Goal: Task Accomplishment & Management: Manage account settings

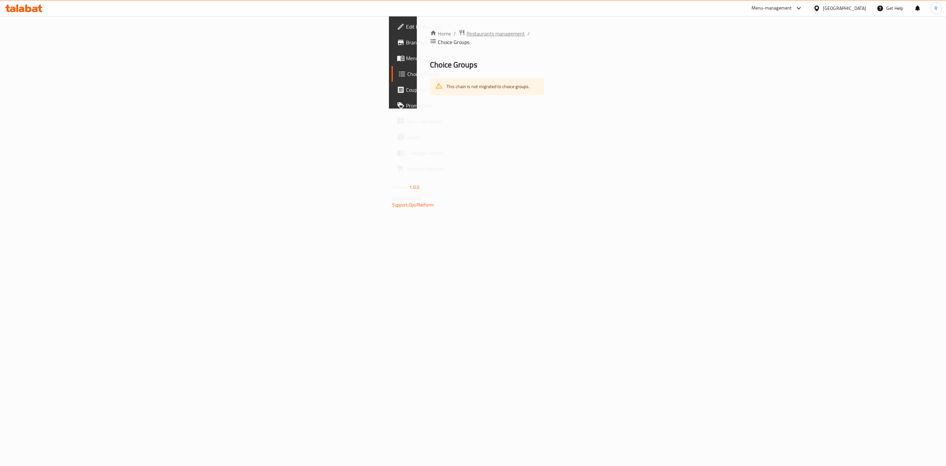
click at [467, 36] on span "Restaurants management" at bounding box center [496, 34] width 58 height 8
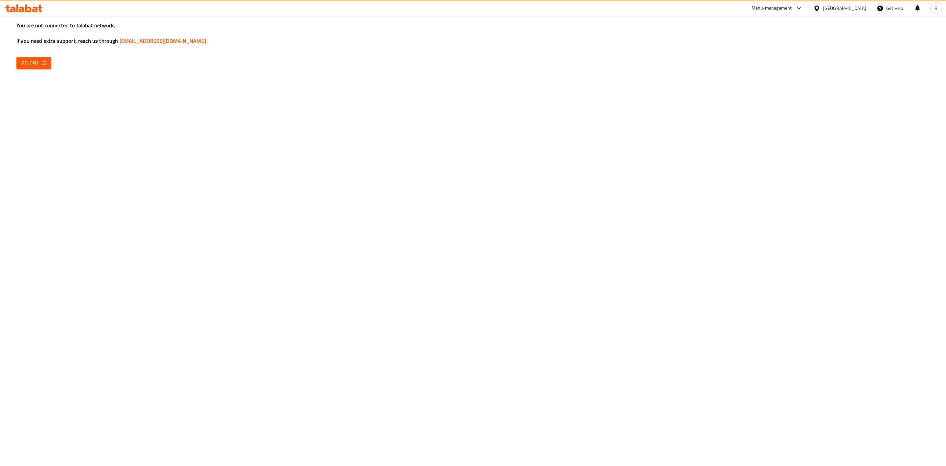
click at [36, 61] on span "Reload" at bounding box center [34, 63] width 24 height 8
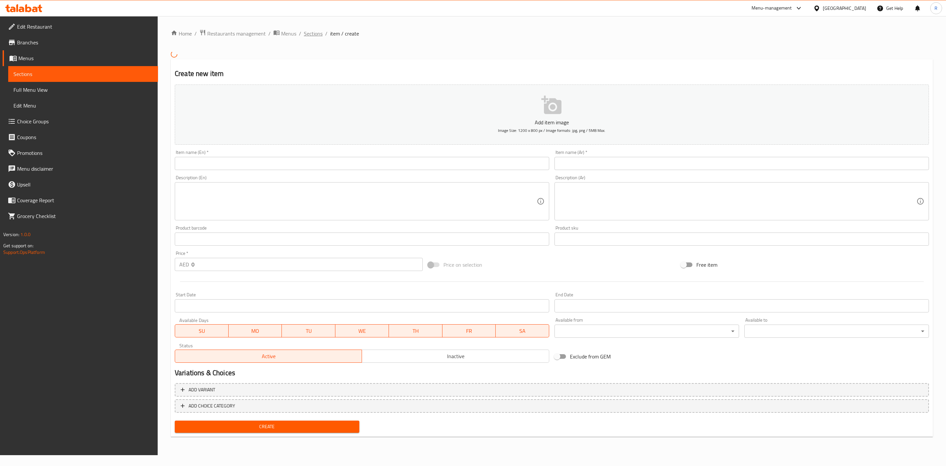
click at [306, 33] on span "Sections" at bounding box center [313, 34] width 19 height 8
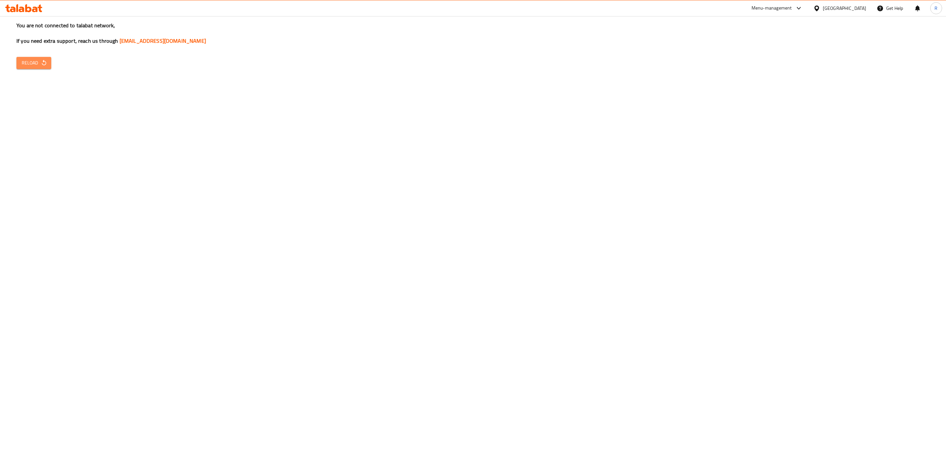
click at [30, 58] on button "Reload" at bounding box center [33, 63] width 35 height 12
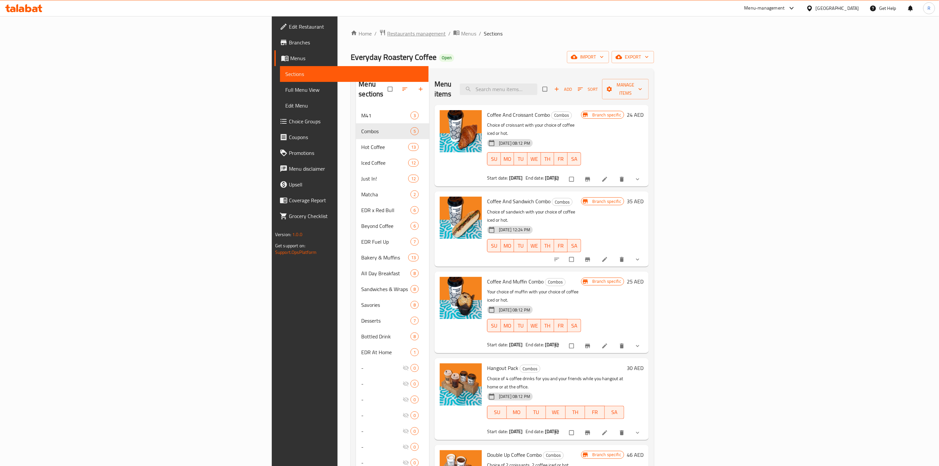
click at [387, 34] on span "Restaurants management" at bounding box center [416, 34] width 58 height 8
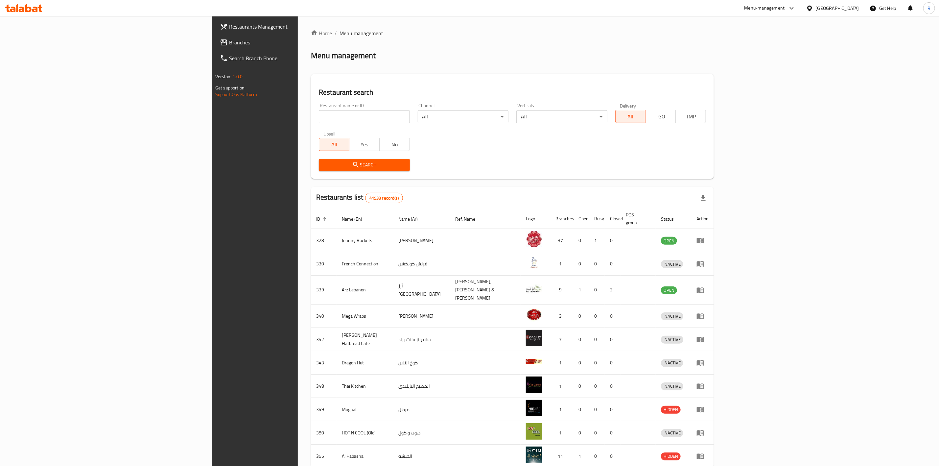
click at [319, 116] on input "search" at bounding box center [364, 116] width 91 height 13
type input "everyday roastery"
click button "Search" at bounding box center [364, 165] width 91 height 12
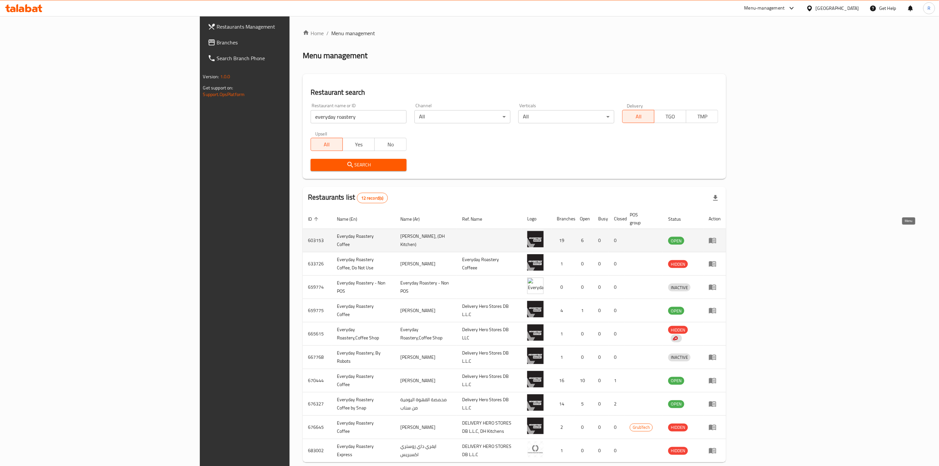
click at [721, 236] on link "enhanced table" at bounding box center [714, 240] width 12 height 8
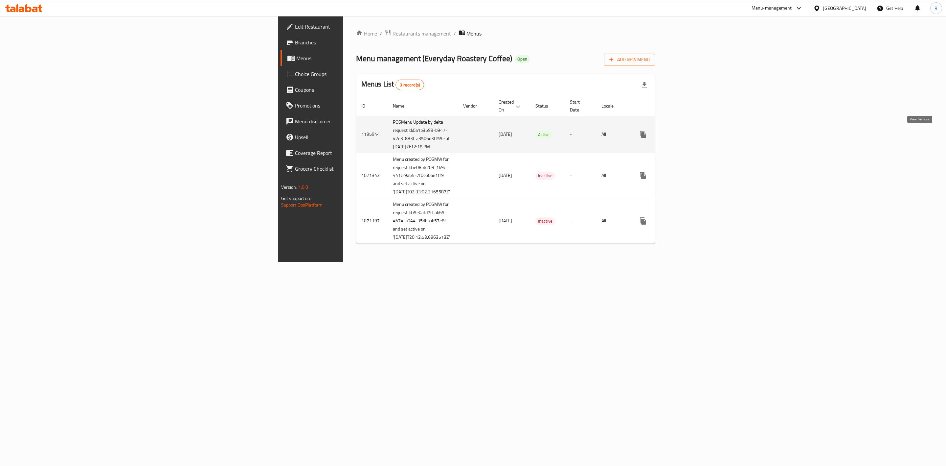
click at [694, 134] on icon "enhanced table" at bounding box center [691, 134] width 6 height 6
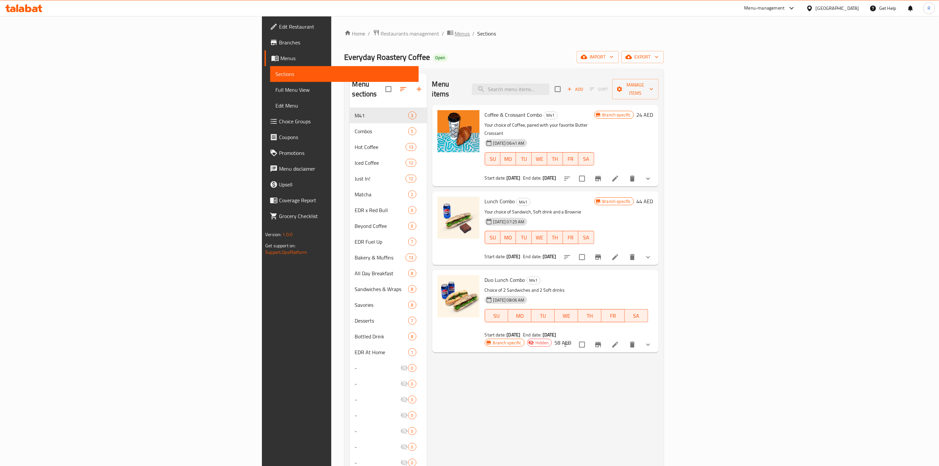
click at [455, 35] on span "Menus" at bounding box center [462, 34] width 15 height 8
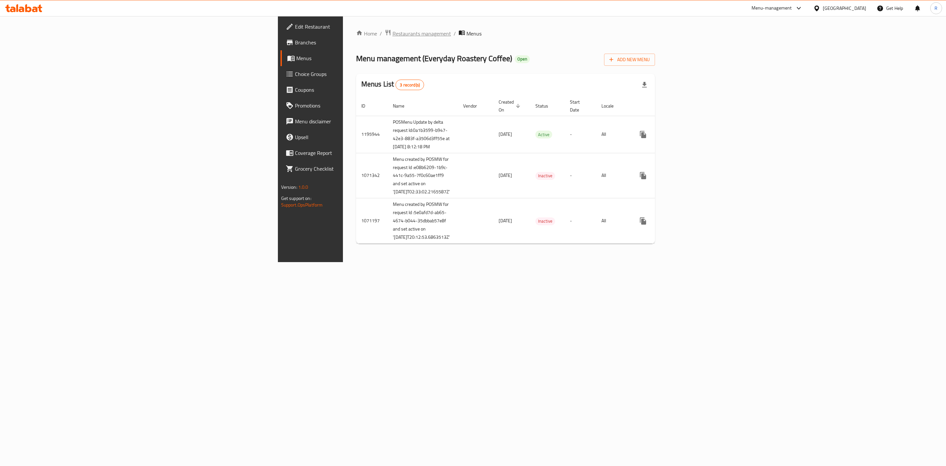
click at [393, 34] on span "Restaurants management" at bounding box center [422, 34] width 58 height 8
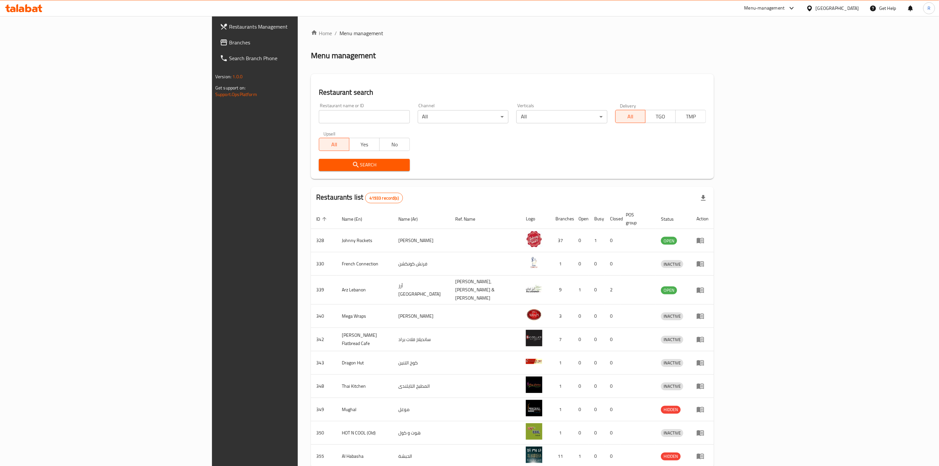
click at [319, 111] on input "search" at bounding box center [364, 116] width 91 height 13
type input "everyday roastery"
click button "Search" at bounding box center [364, 165] width 91 height 12
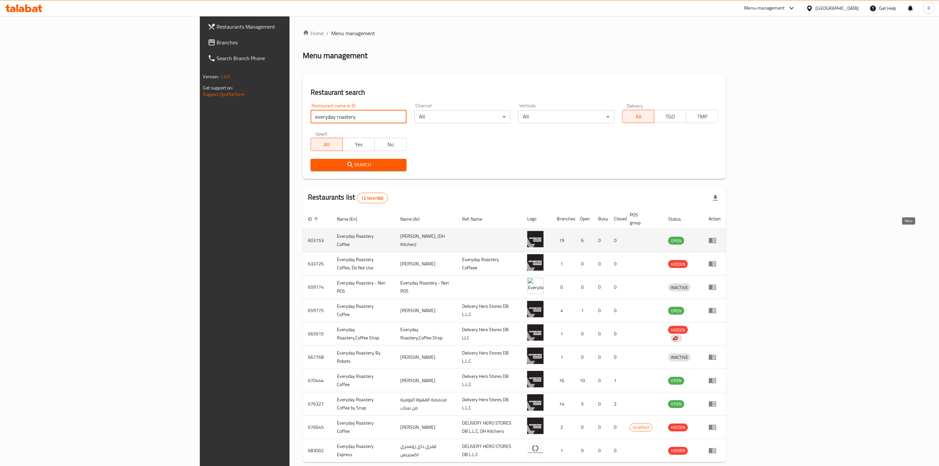
click at [721, 236] on link "enhanced table" at bounding box center [714, 240] width 12 height 8
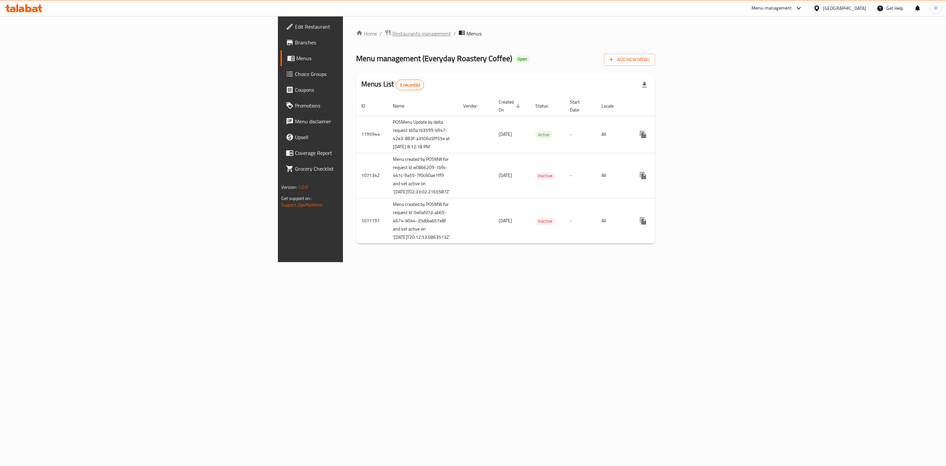
click at [393, 31] on span "Restaurants management" at bounding box center [422, 34] width 58 height 8
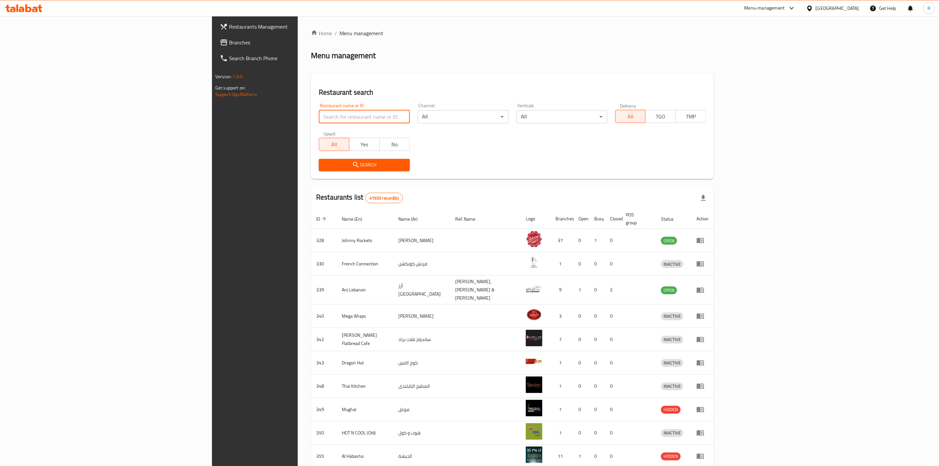
click at [319, 122] on input "search" at bounding box center [364, 116] width 91 height 13
type input "everyday roastery"
click button "Search" at bounding box center [364, 165] width 91 height 12
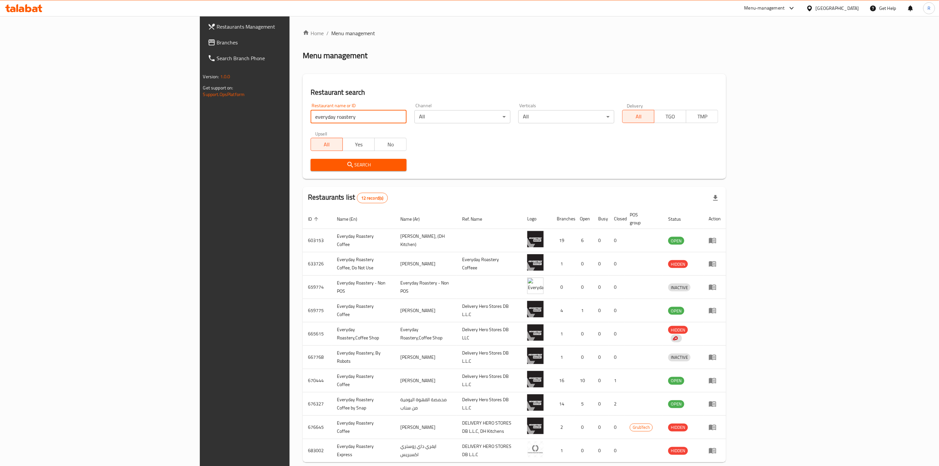
scroll to position [28, 0]
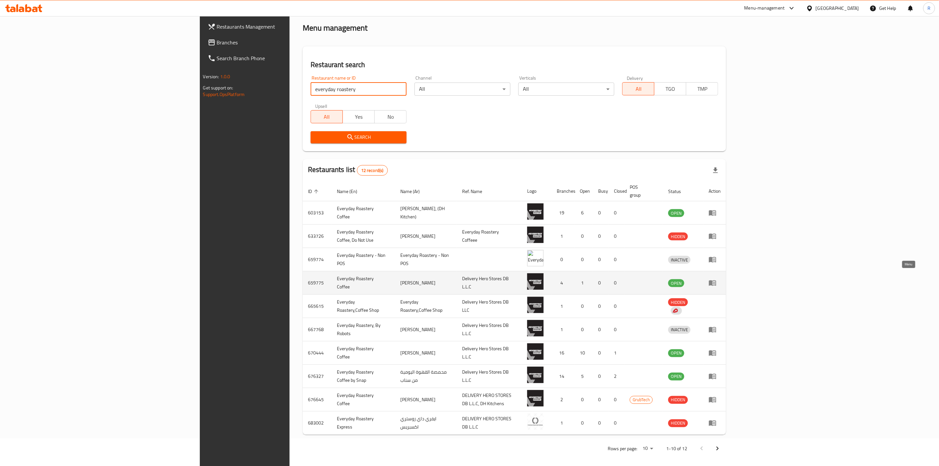
click at [721, 279] on link "enhanced table" at bounding box center [714, 283] width 12 height 8
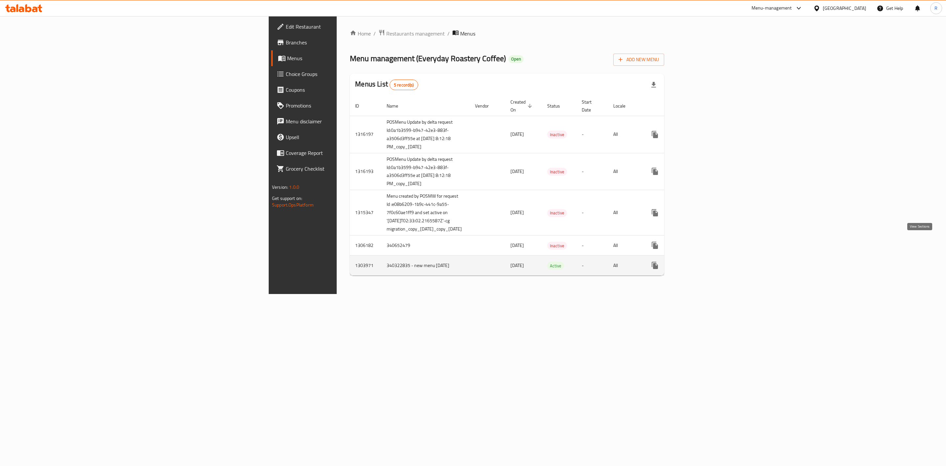
click at [706, 261] on icon "enhanced table" at bounding box center [703, 265] width 8 height 8
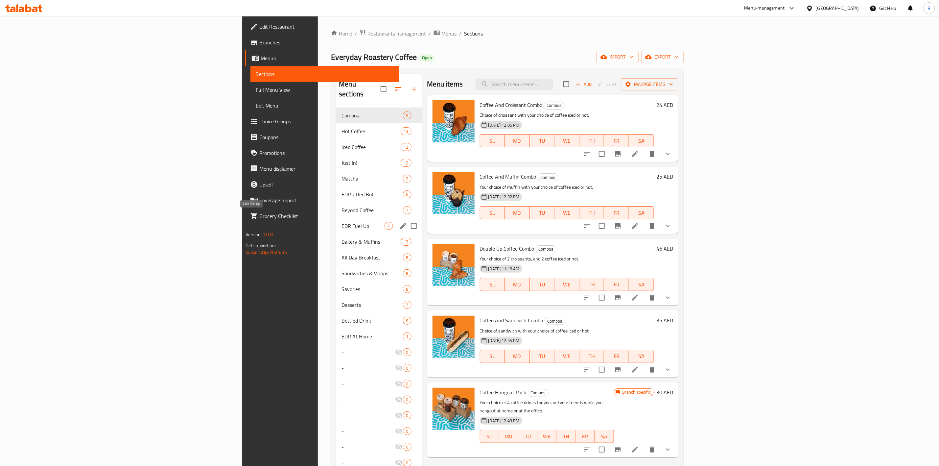
click at [341, 222] on span "EDR Fuel Up" at bounding box center [362, 226] width 43 height 8
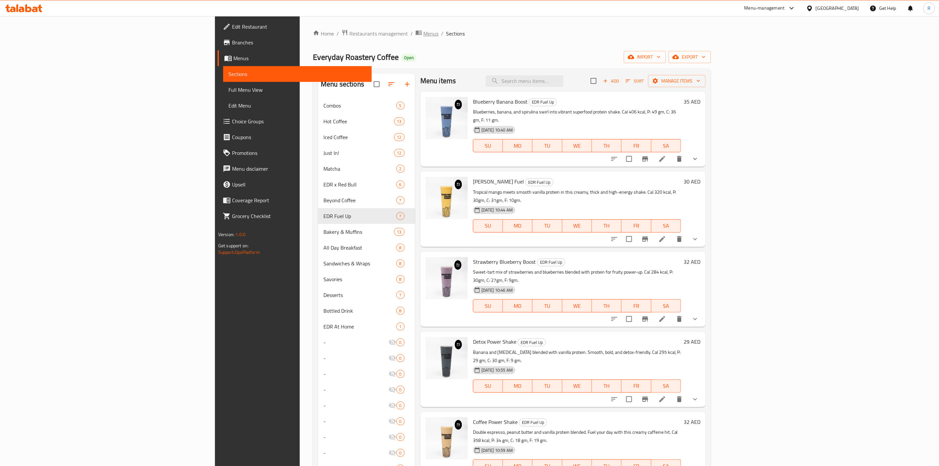
click at [423, 33] on span "Menus" at bounding box center [430, 34] width 15 height 8
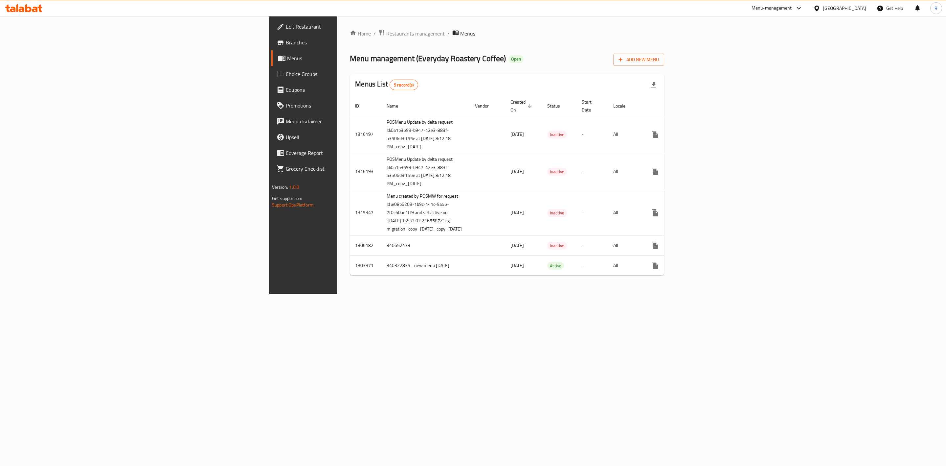
click at [386, 35] on span "Restaurants management" at bounding box center [415, 34] width 58 height 8
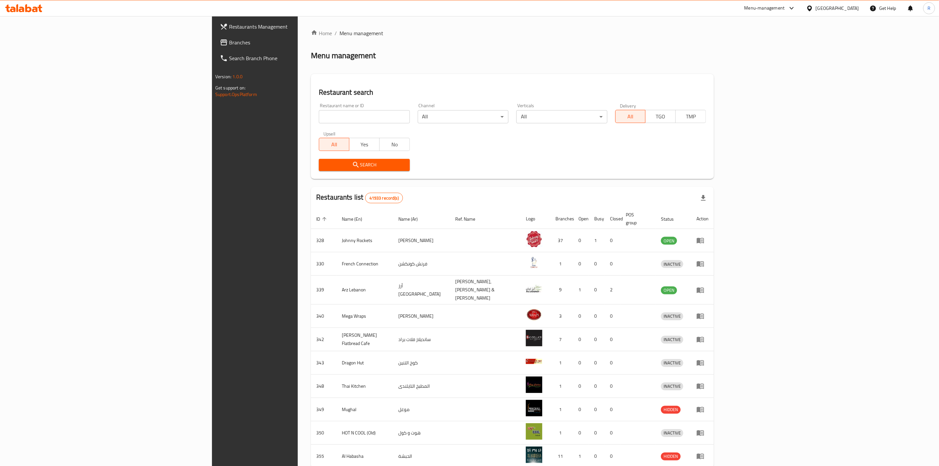
scroll to position [28, 0]
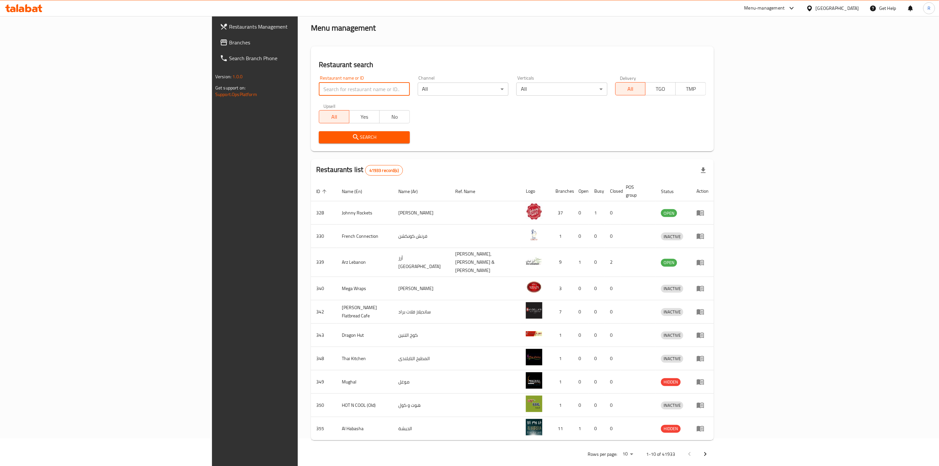
click at [319, 87] on input "search" at bounding box center [364, 88] width 91 height 13
type input "everyday roastery"
click button "Search" at bounding box center [364, 137] width 91 height 12
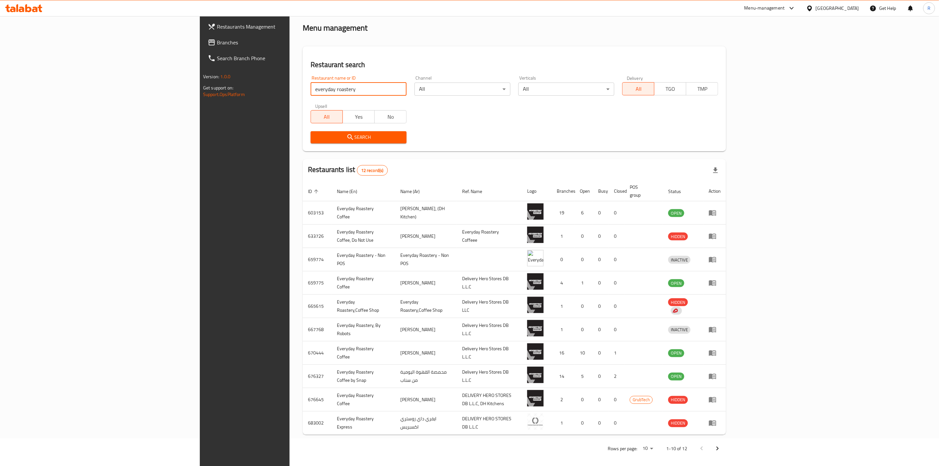
scroll to position [0, 0]
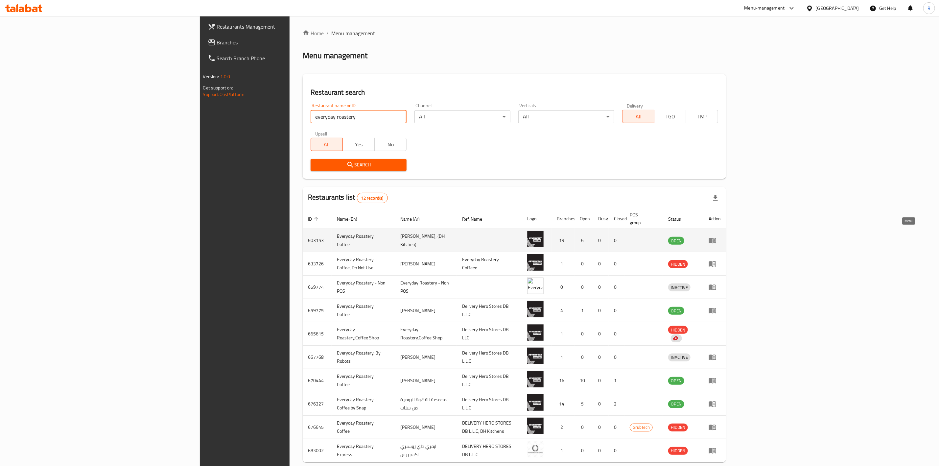
click at [721, 236] on link "enhanced table" at bounding box center [714, 240] width 12 height 8
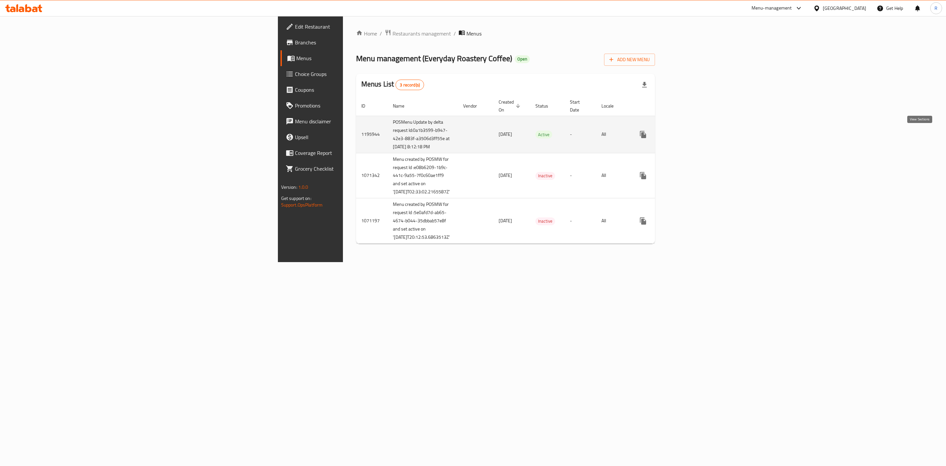
click at [695, 138] on icon "enhanced table" at bounding box center [691, 134] width 8 height 8
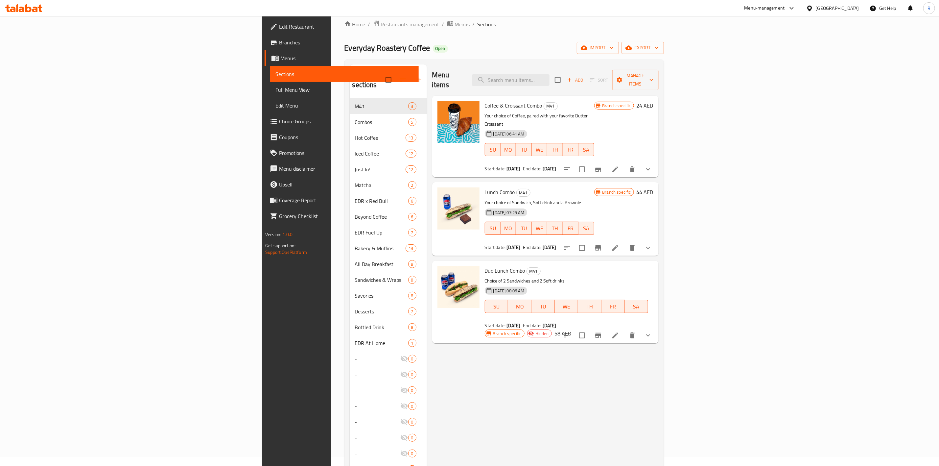
scroll to position [1, 0]
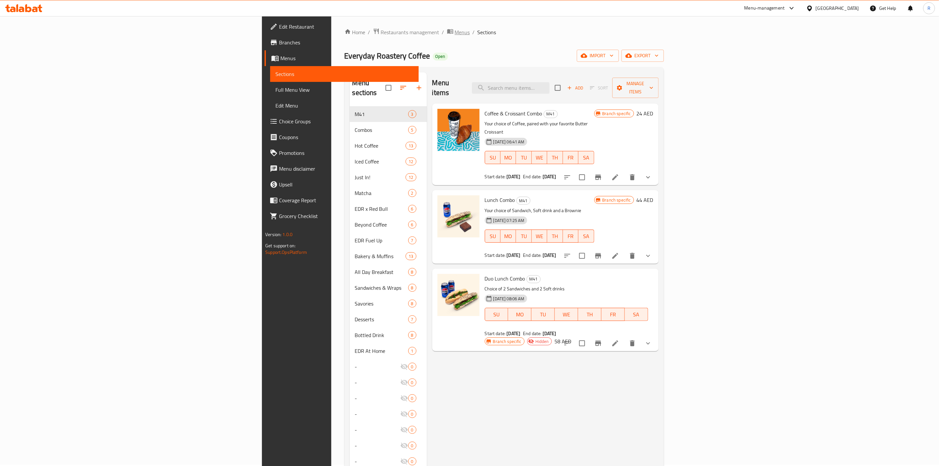
click at [455, 34] on span "Menus" at bounding box center [462, 32] width 15 height 8
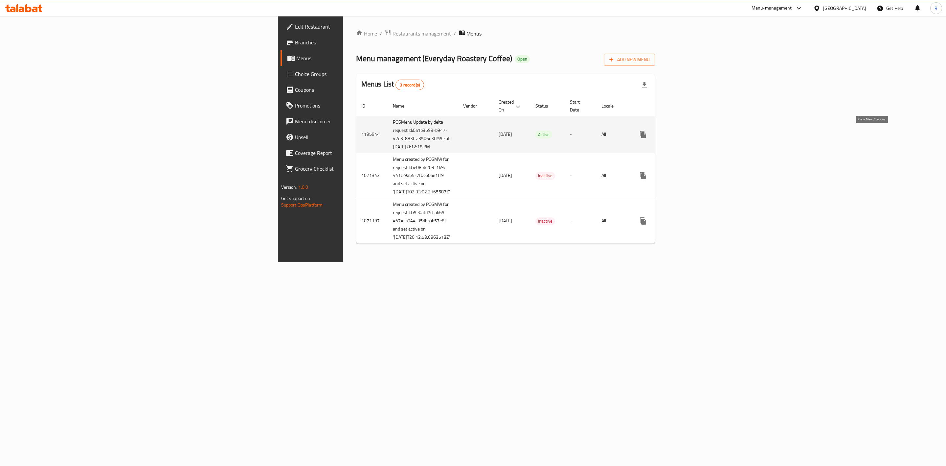
click at [647, 138] on icon "more" at bounding box center [643, 134] width 8 height 8
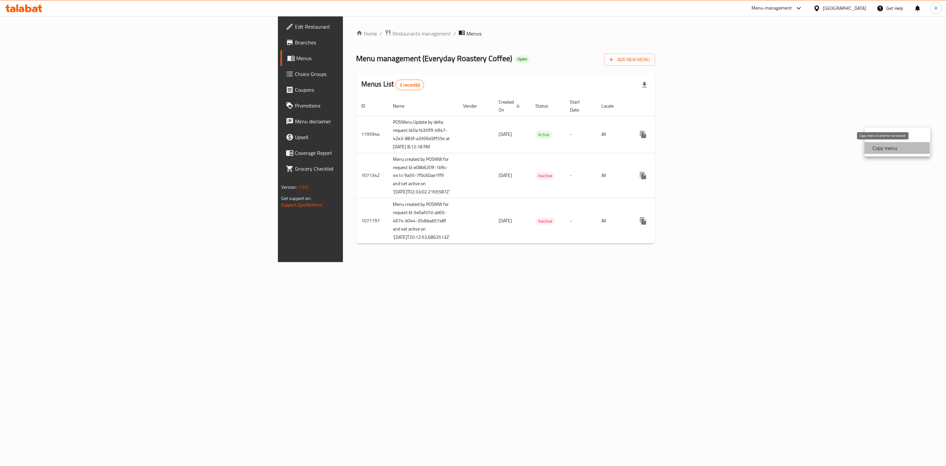
click at [875, 149] on strong "Copy menu" at bounding box center [885, 148] width 25 height 8
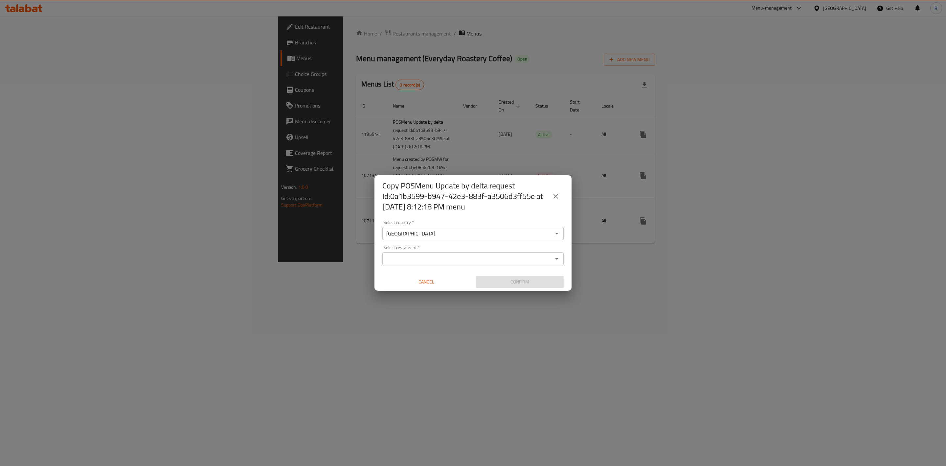
click at [442, 254] on input "Select restaurant   *" at bounding box center [467, 258] width 167 height 9
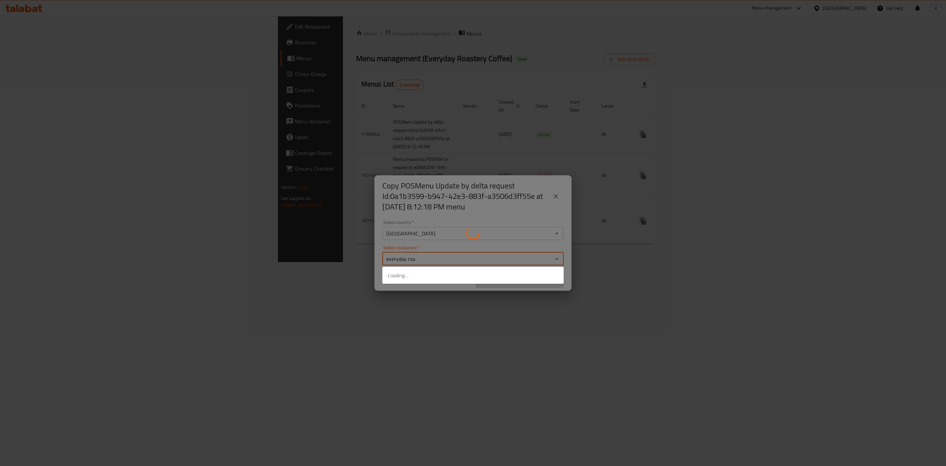
type input "everyday roas"
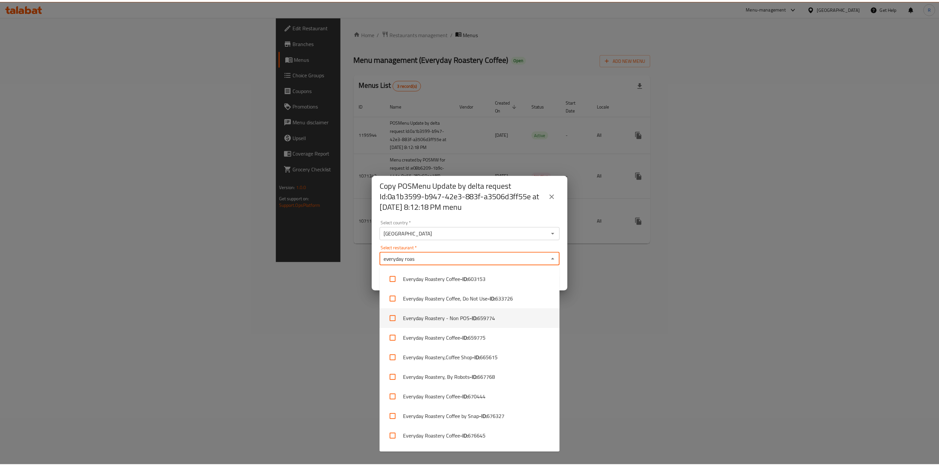
scroll to position [55, 0]
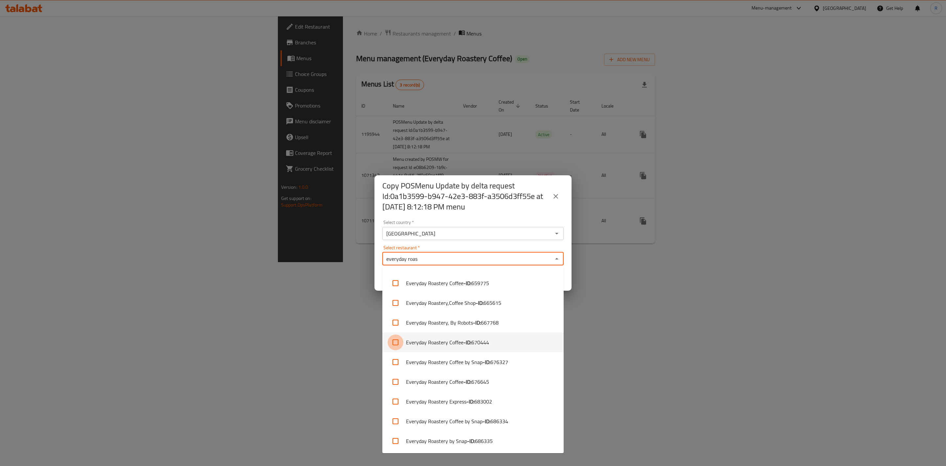
click at [394, 340] on input "checkbox" at bounding box center [396, 342] width 16 height 16
checkbox input "true"
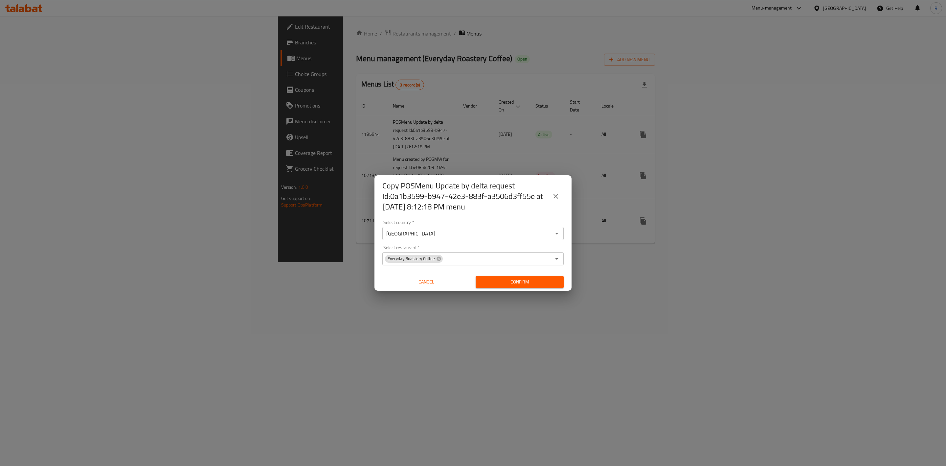
click at [622, 333] on div "Copy POSMenu Update by delta request Id:0a1b3599-b947-42e3-883f-a3506d3ff55e at…" at bounding box center [473, 233] width 946 height 466
click at [438, 258] on icon at bounding box center [438, 258] width 5 height 5
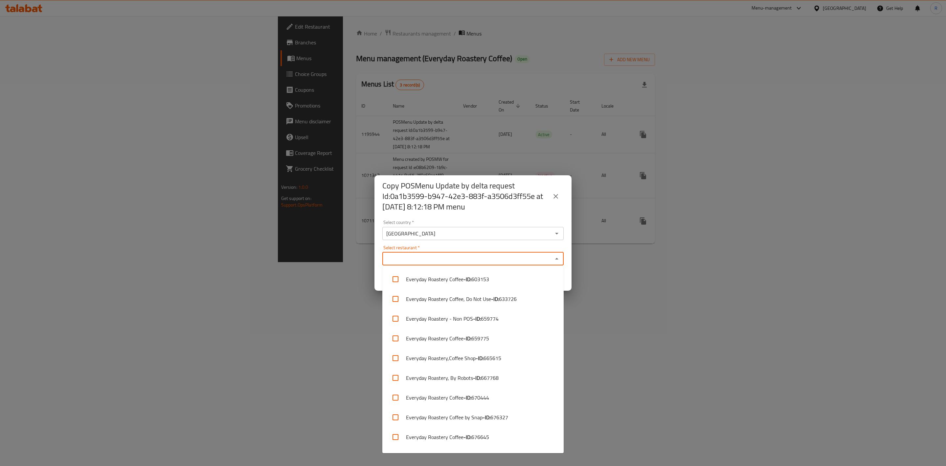
click at [438, 258] on input "Select restaurant   *" at bounding box center [467, 258] width 167 height 9
type input "everyday roastery"
click at [395, 395] on input "checkbox" at bounding box center [396, 397] width 16 height 16
checkbox input "true"
click at [583, 361] on div "Copy POSMenu Update by delta request Id:0a1b3599-b947-42e3-883f-a3506d3ff55e at…" at bounding box center [473, 233] width 946 height 466
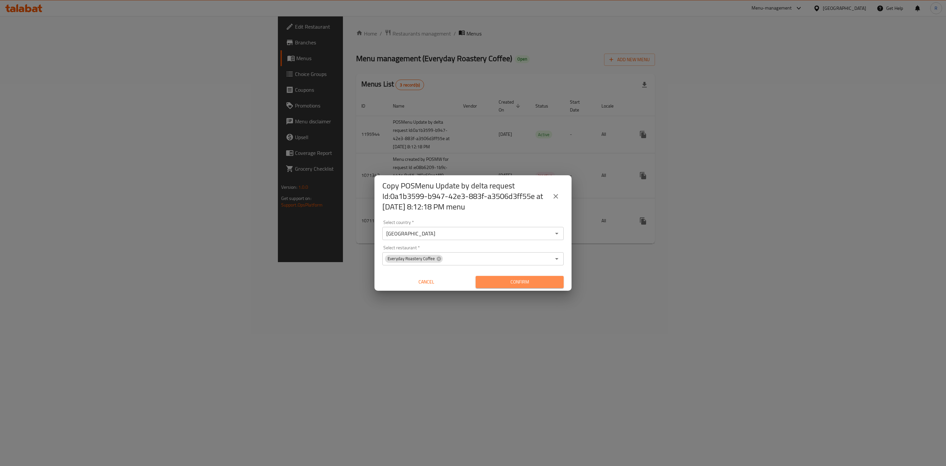
click at [532, 279] on span "Confirm" at bounding box center [520, 282] width 78 height 8
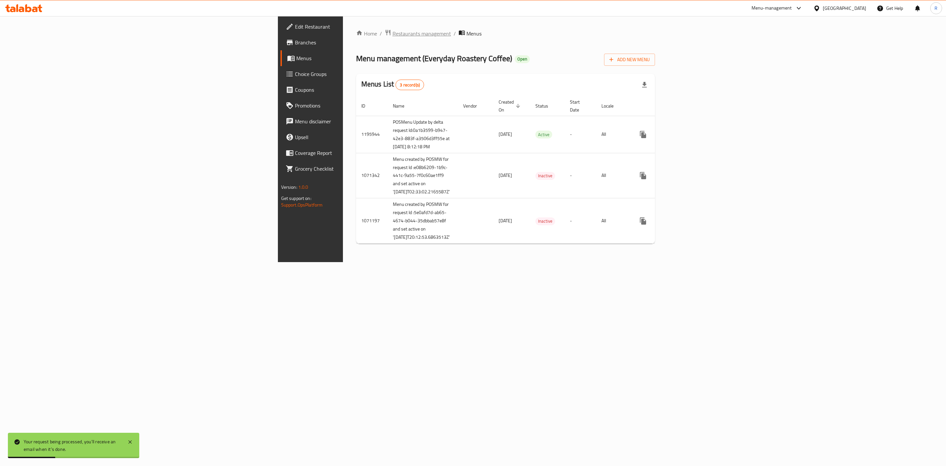
click at [393, 31] on span "Restaurants management" at bounding box center [422, 34] width 58 height 8
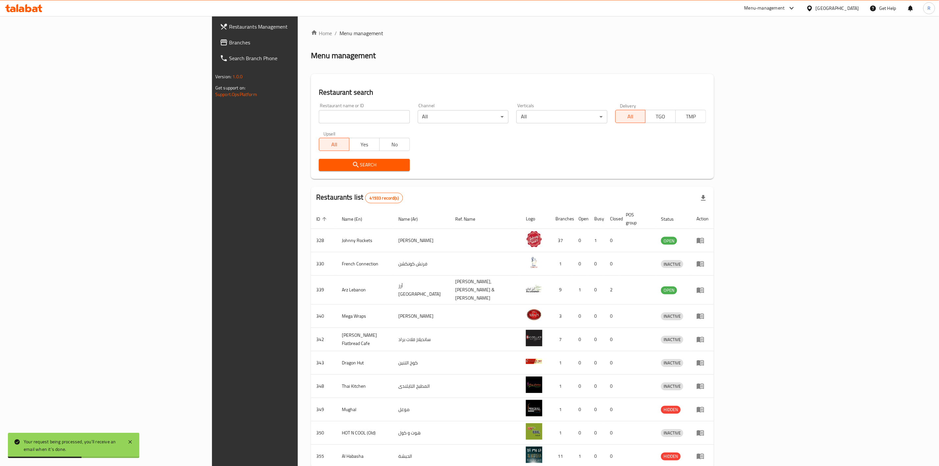
click at [319, 116] on input "search" at bounding box center [364, 116] width 91 height 13
type input "everyday roastery"
click button "Search" at bounding box center [364, 165] width 91 height 12
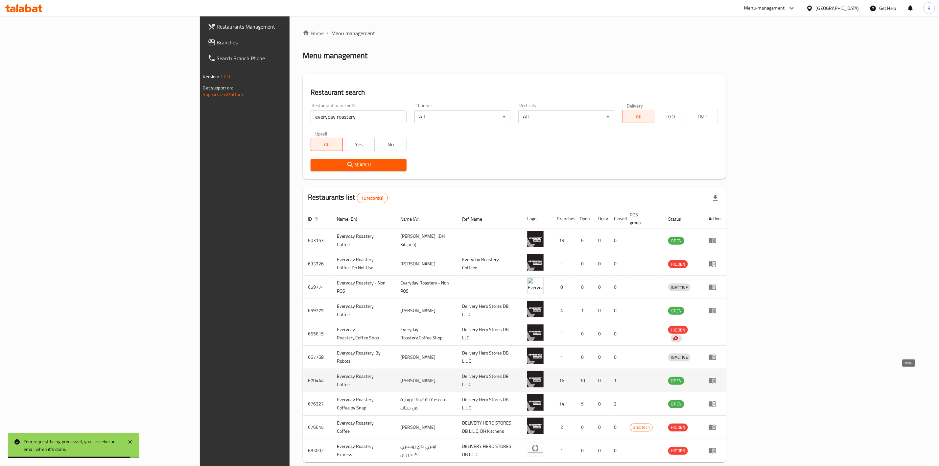
click at [716, 376] on icon "enhanced table" at bounding box center [712, 380] width 8 height 8
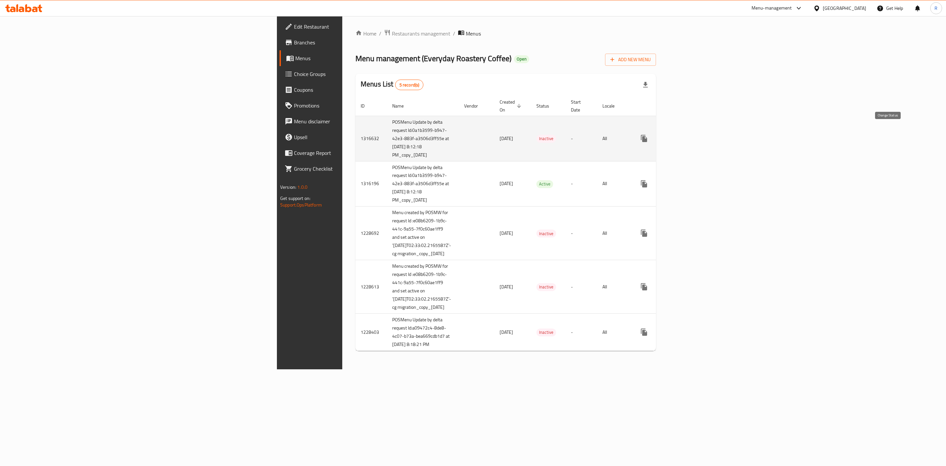
click at [664, 134] on icon "enhanced table" at bounding box center [660, 138] width 8 height 8
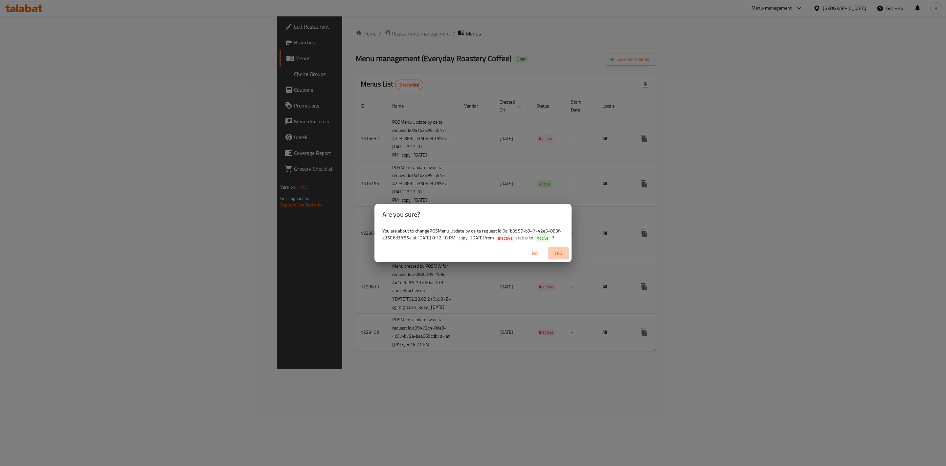
click at [555, 256] on span "Yes" at bounding box center [559, 253] width 16 height 8
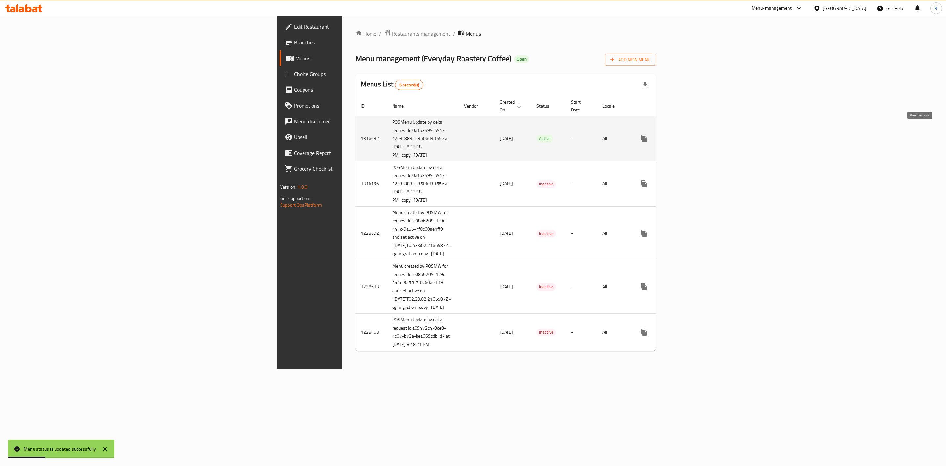
click at [696, 134] on icon "enhanced table" at bounding box center [692, 138] width 8 height 8
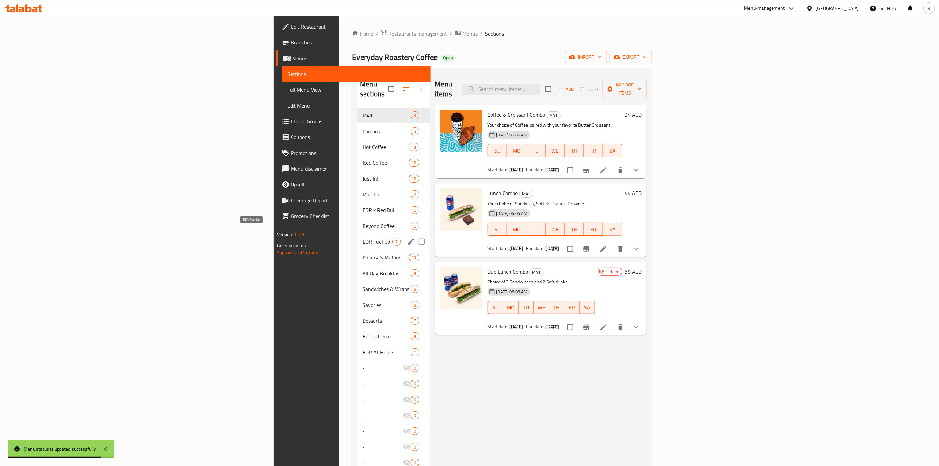
click at [362, 238] on span "EDR Fuel Up" at bounding box center [377, 242] width 30 height 8
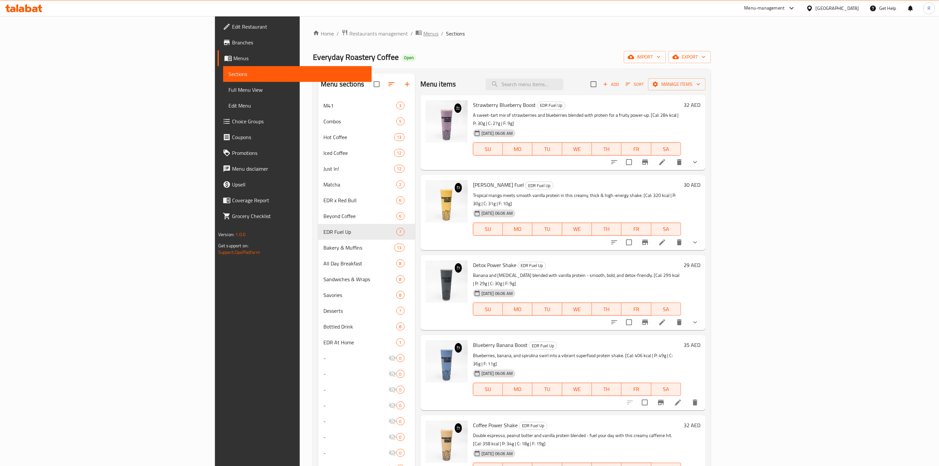
click at [415, 35] on span "breadcrumb" at bounding box center [419, 33] width 8 height 9
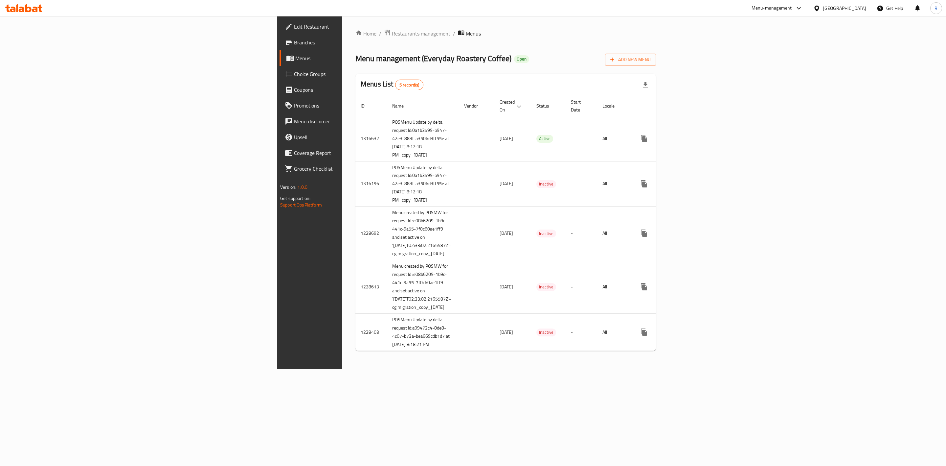
click at [392, 31] on span "Restaurants management" at bounding box center [421, 34] width 58 height 8
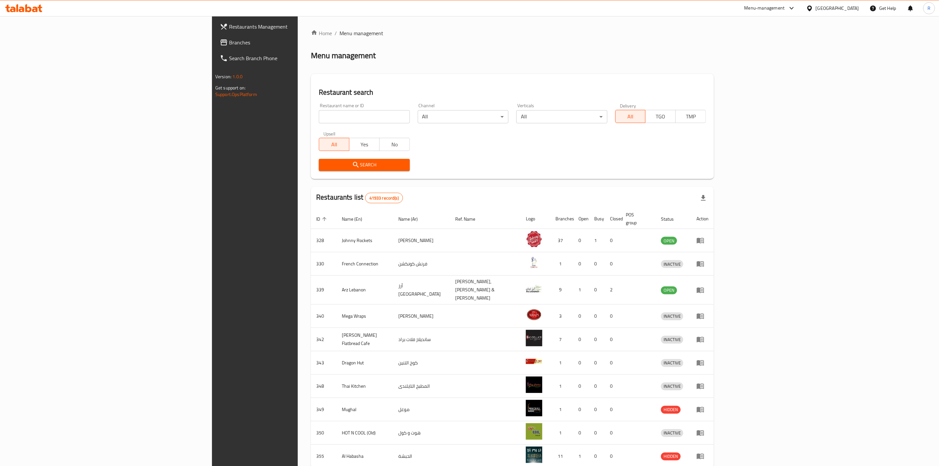
click at [319, 119] on input "search" at bounding box center [364, 116] width 91 height 13
type input "everyday roastery"
click button "Search" at bounding box center [364, 165] width 91 height 12
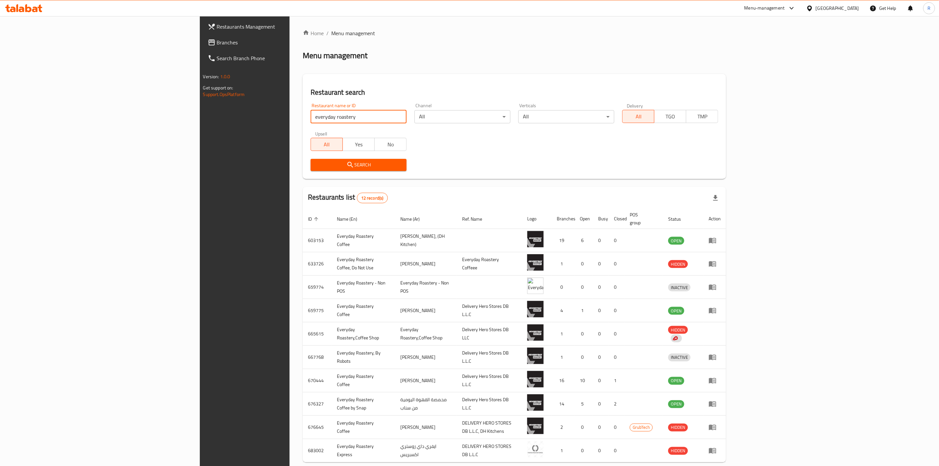
scroll to position [28, 0]
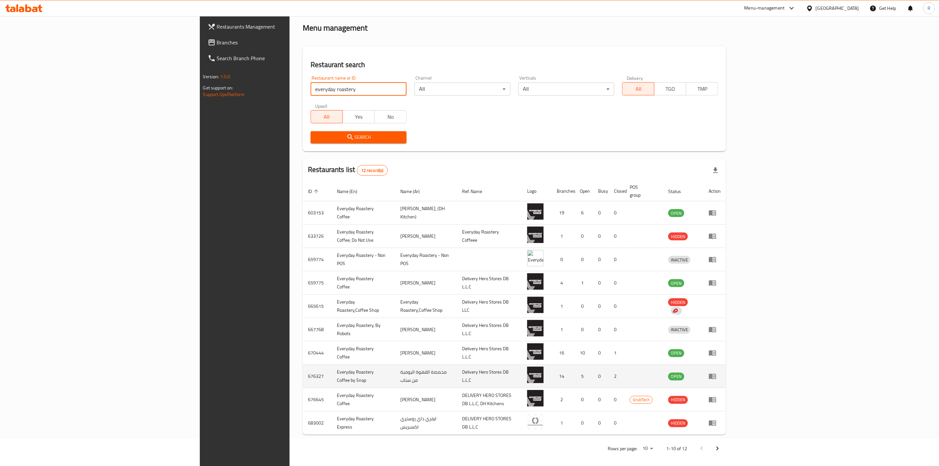
click at [721, 372] on link "enhanced table" at bounding box center [714, 376] width 12 height 8
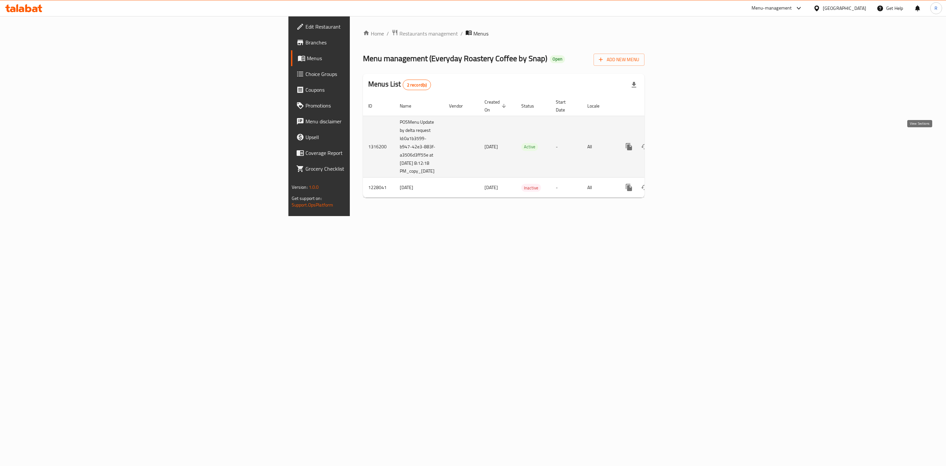
click at [681, 143] on icon "enhanced table" at bounding box center [677, 147] width 8 height 8
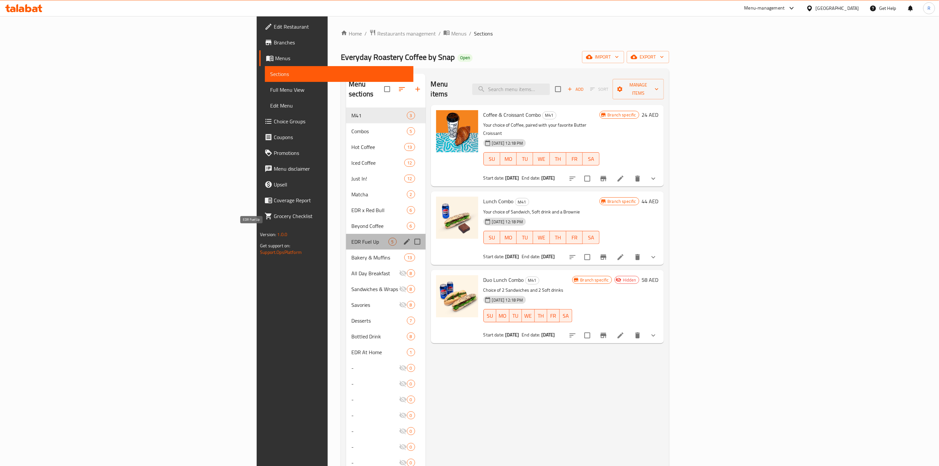
click at [351, 238] on span "EDR Fuel Up" at bounding box center [369, 242] width 37 height 8
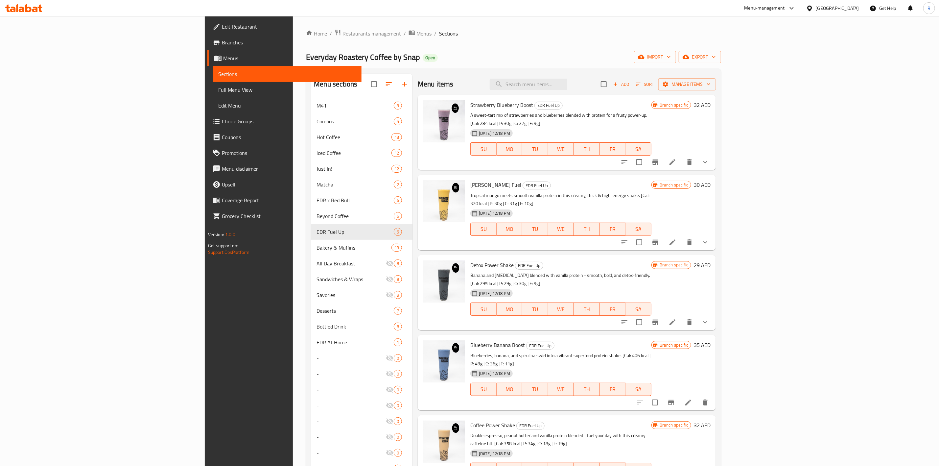
click at [416, 32] on span "Menus" at bounding box center [423, 34] width 15 height 8
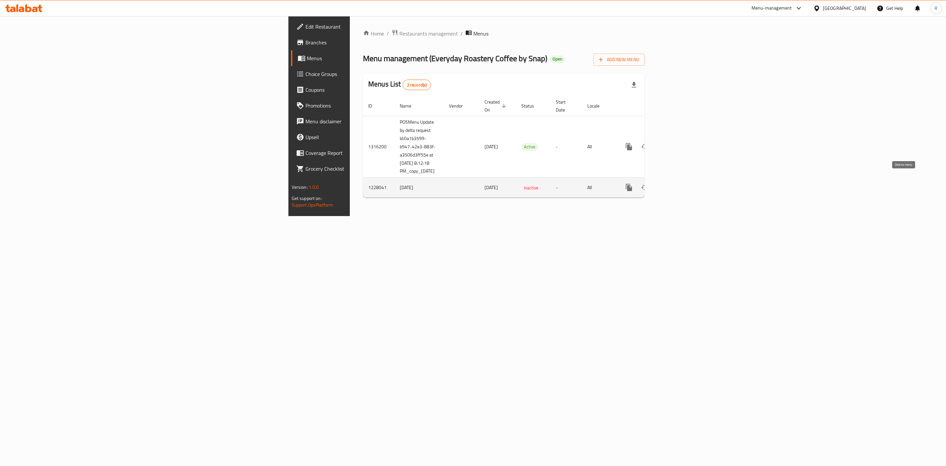
click at [665, 183] on icon "enhanced table" at bounding box center [661, 187] width 8 height 8
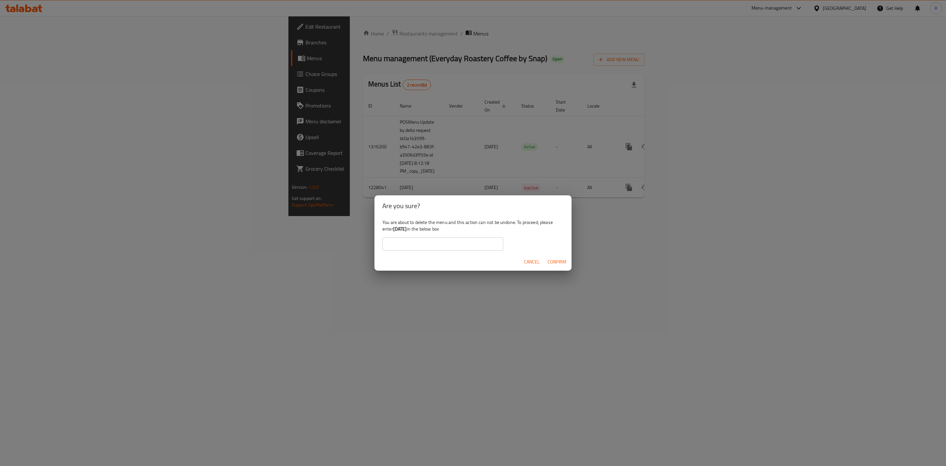
click at [533, 259] on span "Cancel" at bounding box center [532, 262] width 16 height 8
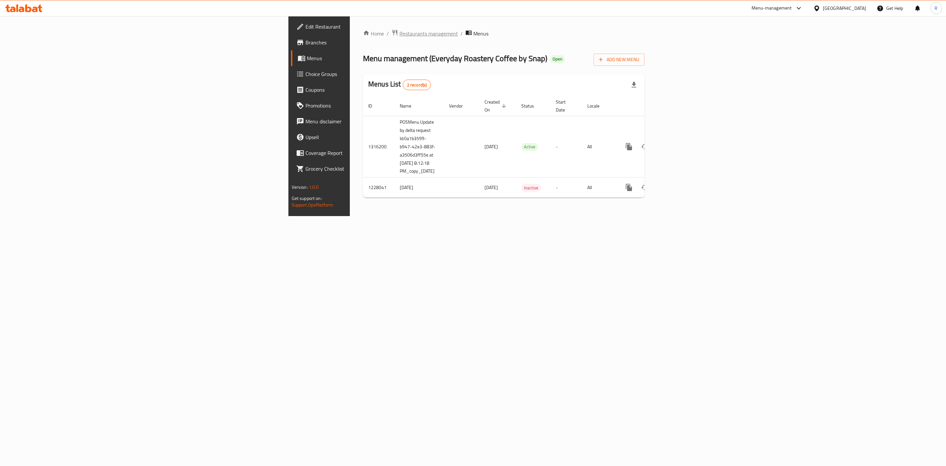
click at [400, 33] on span "Restaurants management" at bounding box center [429, 34] width 58 height 8
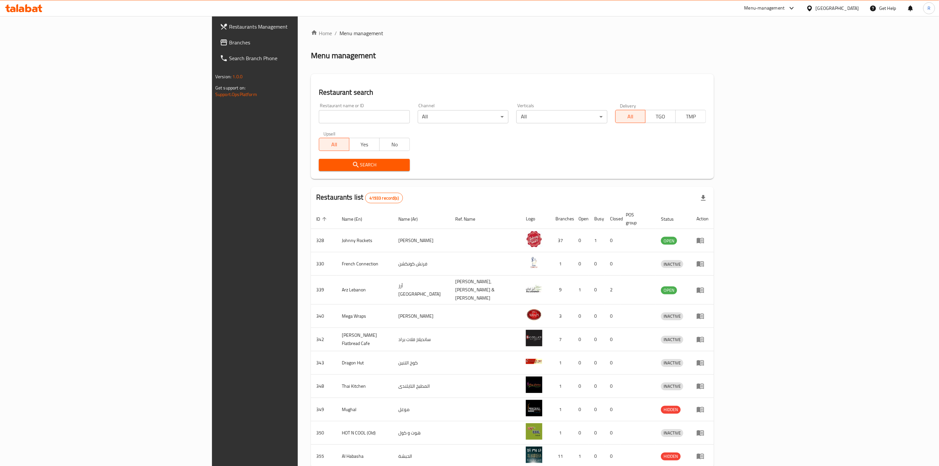
click at [319, 114] on input "search" at bounding box center [364, 116] width 91 height 13
type input "everyday roastery"
click button "Search" at bounding box center [364, 165] width 91 height 12
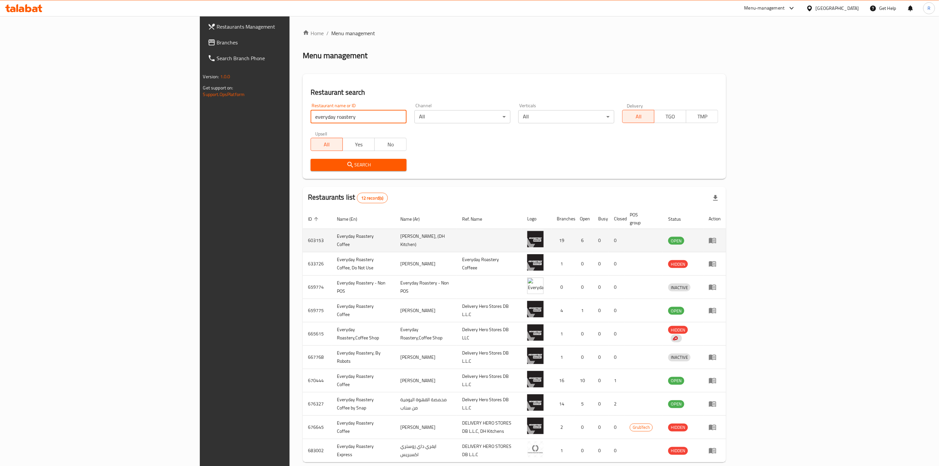
click at [726, 237] on td "enhanced table" at bounding box center [714, 240] width 23 height 23
click at [716, 238] on icon "enhanced table" at bounding box center [712, 241] width 7 height 6
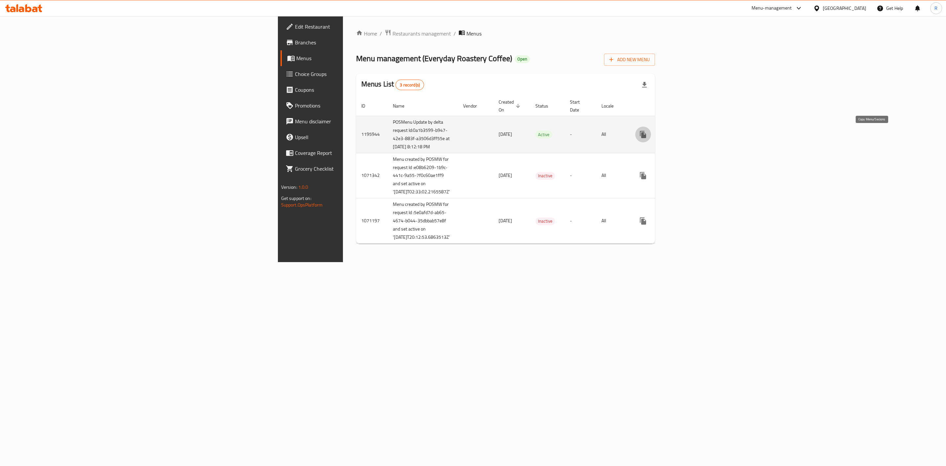
click at [647, 138] on icon "more" at bounding box center [643, 134] width 8 height 8
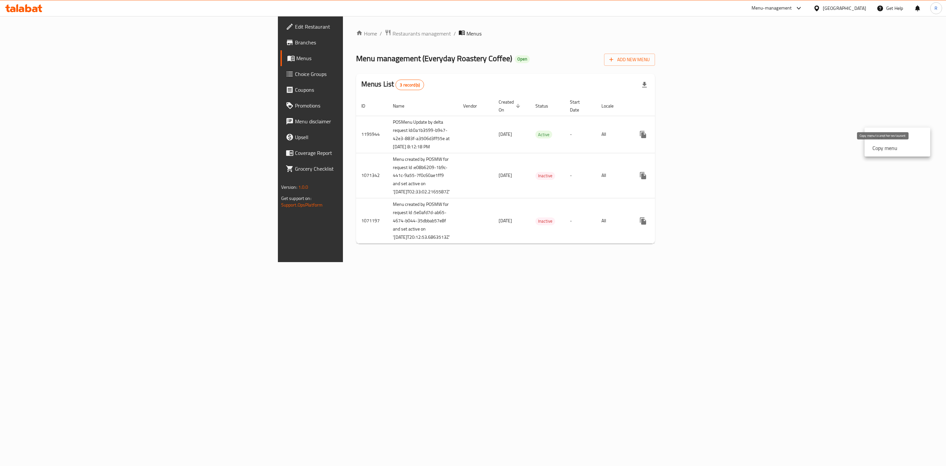
click at [877, 151] on strong "Copy menu" at bounding box center [885, 148] width 25 height 8
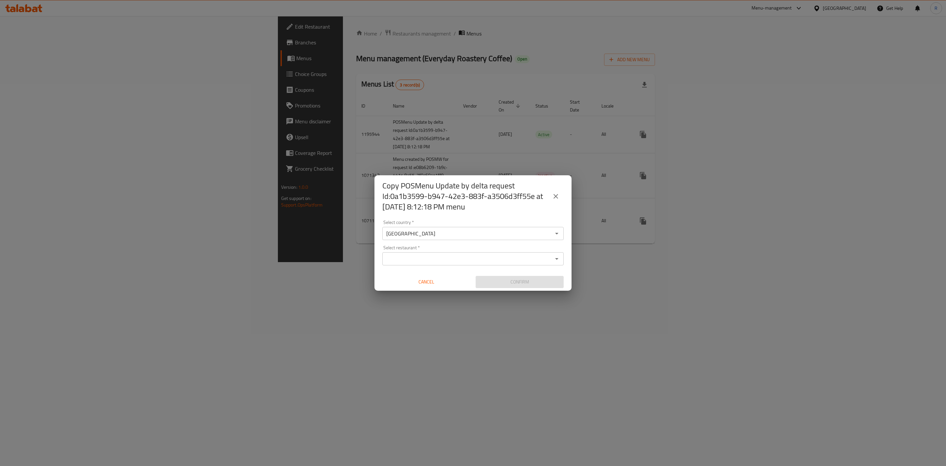
click at [461, 258] on input "Select restaurant   *" at bounding box center [467, 258] width 167 height 9
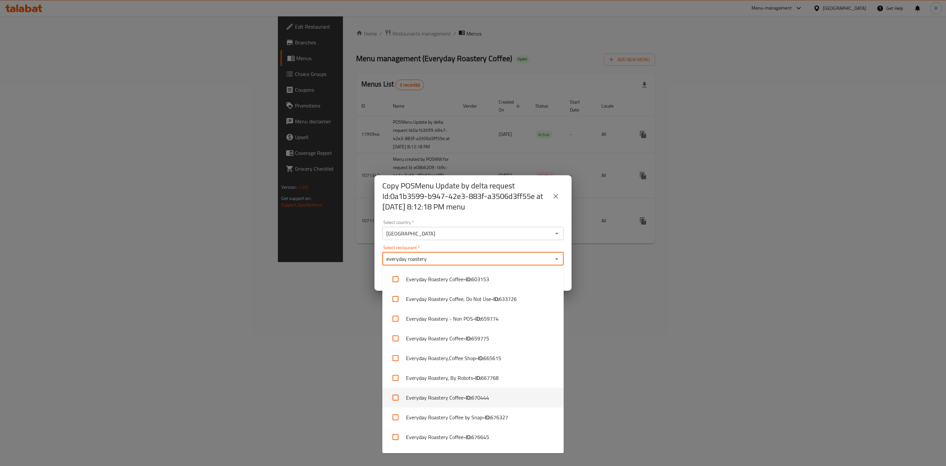
scroll to position [55, 0]
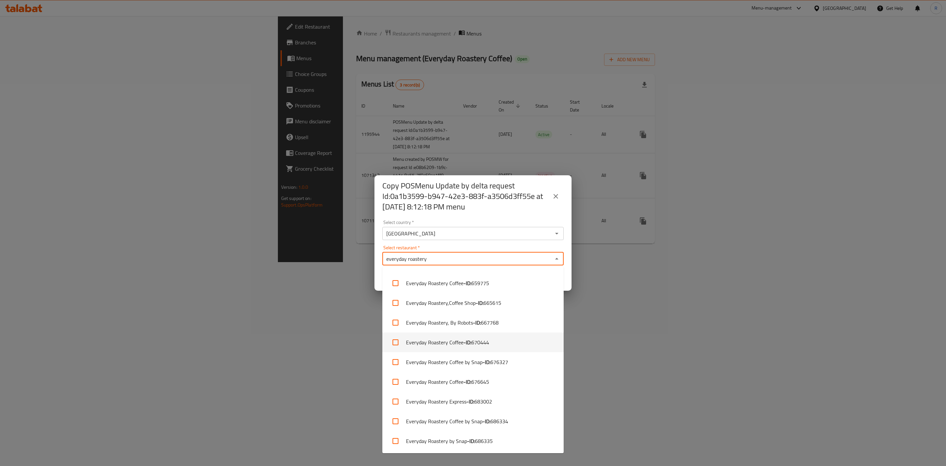
type input "everyday roastery"
click at [554, 199] on icon "close" at bounding box center [556, 196] width 8 height 8
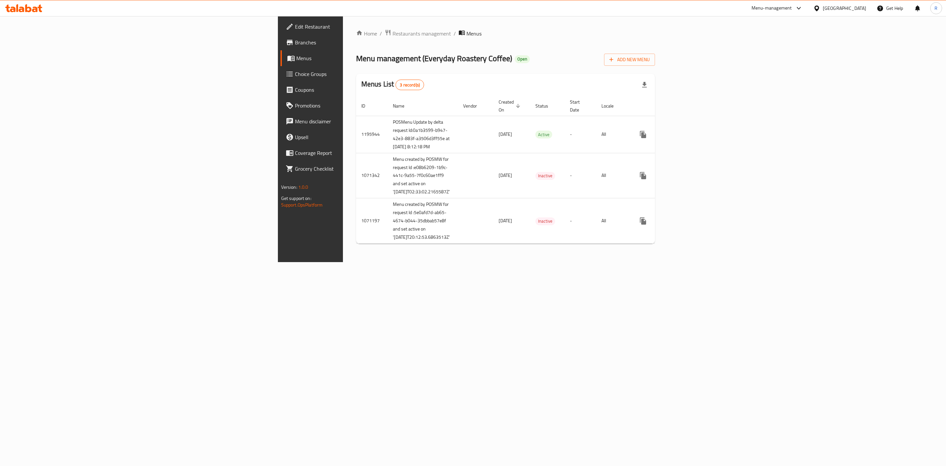
click at [343, 25] on div "Home / Restaurants management / Menus Menu management ( Everyday Roastery Coffe…" at bounding box center [506, 139] width 326 height 246
click at [393, 36] on span "Restaurants management" at bounding box center [422, 34] width 58 height 8
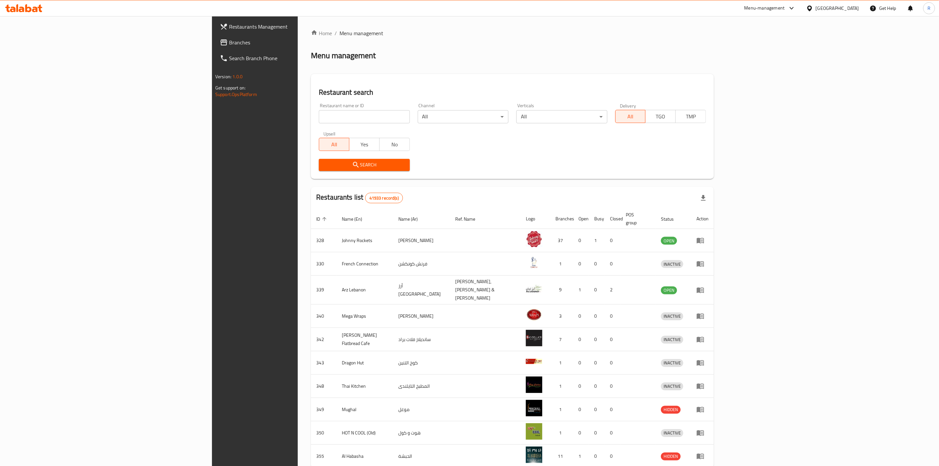
click at [319, 114] on input "search" at bounding box center [364, 116] width 91 height 13
type input "everyday roastery"
click button "Search" at bounding box center [364, 165] width 91 height 12
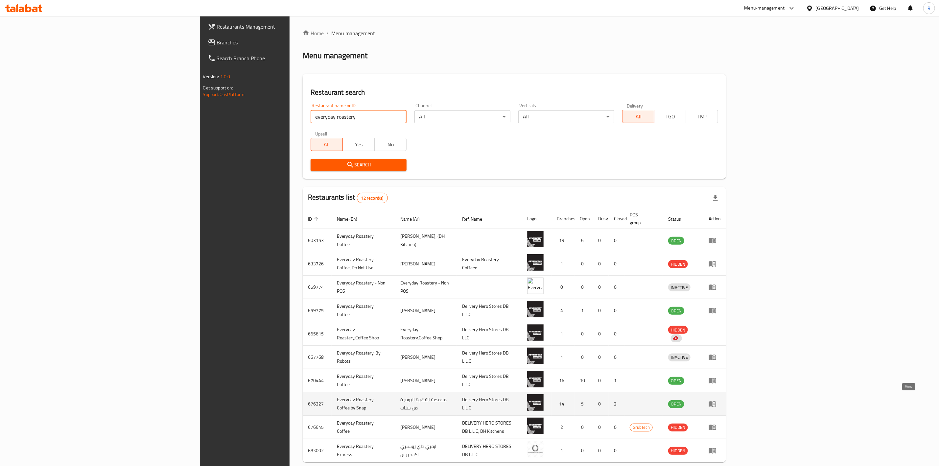
click at [715, 403] on icon "enhanced table" at bounding box center [714, 404] width 2 height 3
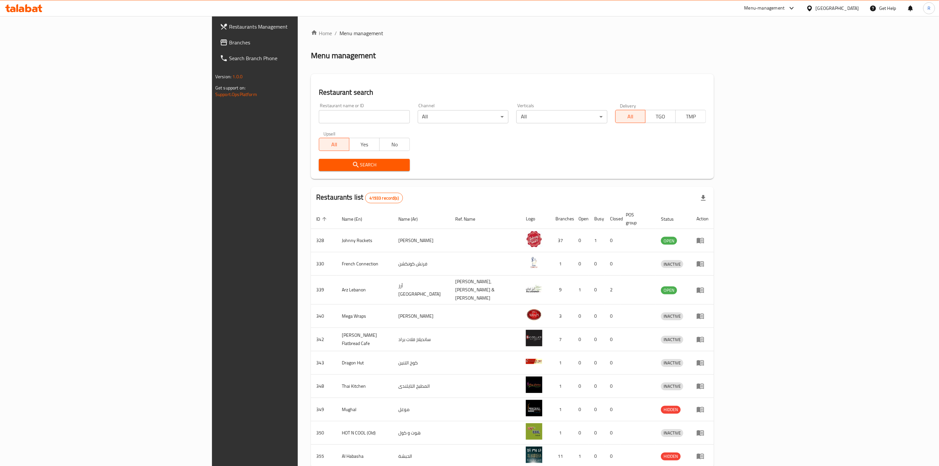
click at [319, 116] on input "search" at bounding box center [364, 116] width 91 height 13
type input "everyday roastery"
click button "Search" at bounding box center [364, 165] width 91 height 12
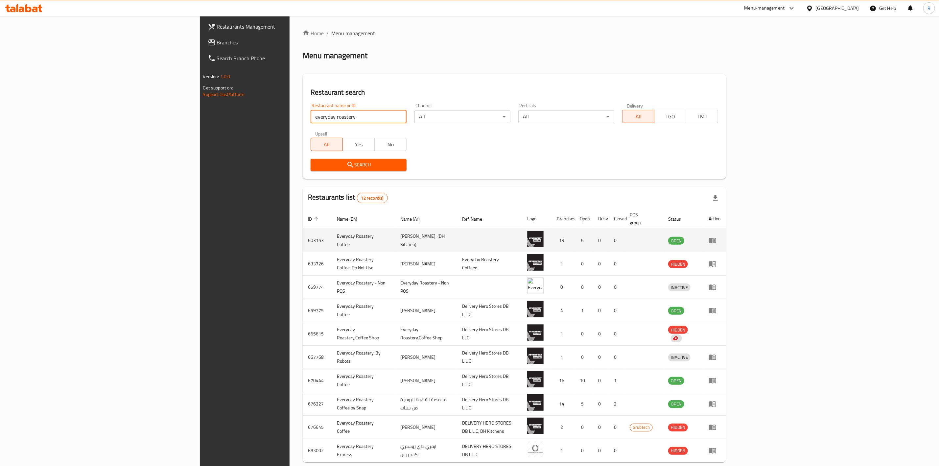
click at [716, 238] on icon "enhanced table" at bounding box center [712, 241] width 7 height 6
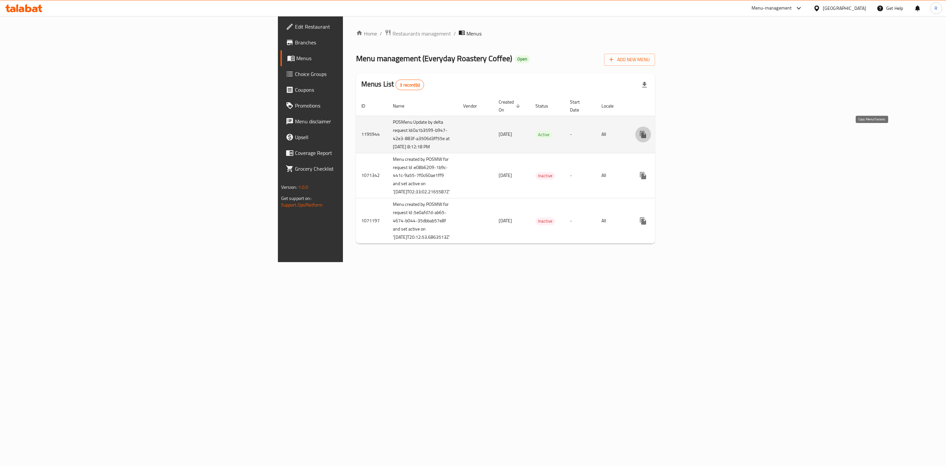
click at [646, 135] on icon "more" at bounding box center [643, 134] width 6 height 7
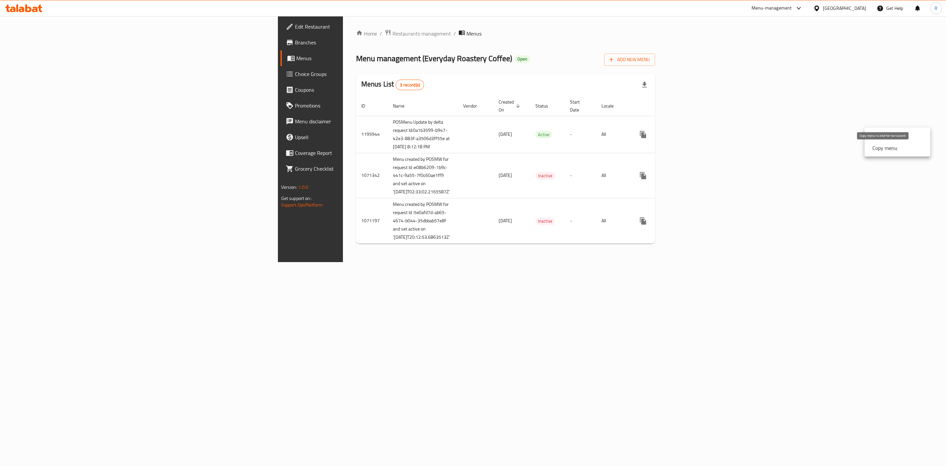
click at [875, 149] on strong "Copy menu" at bounding box center [885, 148] width 25 height 8
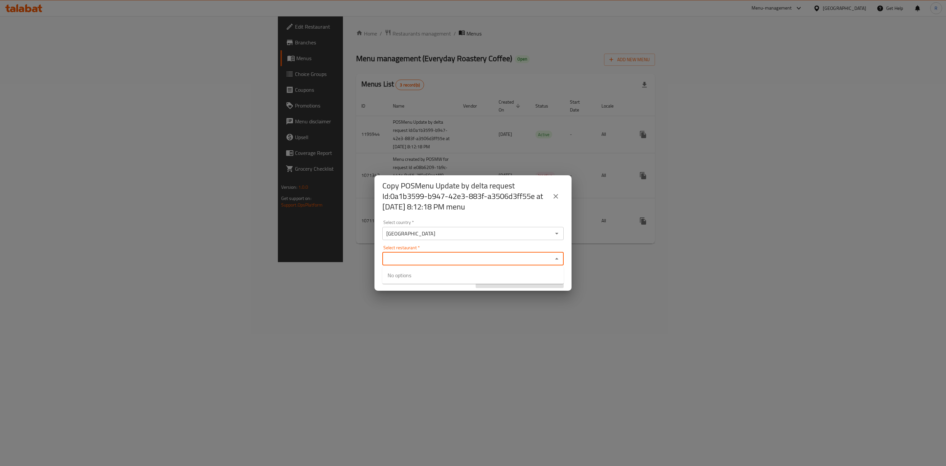
click at [433, 254] on input "Select restaurant   *" at bounding box center [467, 258] width 167 height 9
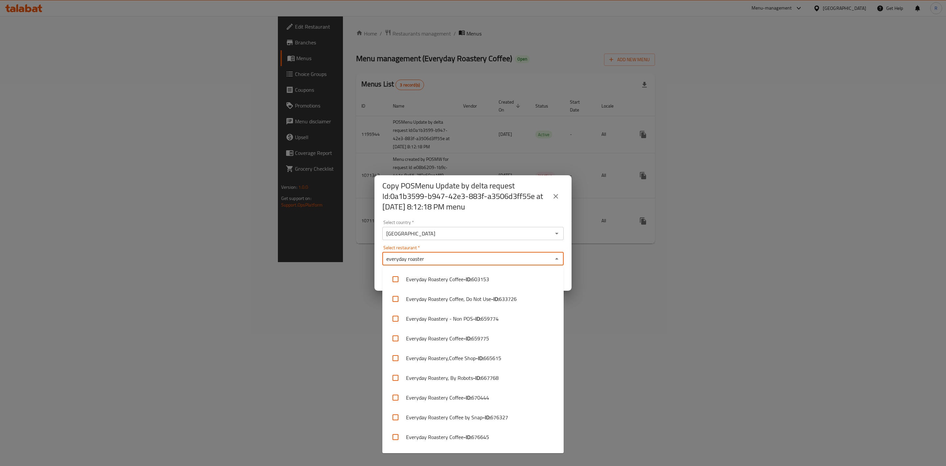
type input "everyday roastery"
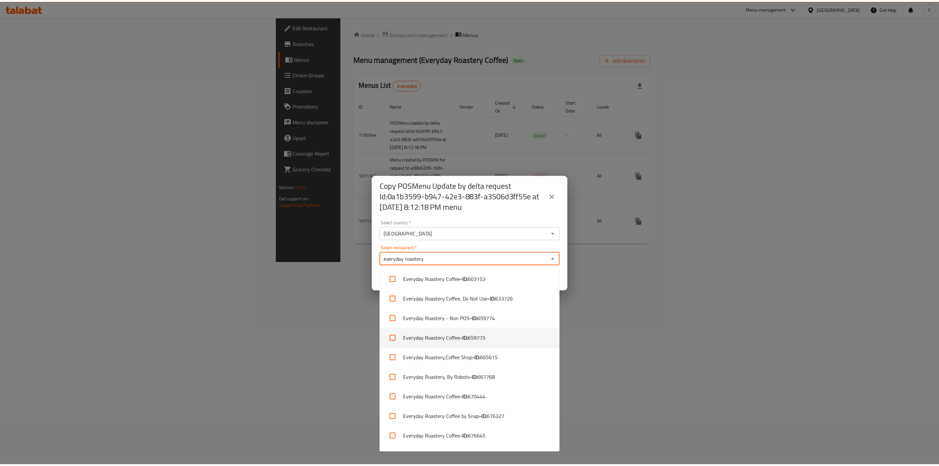
scroll to position [55, 0]
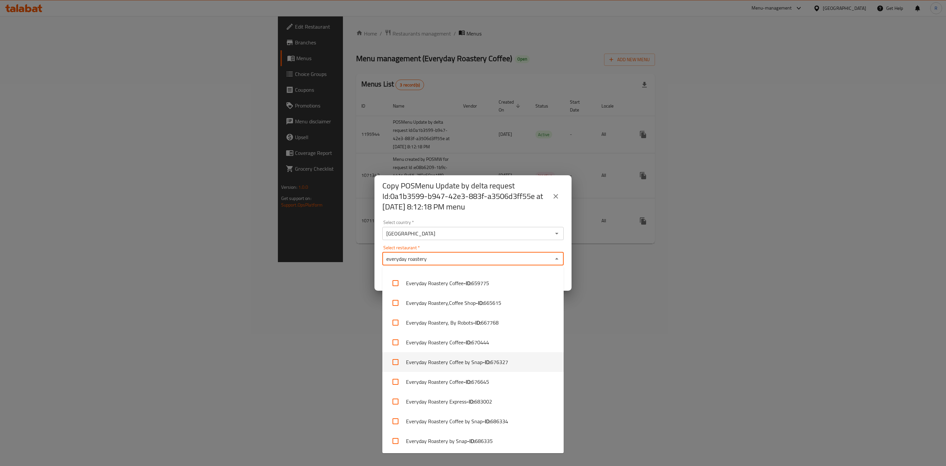
click at [394, 361] on input "checkbox" at bounding box center [396, 362] width 16 height 16
checkbox input "true"
click at [629, 331] on div "Copy POSMenu Update by delta request Id:0a1b3599-b947-42e3-883f-a3506d3ff55e at…" at bounding box center [473, 233] width 946 height 466
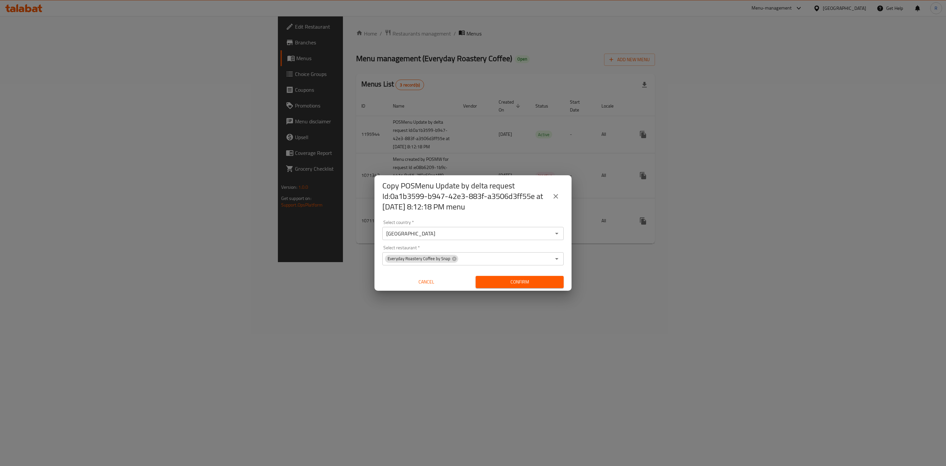
click at [531, 280] on span "Confirm" at bounding box center [520, 282] width 78 height 8
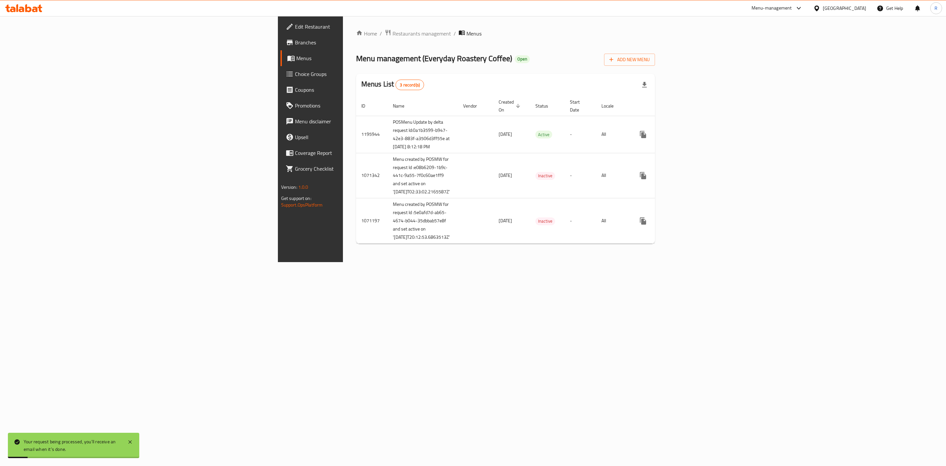
click at [343, 26] on div "Home / Restaurants management / Menus Menu management ( Everyday Roastery Coffe…" at bounding box center [506, 139] width 326 height 246
click at [393, 33] on span "Restaurants management" at bounding box center [422, 34] width 58 height 8
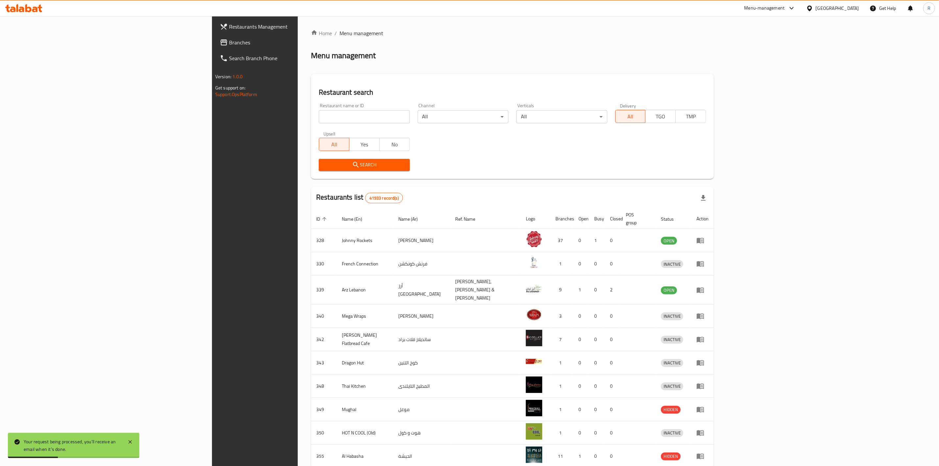
click at [319, 119] on input "search" at bounding box center [364, 116] width 91 height 13
type input "everyday roastery"
click button "Search" at bounding box center [364, 165] width 91 height 12
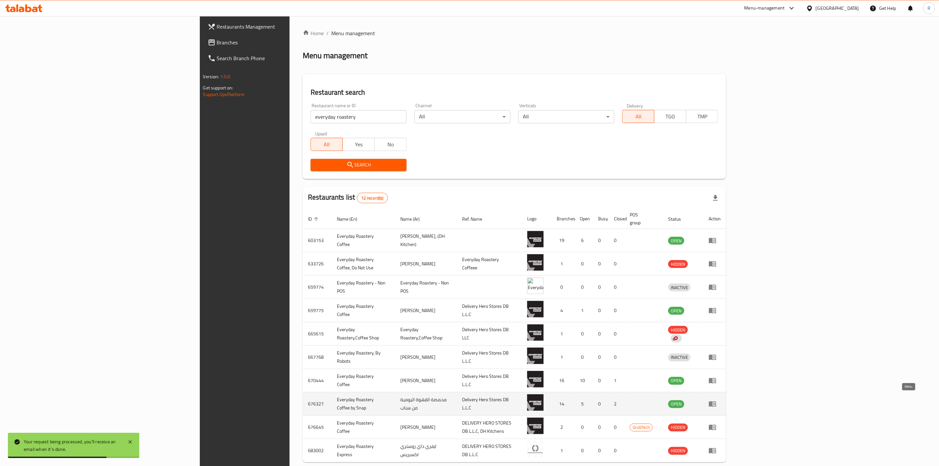
click at [716, 400] on icon "enhanced table" at bounding box center [712, 404] width 8 height 8
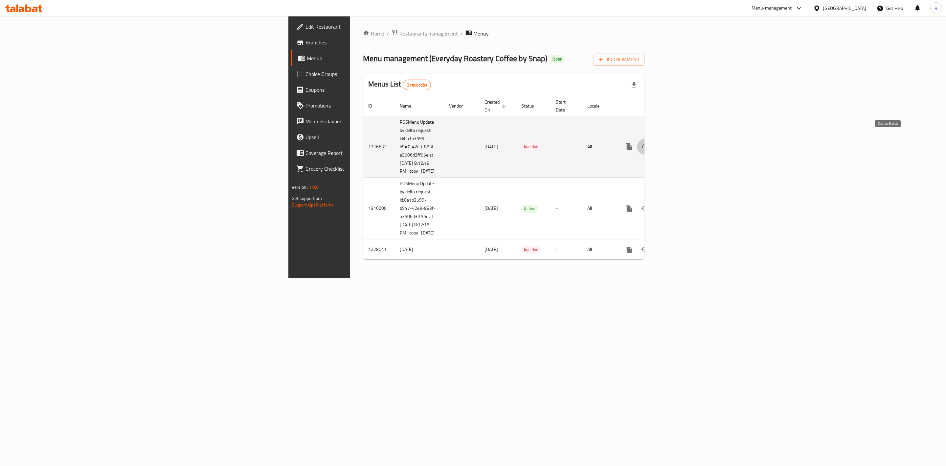
click at [649, 143] on icon "enhanced table" at bounding box center [645, 147] width 8 height 8
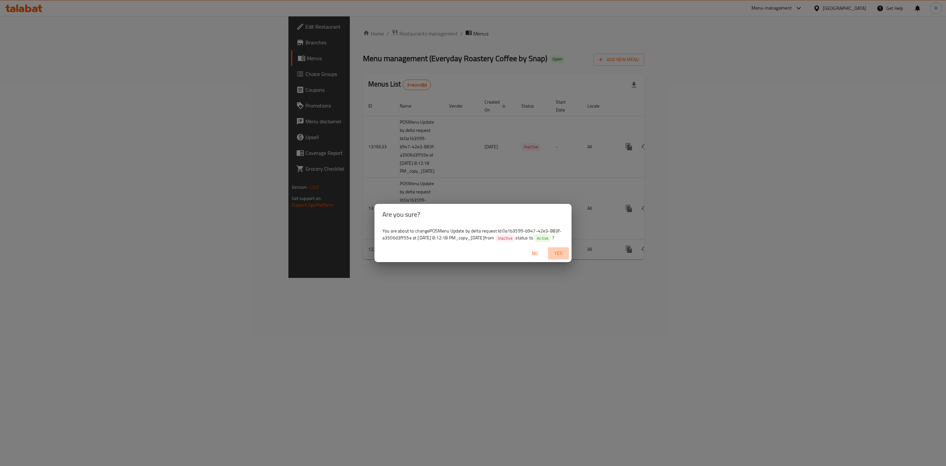
click at [557, 256] on span "Yes" at bounding box center [559, 253] width 16 height 8
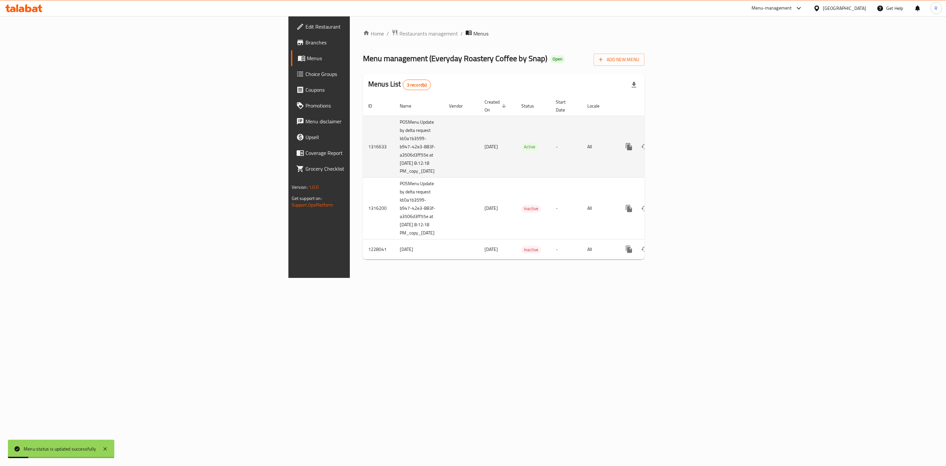
click at [684, 140] on link "enhanced table" at bounding box center [677, 147] width 16 height 16
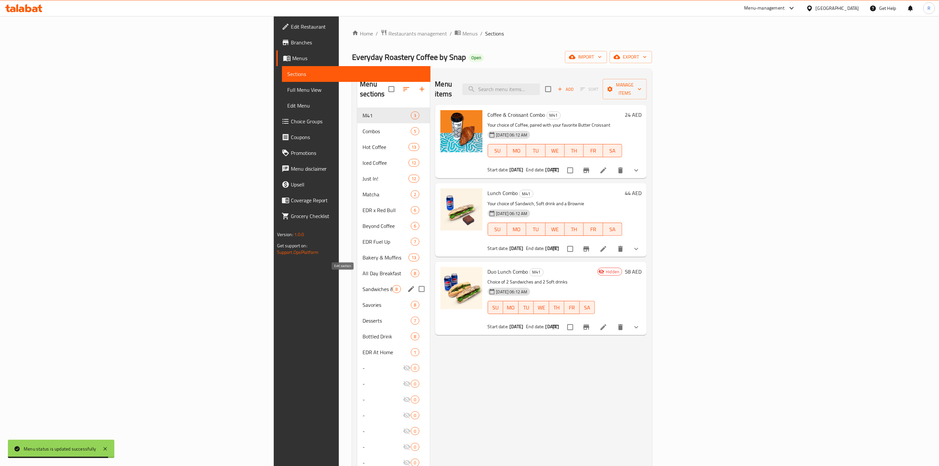
click at [407, 285] on icon "edit" at bounding box center [411, 289] width 8 height 8
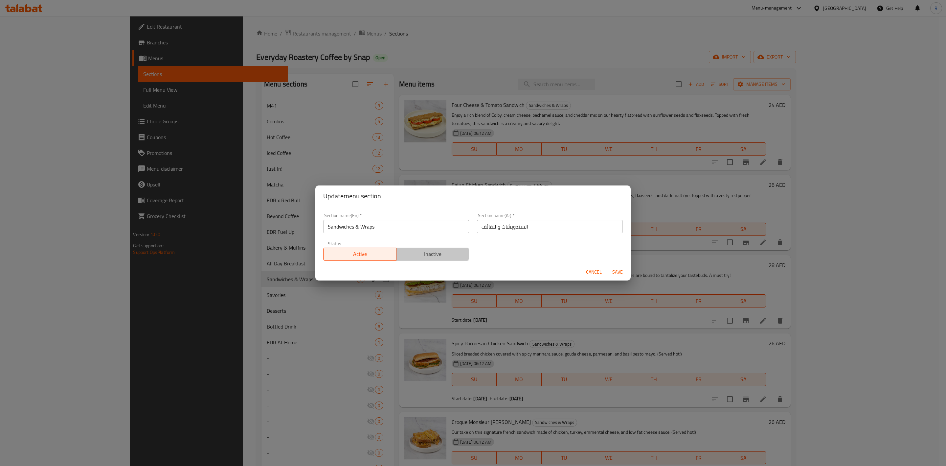
click at [438, 255] on span "Inactive" at bounding box center [433, 254] width 68 height 10
click at [616, 269] on span "Save" at bounding box center [618, 272] width 16 height 8
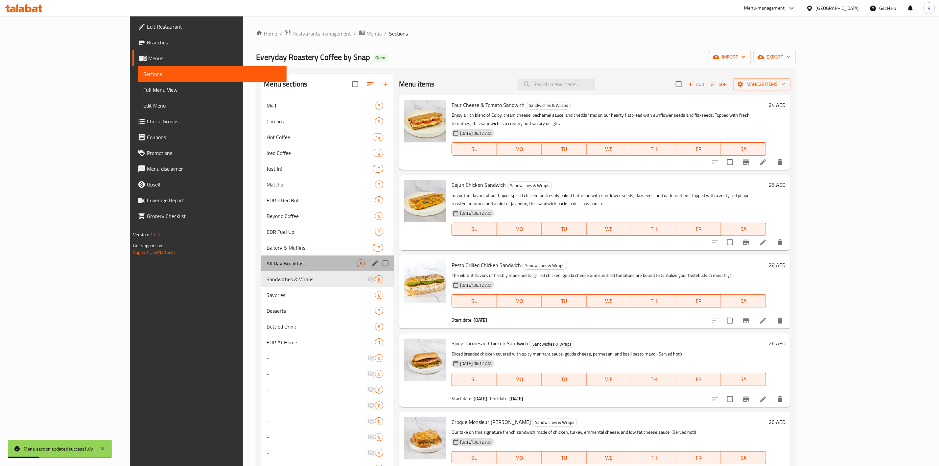
click at [336, 263] on div "All Day Breakfast 8" at bounding box center [327, 263] width 132 height 16
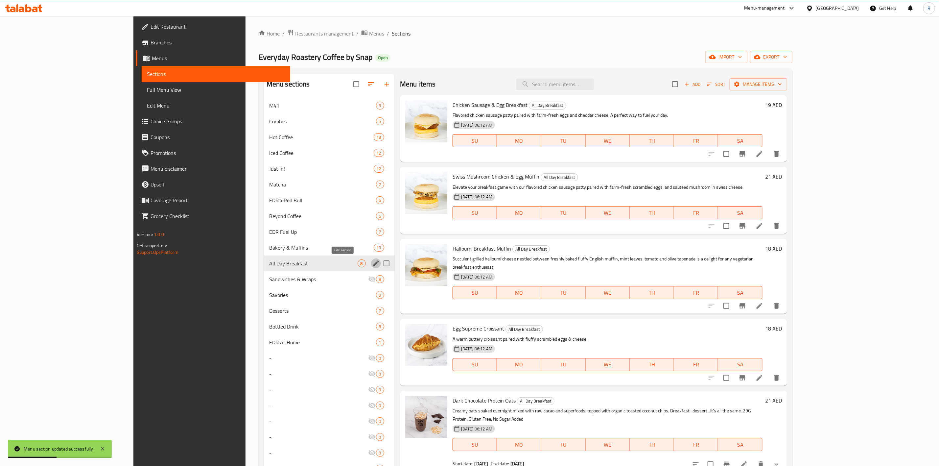
click at [372, 265] on icon "edit" at bounding box center [376, 263] width 8 height 8
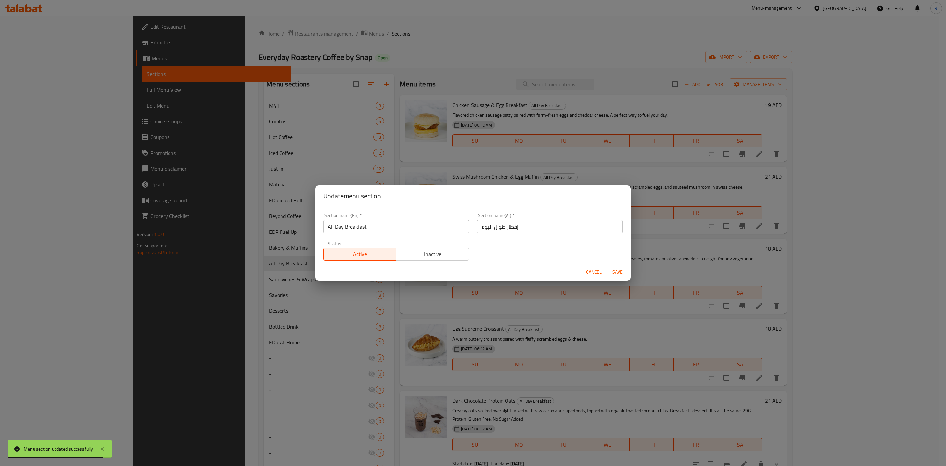
click at [429, 252] on span "Inactive" at bounding box center [433, 254] width 68 height 10
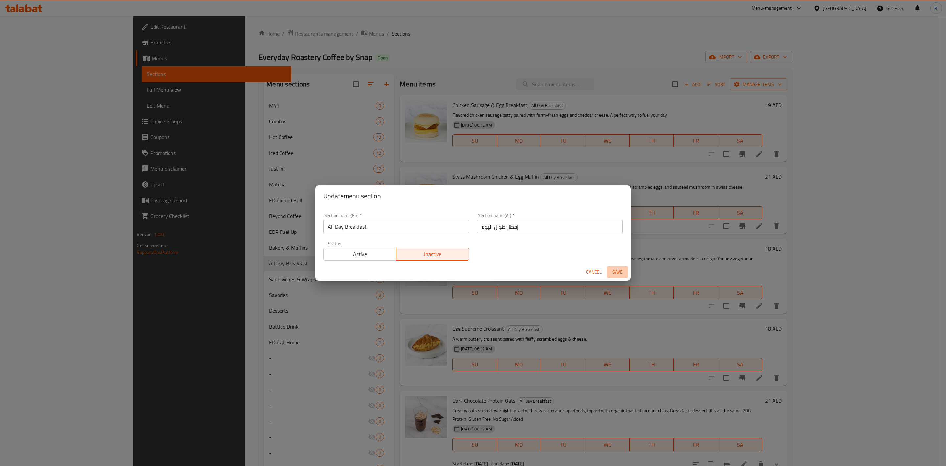
click at [619, 268] on span "Save" at bounding box center [618, 272] width 16 height 8
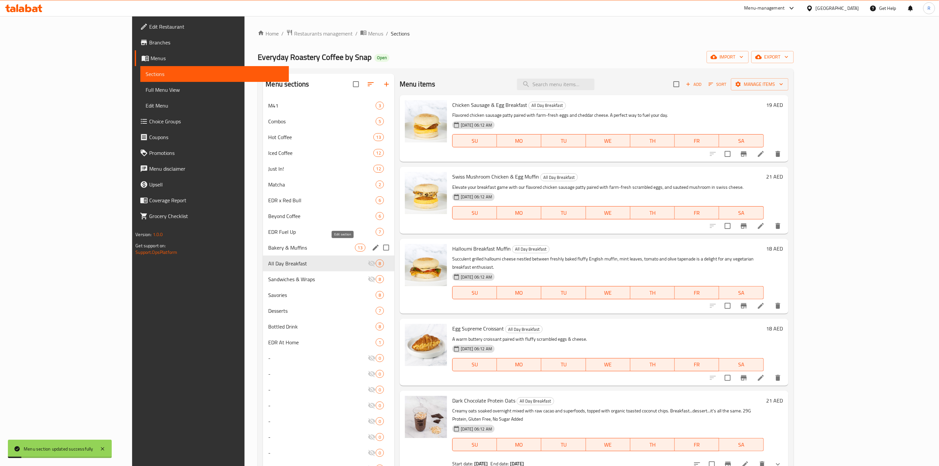
click at [373, 247] on icon "edit" at bounding box center [376, 247] width 6 height 6
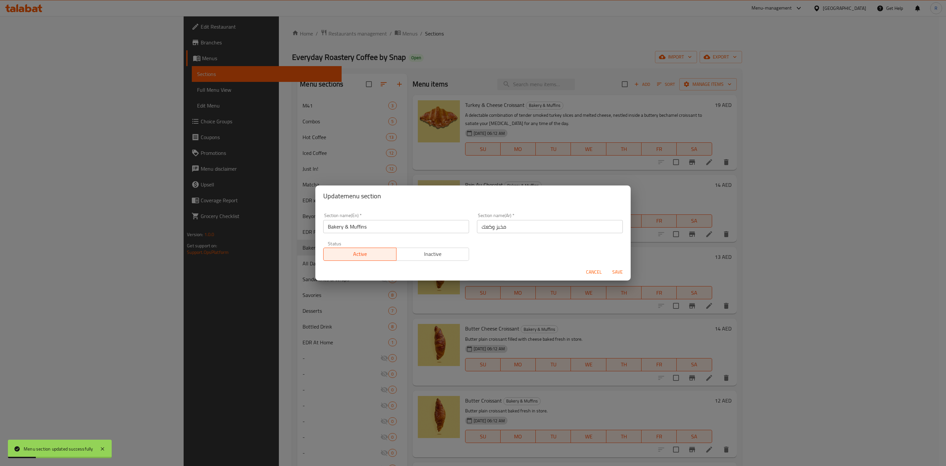
click at [446, 253] on span "Inactive" at bounding box center [433, 254] width 68 height 10
click at [616, 272] on span "Save" at bounding box center [618, 272] width 16 height 8
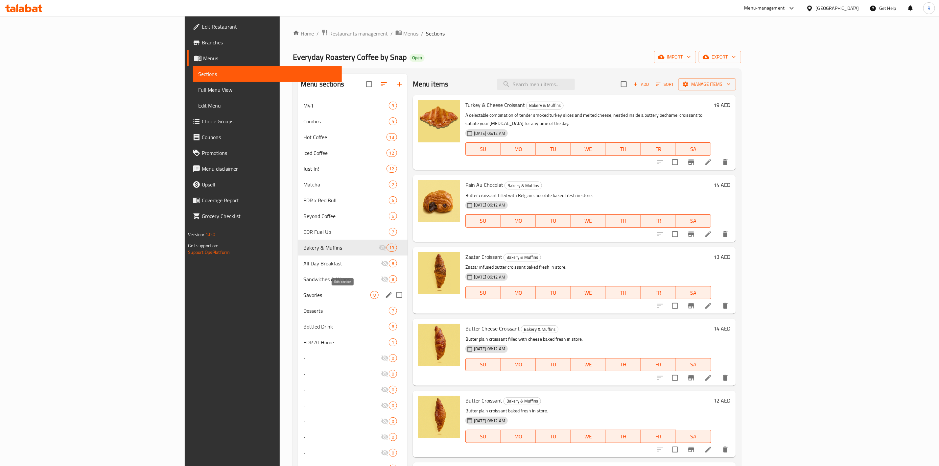
click at [385, 294] on icon "edit" at bounding box center [389, 295] width 8 height 8
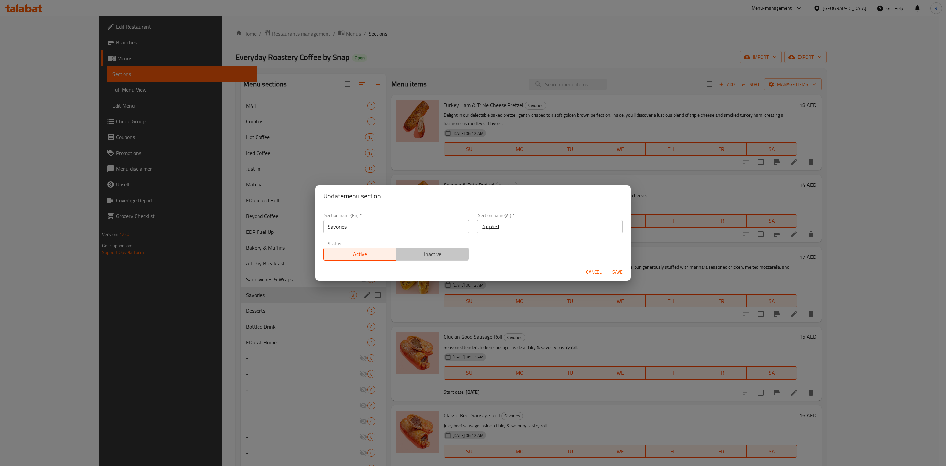
click at [447, 250] on span "Inactive" at bounding box center [433, 254] width 68 height 10
click at [616, 270] on span "Save" at bounding box center [618, 272] width 16 height 8
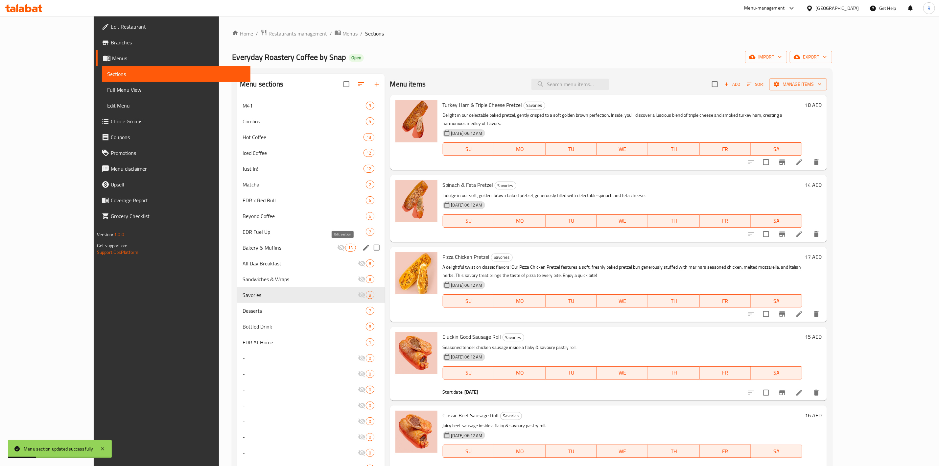
click at [362, 249] on icon "edit" at bounding box center [366, 247] width 8 height 8
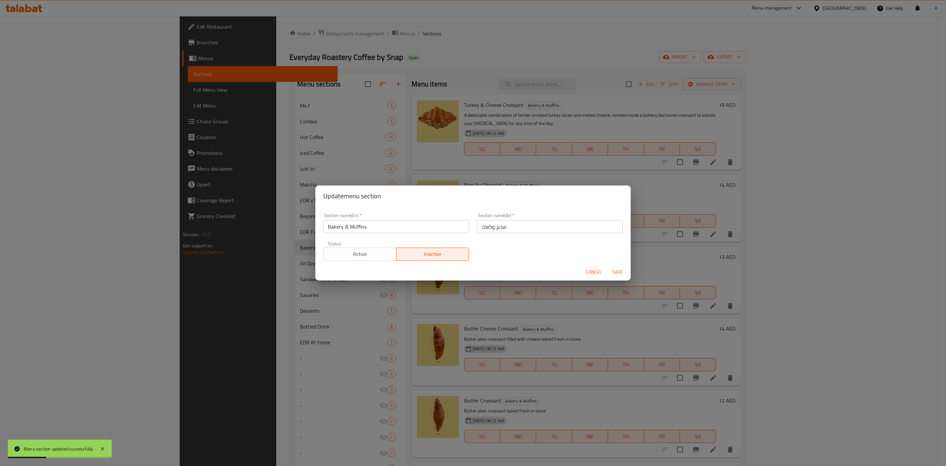
click at [360, 257] on span "Active" at bounding box center [360, 254] width 68 height 10
click at [618, 271] on span "Save" at bounding box center [618, 272] width 16 height 8
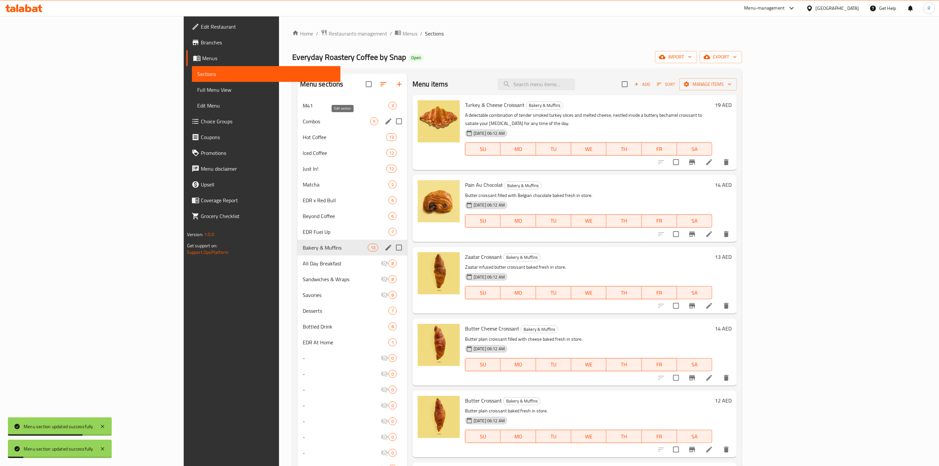
click at [384, 120] on icon "edit" at bounding box center [388, 121] width 8 height 8
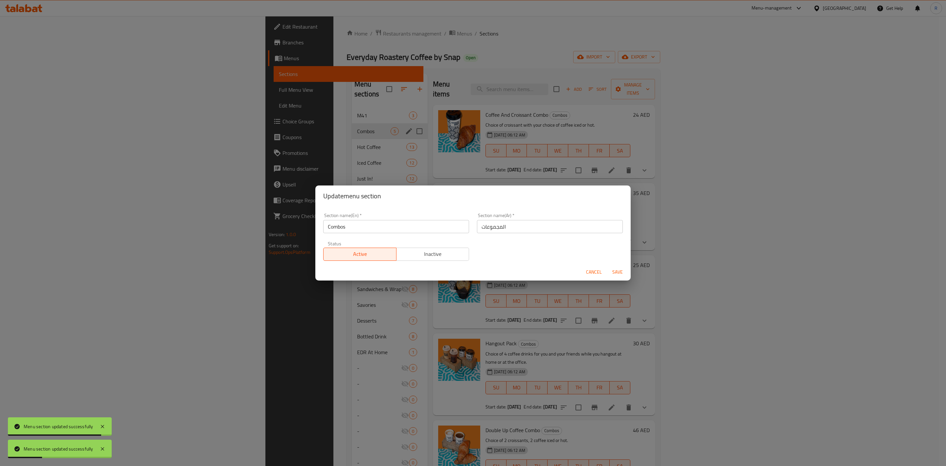
click at [593, 271] on span "Cancel" at bounding box center [594, 272] width 16 height 8
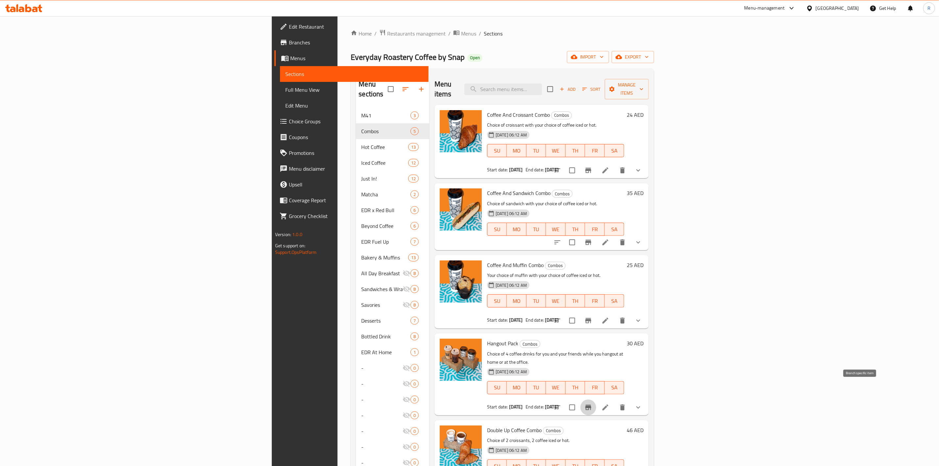
click at [591, 405] on icon "Branch-specific-item" at bounding box center [588, 407] width 6 height 5
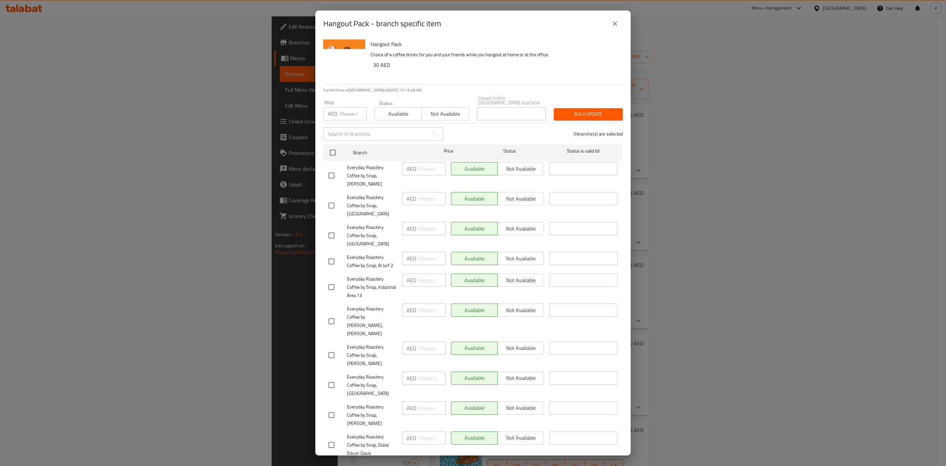
click at [435, 114] on span "Not available" at bounding box center [446, 114] width 42 height 10
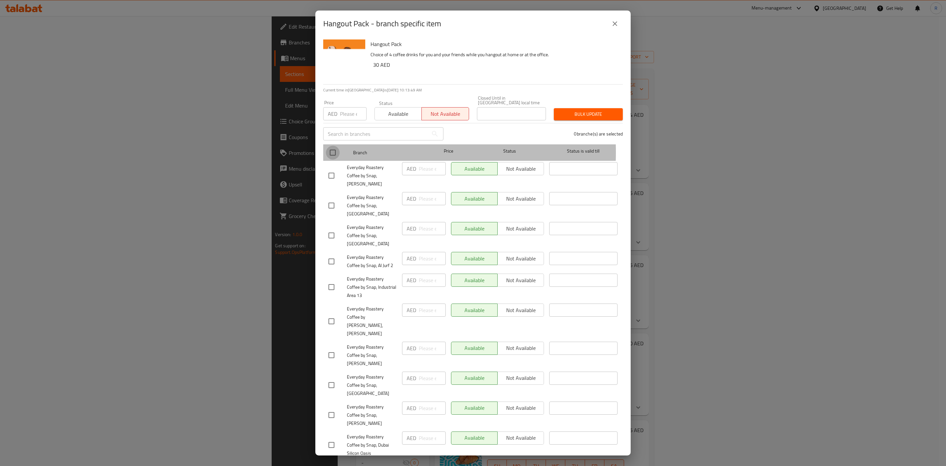
click at [333, 152] on input "checkbox" at bounding box center [333, 153] width 14 height 14
checkbox input "true"
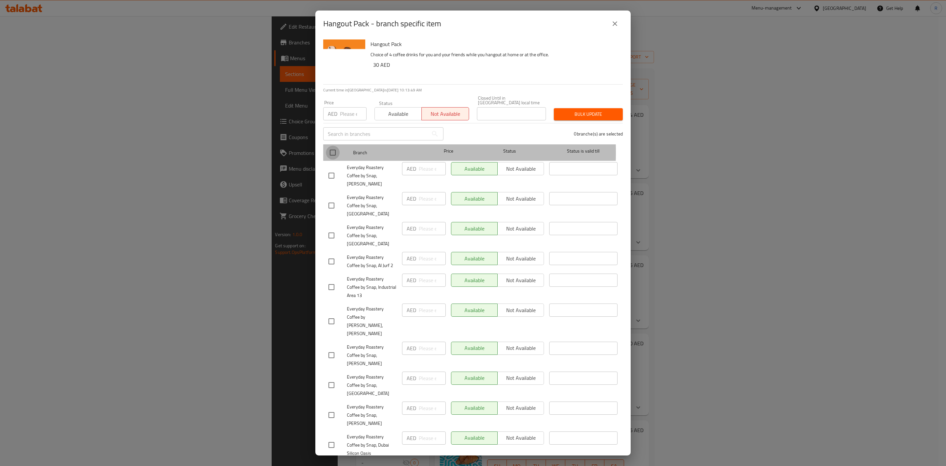
checkbox input "true"
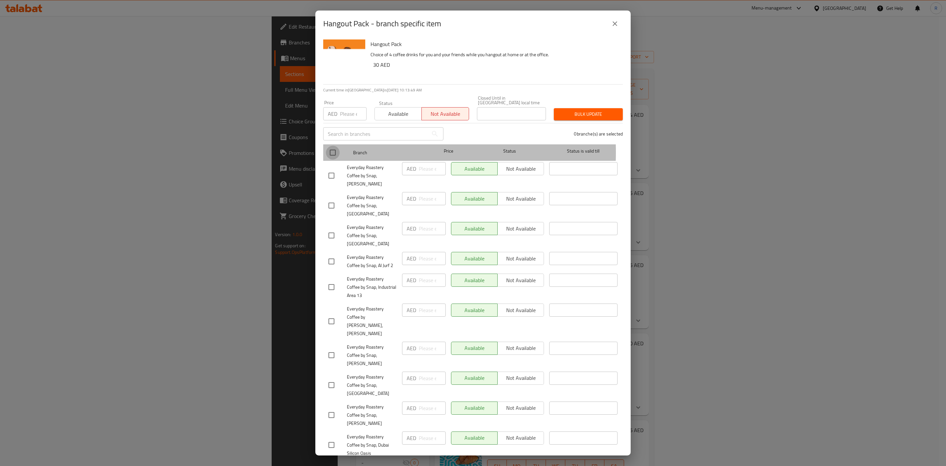
checkbox input "true"
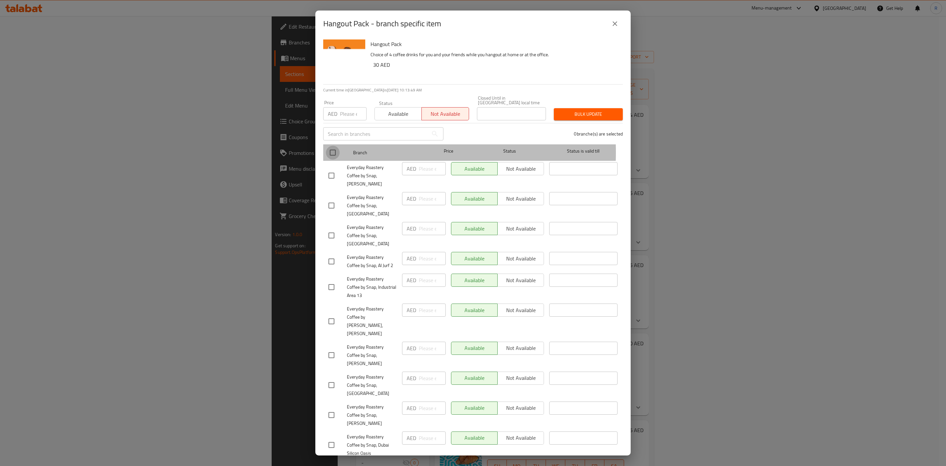
checkbox input "true"
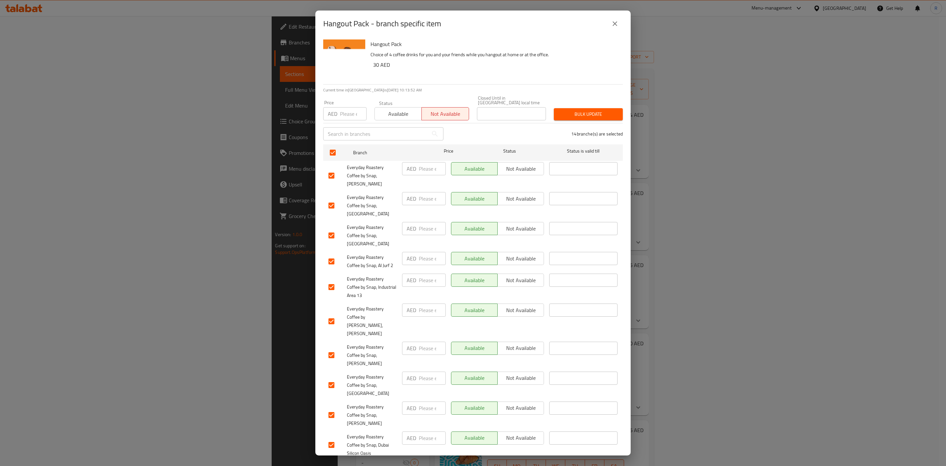
click at [578, 113] on span "Bulk update" at bounding box center [588, 114] width 58 height 8
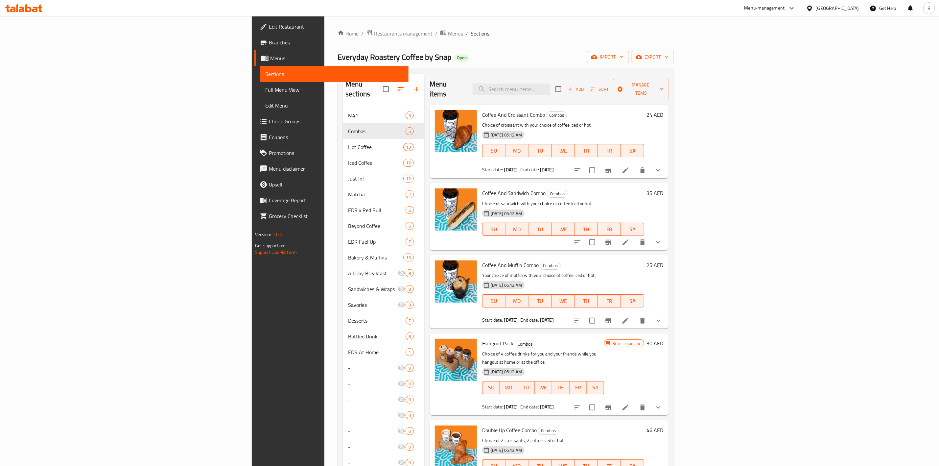
click at [374, 30] on span "Restaurants management" at bounding box center [403, 34] width 58 height 8
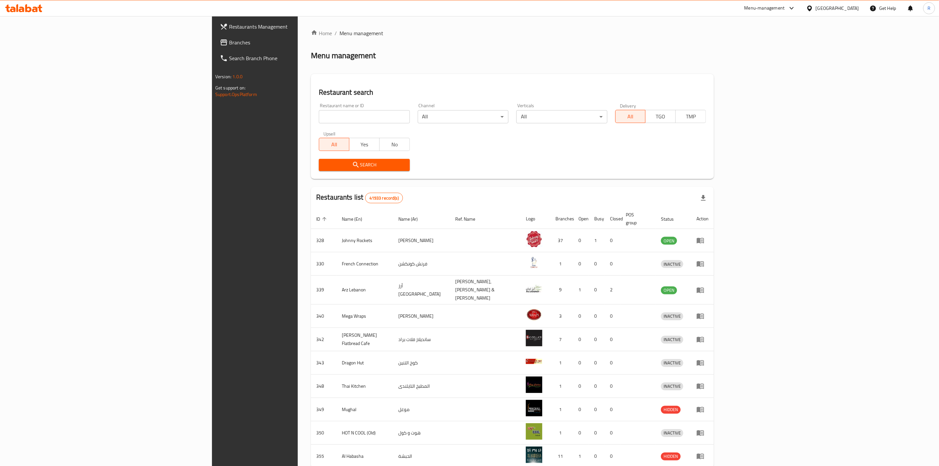
click at [319, 119] on input "search" at bounding box center [364, 116] width 91 height 13
type input "everyday roastery"
click button "Search" at bounding box center [364, 165] width 91 height 12
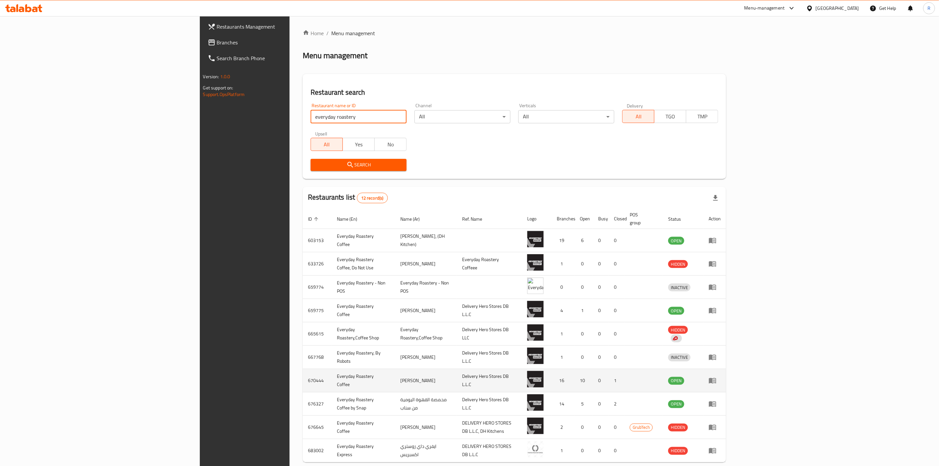
click at [726, 380] on td "enhanced table" at bounding box center [714, 380] width 23 height 23
click at [716, 378] on icon "enhanced table" at bounding box center [712, 381] width 7 height 6
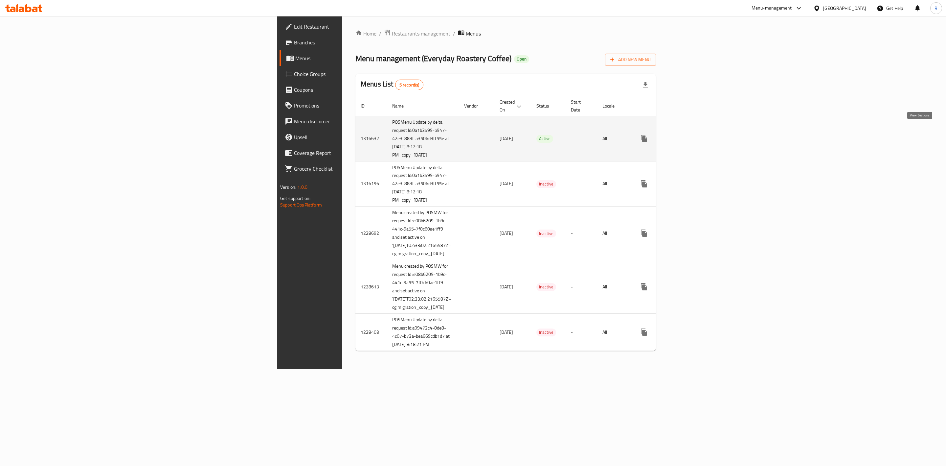
click at [695, 135] on icon "enhanced table" at bounding box center [692, 138] width 6 height 6
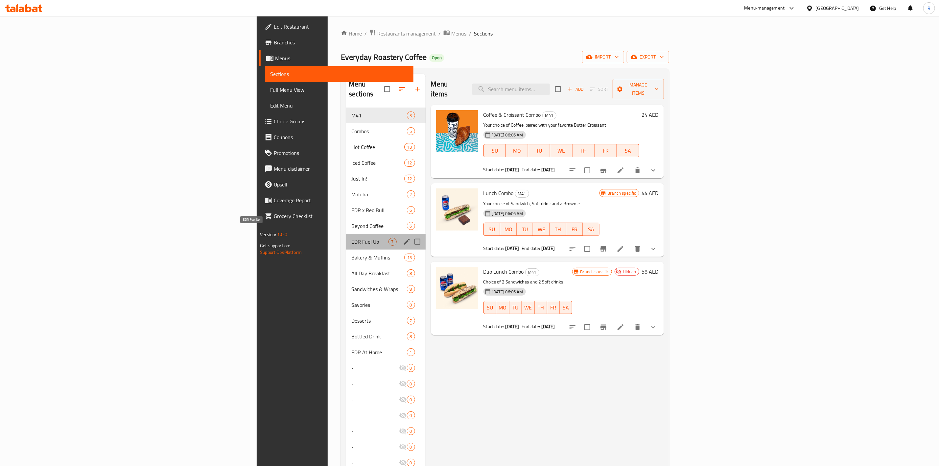
click at [351, 238] on span "EDR Fuel Up" at bounding box center [369, 242] width 37 height 8
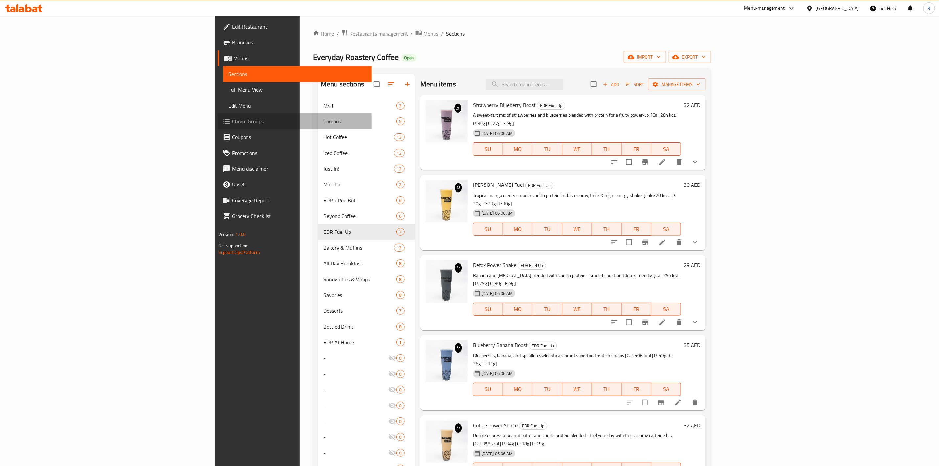
click at [232, 121] on span "Choice Groups" at bounding box center [299, 121] width 134 height 8
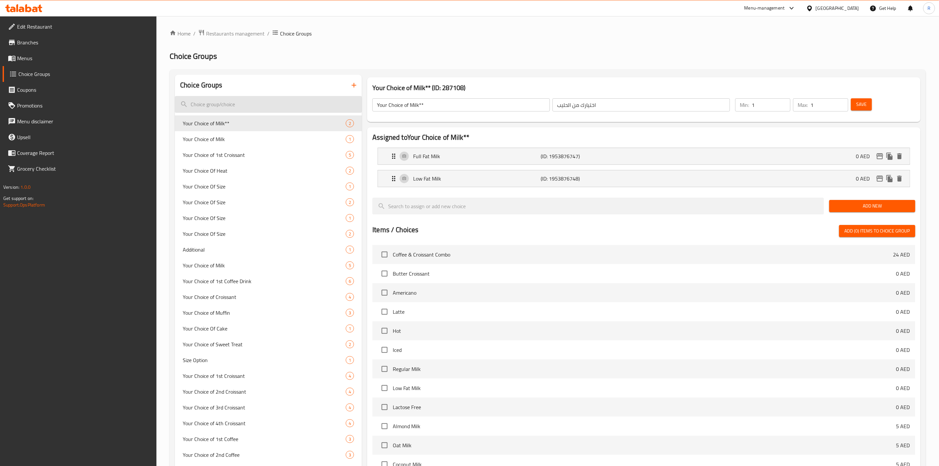
click at [292, 101] on input "search" at bounding box center [268, 104] width 187 height 17
click at [236, 33] on span "Restaurants management" at bounding box center [235, 34] width 58 height 8
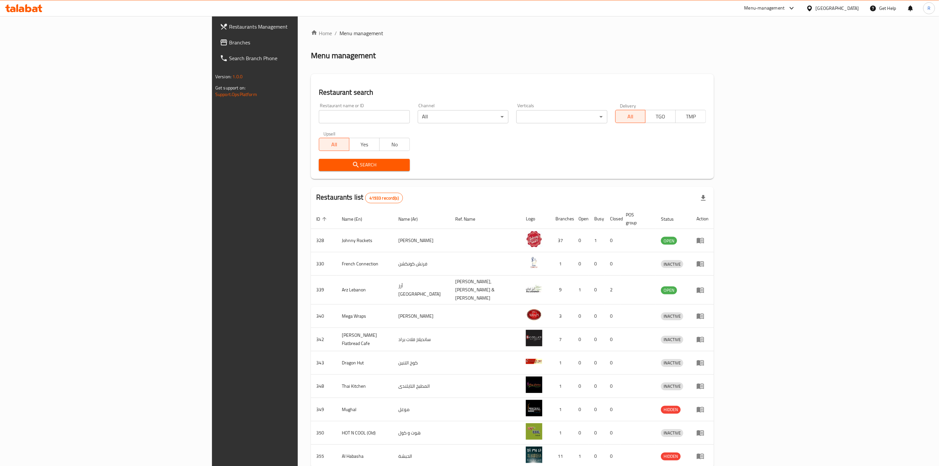
click at [319, 118] on input "search" at bounding box center [364, 116] width 91 height 13
type input "everyday roastery"
click button "Search" at bounding box center [364, 165] width 91 height 12
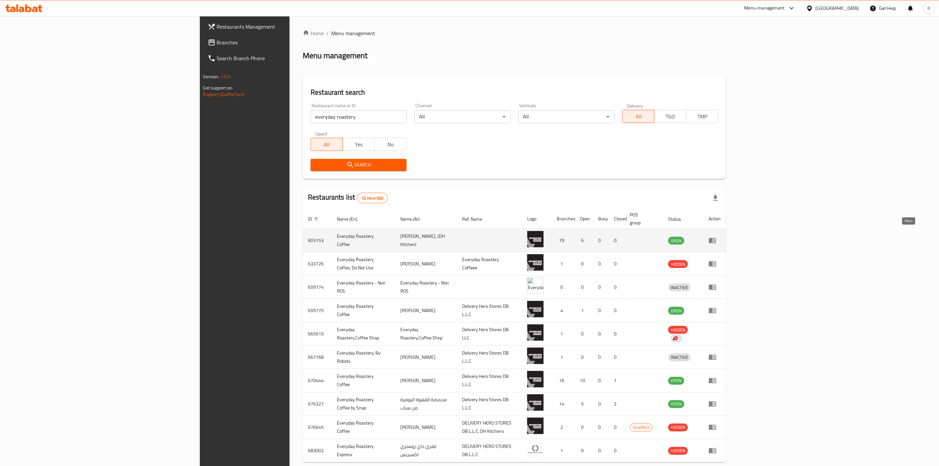
click at [721, 236] on link "enhanced table" at bounding box center [714, 240] width 12 height 8
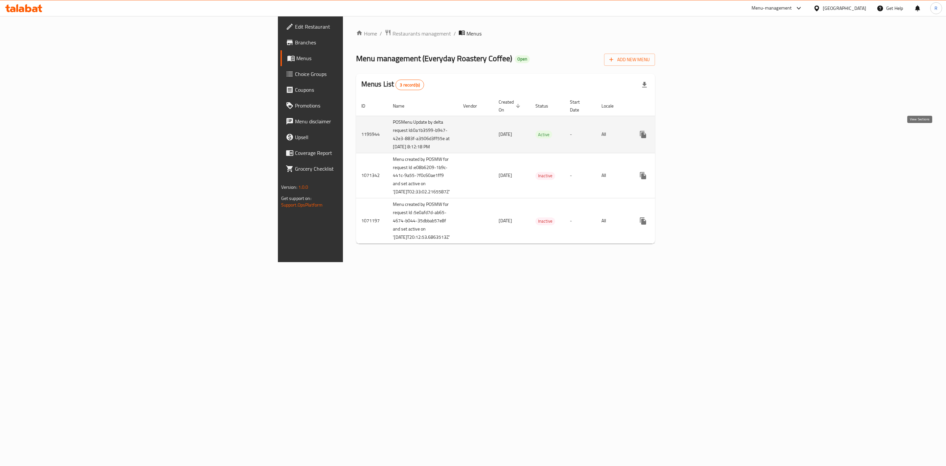
click at [699, 134] on link "enhanced table" at bounding box center [691, 135] width 16 height 16
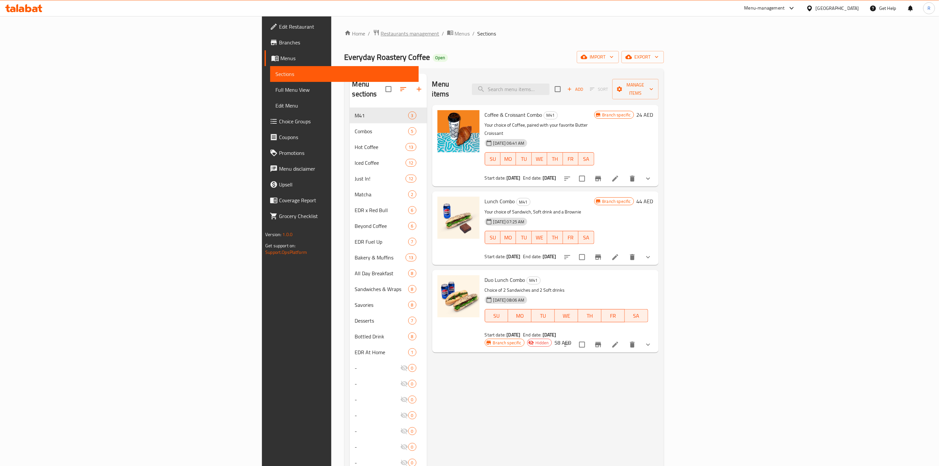
click at [381, 35] on span "Restaurants management" at bounding box center [410, 34] width 58 height 8
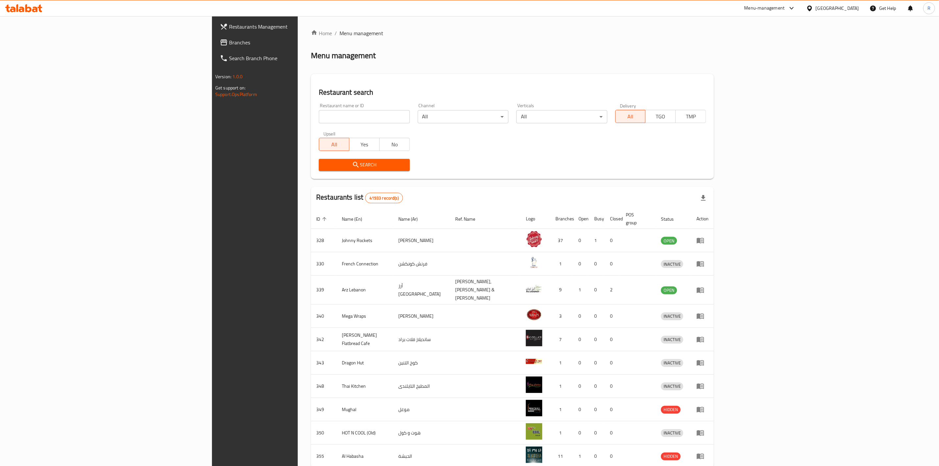
click at [319, 113] on input "search" at bounding box center [364, 116] width 91 height 13
type input "everyday roastery"
click button "Search" at bounding box center [364, 165] width 91 height 12
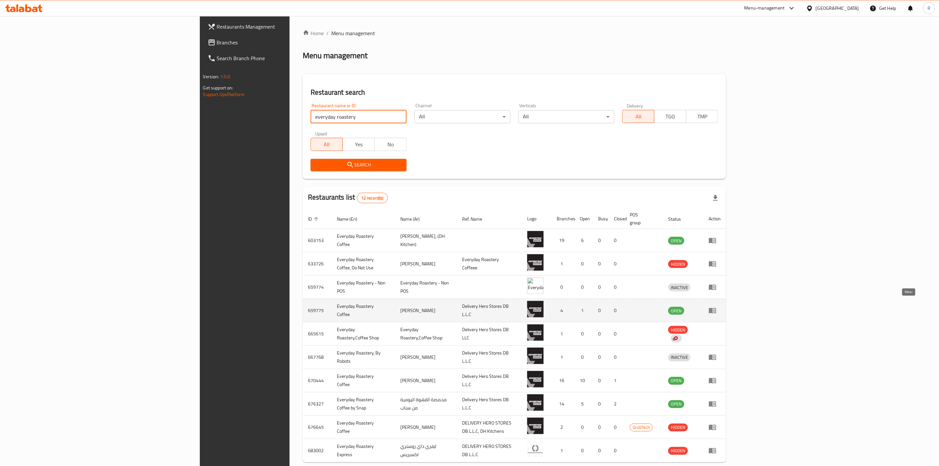
click at [716, 306] on icon "enhanced table" at bounding box center [712, 310] width 8 height 8
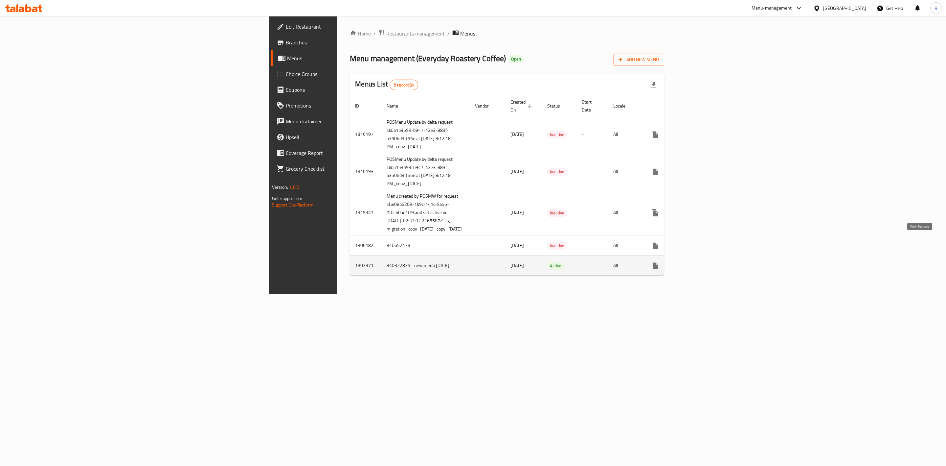
click at [706, 262] on icon "enhanced table" at bounding box center [703, 265] width 6 height 6
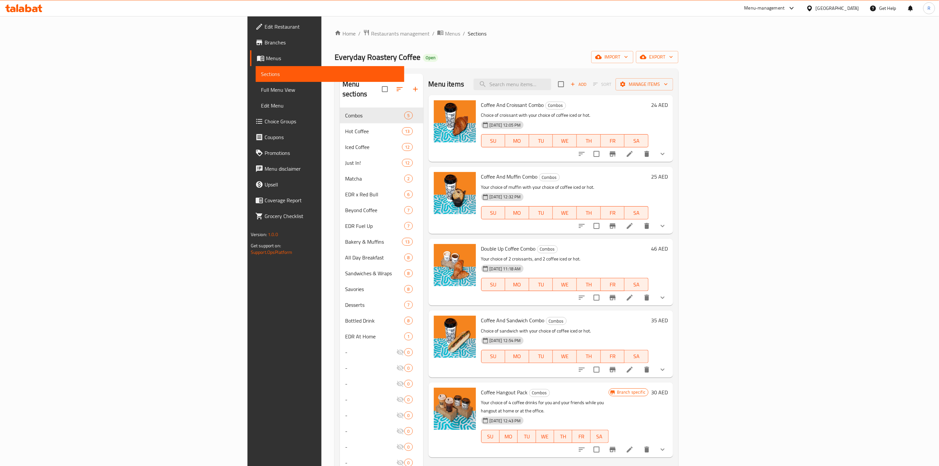
click at [265, 117] on span "Choice Groups" at bounding box center [332, 121] width 134 height 8
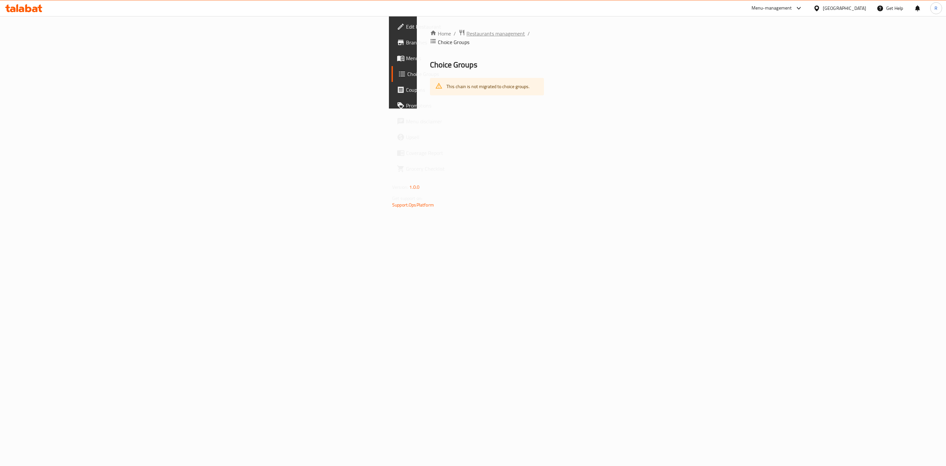
click at [467, 35] on span "Restaurants management" at bounding box center [496, 34] width 58 height 8
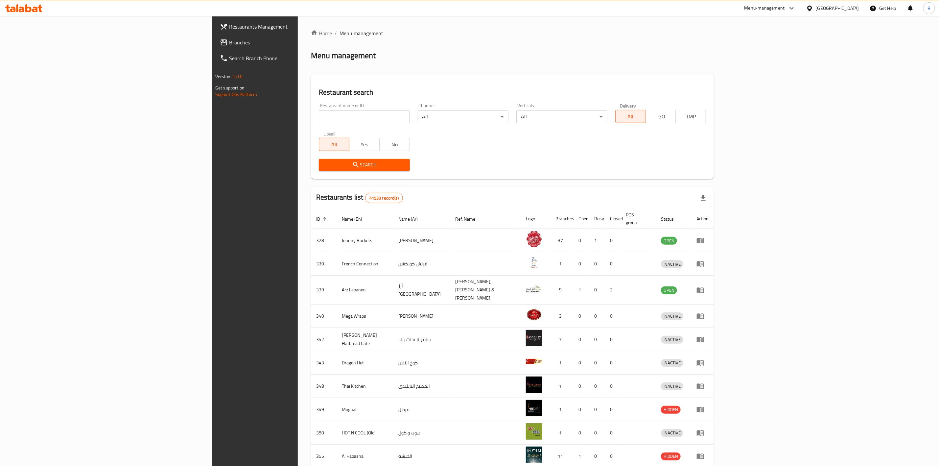
click at [319, 117] on input "search" at bounding box center [364, 116] width 91 height 13
type input "everyday roastery"
click button "Search" at bounding box center [364, 165] width 91 height 12
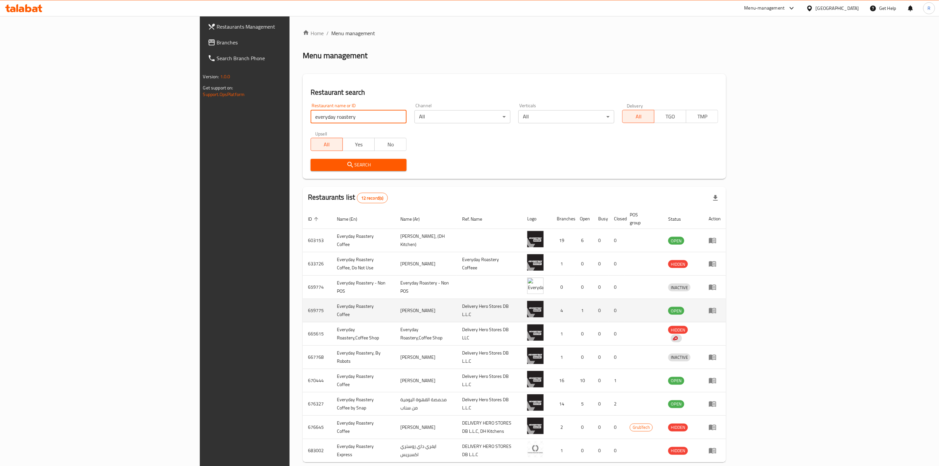
click at [721, 306] on link "enhanced table" at bounding box center [714, 310] width 12 height 8
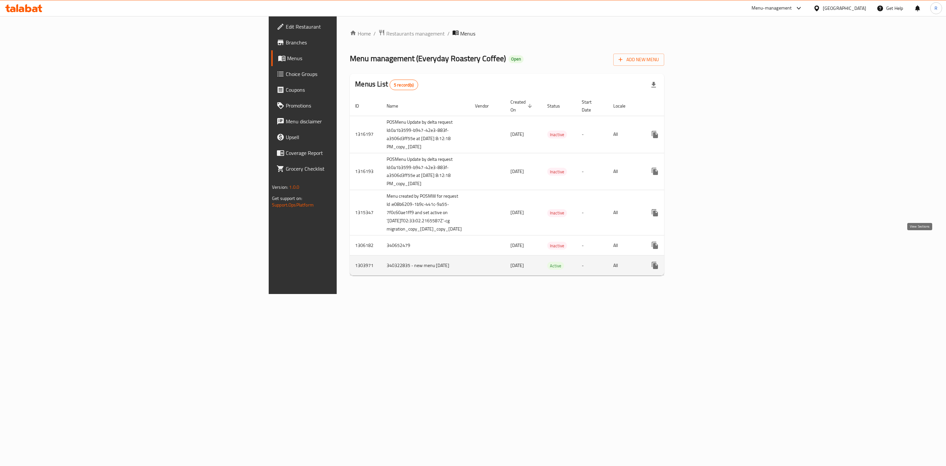
click at [706, 261] on icon "enhanced table" at bounding box center [703, 265] width 8 height 8
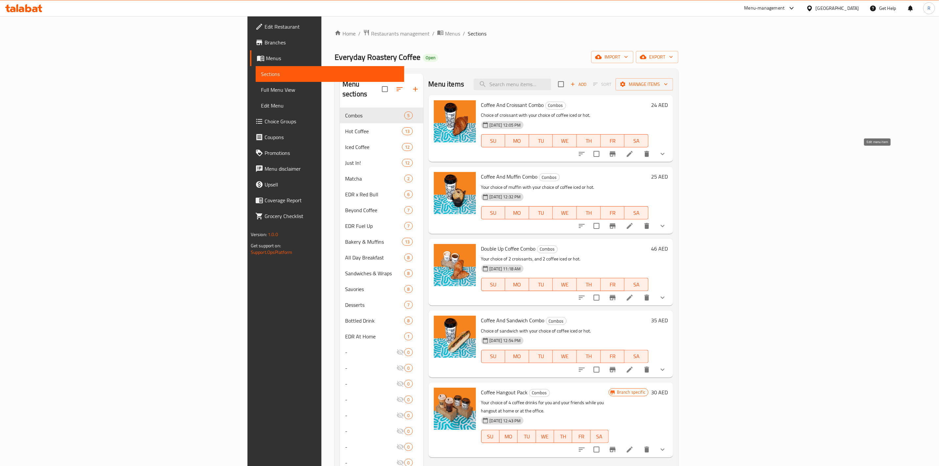
click at [634, 156] on icon at bounding box center [630, 154] width 8 height 8
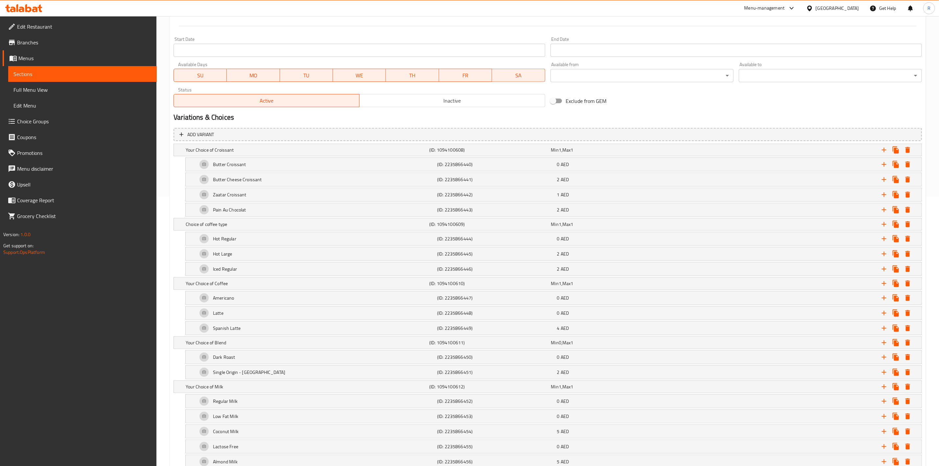
scroll to position [268, 0]
click at [583, 332] on div "4 AED" at bounding box center [615, 329] width 117 height 7
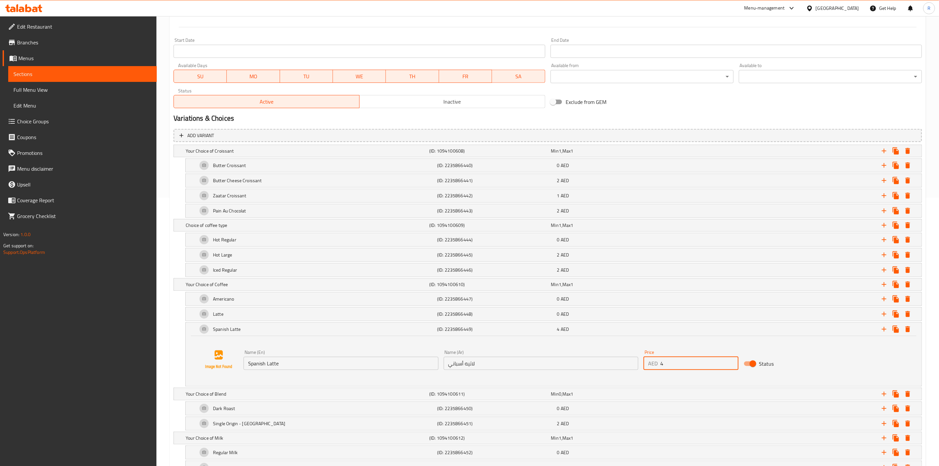
click at [674, 364] on input "4" at bounding box center [699, 363] width 78 height 13
type input "5"
click at [173, 302] on div "Add variant Your Choice of Croissant (ID: 1094100608) Min 1 , Max 1 Name (En) Y…" at bounding box center [547, 414] width 753 height 576
click at [827, 369] on div "Status" at bounding box center [791, 364] width 100 height 18
click at [182, 287] on div "Your Choice of Coffee (ID: 1094100610) Min 1 , Max 1" at bounding box center [548, 284] width 748 height 12
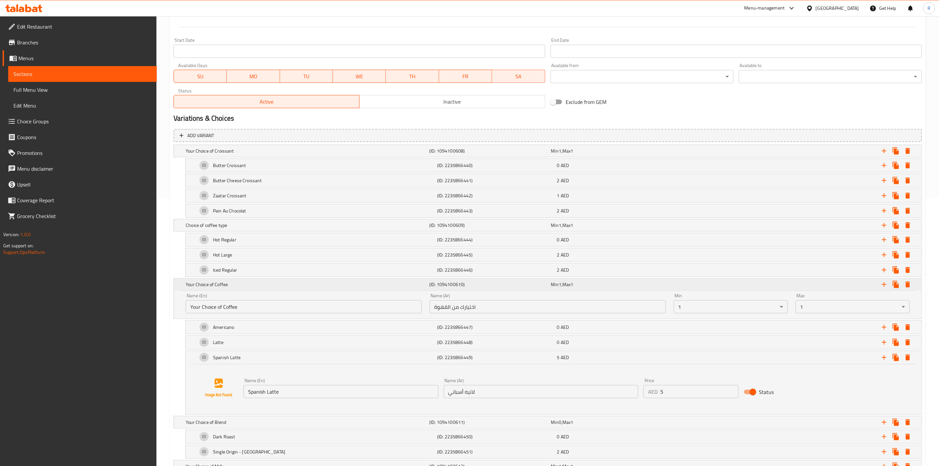
click at [182, 287] on div "Your Choice of Coffee (ID: 1094100610) Min 1 , Max 1" at bounding box center [548, 284] width 748 height 12
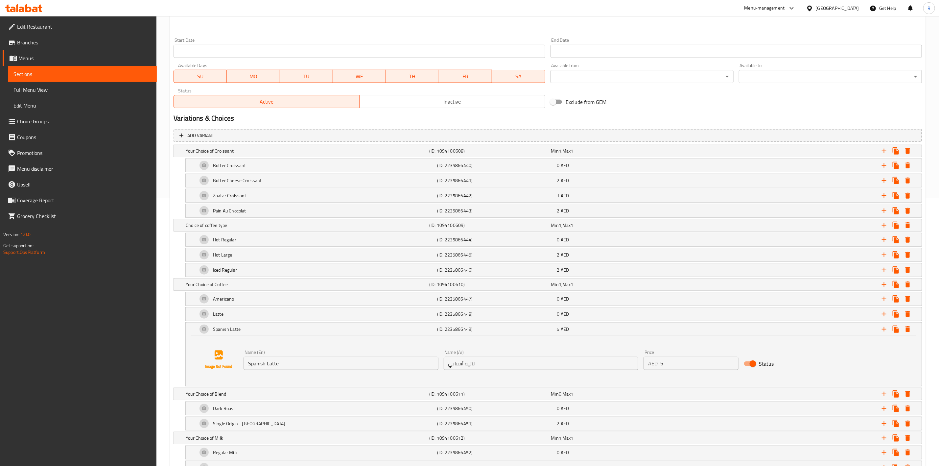
click at [179, 315] on div "Latte (ID: 2235866448) 0 AED Name (En) Latte Name (En) Name (Ar) لاتيه Name (Ar…" at bounding box center [548, 314] width 748 height 14
click at [198, 328] on div "Spanish Latte" at bounding box center [316, 329] width 240 height 16
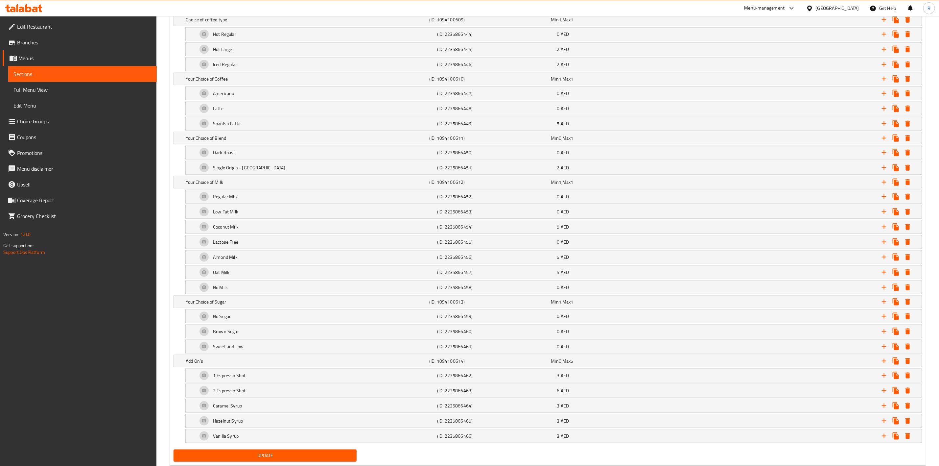
scroll to position [502, 0]
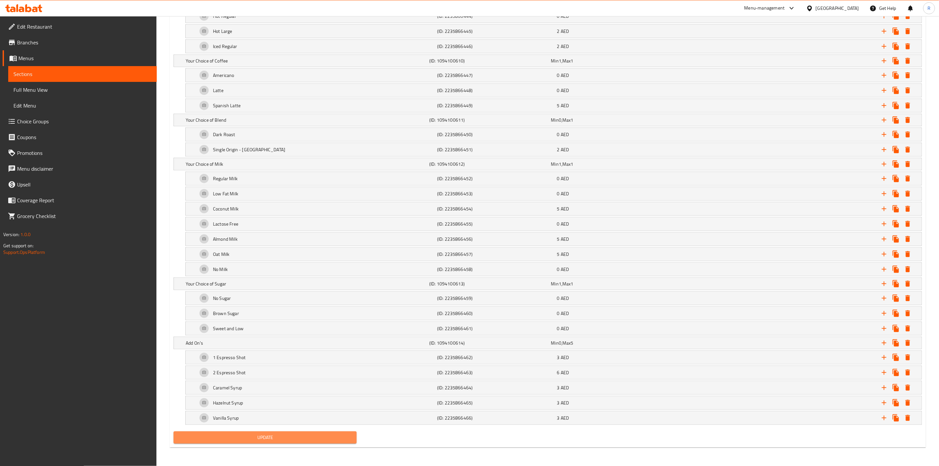
click at [315, 437] on span "Update" at bounding box center [265, 437] width 173 height 8
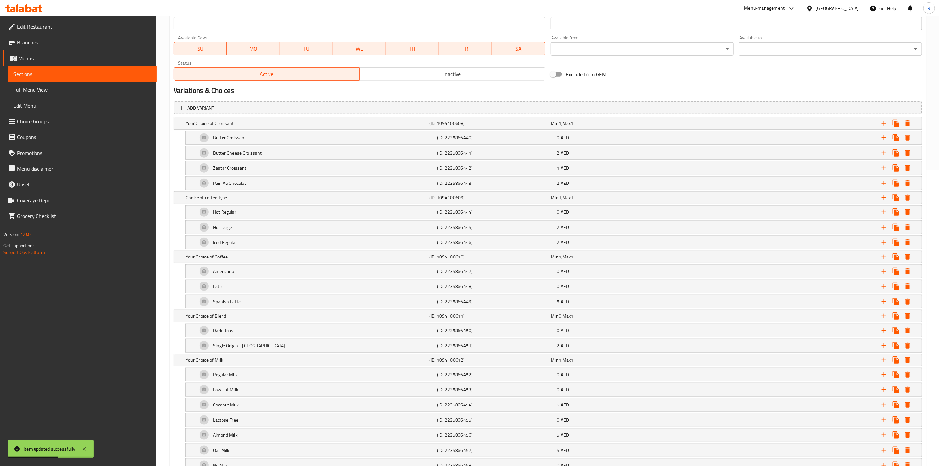
scroll to position [295, 0]
click at [216, 125] on h5 "Your Choice of Croissant" at bounding box center [306, 124] width 241 height 7
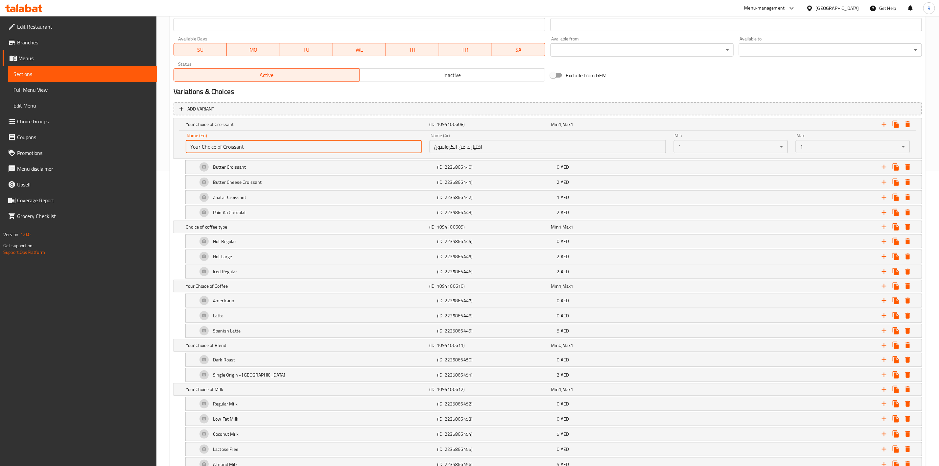
click at [223, 147] on input "Your Choice of Croissant" at bounding box center [304, 146] width 236 height 13
type input "Croissant"
click at [181, 143] on div "Name (En) Croissant Name (En) Name (Ar) اختيارك من الكرواسون Name (Ar) Min 1 ​ …" at bounding box center [548, 144] width 748 height 28
click at [214, 228] on h5 "Choice of coffee type" at bounding box center [306, 226] width 241 height 7
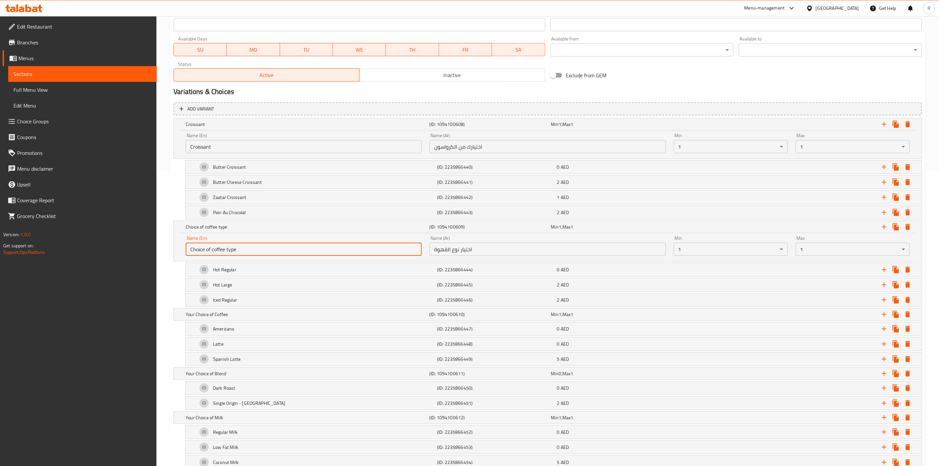
click at [228, 252] on input "Choice of coffee type" at bounding box center [304, 249] width 236 height 13
click at [213, 250] on input "Choice of coffee type" at bounding box center [304, 249] width 236 height 13
click at [229, 250] on input "Choice of Coffee type" at bounding box center [304, 249] width 236 height 13
drag, startPoint x: 211, startPoint y: 249, endPoint x: 155, endPoint y: 243, distance: 56.8
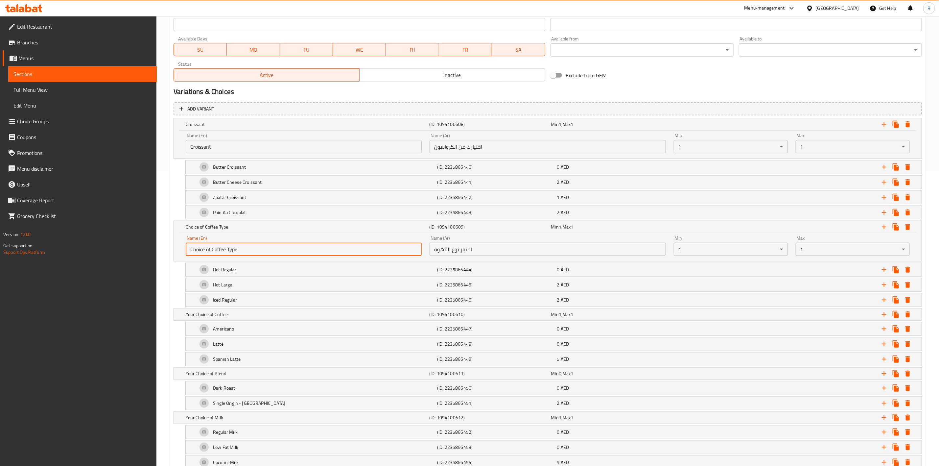
click at [155, 243] on div "Edit Restaurant Branches Menus Sections Full Menu View Edit Menu Choice Groups …" at bounding box center [469, 220] width 939 height 998
type input "Coffee Type"
click at [216, 314] on h5 "Your Choice of Coffee" at bounding box center [306, 314] width 241 height 7
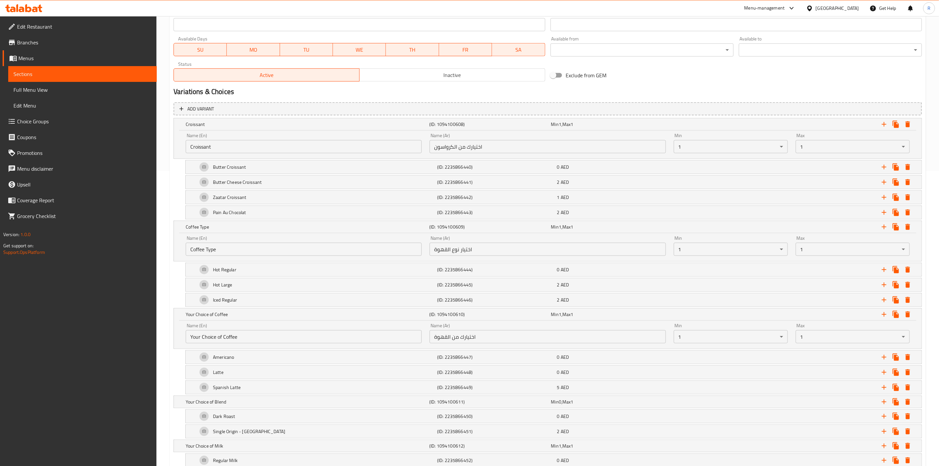
click at [224, 341] on input "Your Choice of Coffee" at bounding box center [304, 336] width 236 height 13
type input "Coffee"
click at [223, 405] on h5 "Your Choice of Blend" at bounding box center [306, 401] width 241 height 7
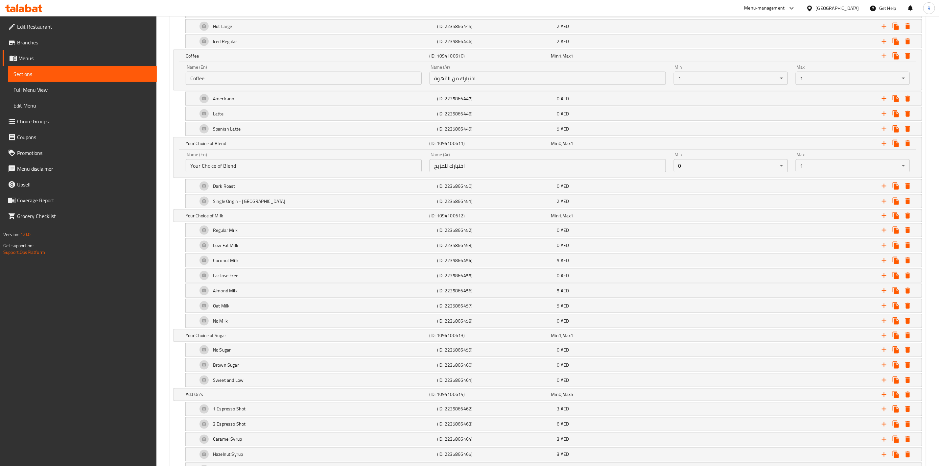
scroll to position [570, 0]
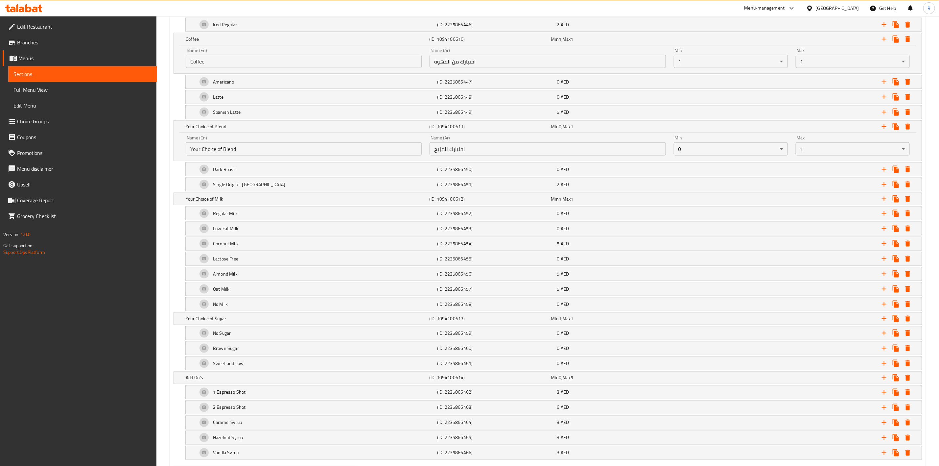
click at [223, 152] on input "Your Choice of Blend" at bounding box center [304, 148] width 236 height 13
click at [224, 153] on input "Your Choice of Blend" at bounding box center [304, 148] width 236 height 13
type input "Blend"
click at [215, 202] on h5 "Your Choice of Milk" at bounding box center [306, 199] width 241 height 7
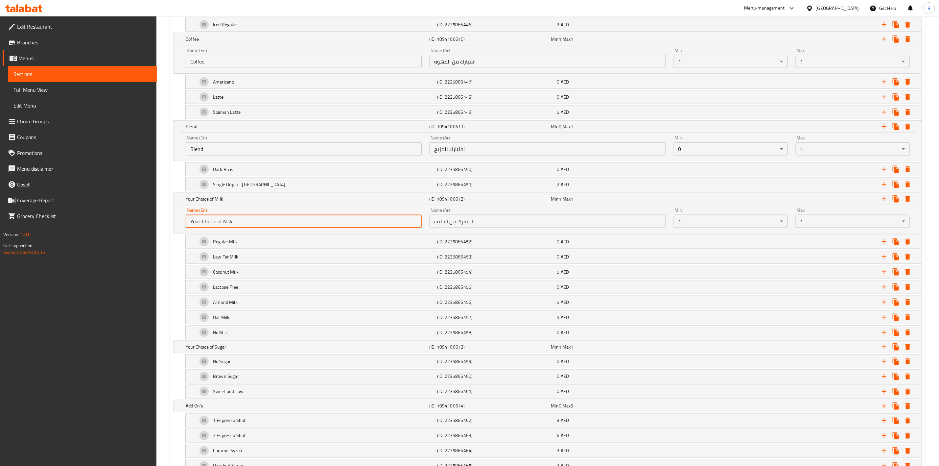
click at [223, 225] on input "Your Choice of Milk" at bounding box center [304, 221] width 236 height 13
type input "Milk"
click at [218, 350] on h5 "Your Choice of Sugar" at bounding box center [306, 346] width 241 height 7
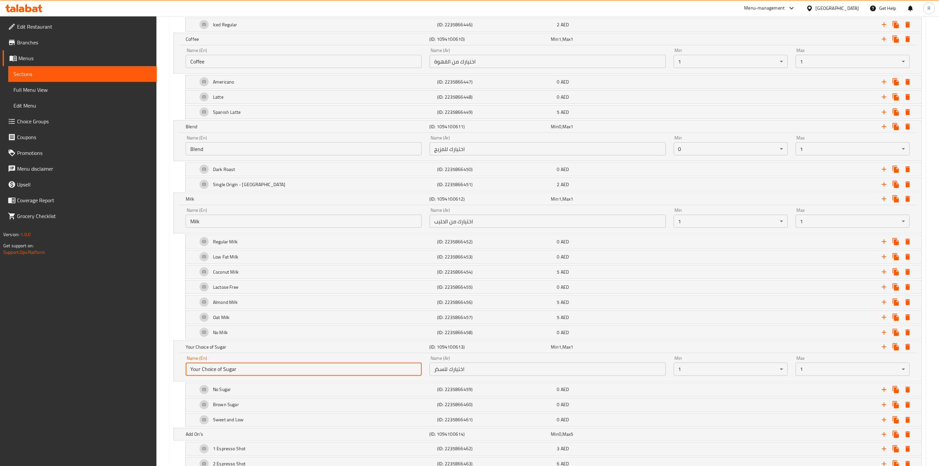
click at [223, 375] on input "Your Choice of Sugar" at bounding box center [304, 368] width 236 height 13
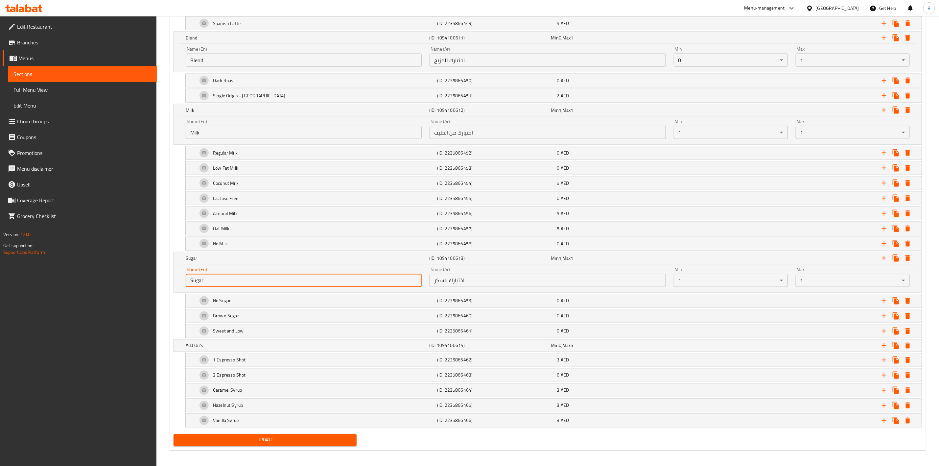
scroll to position [672, 0]
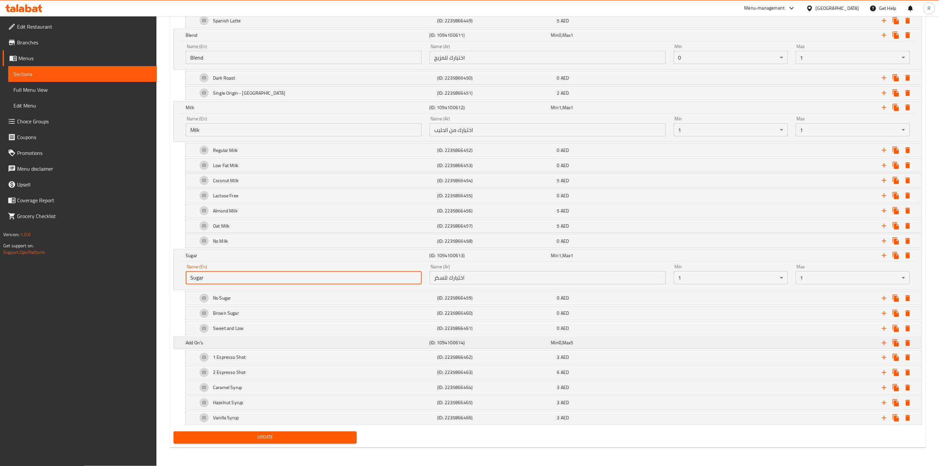
type input "Sugar"
click at [220, 341] on h5 "Add On's" at bounding box center [306, 342] width 241 height 7
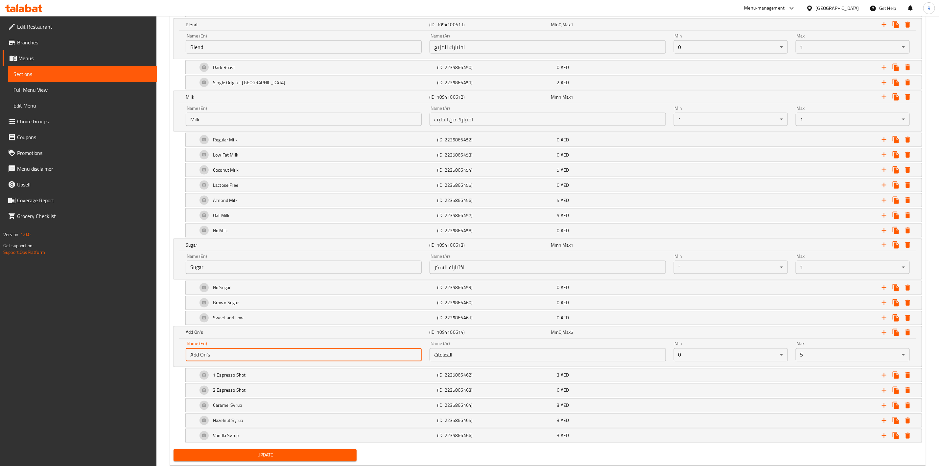
drag, startPoint x: 215, startPoint y: 359, endPoint x: 161, endPoint y: 358, distance: 54.6
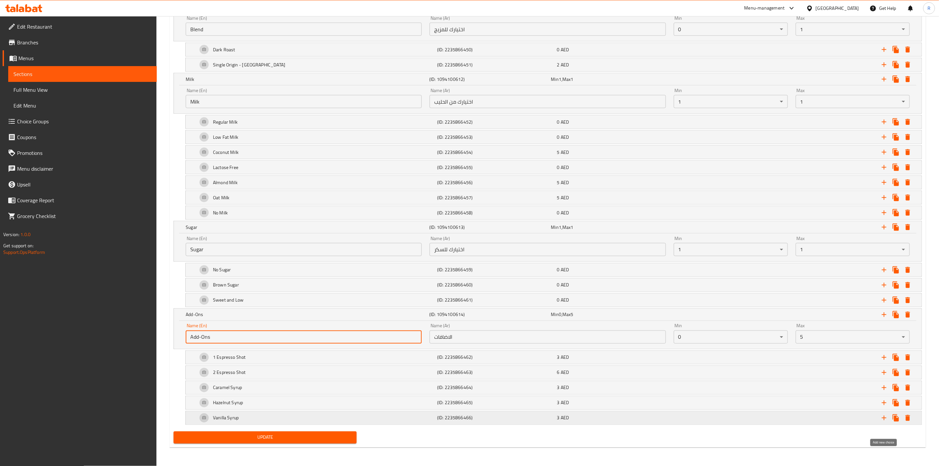
type input "Add-Ons"
click at [884, 417] on icon "Expand" at bounding box center [884, 417] width 5 height 5
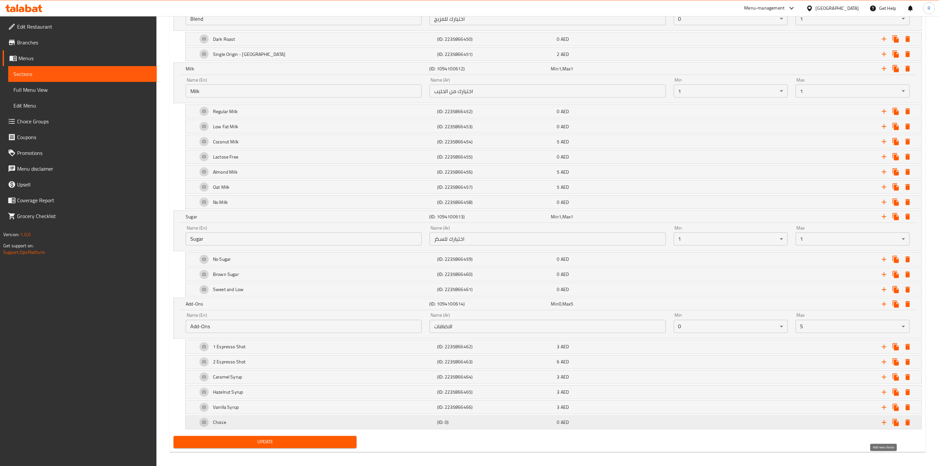
click at [887, 426] on icon "Expand" at bounding box center [884, 422] width 8 height 8
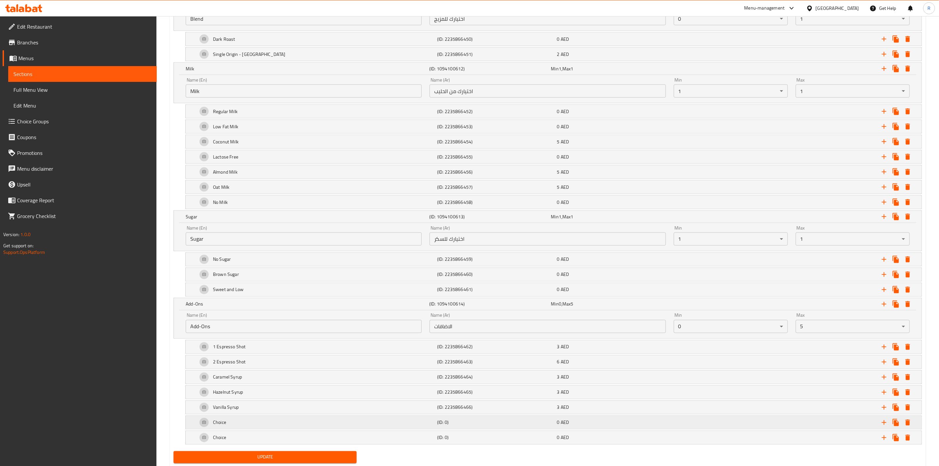
click at [296, 430] on div "Choice" at bounding box center [316, 422] width 240 height 16
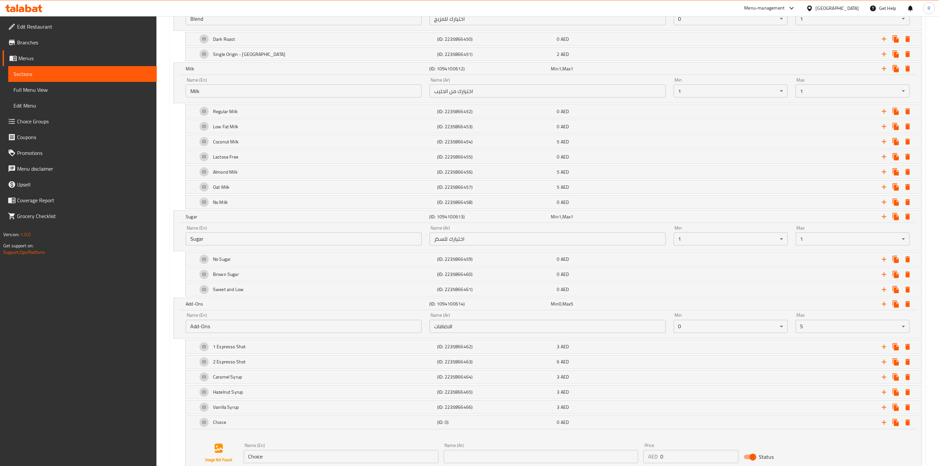
scroll to position [781, 0]
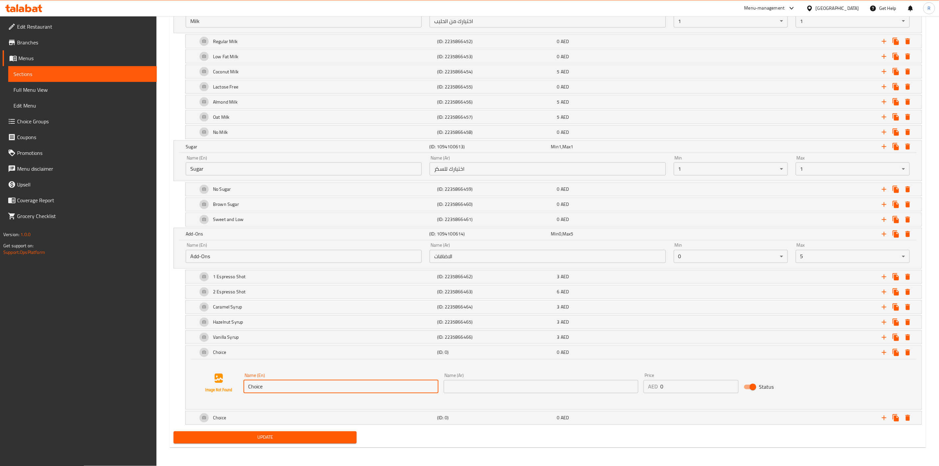
drag, startPoint x: 268, startPoint y: 384, endPoint x: 140, endPoint y: 378, distance: 128.7
type input "Sugar Free Caramel Syrup"
click at [174, 431] on button "Update" at bounding box center [265, 437] width 183 height 12
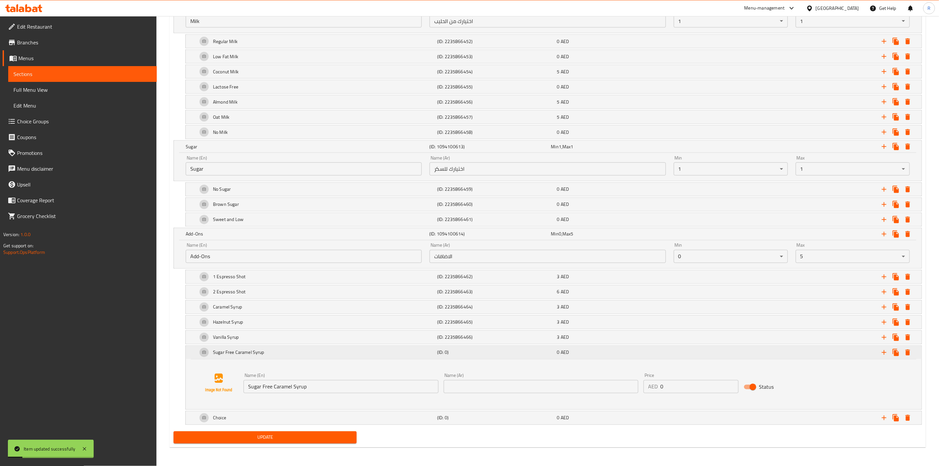
click at [194, 351] on div "Sugar Free Caramel Syrup (ID: 0) 0 AED" at bounding box center [554, 352] width 736 height 13
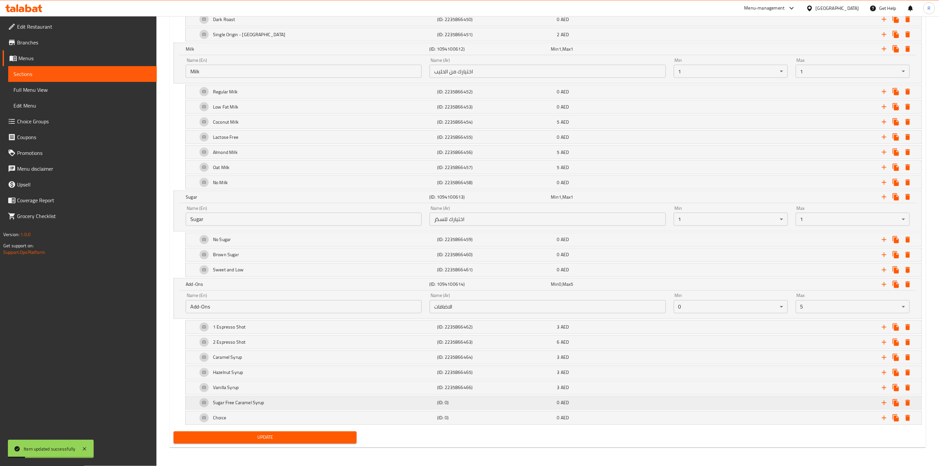
scroll to position [731, 0]
click at [278, 403] on div "Sugar Free Caramel Syrup" at bounding box center [316, 403] width 240 height 16
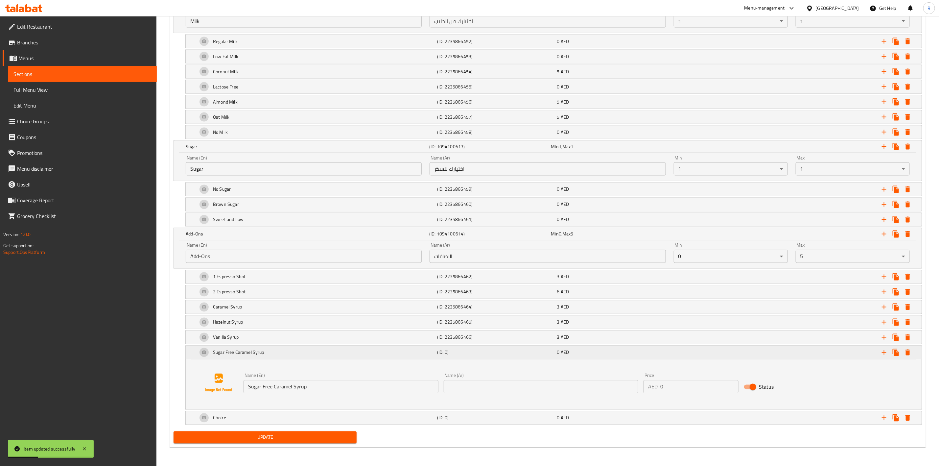
scroll to position [781, 0]
click at [247, 417] on div "Choice" at bounding box center [316, 418] width 240 height 16
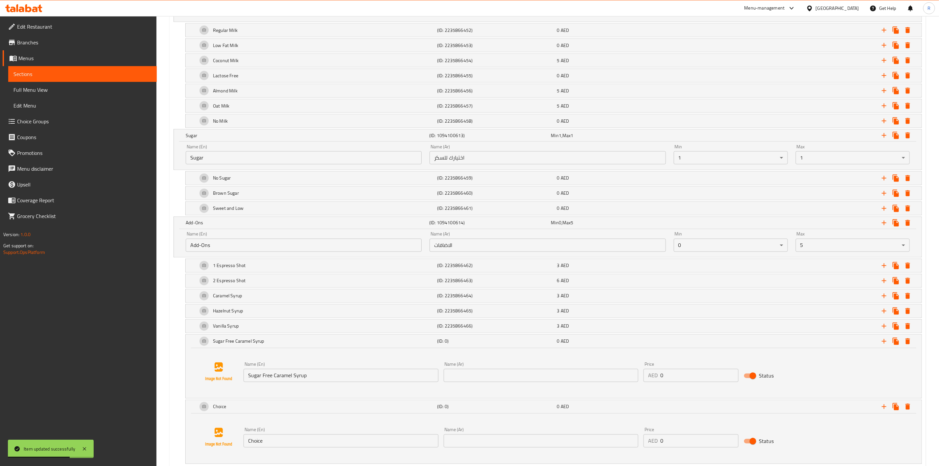
scroll to position [831, 0]
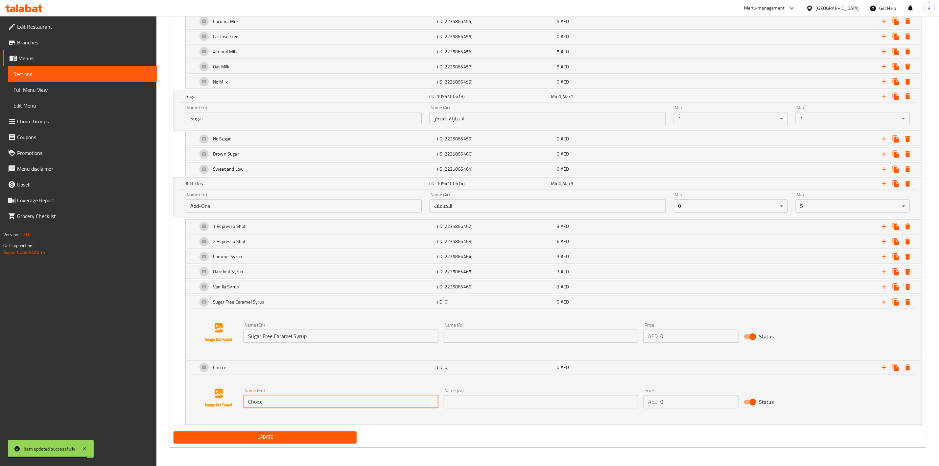
drag, startPoint x: 274, startPoint y: 400, endPoint x: 175, endPoint y: 384, distance: 100.8
click at [175, 384] on div "Choice (ID: 0) 0 AED Name (En) Choice Name (En) Name (Ar) Name (Ar) Price AED 0…" at bounding box center [548, 392] width 748 height 64
type input "Sugar Free Vanilla Syrup"
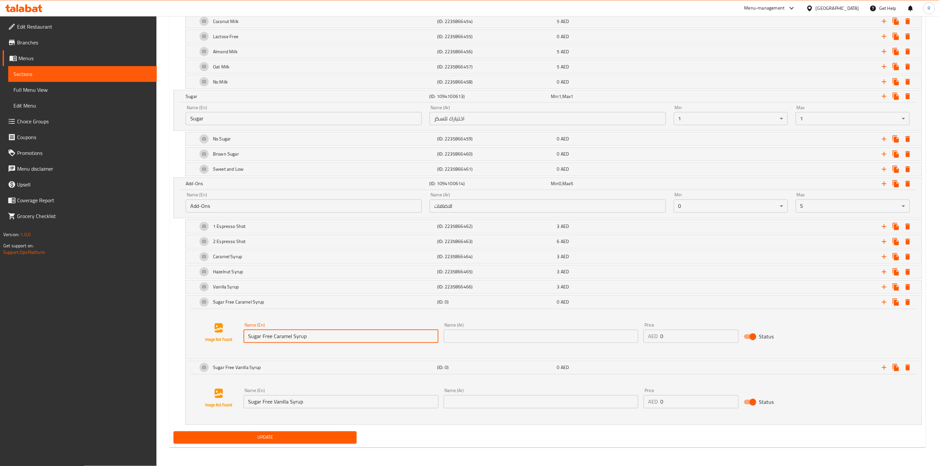
drag, startPoint x: 334, startPoint y: 336, endPoint x: 195, endPoint y: 336, distance: 138.3
click at [195, 336] on div "Name (En) Sugar Free Caramel Syrup Name (En) Name (Ar) Name (Ar) Price AED 0 Pr…" at bounding box center [554, 333] width 720 height 50
click at [495, 333] on input "text" at bounding box center [541, 336] width 195 height 13
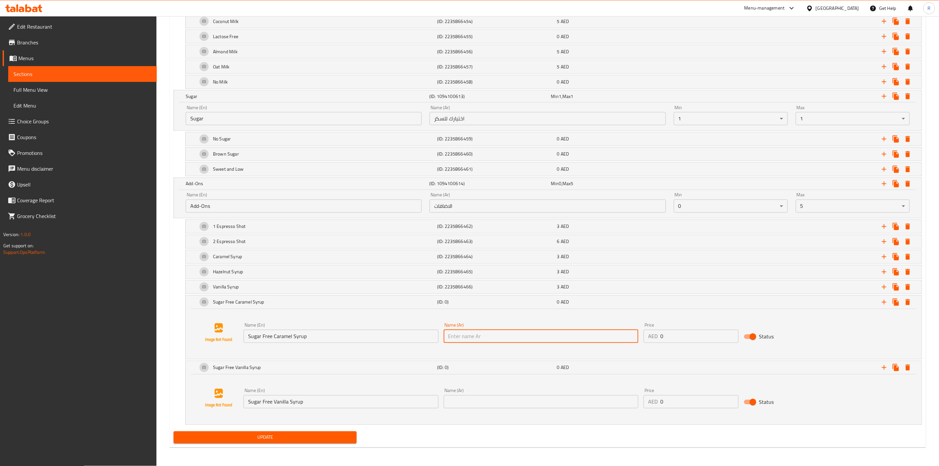
paste input "شراب الكراميل الخالي من السك"
type input "شراب الكراميل الخالي من السك"
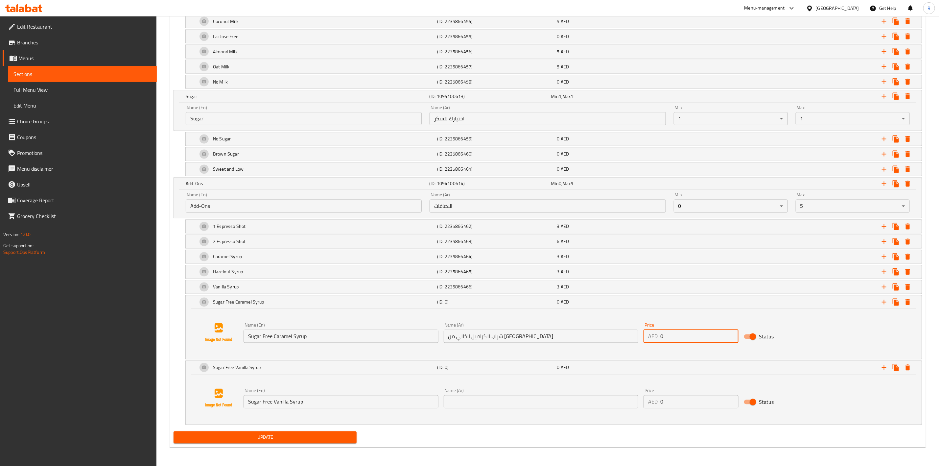
click at [684, 332] on input "0" at bounding box center [699, 336] width 78 height 13
type input "3"
drag, startPoint x: 335, startPoint y: 401, endPoint x: 151, endPoint y: 396, distance: 184.1
click at [479, 403] on input "text" at bounding box center [541, 401] width 195 height 13
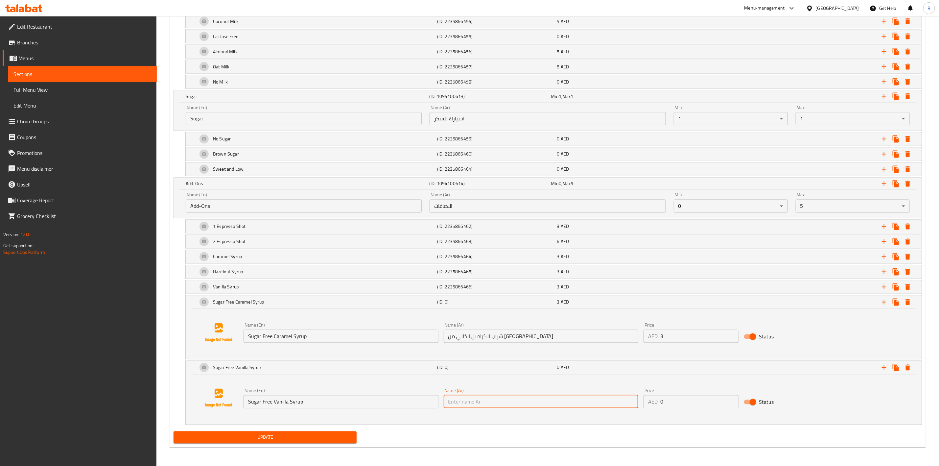
paste input "شراب الفانيليا الخالي من السكر"
type input "شراب الفانيليا الخالي من السكر"
click at [678, 395] on input "0" at bounding box center [699, 401] width 78 height 13
type input "3"
click at [288, 438] on span "Update" at bounding box center [265, 437] width 173 height 8
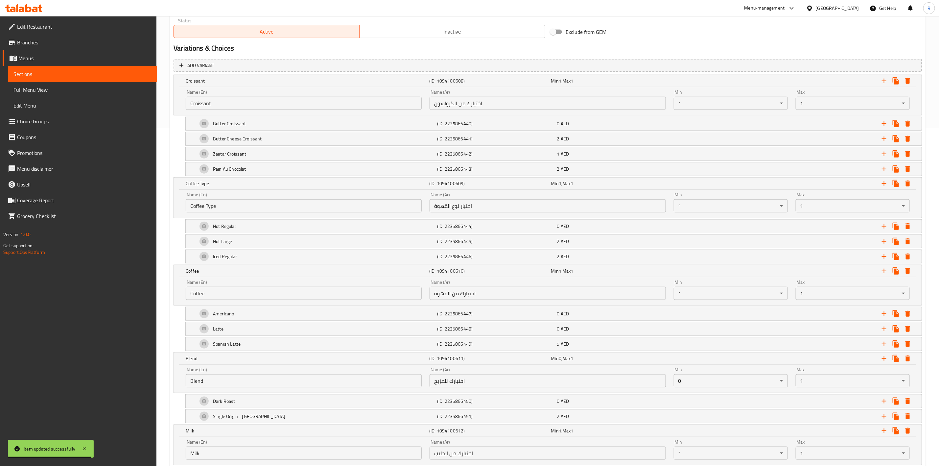
scroll to position [349, 0]
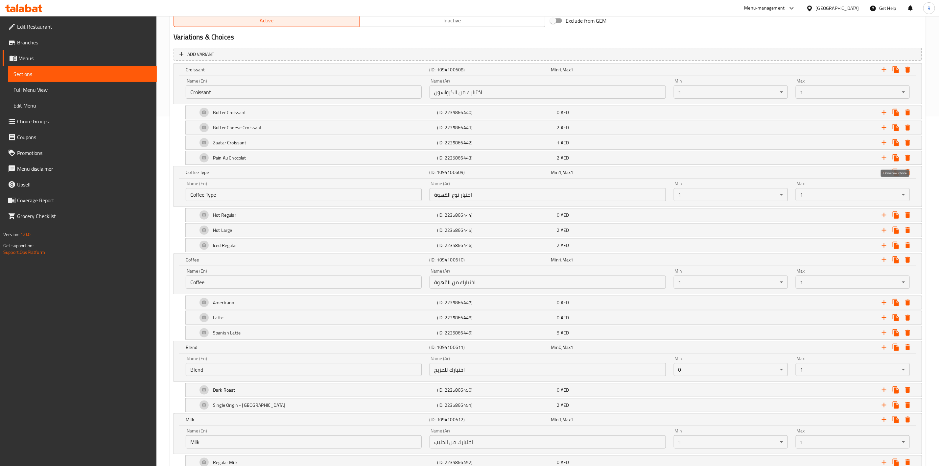
drag, startPoint x: 890, startPoint y: 142, endPoint x: 899, endPoint y: 187, distance: 46.4
click at [899, 187] on div "Add variant Croissant (ID: 1094100608) Min 1 , Max 1 Name (En) Croissant Name (…" at bounding box center [547, 472] width 753 height 855
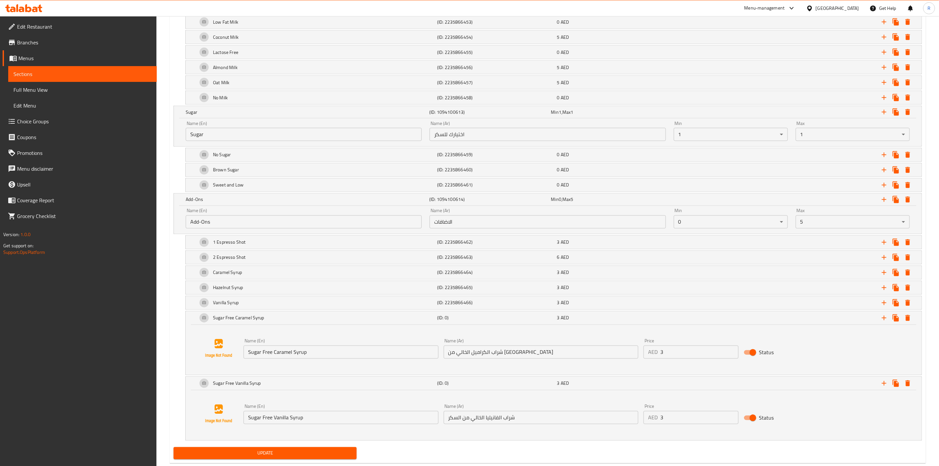
scroll to position [831, 0]
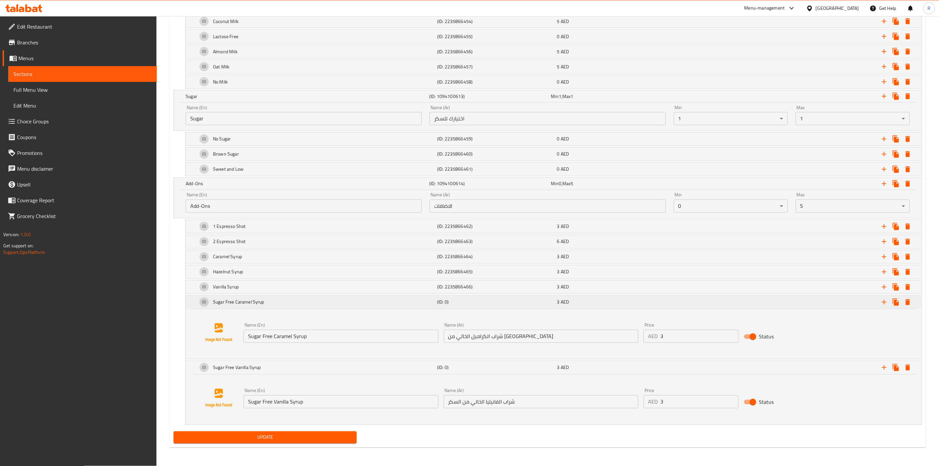
click at [194, 301] on div "Sugar Free Caramel Syrup (ID: 0) 3 AED" at bounding box center [554, 301] width 736 height 13
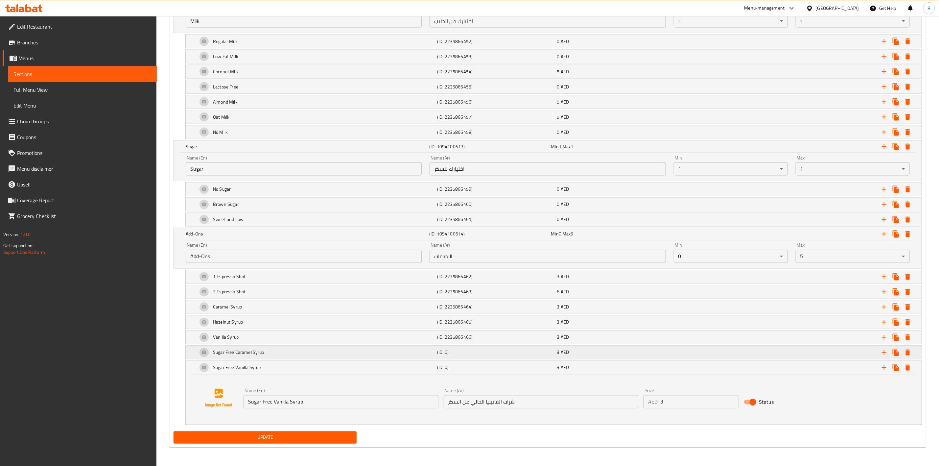
scroll to position [781, 0]
click at [194, 387] on div at bounding box center [219, 398] width 50 height 50
click at [196, 386] on div at bounding box center [219, 398] width 50 height 50
click at [193, 363] on div "Sugar Free Vanilla Syrup (ID: 0) 3 AED" at bounding box center [554, 367] width 736 height 13
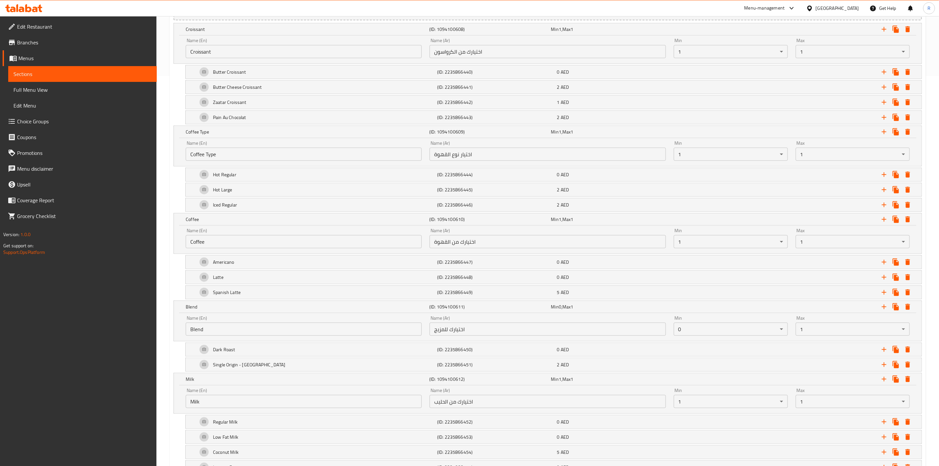
scroll to position [365, 0]
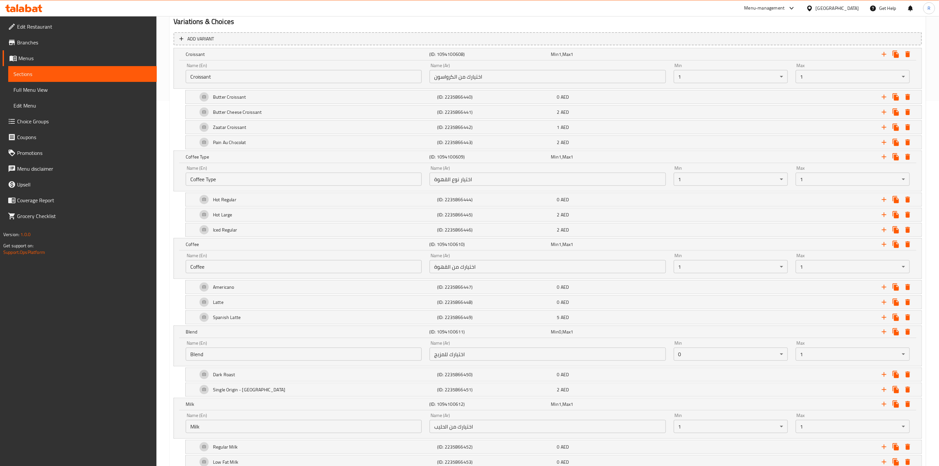
click at [923, 194] on div "Add variant Croissant (ID: 1094100608) Min 1 , Max 1 Name (En) Croissant Name (…" at bounding box center [547, 407] width 753 height 754
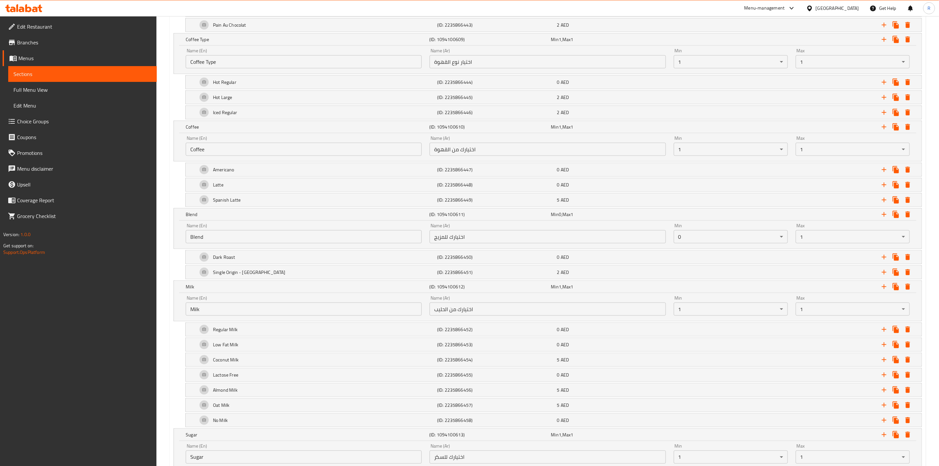
scroll to position [491, 0]
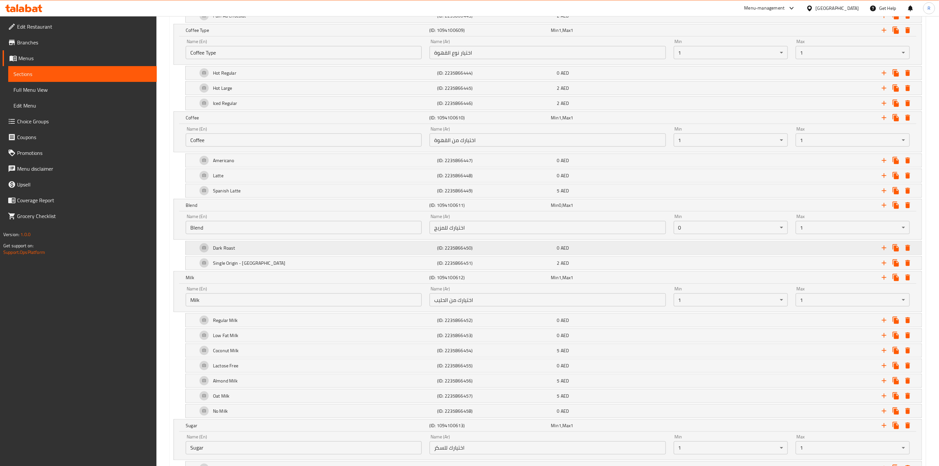
click at [200, 252] on div "Dark Roast" at bounding box center [316, 248] width 240 height 16
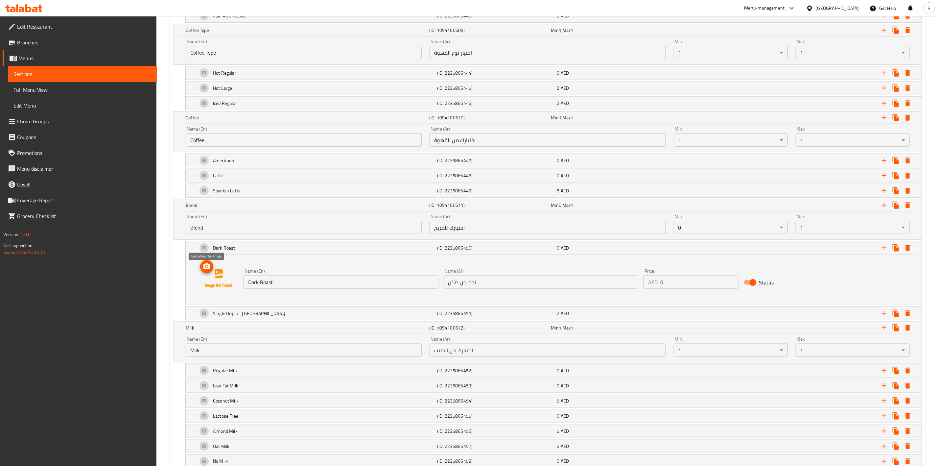
click at [209, 270] on icon "upload picture" at bounding box center [207, 267] width 8 height 8
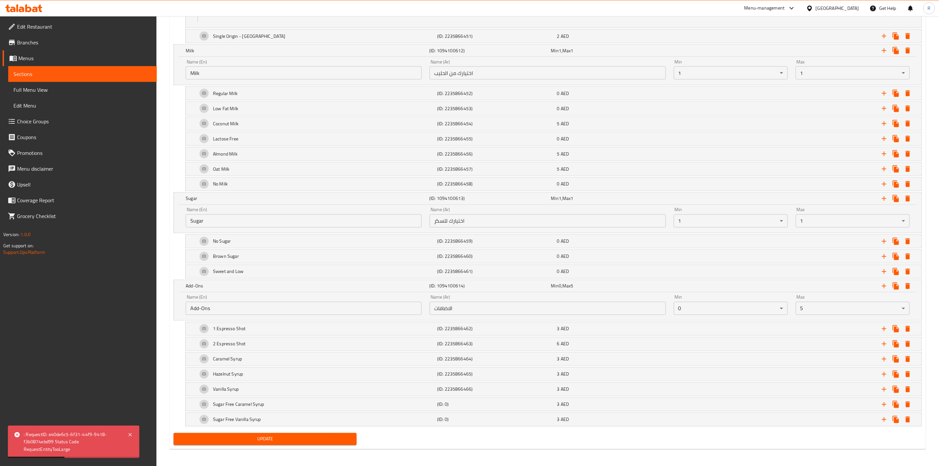
scroll to position [781, 0]
click at [317, 444] on div "Update" at bounding box center [265, 436] width 188 height 17
click at [320, 442] on button "Update" at bounding box center [265, 437] width 183 height 12
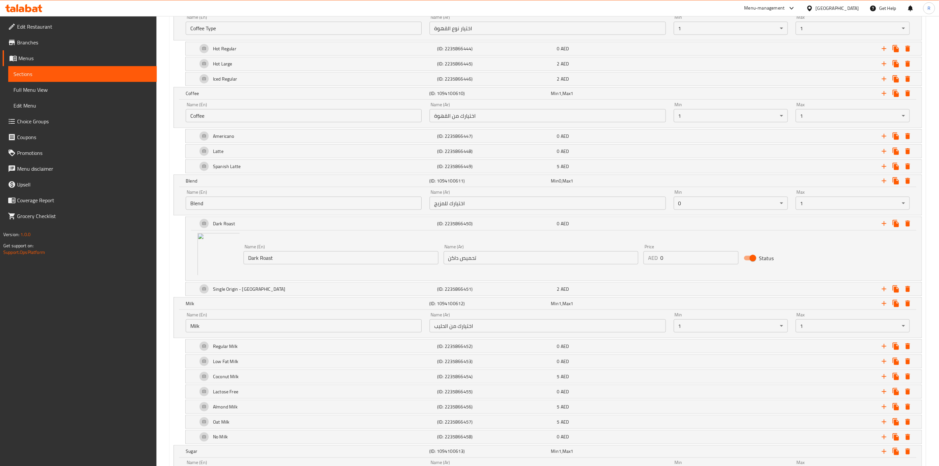
scroll to position [520, 0]
click at [259, 289] on div "Single Origin - Brazil" at bounding box center [316, 285] width 240 height 16
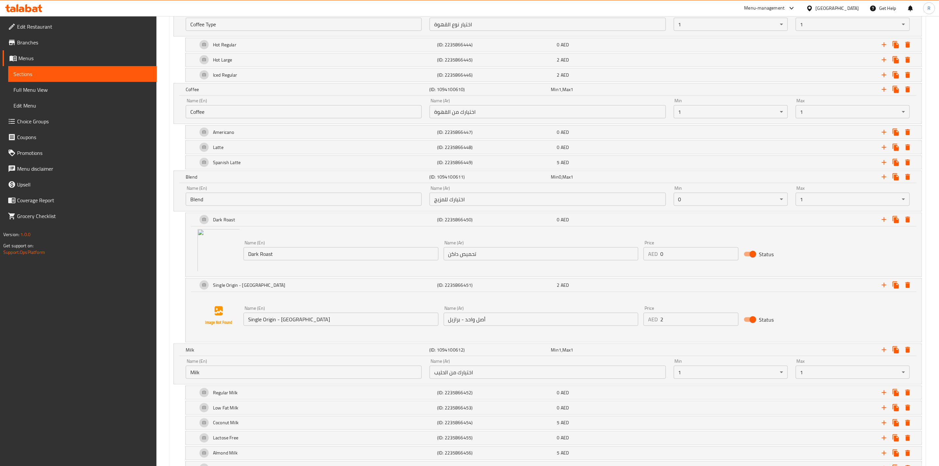
click at [294, 323] on input "Single Origin - Brazil" at bounding box center [340, 319] width 195 height 13
type input "Single Origin - El Salvador"
click at [177, 292] on div "Single Origin - El Salvador (ID: 2235866451) 2 AED Name (En) Single Origin - El…" at bounding box center [548, 310] width 748 height 64
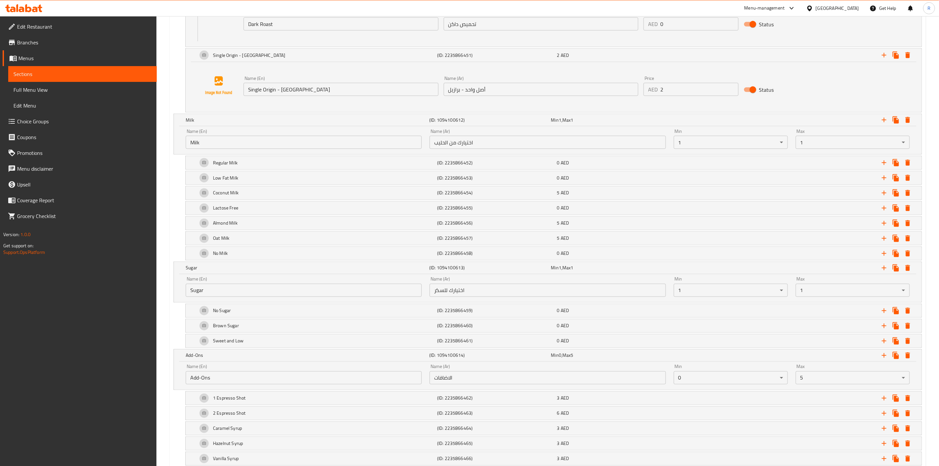
scroll to position [831, 0]
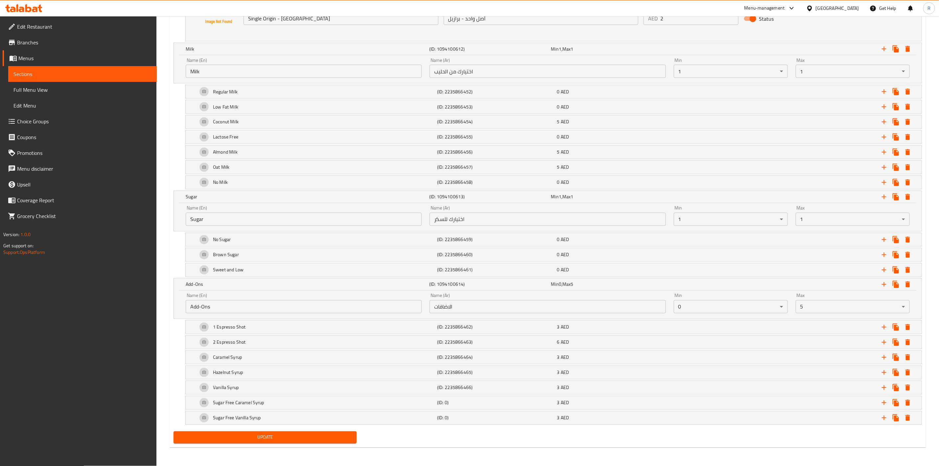
click at [329, 434] on span "Update" at bounding box center [265, 437] width 173 height 8
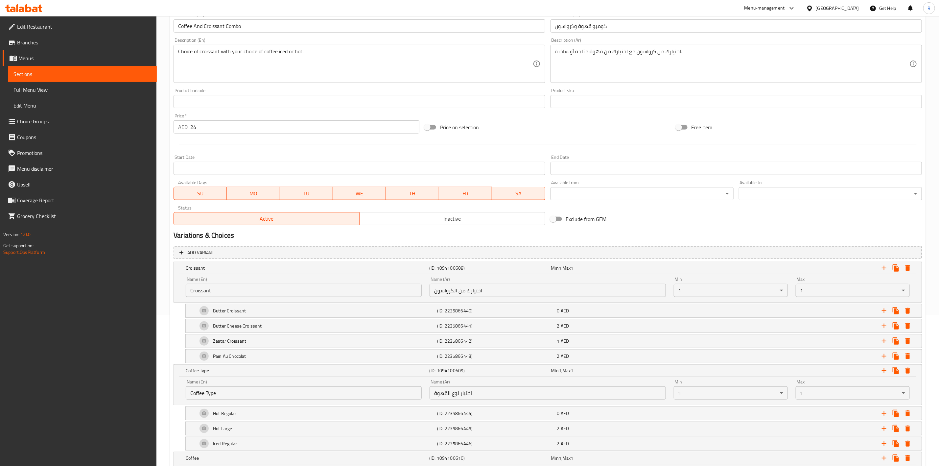
scroll to position [0, 0]
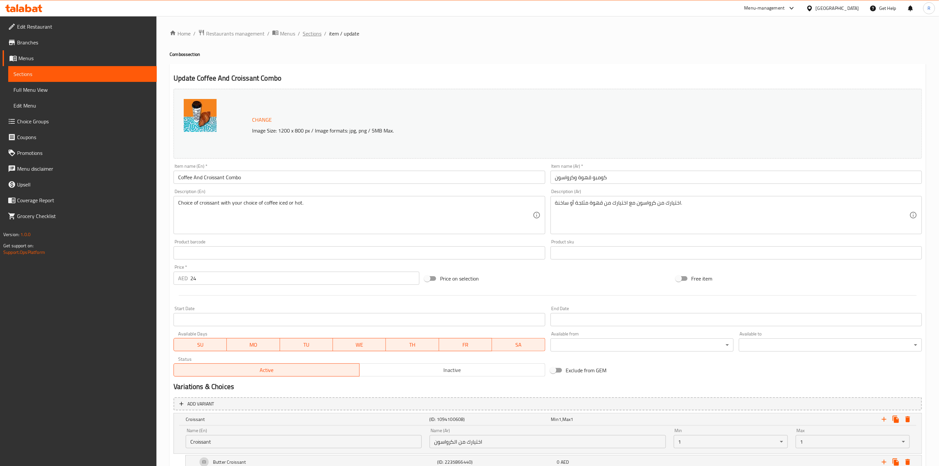
click at [311, 33] on span "Sections" at bounding box center [312, 34] width 19 height 8
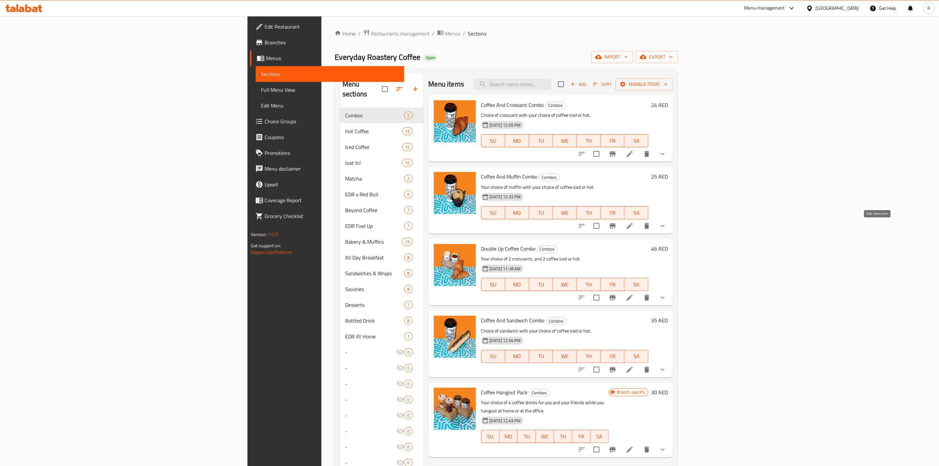
click at [633, 225] on icon at bounding box center [630, 226] width 6 height 6
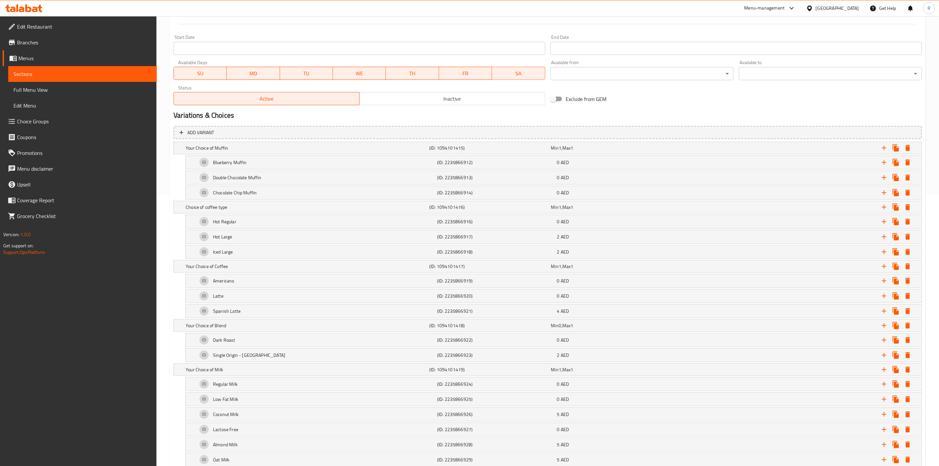
scroll to position [275, 0]
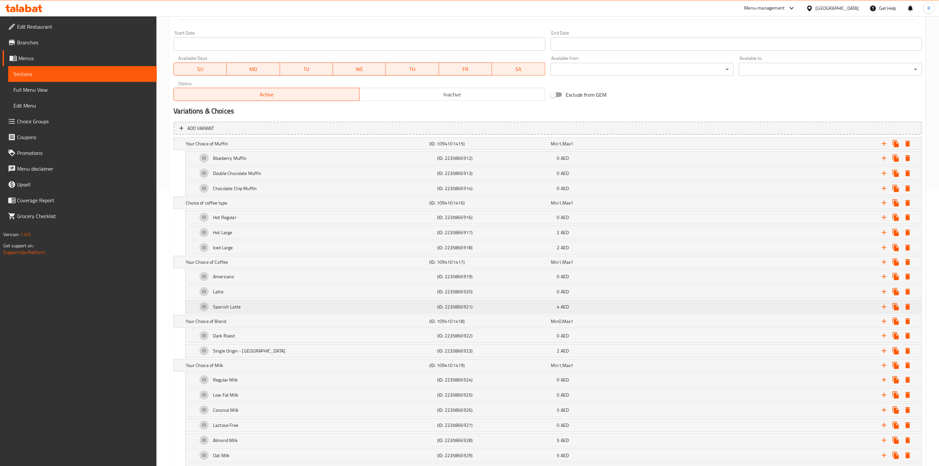
click at [628, 310] on div "4 AED" at bounding box center [615, 306] width 117 height 7
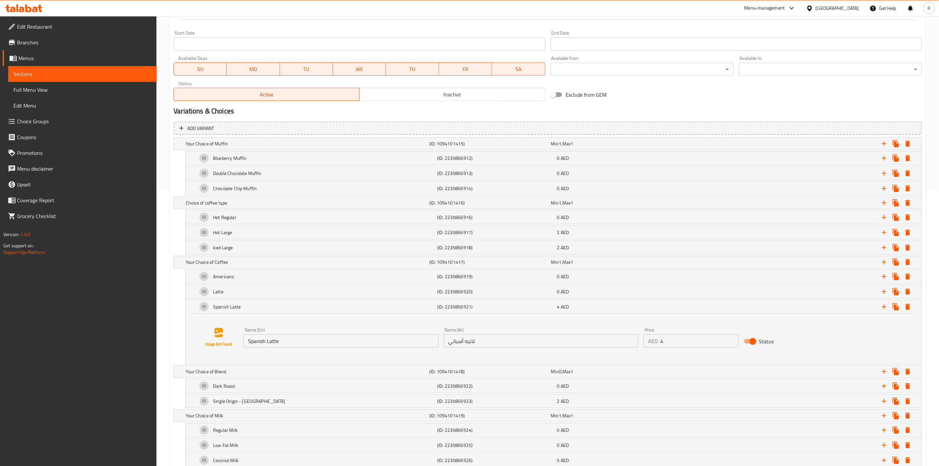
click at [671, 342] on input "4" at bounding box center [699, 340] width 78 height 13
type input "5"
click at [194, 313] on div "Spanish Latte (ID: 2235866921) 5 AED" at bounding box center [554, 306] width 736 height 13
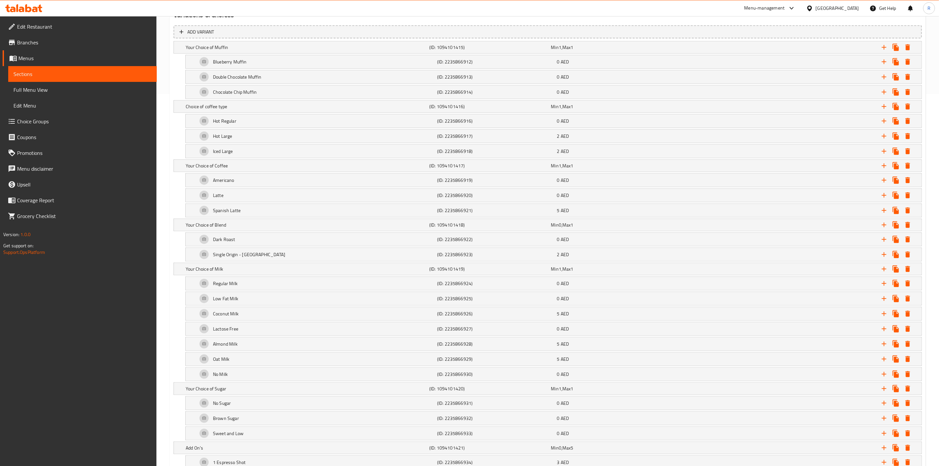
scroll to position [373, 0]
click at [276, 259] on div "Single Origin - Brazil" at bounding box center [316, 253] width 240 height 16
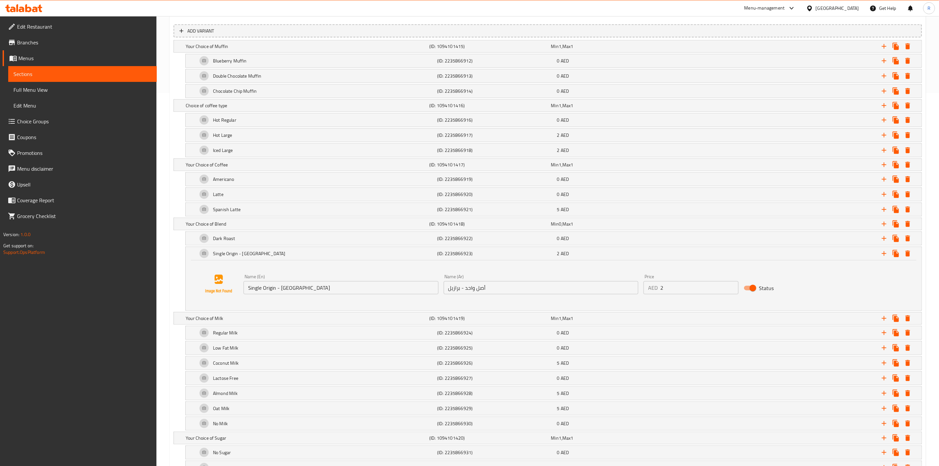
click at [304, 292] on input "Single Origin - Brazil" at bounding box center [340, 287] width 195 height 13
drag, startPoint x: 304, startPoint y: 293, endPoint x: 207, endPoint y: 287, distance: 96.8
click at [207, 287] on div "Name (En) Single Origin -El Salvador Name (En) Name (Ar) أصل واحد - برازيل Name…" at bounding box center [554, 284] width 720 height 50
type input "Single Origin -El Salvador"
drag, startPoint x: 513, startPoint y: 290, endPoint x: 353, endPoint y: 281, distance: 159.9
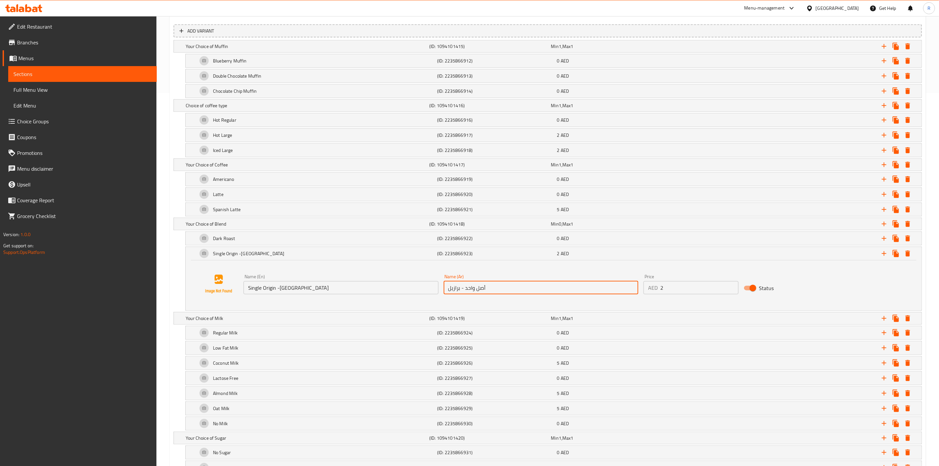
click at [353, 281] on div "Name (En) Single Origin -El Salvador Name (En) Name (Ar) أصل واحد - برازيل Name…" at bounding box center [541, 283] width 600 height 25
paste input "لسلفادور"
type input "أصل واحد - السلفادور"
click at [190, 256] on div "Single Origin -El Salvador (ID: 2235866923) 2 AED" at bounding box center [554, 253] width 736 height 13
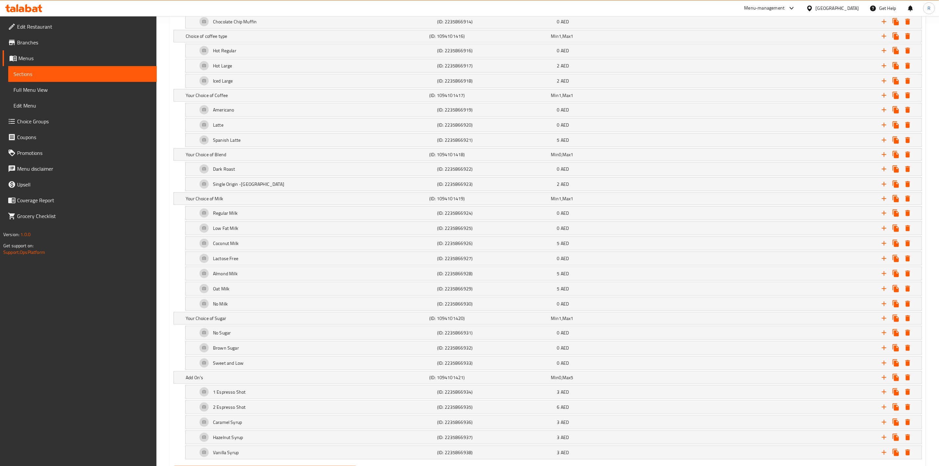
scroll to position [487, 0]
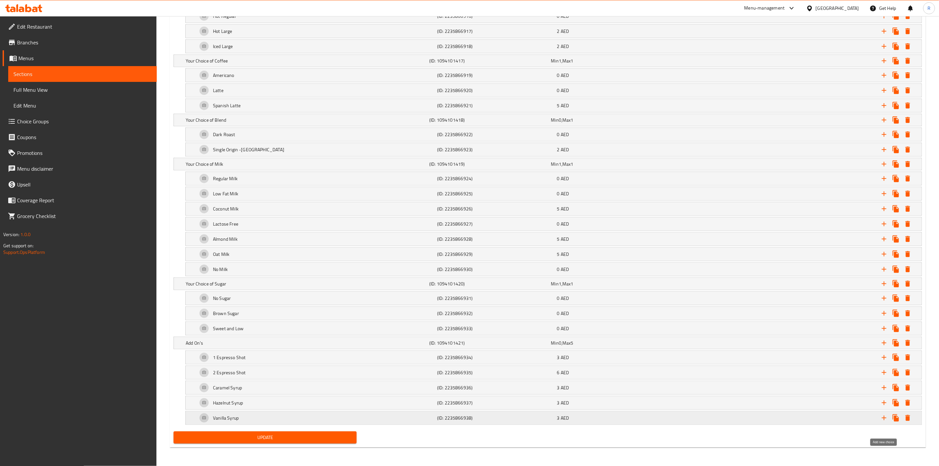
click at [886, 414] on icon "Expand" at bounding box center [884, 418] width 8 height 8
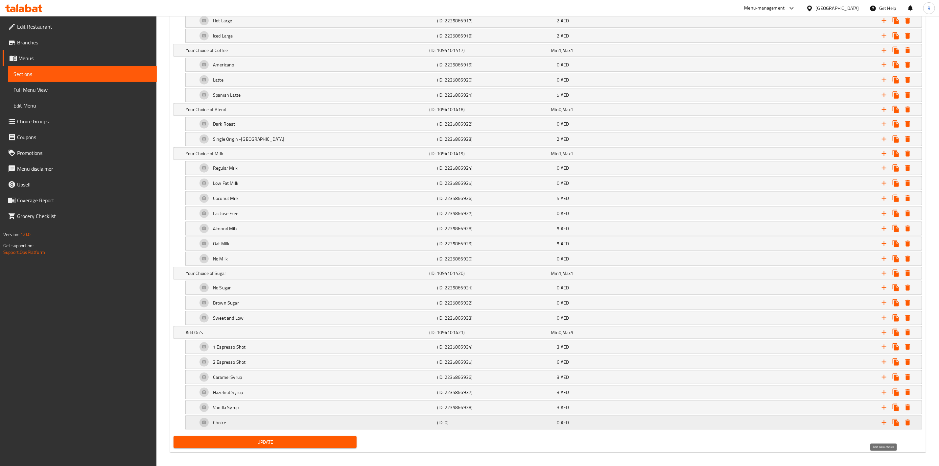
click at [882, 426] on icon "Expand" at bounding box center [884, 422] width 8 height 8
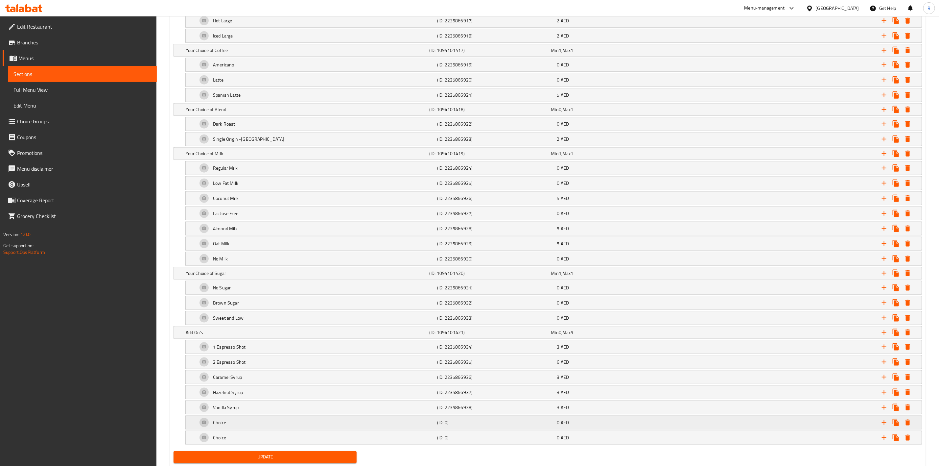
click at [225, 426] on h5 "Choice" at bounding box center [219, 422] width 13 height 7
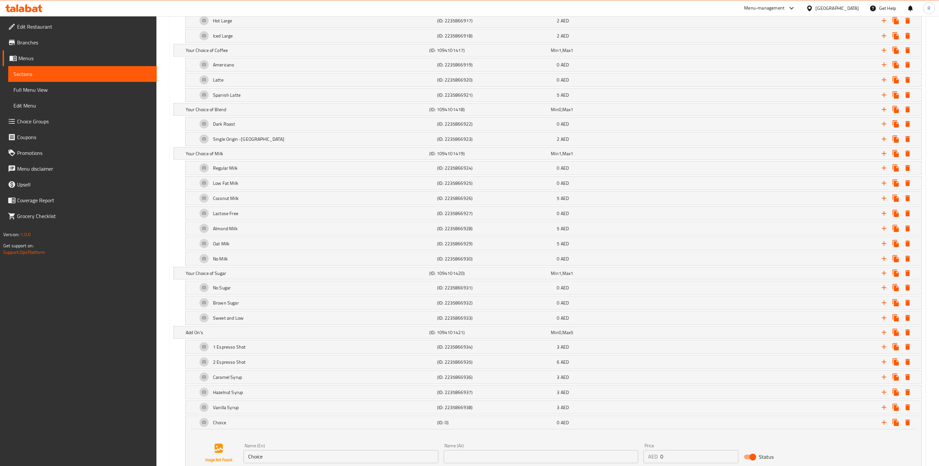
scroll to position [568, 0]
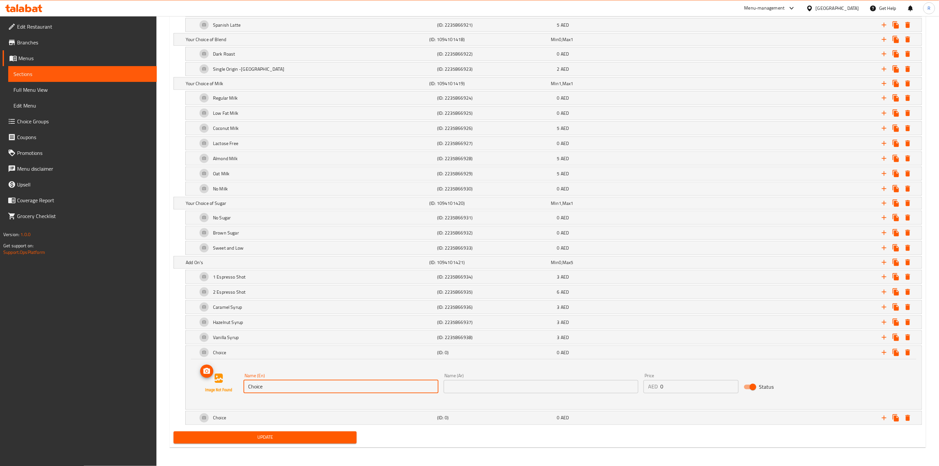
drag, startPoint x: 269, startPoint y: 390, endPoint x: 226, endPoint y: 382, distance: 44.5
click at [226, 382] on div "Name (En) Choice Name (En) Name (Ar) Name (Ar) Price AED 0 Price Status" at bounding box center [554, 383] width 720 height 50
drag, startPoint x: 308, startPoint y: 389, endPoint x: 244, endPoint y: 379, distance: 64.2
click at [244, 379] on div "Name (En) Sugar Free Caramel Syrup Name (En)" at bounding box center [340, 383] width 195 height 20
type input "Sugar Free Caramel Syrup"
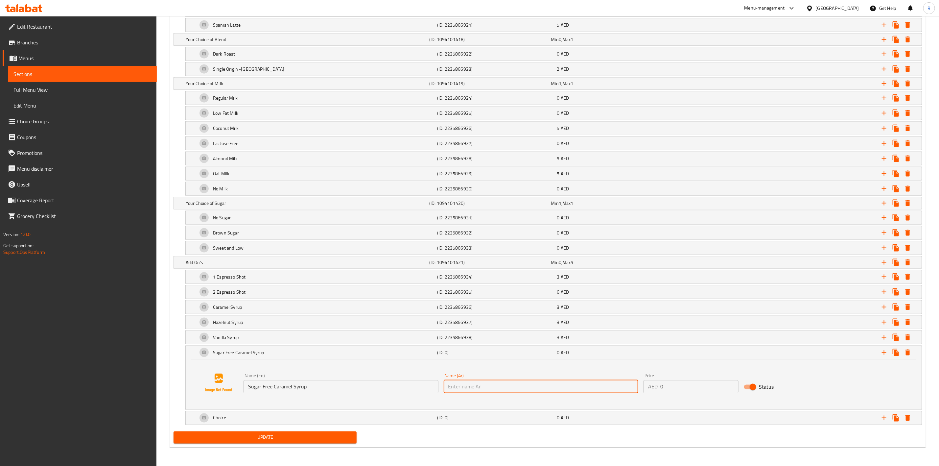
click at [512, 383] on input "text" at bounding box center [541, 386] width 195 height 13
paste input "شراب الكراميل الخالي من السكر"
type input "شراب الكراميل الخالي من السكر"
click at [672, 382] on input "0" at bounding box center [699, 386] width 78 height 13
type input "3"
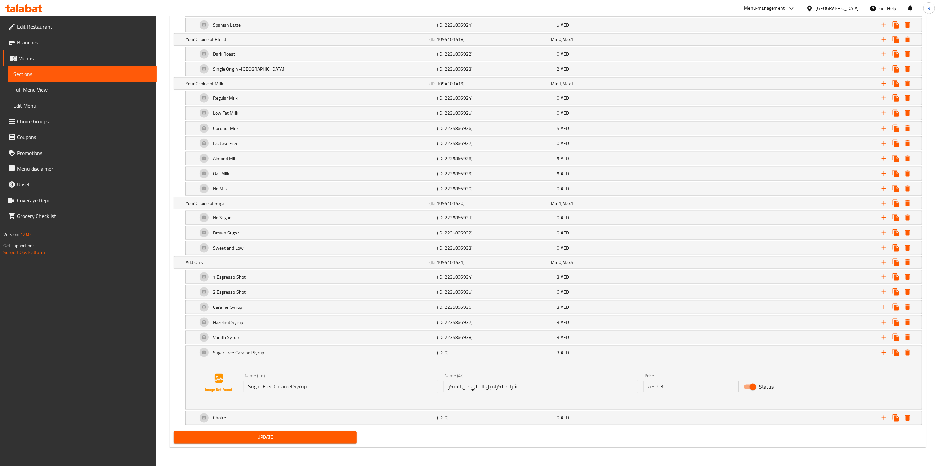
click at [196, 369] on div at bounding box center [219, 383] width 50 height 50
click at [196, 343] on div "Vanilla Syrup" at bounding box center [316, 337] width 240 height 16
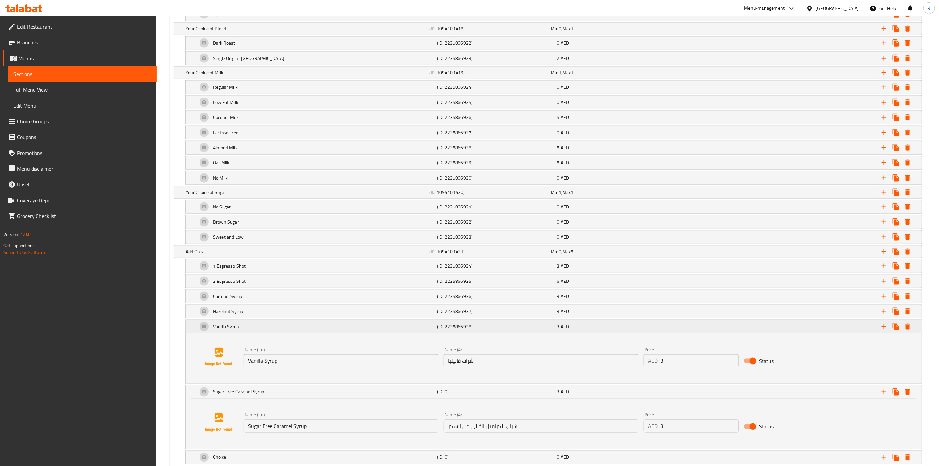
click at [192, 333] on div "Vanilla Syrup (ID: 2235866938) 3 AED" at bounding box center [554, 326] width 736 height 13
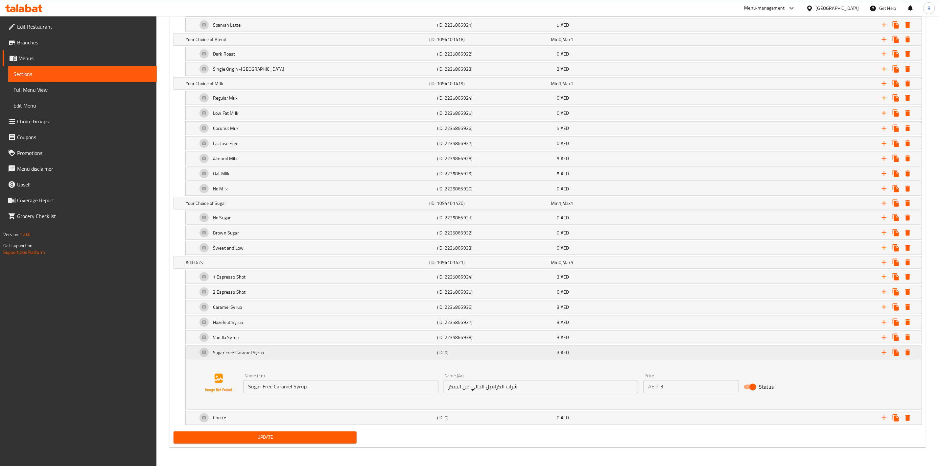
click at [196, 357] on div "Sugar Free Caramel Syrup (ID: 0) 3 AED" at bounding box center [554, 352] width 736 height 13
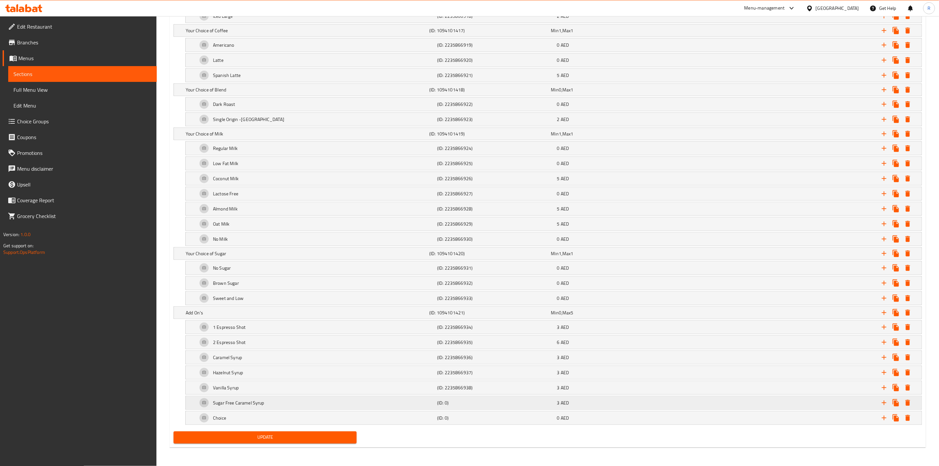
scroll to position [518, 0]
click at [293, 415] on div "Choice" at bounding box center [316, 418] width 240 height 16
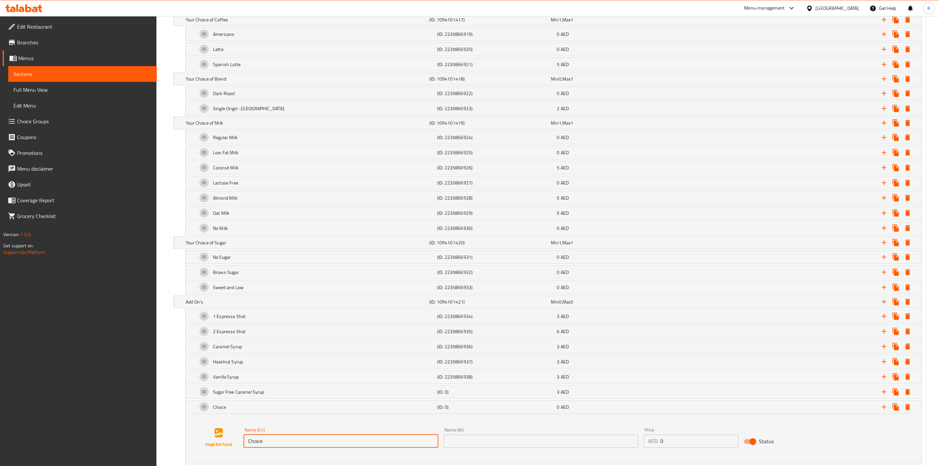
drag, startPoint x: 277, startPoint y: 451, endPoint x: 151, endPoint y: 422, distance: 129.7
click at [151, 422] on div "Edit Restaurant Branches Menus Sections Full Menu View Edit Menu Choice Groups …" at bounding box center [469, 2] width 939 height 1007
drag, startPoint x: 314, startPoint y: 454, endPoint x: 202, endPoint y: 443, distance: 112.6
click at [202, 443] on div "Name (En) Sugar Free Vanilla Syrup Name (En) Name (Ar) Name (Ar) Price AED 0 Pr…" at bounding box center [554, 437] width 720 height 50
type input "Sugar Free Vanilla Syrup"
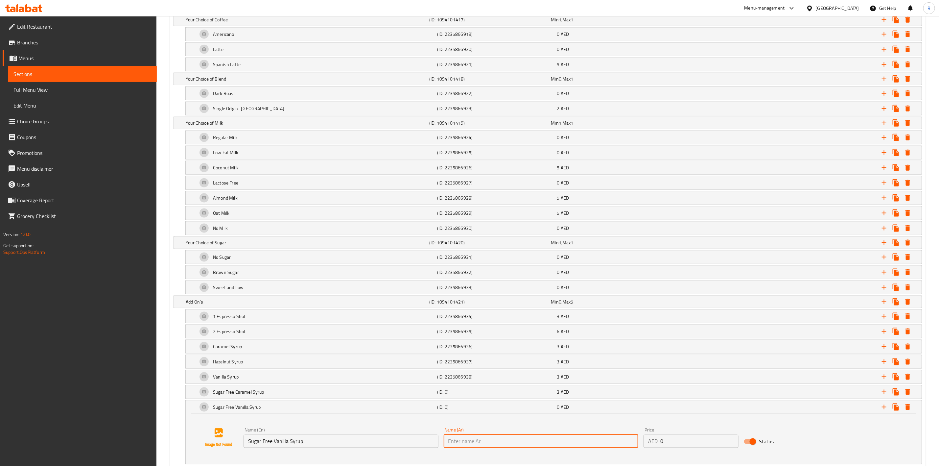
click at [484, 446] on input "text" at bounding box center [541, 440] width 195 height 13
paste input "شراب الفانيليا الخالي من السكر"
type input "شراب الفانيليا الخالي من السكر"
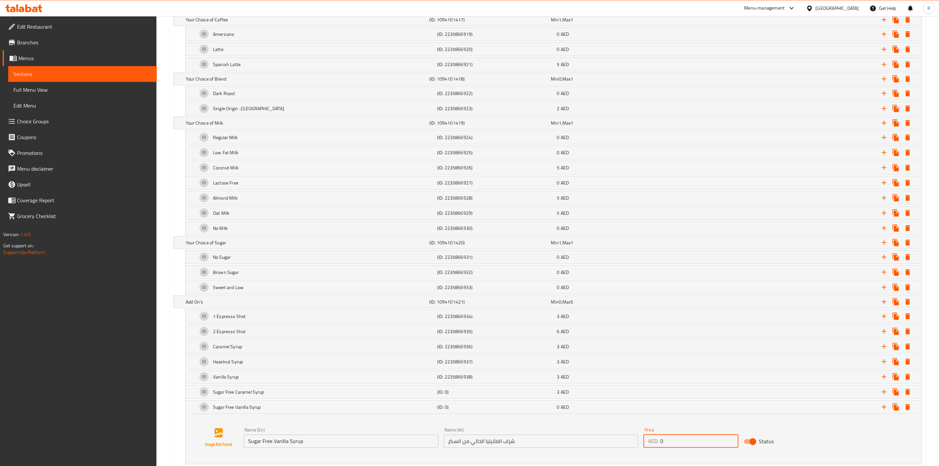
click at [674, 447] on input "0" at bounding box center [699, 440] width 78 height 13
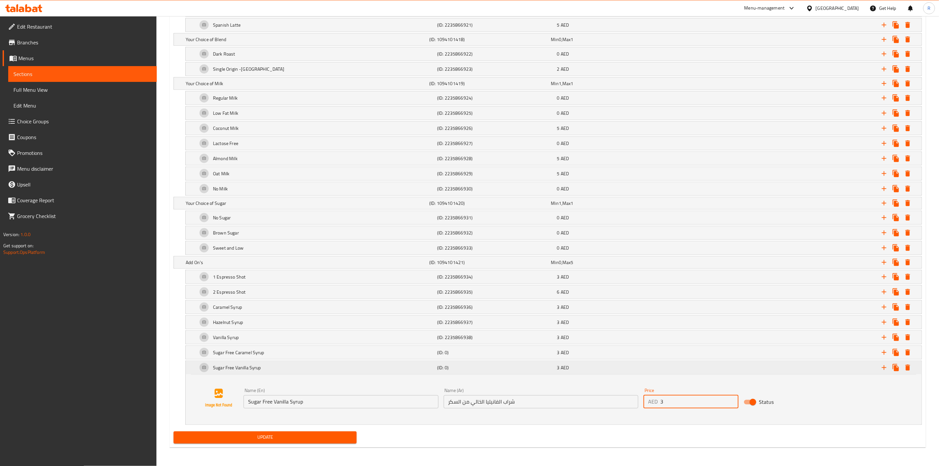
type input "3"
click at [193, 367] on div "Sugar Free Vanilla Syrup (ID: 0) 3 AED" at bounding box center [554, 367] width 736 height 13
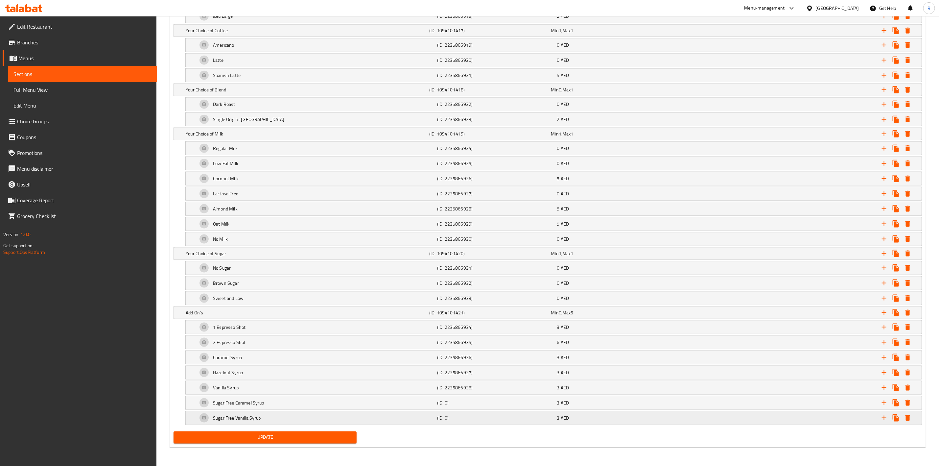
scroll to position [518, 0]
click at [294, 439] on span "Update" at bounding box center [265, 437] width 173 height 8
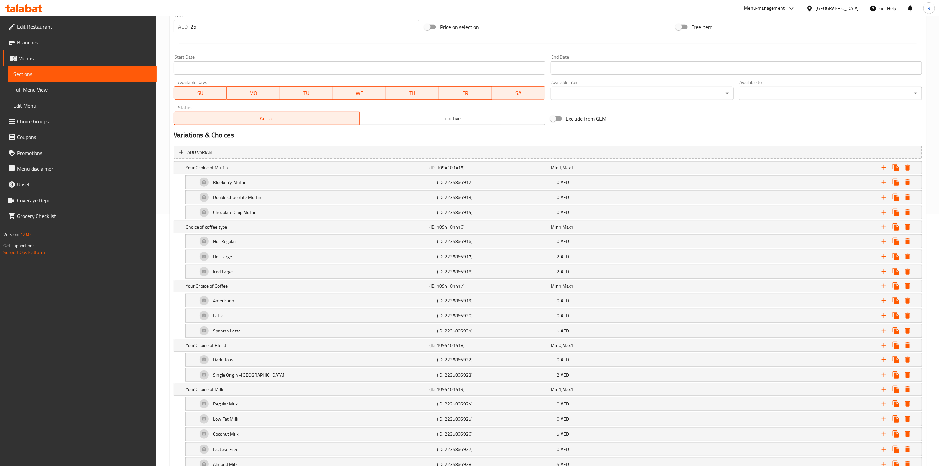
scroll to position [248, 0]
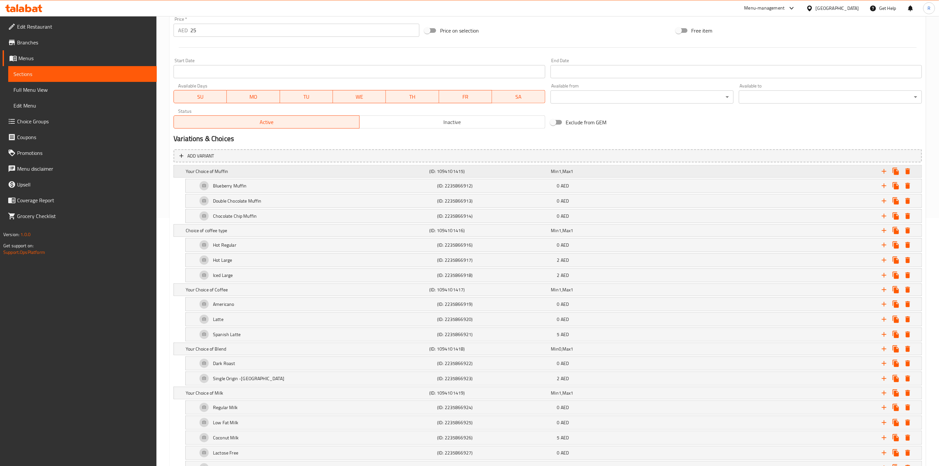
click at [216, 168] on h5 "Your Choice of Muffin" at bounding box center [306, 171] width 241 height 7
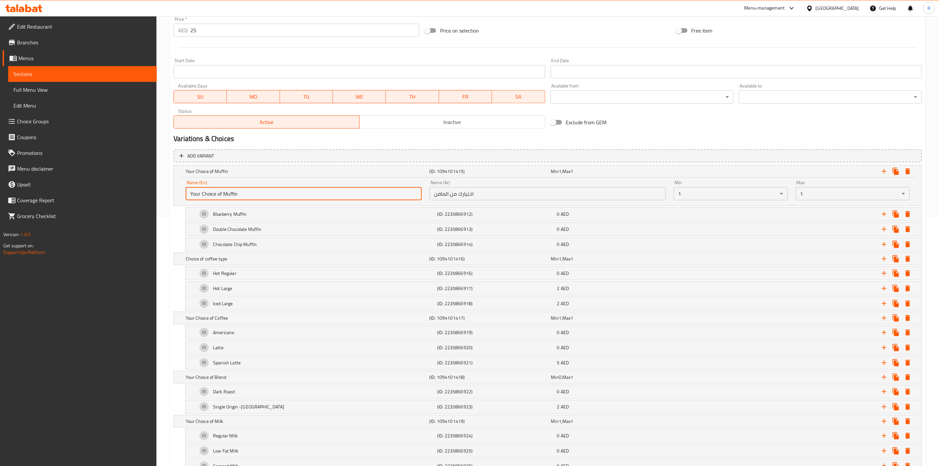
click at [223, 194] on input "Your Choice of Muffin" at bounding box center [304, 193] width 236 height 13
type input "Muffin"
click at [205, 261] on h5 "Choice of coffee type" at bounding box center [306, 258] width 241 height 7
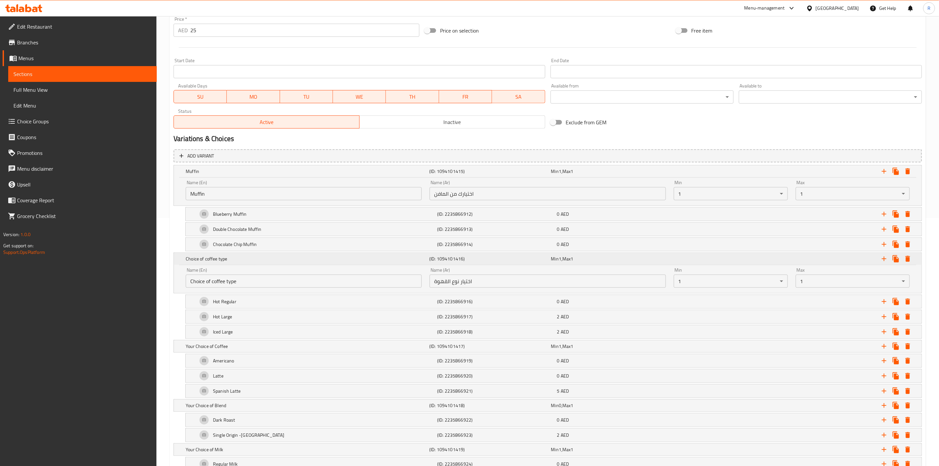
click at [212, 256] on h5 "Choice of coffee type" at bounding box center [306, 258] width 241 height 7
click at [212, 258] on h5 "Choice of coffee type" at bounding box center [306, 258] width 241 height 7
click at [213, 280] on input "Choice of coffee type" at bounding box center [304, 280] width 236 height 13
click at [206, 280] on input "Coffee type" at bounding box center [304, 280] width 236 height 13
click at [209, 280] on input "Coffee type" at bounding box center [304, 280] width 236 height 13
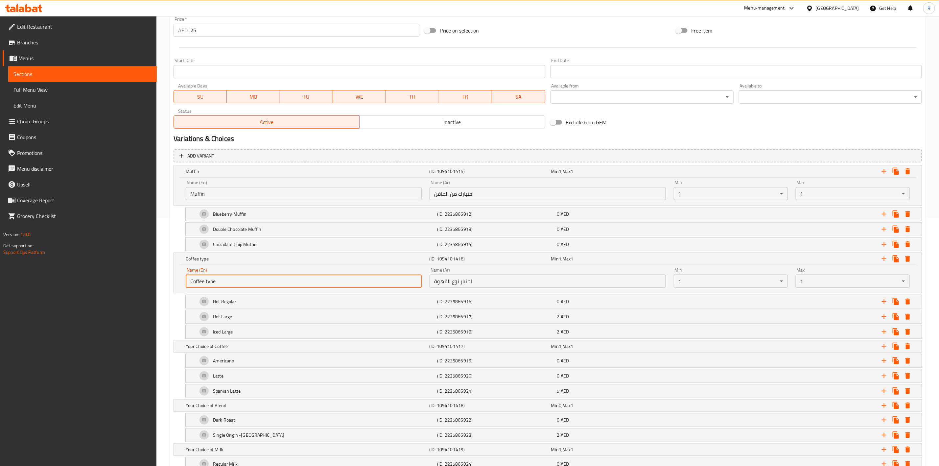
click at [207, 280] on input "Coffee type" at bounding box center [304, 280] width 236 height 13
type input "Coffee Type"
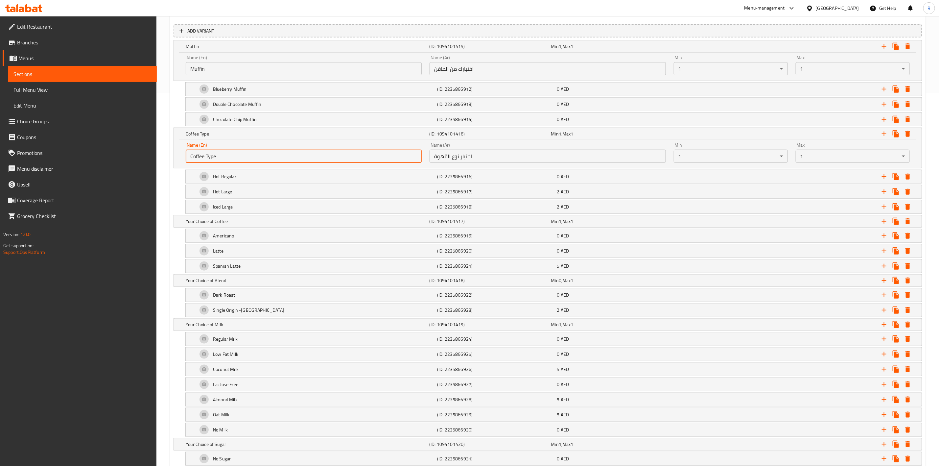
scroll to position [380, 0]
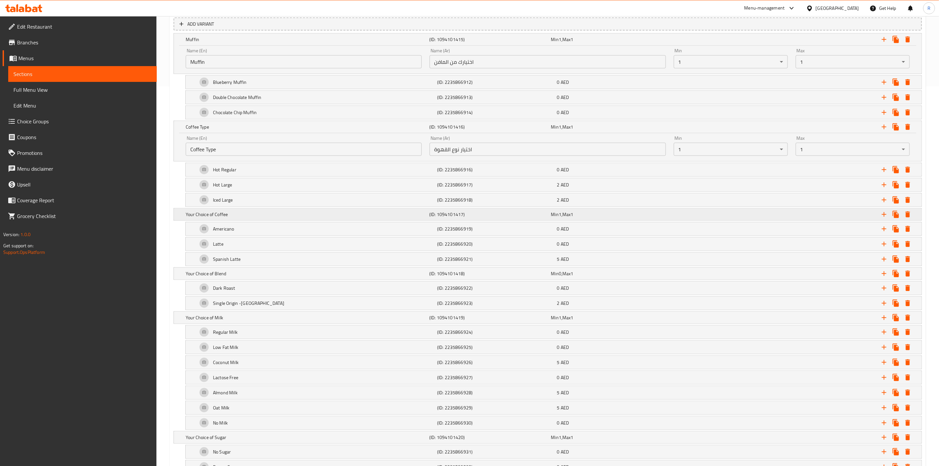
click at [217, 217] on h5 "Your Choice of Coffee" at bounding box center [306, 214] width 241 height 7
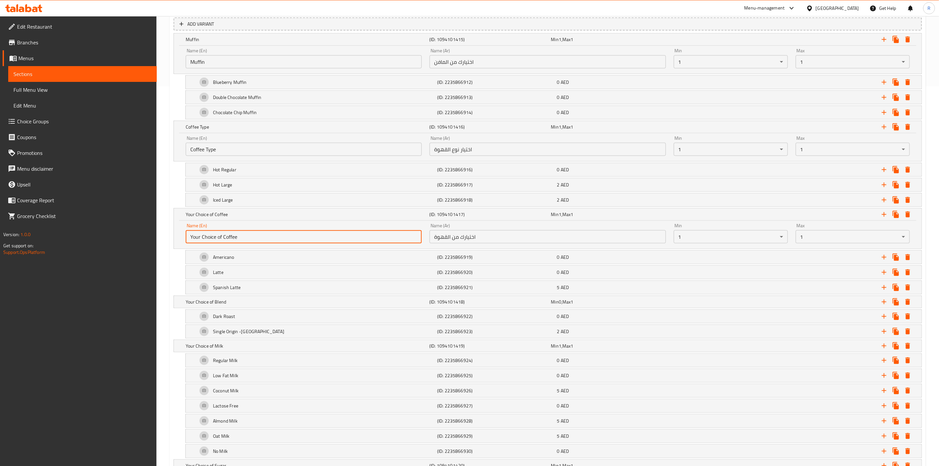
click at [222, 237] on input "Your Choice of Coffee" at bounding box center [304, 236] width 236 height 13
click at [222, 236] on input "Your Choice of Coffee" at bounding box center [304, 236] width 236 height 13
type input "Coffee"
click at [225, 295] on div "Spanish Latte" at bounding box center [316, 287] width 240 height 16
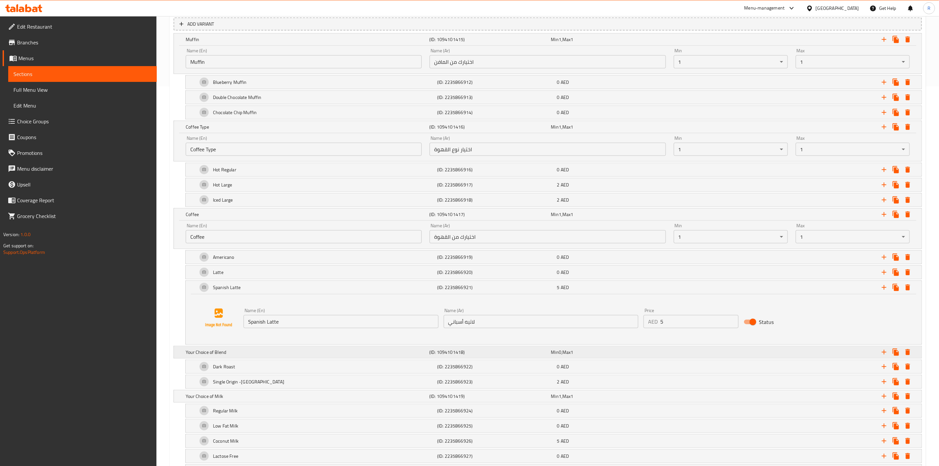
click at [234, 355] on h5 "Your Choice of Blend" at bounding box center [306, 352] width 241 height 7
click at [236, 349] on div "Your Choice of Blend (ID: 1094101418) Min 0 , Max 1" at bounding box center [549, 352] width 730 height 14
click at [187, 285] on div "Spanish Latte (ID: 2235866921) 5 AED" at bounding box center [554, 287] width 736 height 13
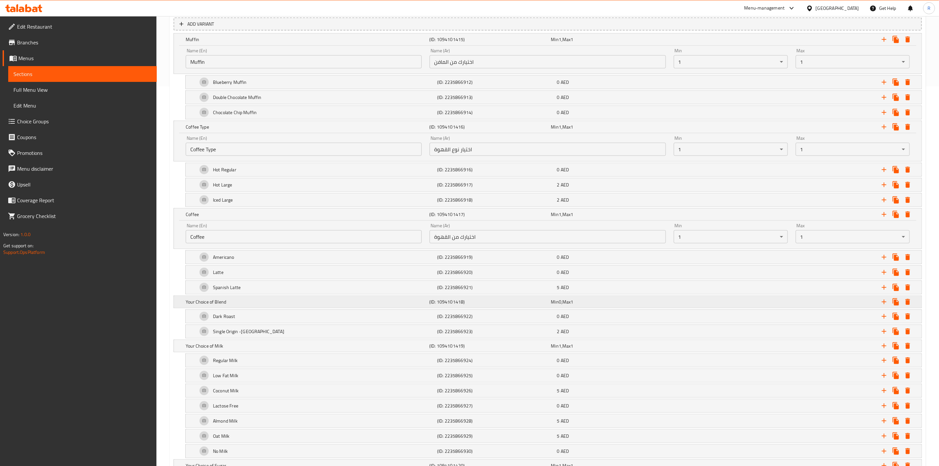
click at [225, 303] on h5 "Your Choice of Blend" at bounding box center [306, 301] width 241 height 7
click at [223, 326] on input "Your Choice of Blend" at bounding box center [304, 323] width 236 height 13
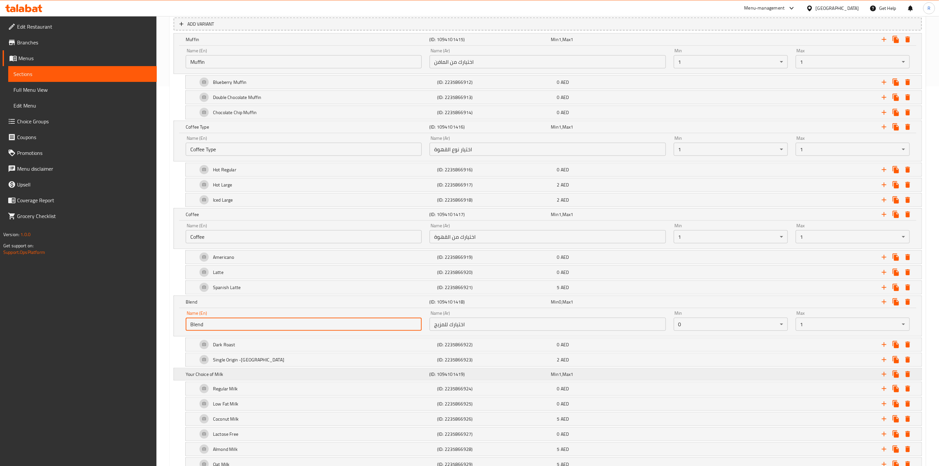
type input "Blend"
click at [214, 377] on h5 "Your Choice of Milk" at bounding box center [306, 374] width 241 height 7
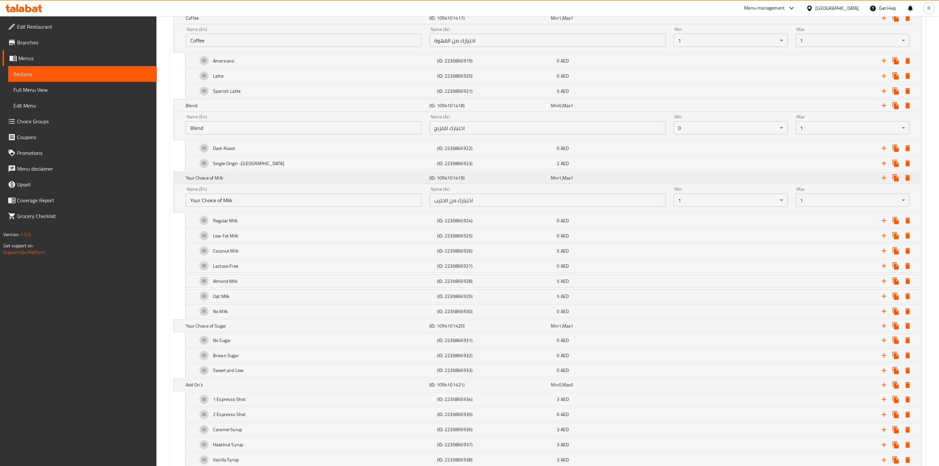
scroll to position [577, 0]
click at [222, 202] on input "Your Choice of Milk" at bounding box center [304, 199] width 236 height 13
click at [225, 202] on input "Your Choice of Milk" at bounding box center [304, 199] width 236 height 13
click at [224, 201] on input "Your Choice of Milk" at bounding box center [304, 199] width 236 height 13
click at [224, 201] on input "Your Choice ofMilk" at bounding box center [304, 199] width 236 height 13
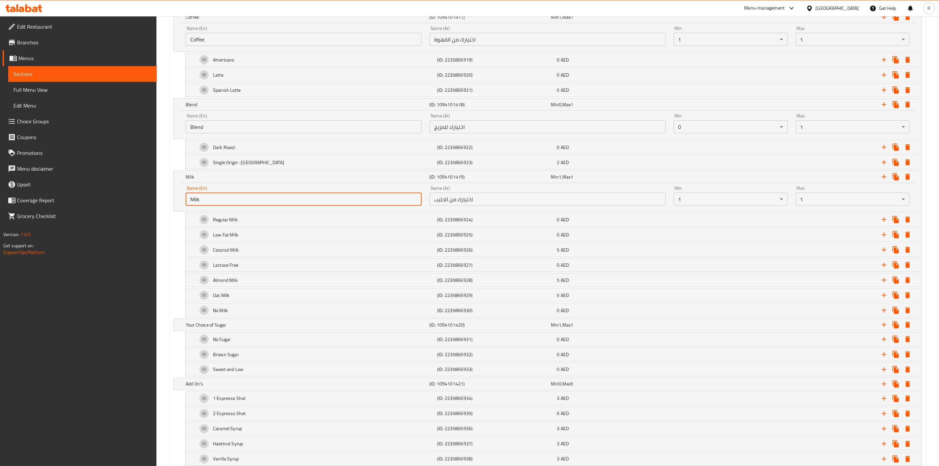
type input "Milk"
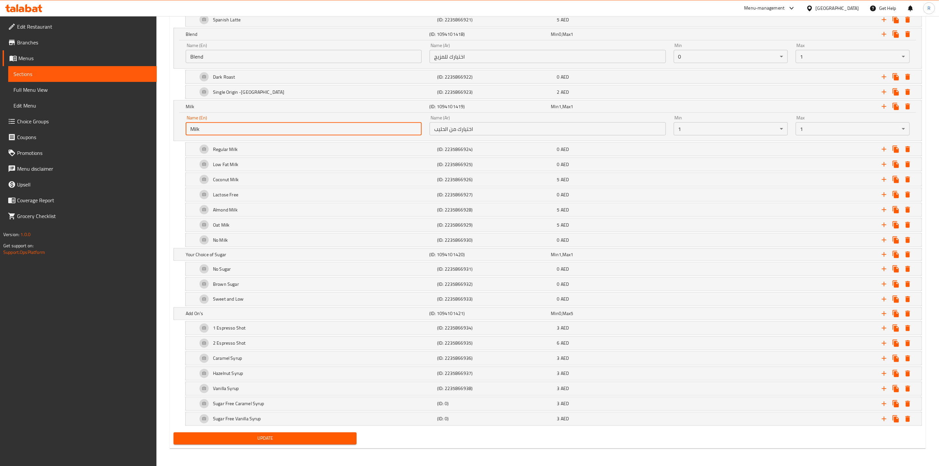
scroll to position [659, 0]
click at [339, 434] on span "Update" at bounding box center [265, 437] width 173 height 8
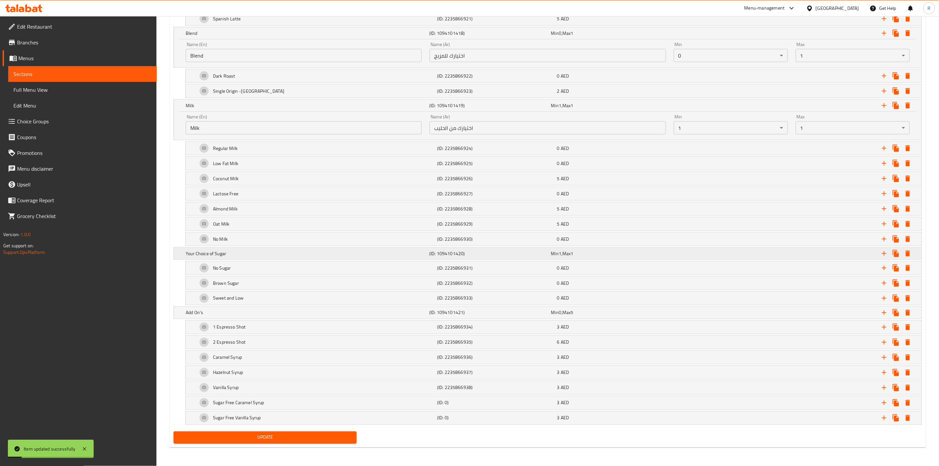
click at [216, 250] on h5 "Your Choice of Sugar" at bounding box center [306, 253] width 241 height 7
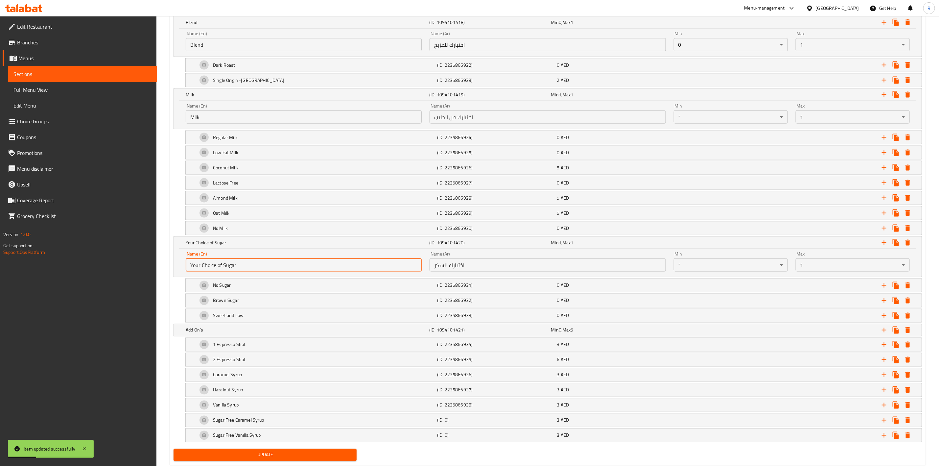
drag, startPoint x: 223, startPoint y: 271, endPoint x: 121, endPoint y: 259, distance: 103.3
drag, startPoint x: 210, startPoint y: 270, endPoint x: 146, endPoint y: 246, distance: 68.3
type input "Sugar"
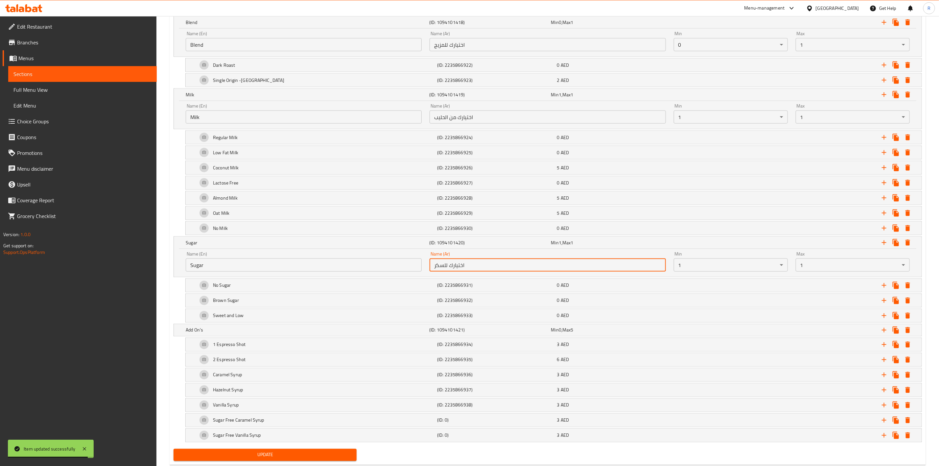
drag, startPoint x: 492, startPoint y: 270, endPoint x: 351, endPoint y: 264, distance: 141.1
click at [351, 264] on div "Name (En) Sugar Name (En) Name (Ar) اختيارك للسكر Name (Ar) Min 1 ​ Max 1 ​" at bounding box center [548, 261] width 732 height 28
paste input "كر"
type input "سكر"
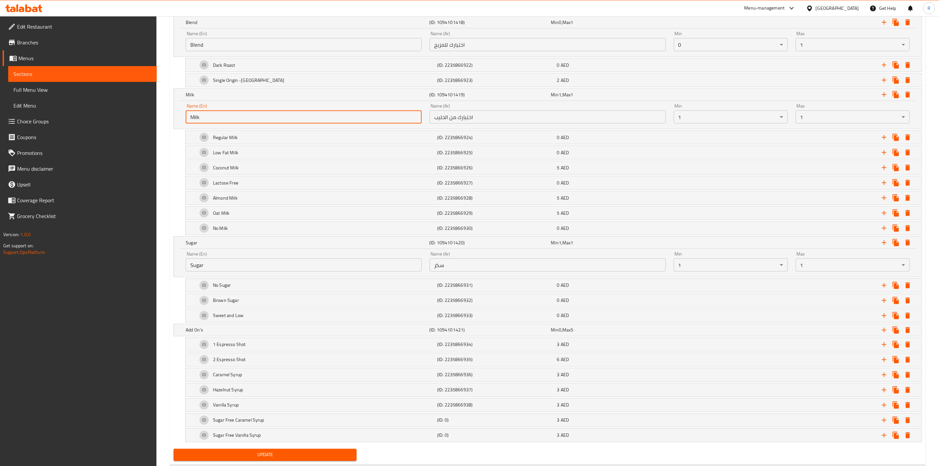
drag, startPoint x: 212, startPoint y: 127, endPoint x: 146, endPoint y: 109, distance: 68.2
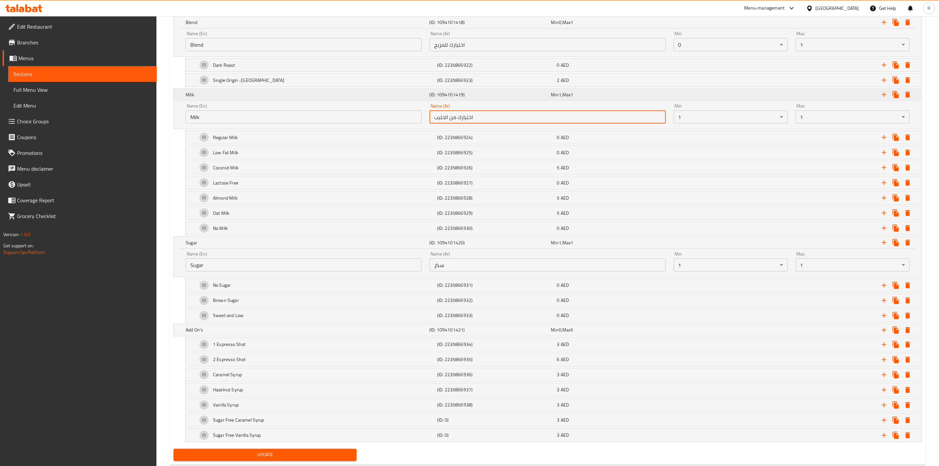
drag, startPoint x: 490, startPoint y: 121, endPoint x: 345, endPoint y: 106, distance: 146.1
click at [345, 106] on div "Milk (ID: 1094101419) Min 1 , Max 1 Name (En) Milk Name (En) Name (Ar) اختيارك …" at bounding box center [548, 109] width 748 height 40
paste input "لبن"
type input "لبن"
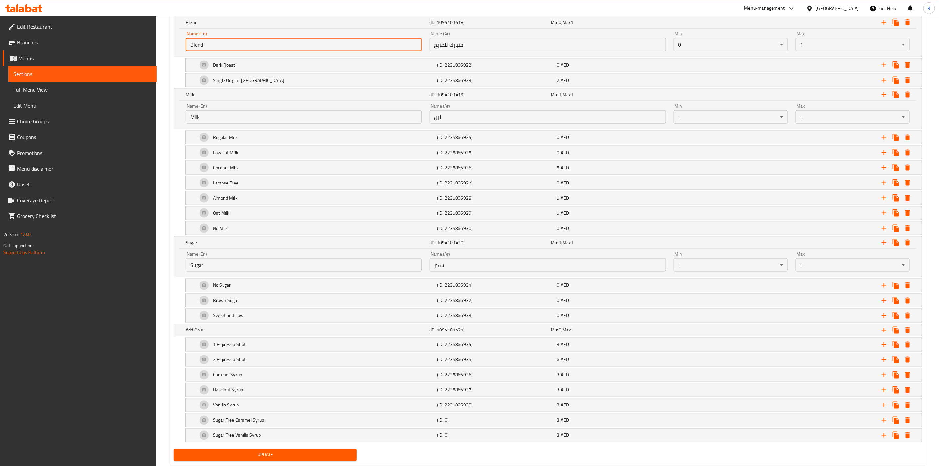
drag, startPoint x: 213, startPoint y: 46, endPoint x: 148, endPoint y: 26, distance: 68.5
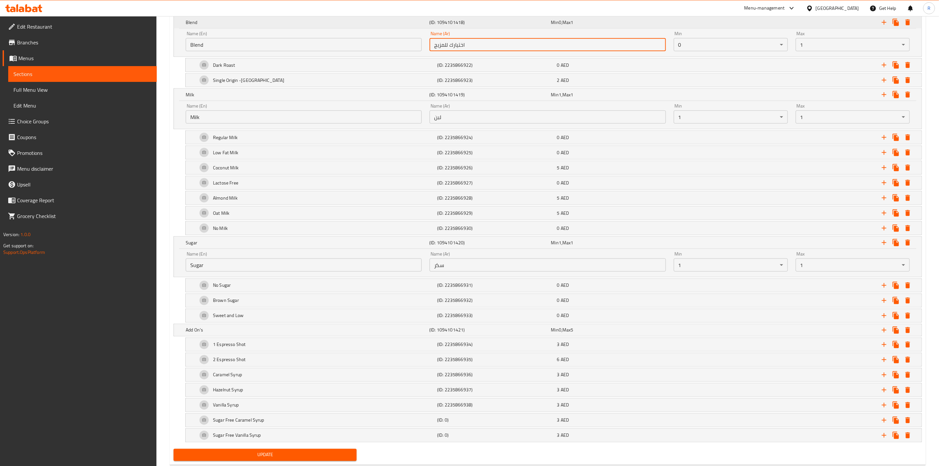
drag, startPoint x: 478, startPoint y: 50, endPoint x: 389, endPoint y: 26, distance: 92.2
click at [389, 26] on div "Blend (ID: 1094101418) Min 0 , Max 1 Name (En) Blend Name (En) Name (Ar) اختيار…" at bounding box center [548, 36] width 748 height 40
drag, startPoint x: 478, startPoint y: 43, endPoint x: 428, endPoint y: 37, distance: 50.6
click at [428, 37] on div "Name (Ar) اختيارك للمزيج Name (Ar)" at bounding box center [548, 41] width 244 height 28
paste input "يمز"
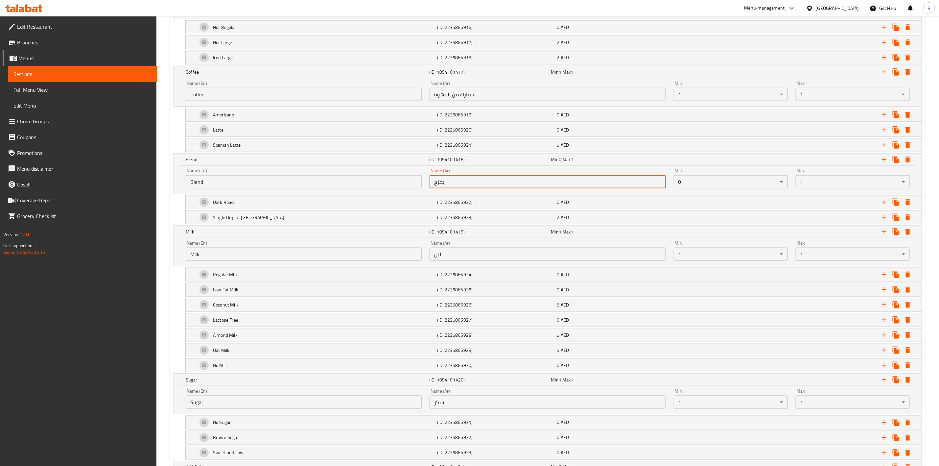
scroll to position [486, 0]
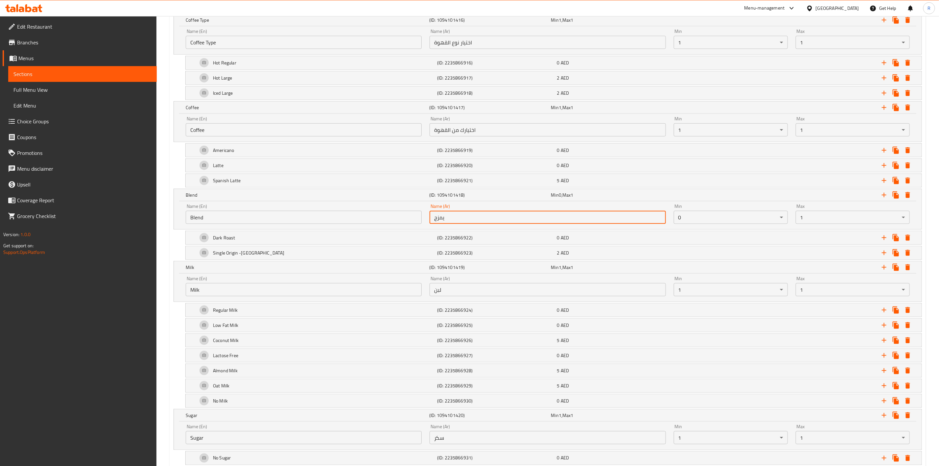
type input "يمزج"
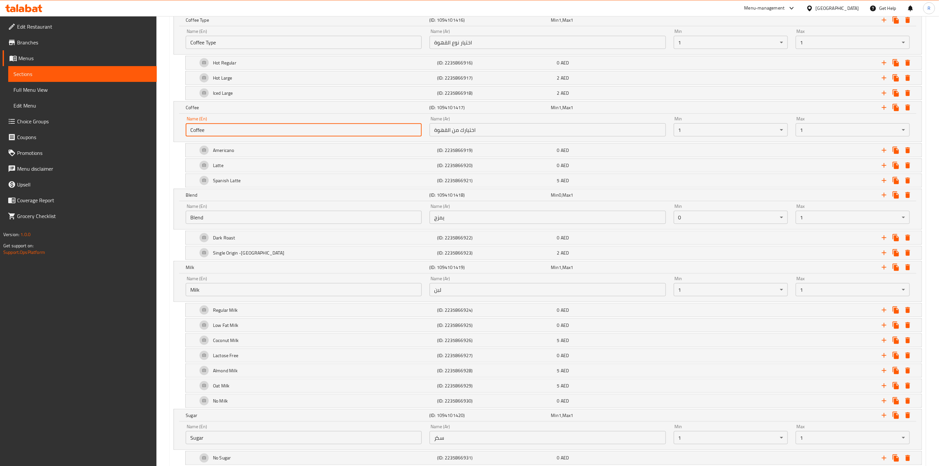
drag, startPoint x: 208, startPoint y: 131, endPoint x: 146, endPoint y: 125, distance: 62.1
click at [146, 125] on div "Edit Restaurant Branches Menus Sections Full Menu View Edit Menu Choice Groups …" at bounding box center [469, 93] width 939 height 1126
drag, startPoint x: 486, startPoint y: 134, endPoint x: 338, endPoint y: 121, distance: 148.4
click at [338, 121] on div "Name (En) Coffee Name (En) Name (Ar) اختيارك من القهوة Name (Ar) Min 1 ​ Max 1 ​" at bounding box center [548, 126] width 732 height 28
paste input "text"
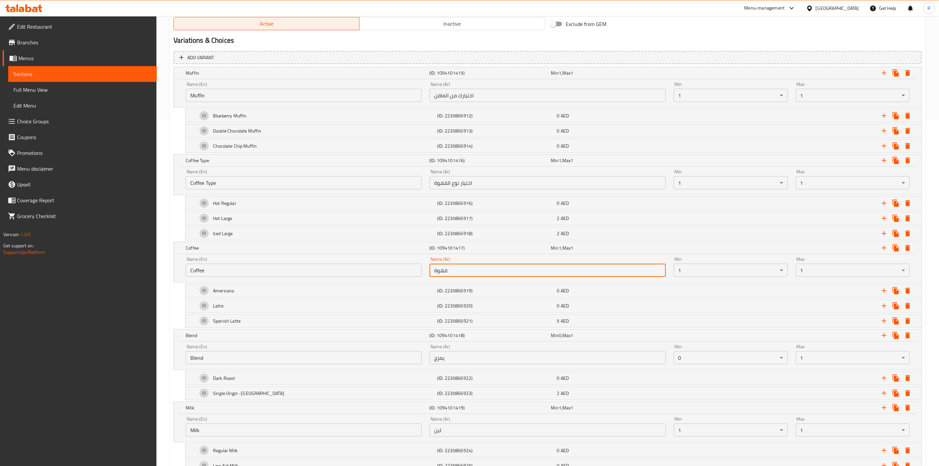
scroll to position [338, 0]
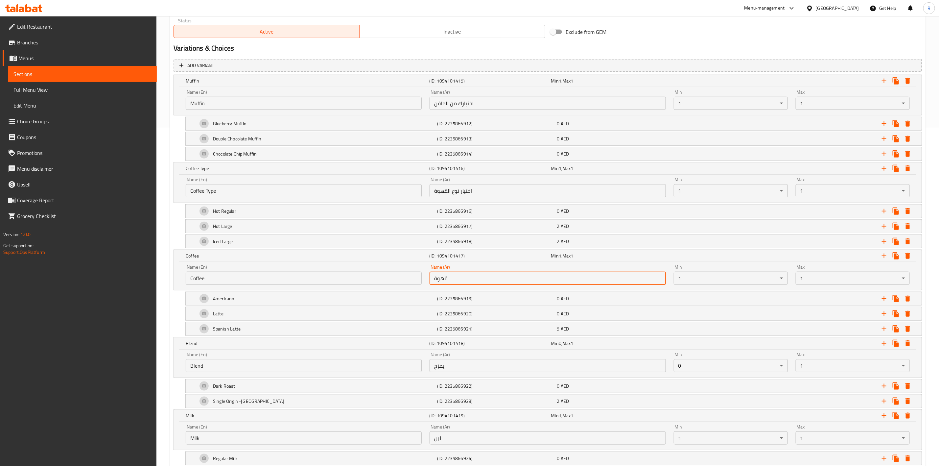
type input "قهوة"
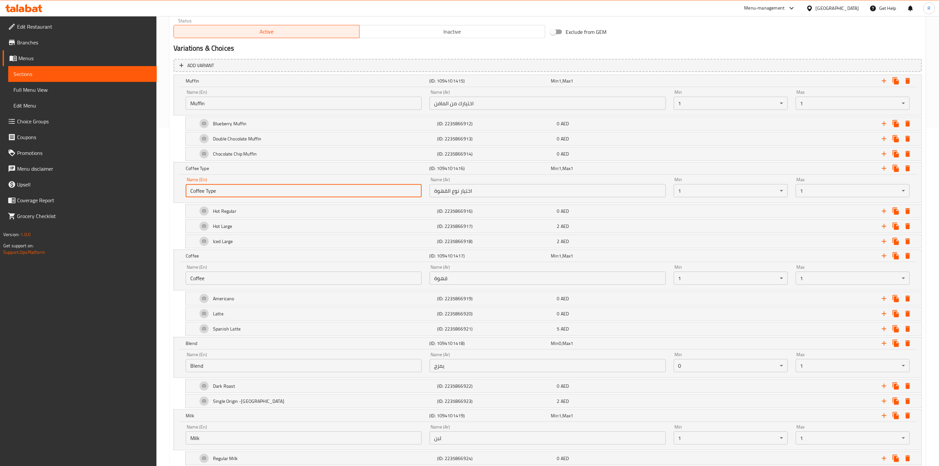
drag, startPoint x: 234, startPoint y: 191, endPoint x: 153, endPoint y: 176, distance: 82.3
click at [153, 176] on div "Edit Restaurant Branches Menus Sections Full Menu View Edit Menu Choice Groups …" at bounding box center [469, 241] width 939 height 1126
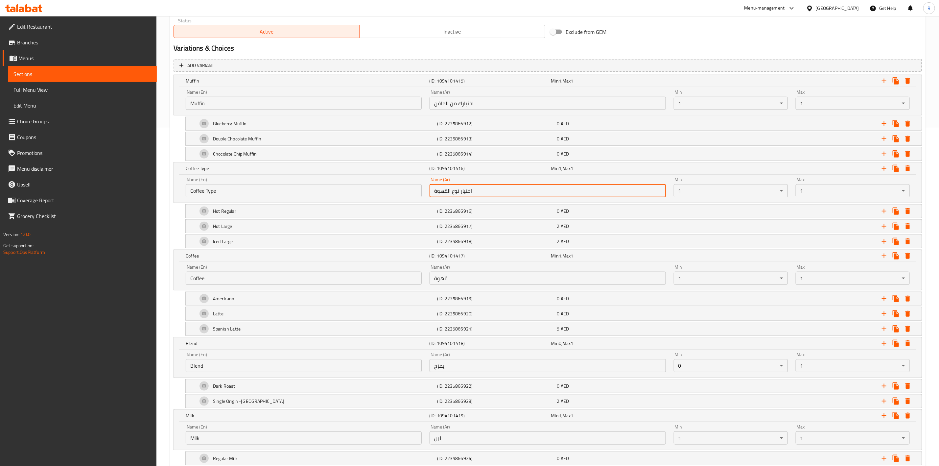
drag, startPoint x: 475, startPoint y: 186, endPoint x: 404, endPoint y: 194, distance: 72.4
click at [404, 194] on div "Name (En) Coffee Type Name (En) Name (Ar) اختيار نوع القهوة Name (Ar) Min 1 ​ M…" at bounding box center [548, 187] width 732 height 28
paste input "text"
type input "نوع القهوة"
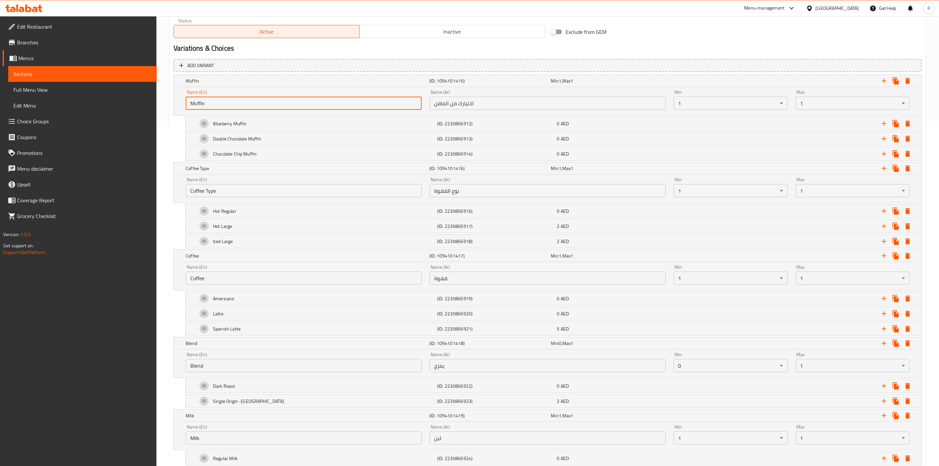
drag, startPoint x: 212, startPoint y: 103, endPoint x: 124, endPoint y: 80, distance: 91.6
click at [124, 80] on div "Edit Restaurant Branches Menus Sections Full Menu View Edit Menu Choice Groups …" at bounding box center [469, 241] width 939 height 1126
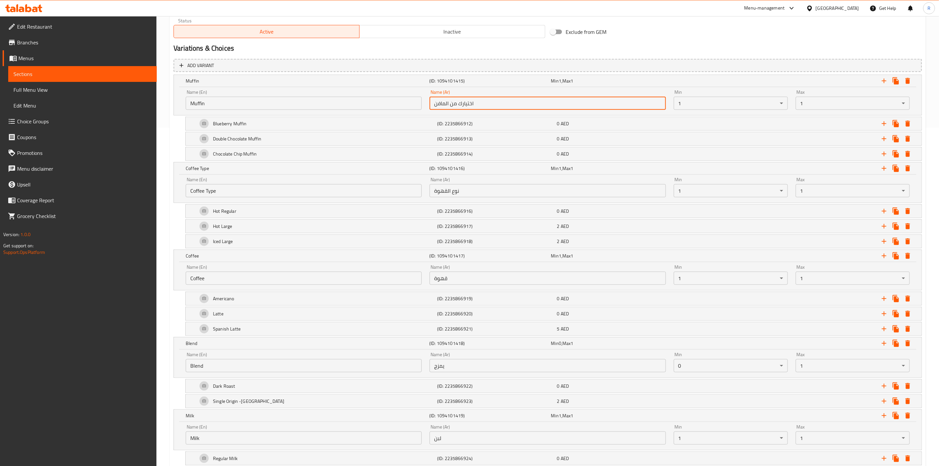
drag, startPoint x: 453, startPoint y: 99, endPoint x: 361, endPoint y: 51, distance: 103.9
click at [361, 51] on div "Change Image Size: 1200 x 800 px / Image formats: jpg, png / 5MB Max. Item name…" at bounding box center [547, 266] width 753 height 1036
paste input "لكعك"
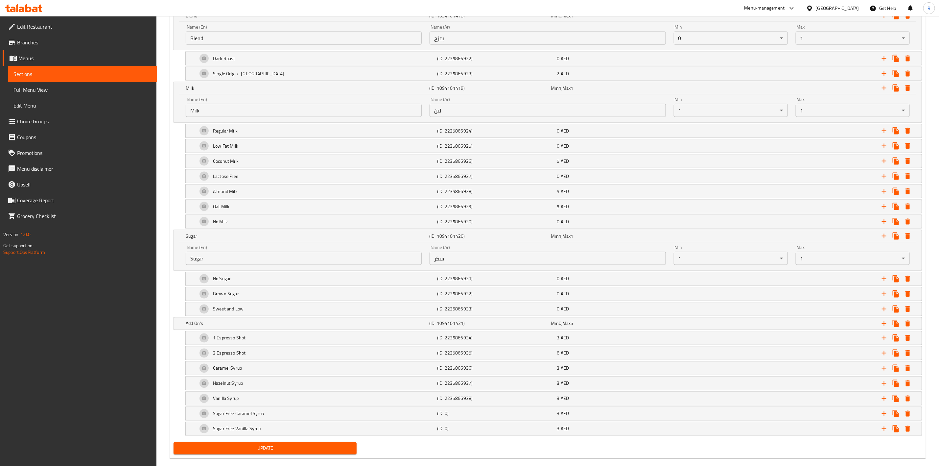
scroll to position [687, 0]
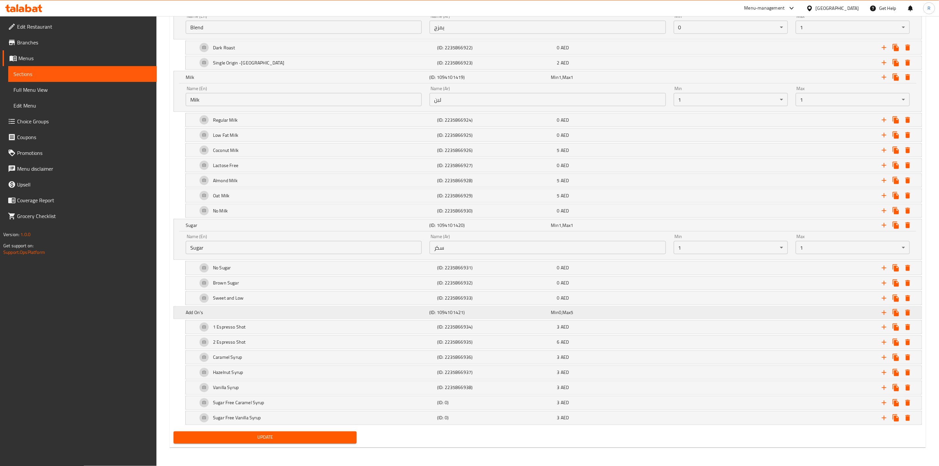
type input "الكعك"
click at [335, 309] on h5 "Add On's" at bounding box center [306, 312] width 241 height 7
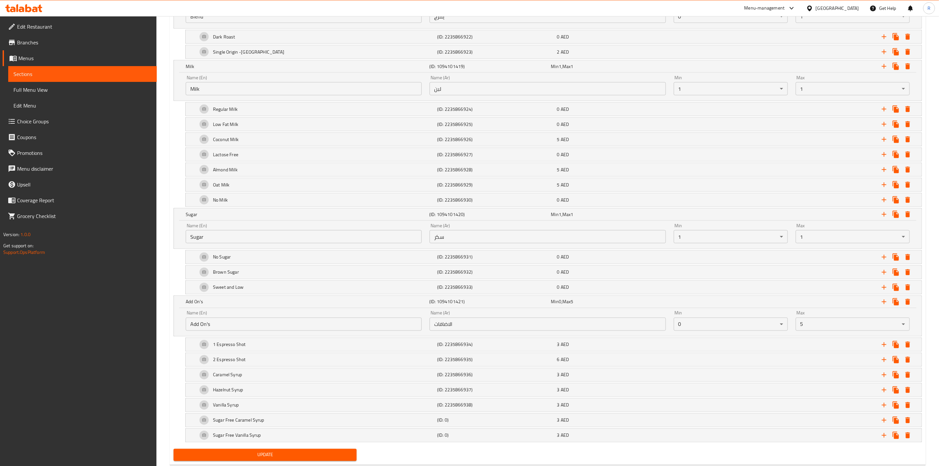
scroll to position [715, 0]
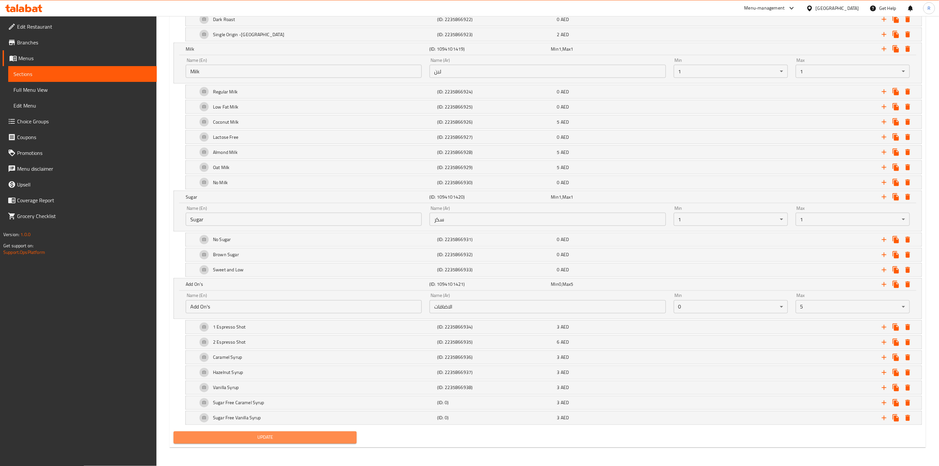
click at [348, 434] on span "Update" at bounding box center [265, 437] width 173 height 8
click at [327, 442] on button "Update" at bounding box center [265, 437] width 183 height 12
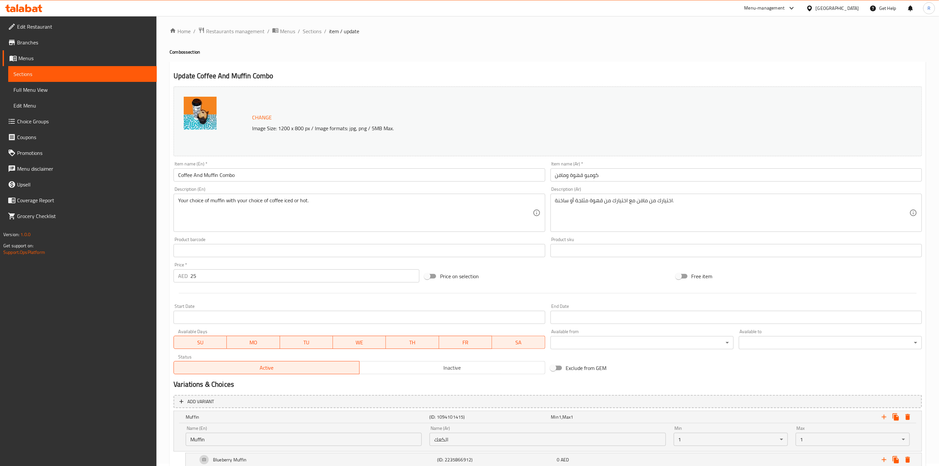
scroll to position [0, 0]
click at [311, 34] on span "Sections" at bounding box center [312, 34] width 19 height 8
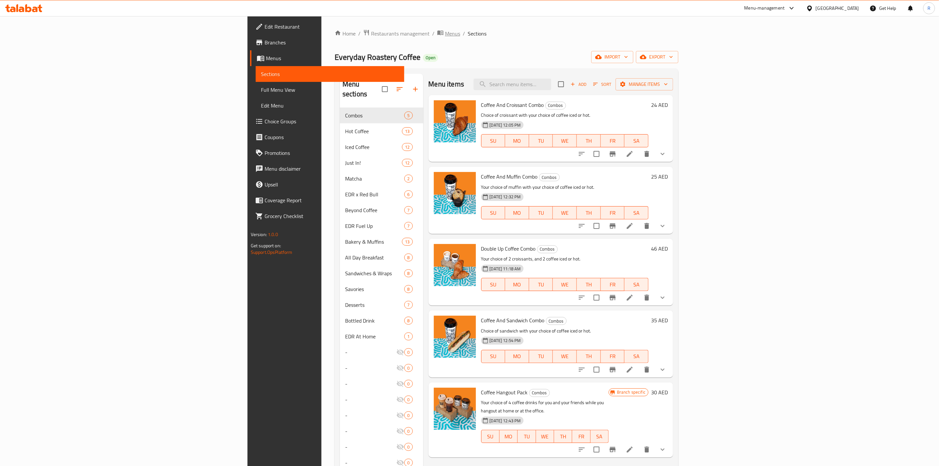
click at [445, 33] on span "Menus" at bounding box center [452, 34] width 15 height 8
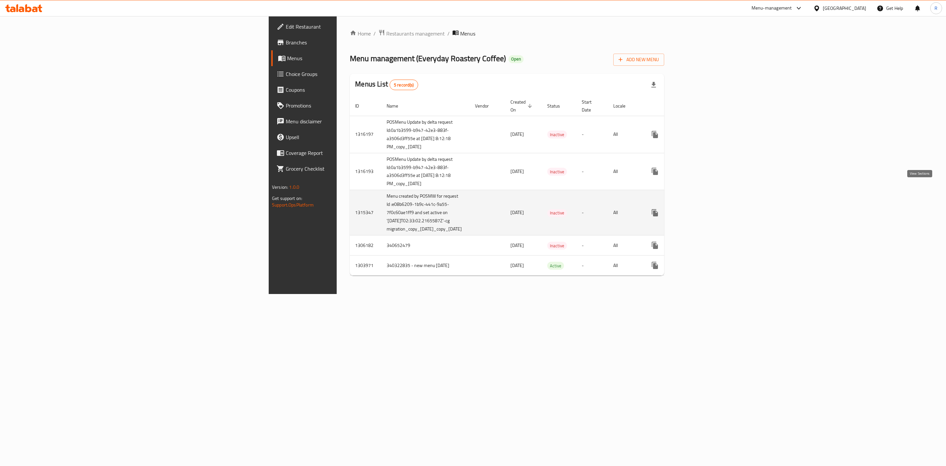
click at [706, 209] on icon "enhanced table" at bounding box center [703, 213] width 8 height 8
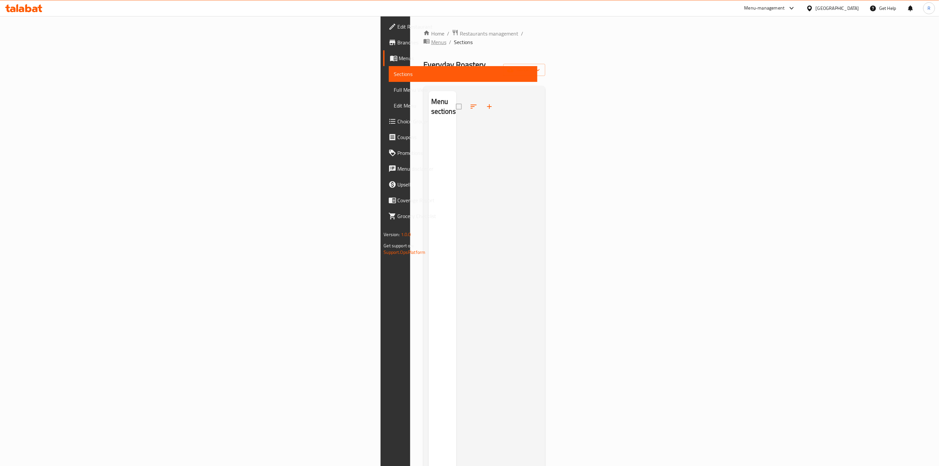
click at [431, 38] on span "Menus" at bounding box center [438, 42] width 15 height 8
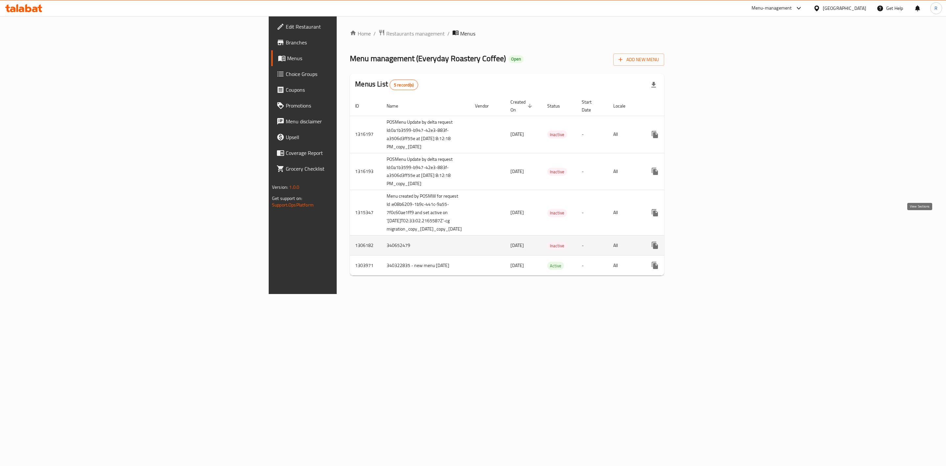
click at [706, 241] on icon "enhanced table" at bounding box center [703, 245] width 8 height 8
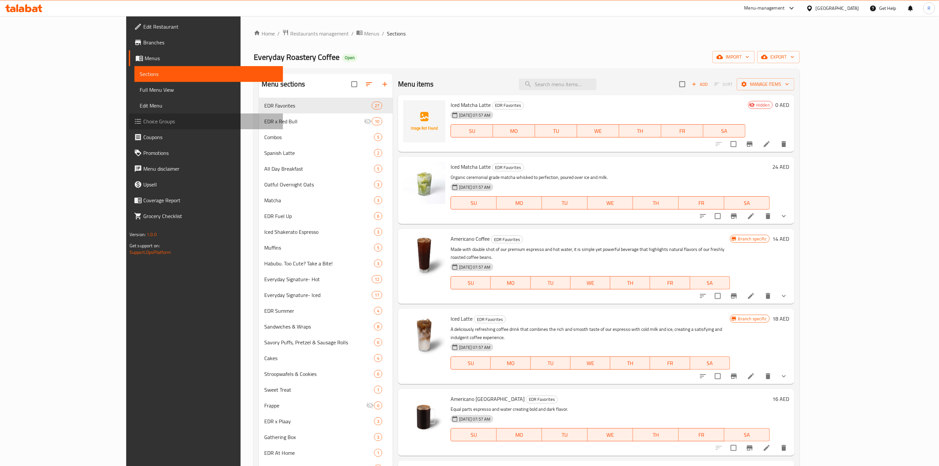
click at [143, 124] on span "Choice Groups" at bounding box center [210, 121] width 134 height 8
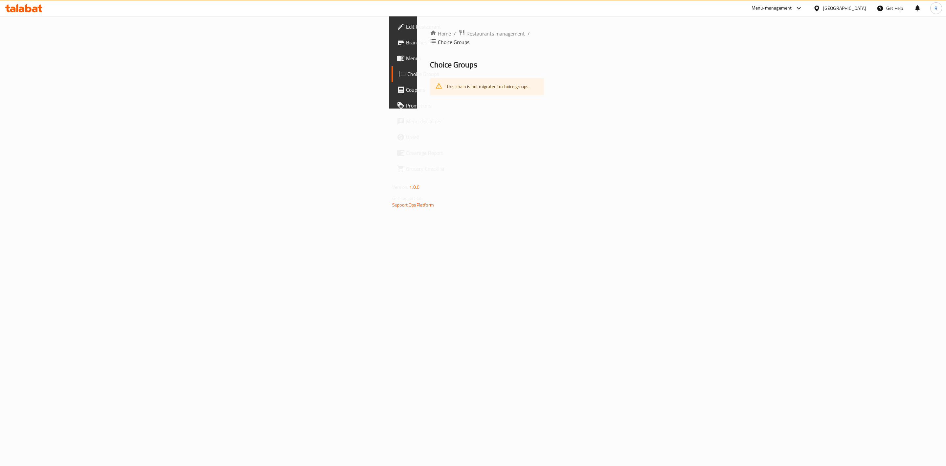
click at [467, 35] on span "Restaurants management" at bounding box center [496, 34] width 58 height 8
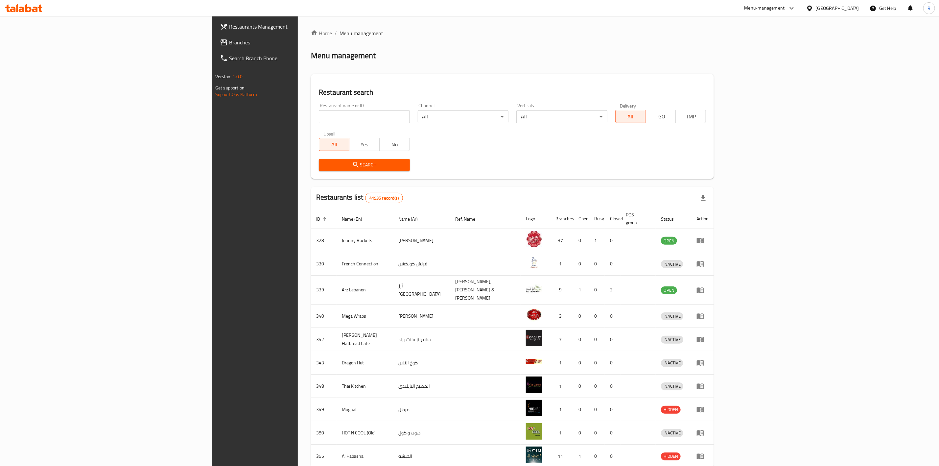
click at [319, 118] on input "search" at bounding box center [364, 116] width 91 height 13
type input "everyday roastery"
click button "Search" at bounding box center [364, 165] width 91 height 12
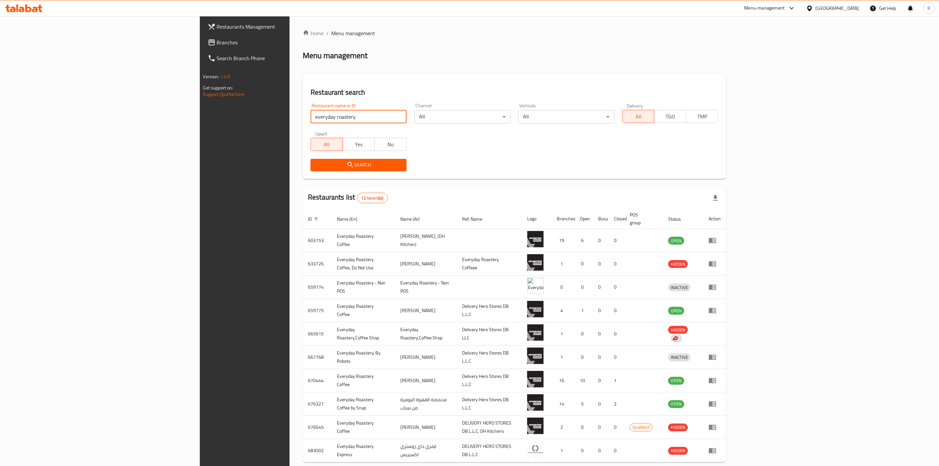
scroll to position [28, 0]
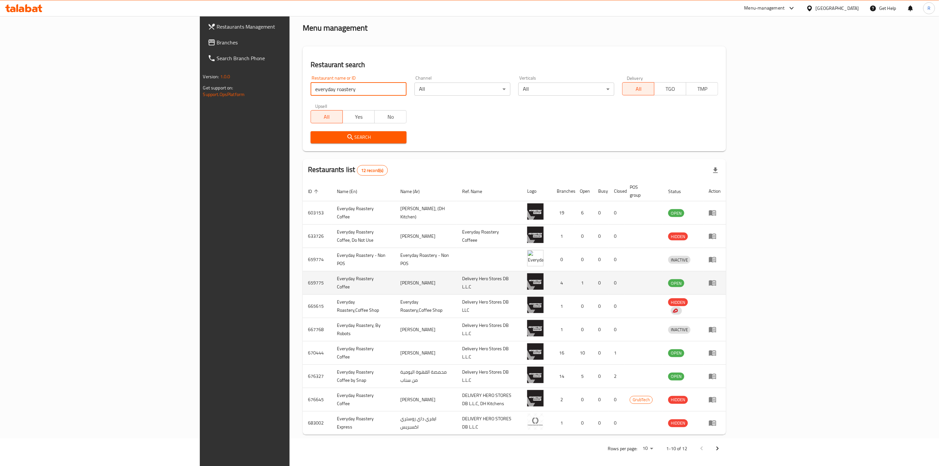
click at [726, 280] on td "enhanced table" at bounding box center [714, 282] width 23 height 23
click at [716, 279] on icon "enhanced table" at bounding box center [712, 283] width 8 height 8
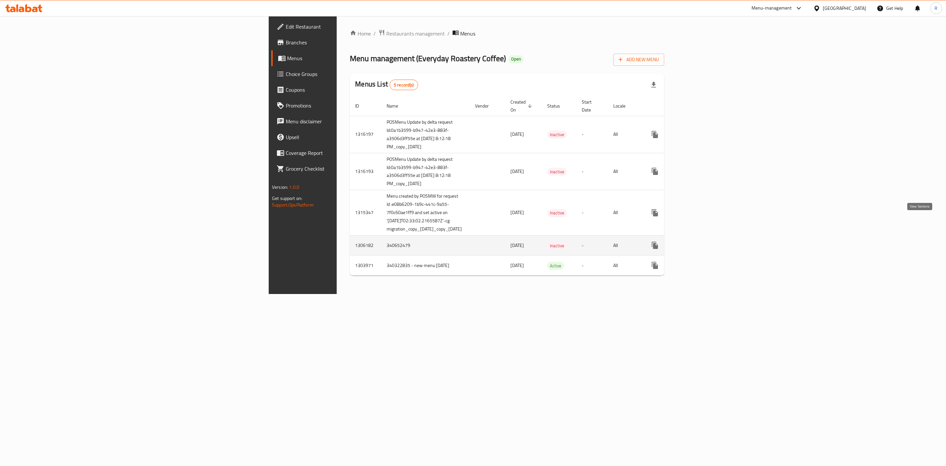
click at [706, 242] on icon "enhanced table" at bounding box center [703, 245] width 6 height 6
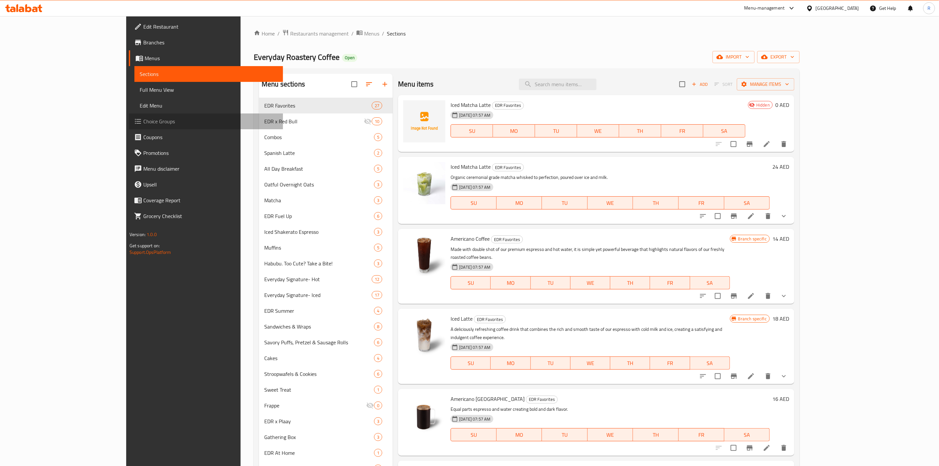
click at [143, 119] on span "Choice Groups" at bounding box center [210, 121] width 134 height 8
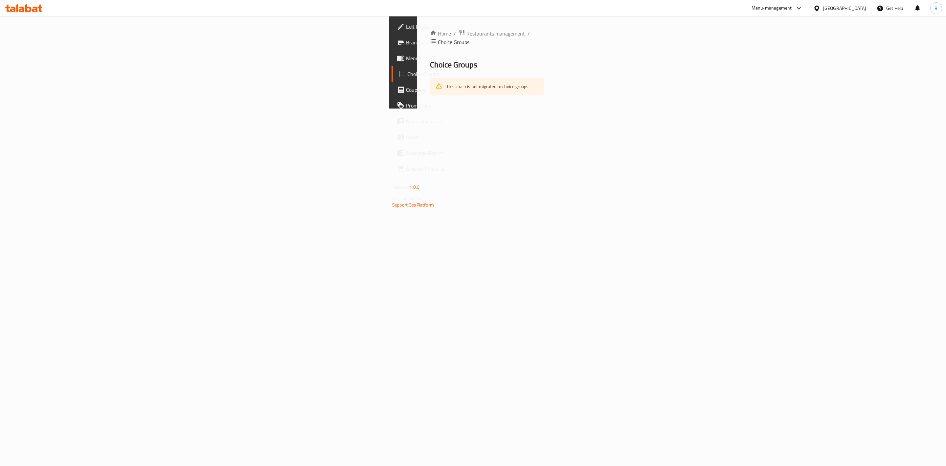
click at [467, 35] on span "Restaurants management" at bounding box center [496, 34] width 58 height 8
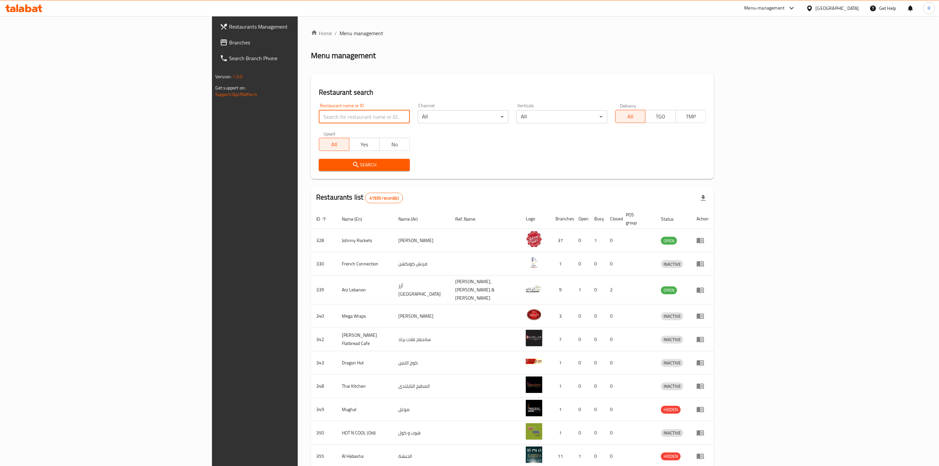
click at [319, 117] on input "search" at bounding box center [364, 116] width 91 height 13
type input "everyday roastery"
click button "Search" at bounding box center [364, 165] width 91 height 12
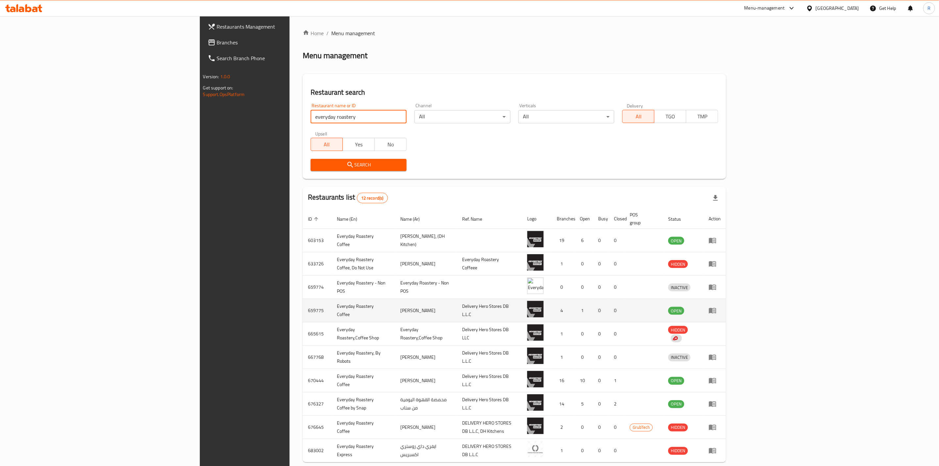
click at [716, 308] on icon "enhanced table" at bounding box center [712, 311] width 7 height 6
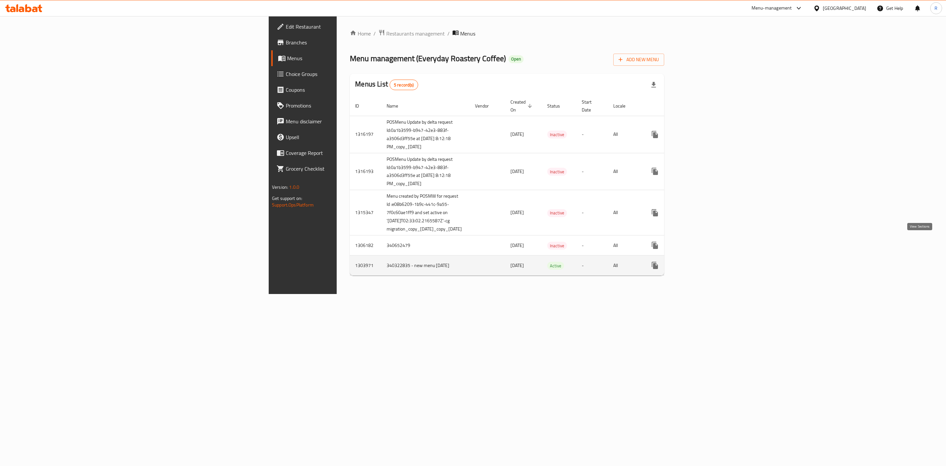
click at [706, 261] on icon "enhanced table" at bounding box center [703, 265] width 8 height 8
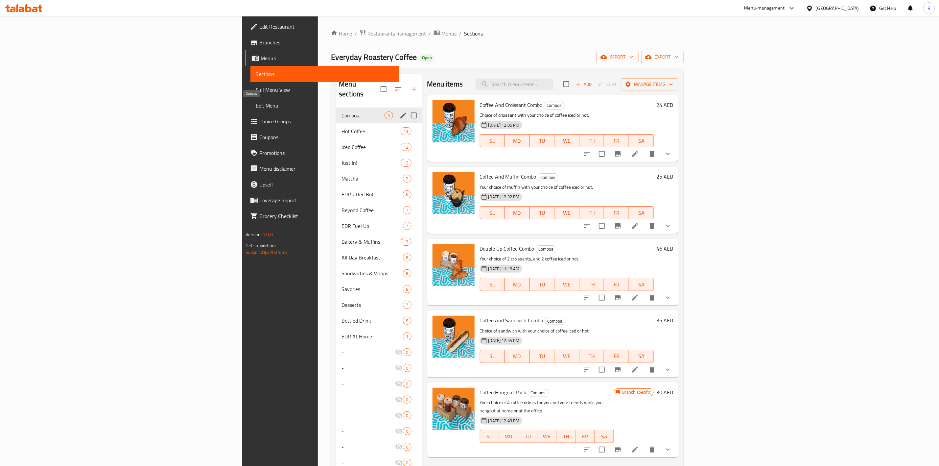
click at [341, 111] on span "Combos" at bounding box center [362, 115] width 43 height 8
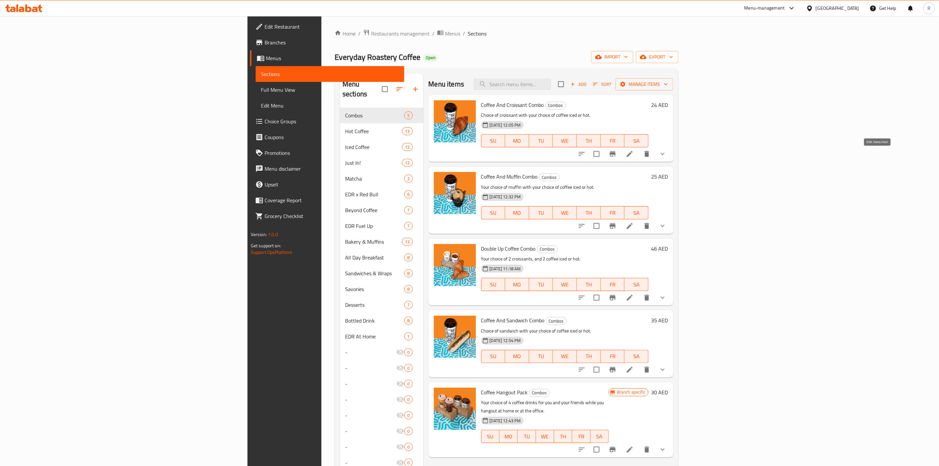
click at [634, 155] on icon at bounding box center [630, 154] width 8 height 8
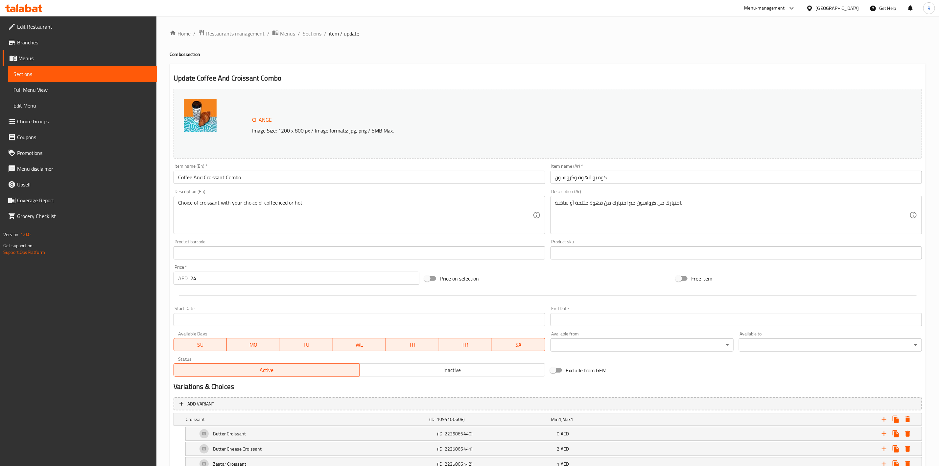
click at [313, 34] on span "Sections" at bounding box center [312, 34] width 19 height 8
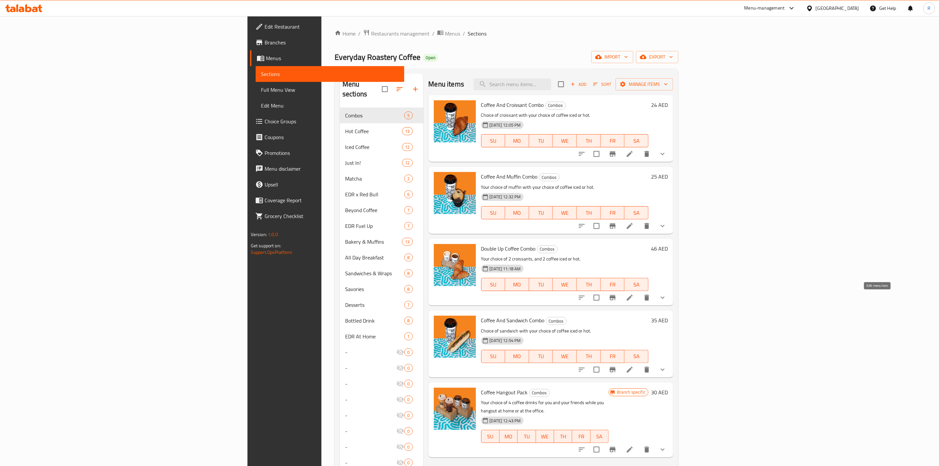
click at [633, 299] on icon at bounding box center [630, 297] width 6 height 6
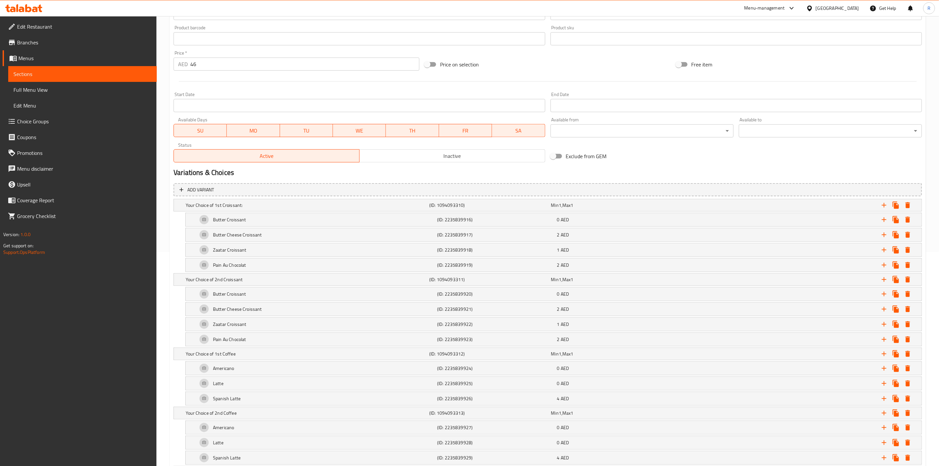
scroll to position [215, 0]
click at [230, 204] on h5 "Your Choice of 1st Croissant:" at bounding box center [306, 203] width 241 height 7
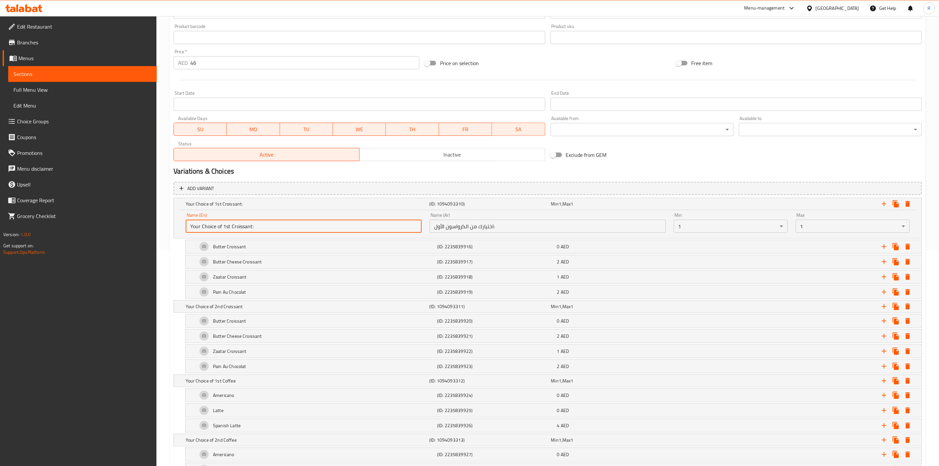
click at [232, 224] on input "Your Choice of 1st Croissant:" at bounding box center [304, 226] width 236 height 13
type input "Croissant:"
click at [689, 224] on body "​ Menu-management United Arab Emirates Get Help R Edit Restaurant Branches Menu…" at bounding box center [469, 26] width 939 height 450
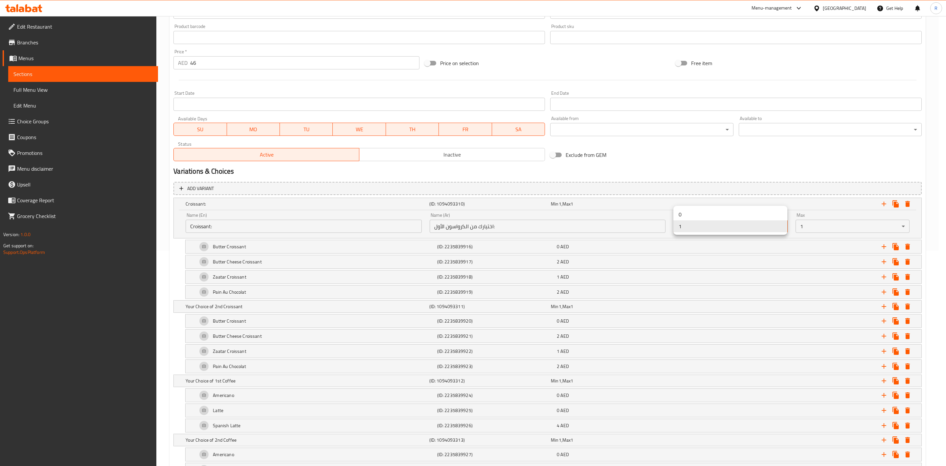
click at [763, 164] on div at bounding box center [473, 233] width 946 height 466
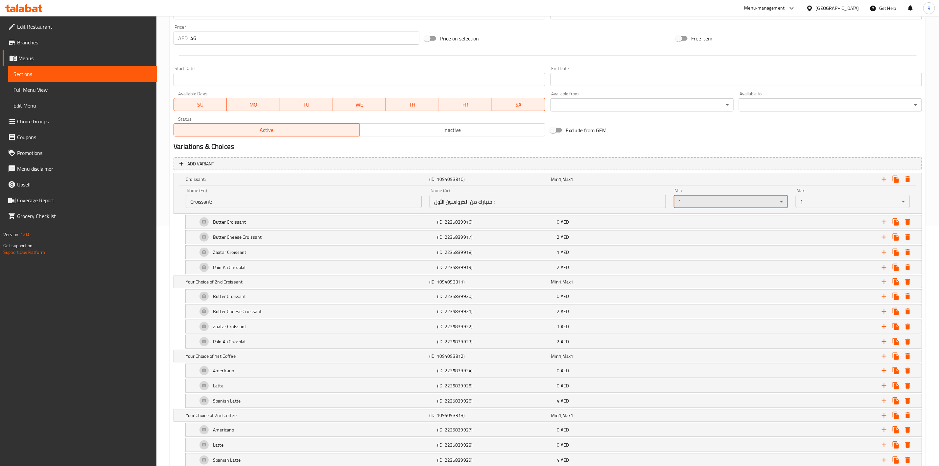
scroll to position [264, 0]
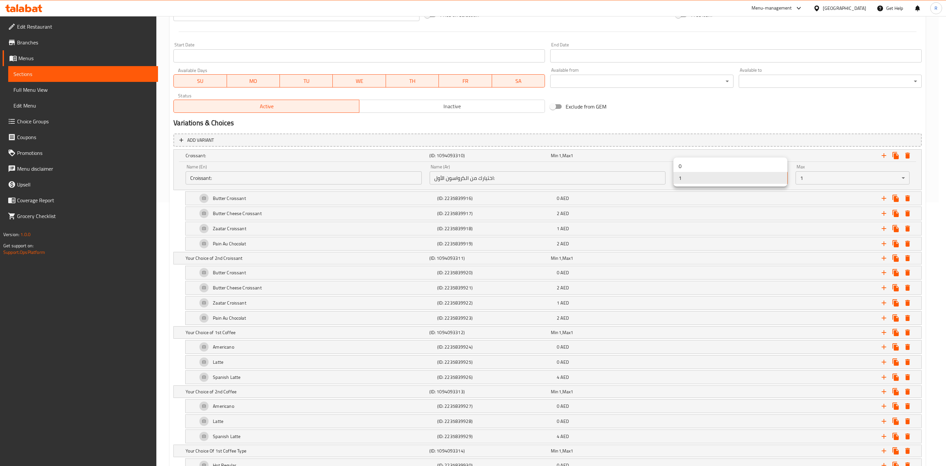
click at [828, 124] on div at bounding box center [473, 233] width 946 height 466
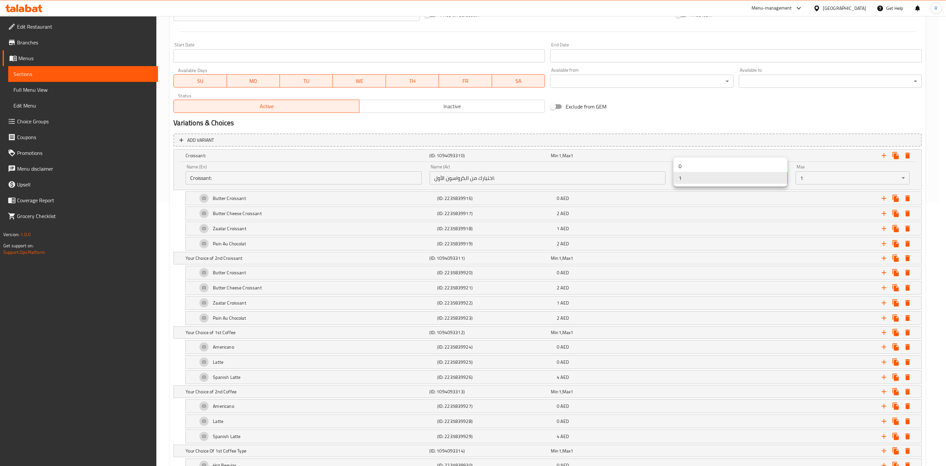
click at [700, 177] on li "1" at bounding box center [731, 178] width 114 height 12
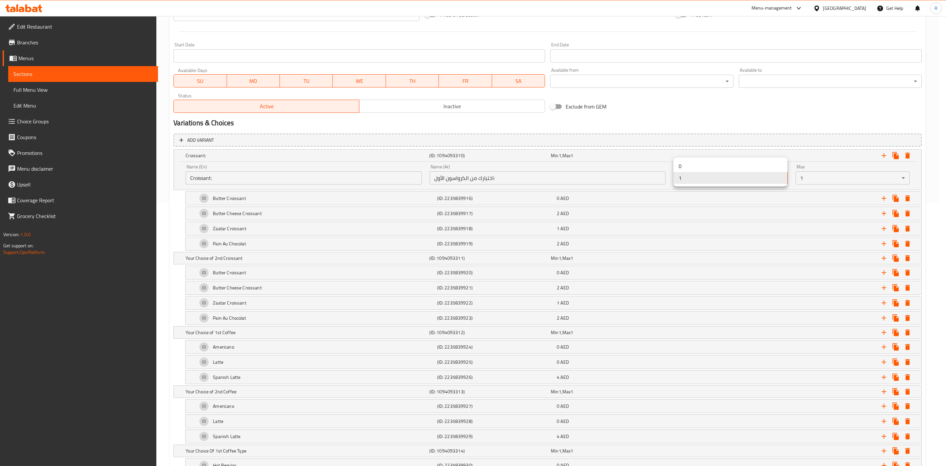
click at [771, 187] on div at bounding box center [473, 233] width 946 height 466
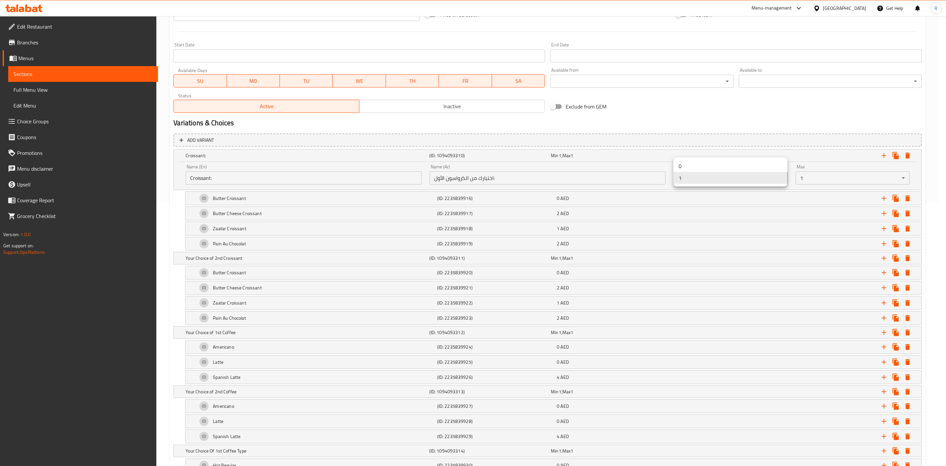
click at [903, 175] on div at bounding box center [473, 233] width 946 height 466
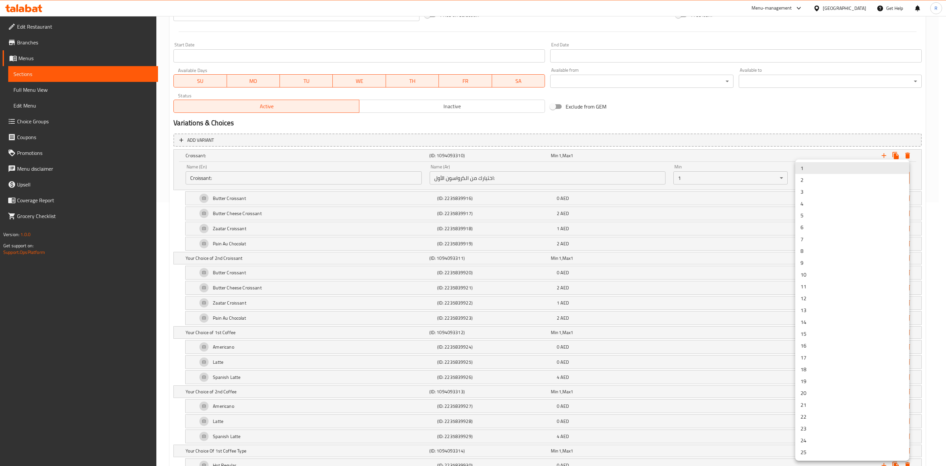
click at [831, 182] on li "2" at bounding box center [853, 180] width 114 height 12
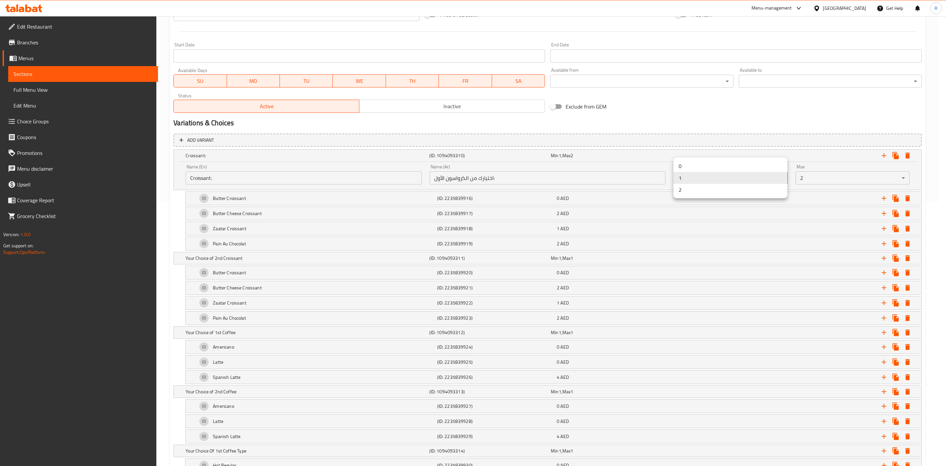
click at [762, 188] on li "2" at bounding box center [731, 190] width 114 height 12
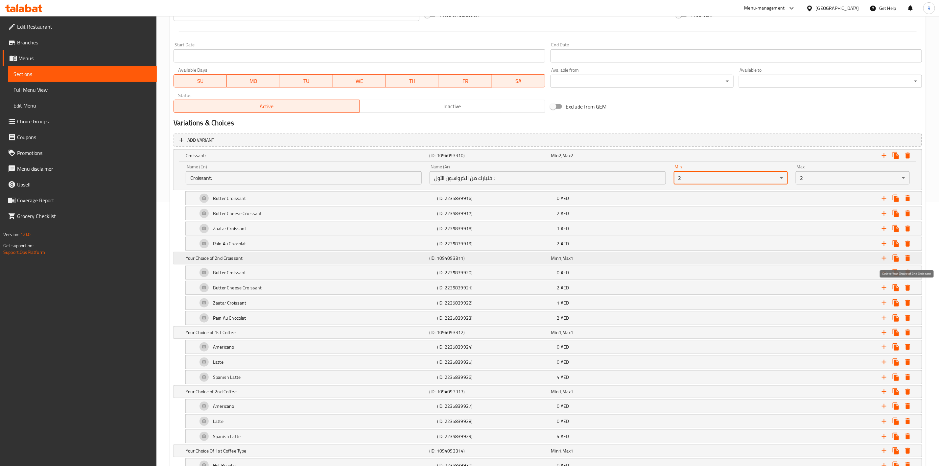
click at [913, 259] on button "Expand" at bounding box center [908, 258] width 12 height 12
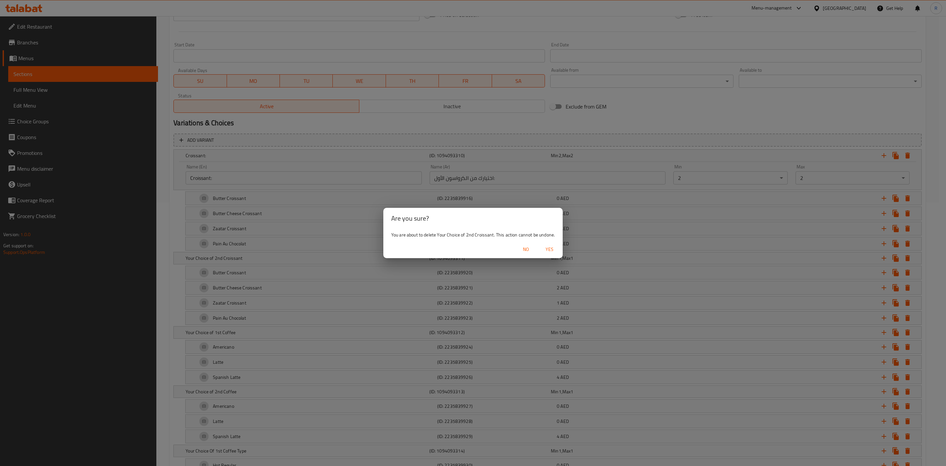
click at [548, 248] on span "Yes" at bounding box center [550, 249] width 16 height 8
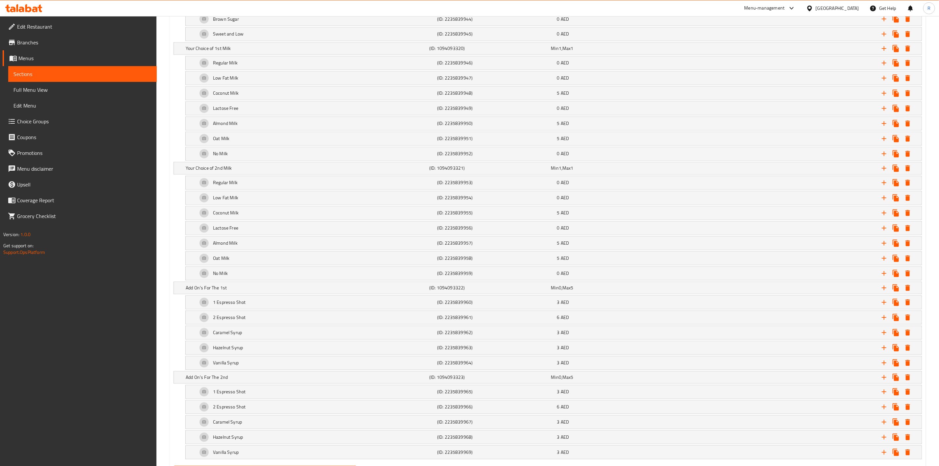
scroll to position [970, 0]
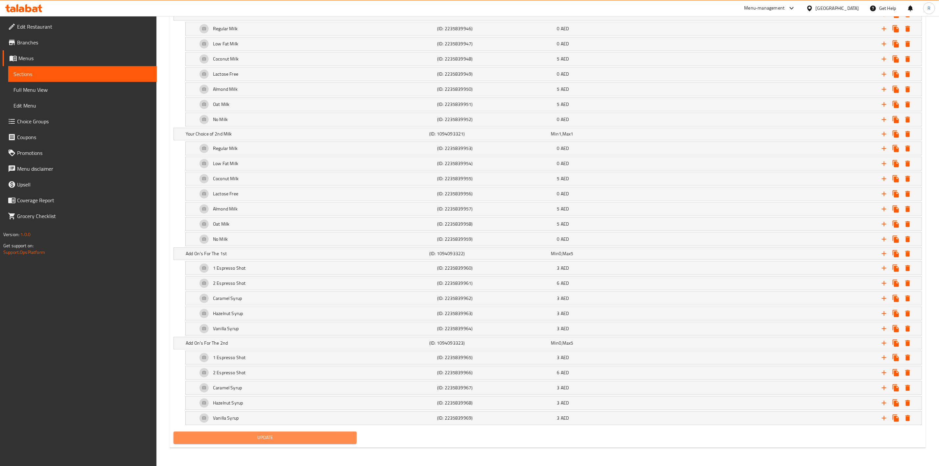
click at [305, 435] on span "Update" at bounding box center [265, 437] width 173 height 8
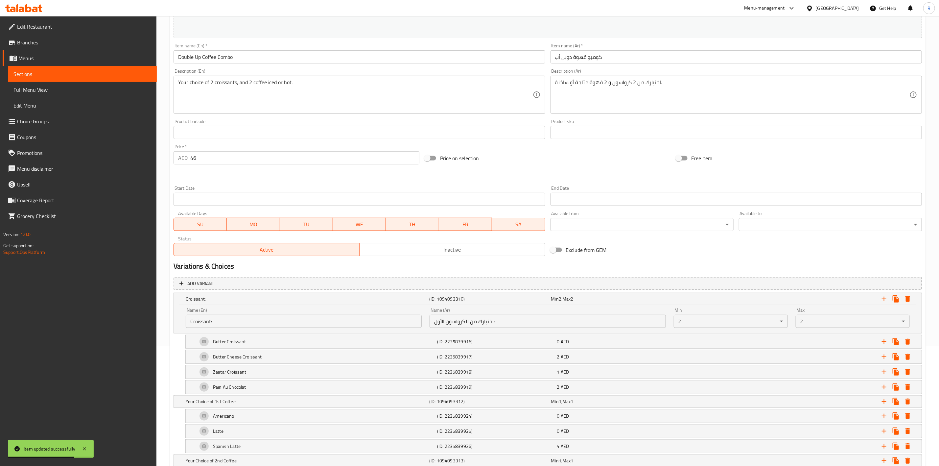
scroll to position [118, 0]
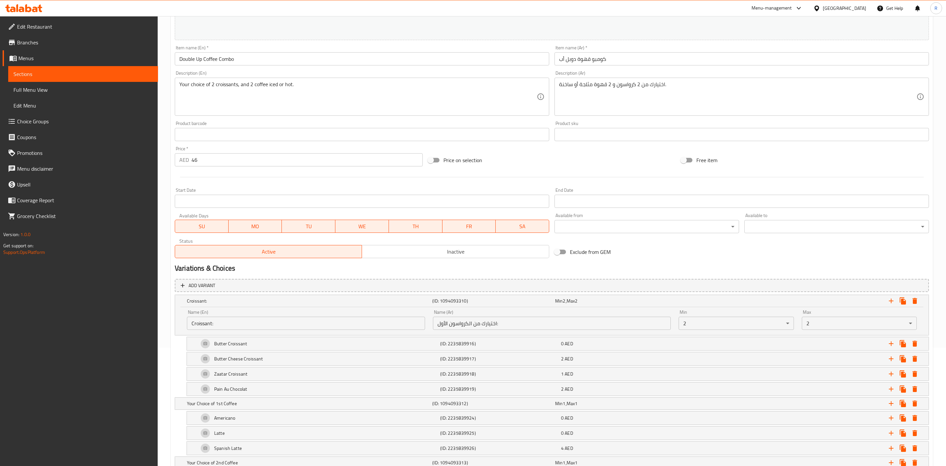
click at [780, 322] on body "​ Menu-management United Arab Emirates Get Help R Edit Restaurant Branches Menu…" at bounding box center [473, 123] width 946 height 450
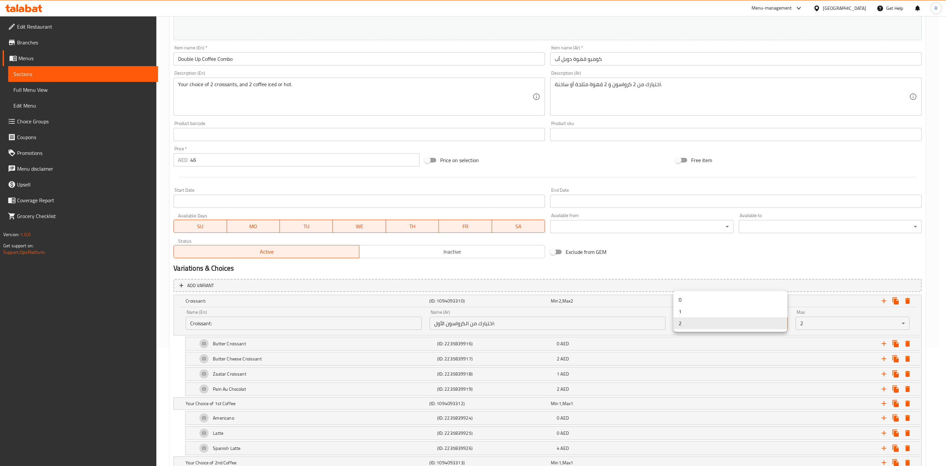
click at [702, 310] on li "1" at bounding box center [731, 311] width 114 height 12
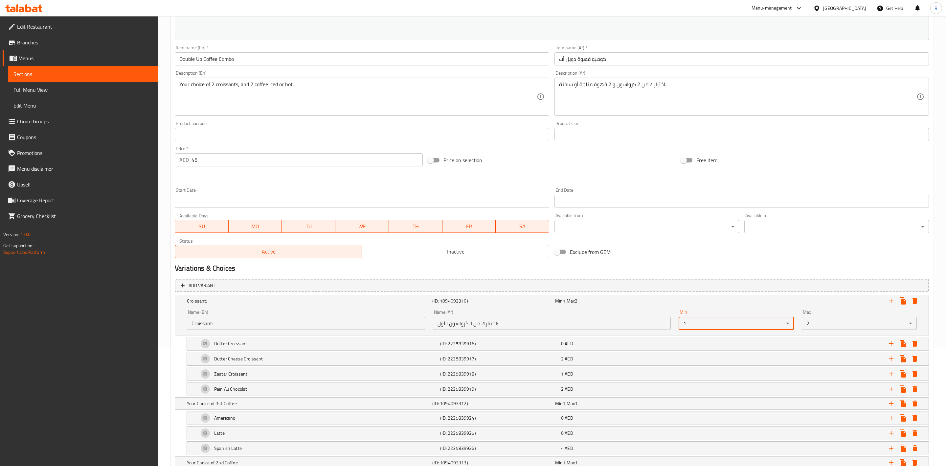
click at [816, 325] on body "​ Menu-management United Arab Emirates Get Help R Edit Restaurant Branches Menu…" at bounding box center [473, 123] width 946 height 450
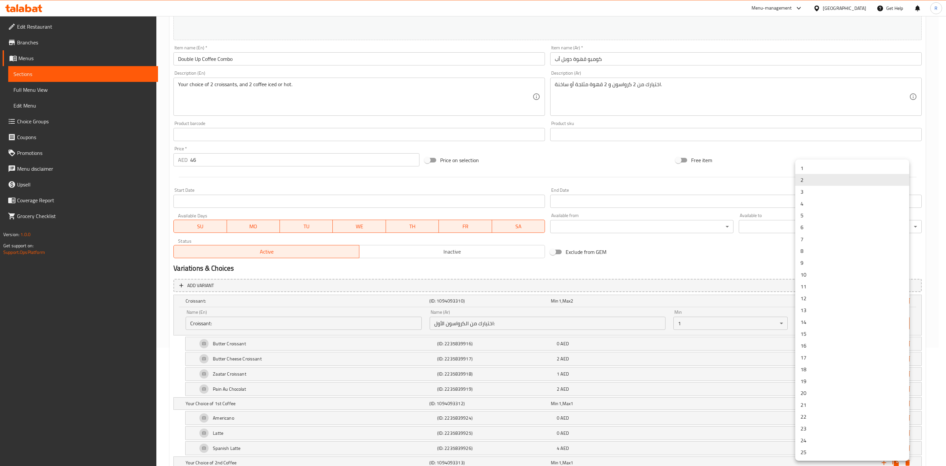
click at [817, 167] on li "1" at bounding box center [853, 168] width 114 height 12
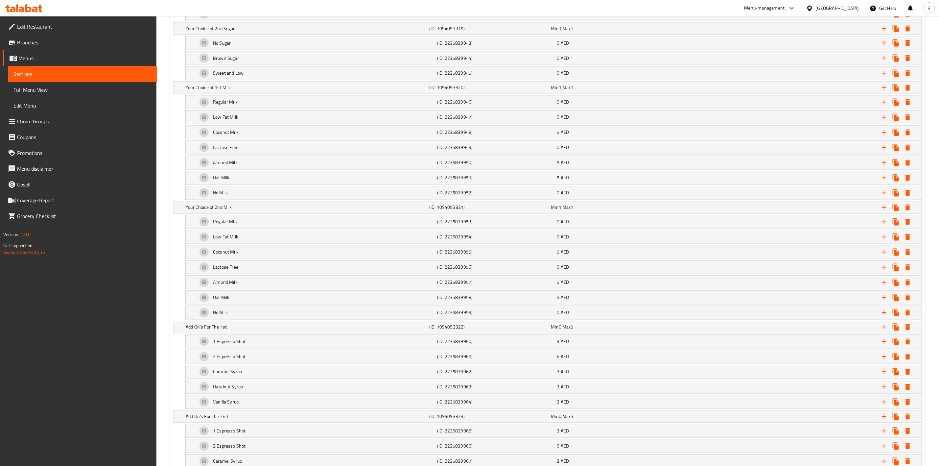
scroll to position [970, 0]
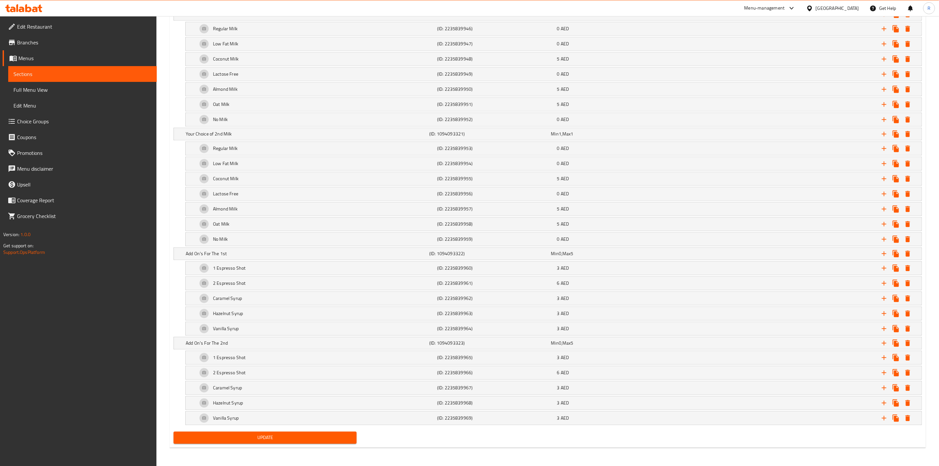
click at [313, 436] on span "Update" at bounding box center [265, 437] width 173 height 8
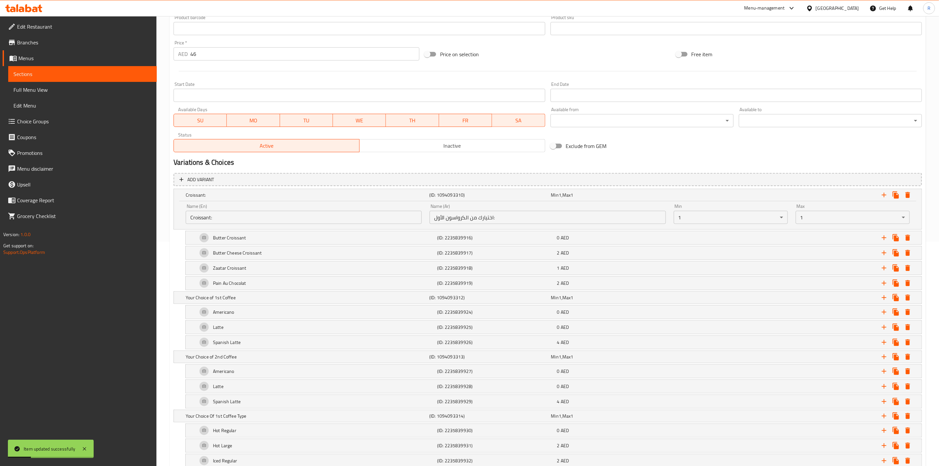
scroll to position [226, 0]
click at [896, 193] on icon "Expand" at bounding box center [895, 193] width 6 height 7
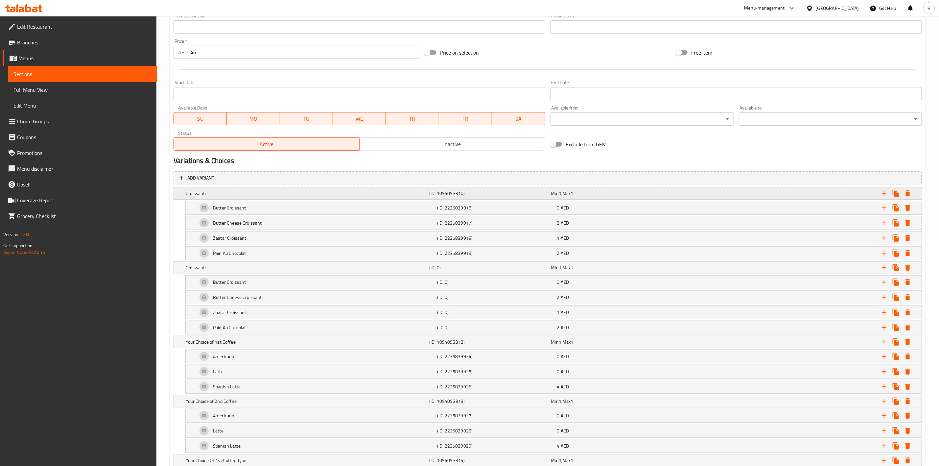
click at [200, 190] on h5 "Croissant:" at bounding box center [306, 193] width 241 height 7
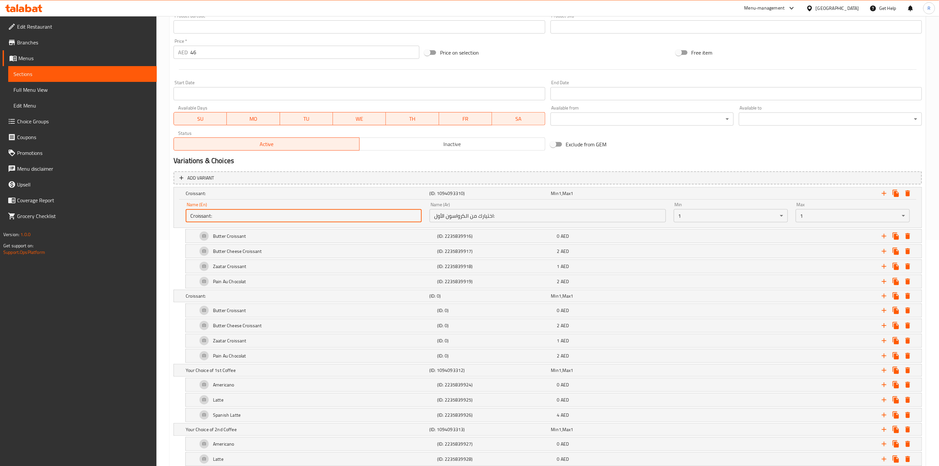
click at [188, 214] on input "Croissant:" at bounding box center [304, 215] width 236 height 13
drag, startPoint x: 229, startPoint y: 215, endPoint x: 152, endPoint y: 213, distance: 76.9
type input "First Croissant:"
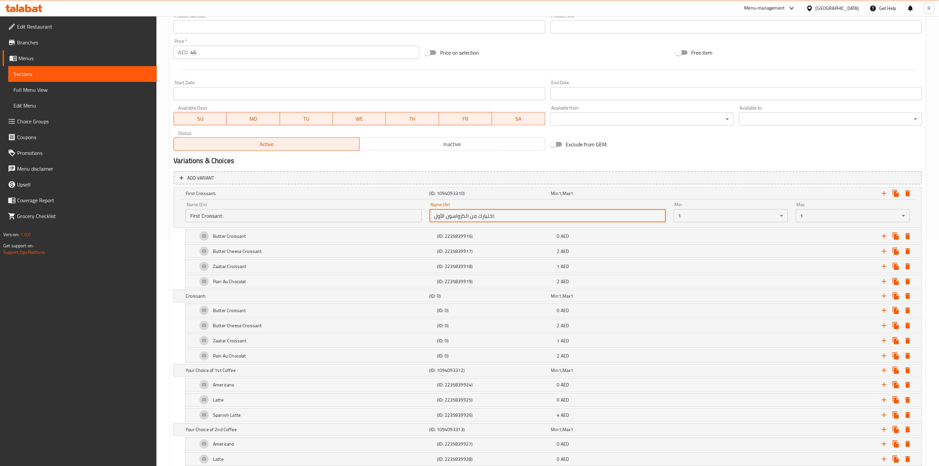
drag, startPoint x: 507, startPoint y: 216, endPoint x: 378, endPoint y: 203, distance: 130.1
click at [378, 203] on div "Name (En) First Croissant: Name (En) Name (Ar) اختيارك من الكرواسون الأول: Name…" at bounding box center [548, 212] width 732 height 28
paste input "text"
type input "الكرواسون الأول:"
click at [179, 214] on div "Name (En) First Croissant: Name (En) Name (Ar) الكرواسون الأول: Name (Ar) Min 1…" at bounding box center [548, 213] width 748 height 28
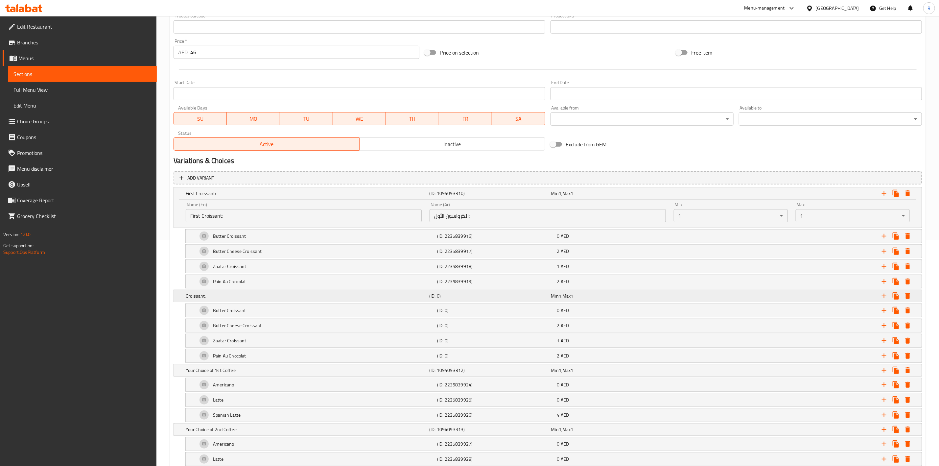
click at [232, 296] on h5 "Croissant:" at bounding box center [306, 295] width 241 height 7
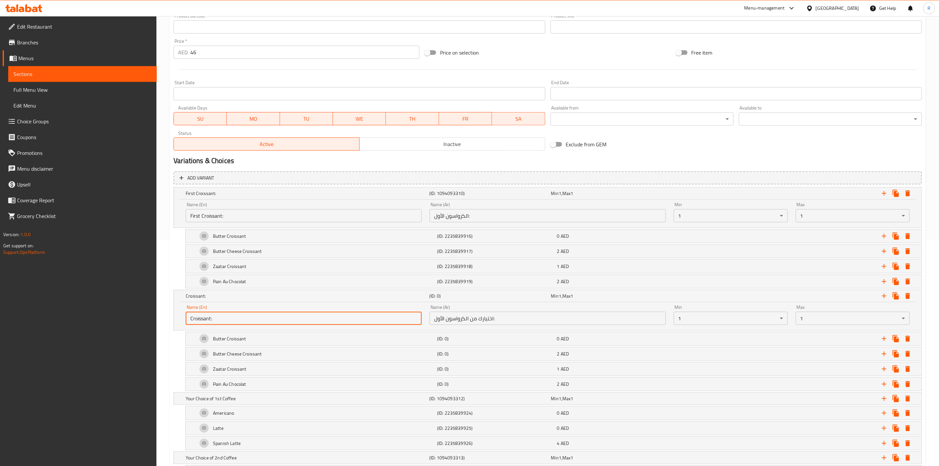
drag, startPoint x: 214, startPoint y: 321, endPoint x: 168, endPoint y: 312, distance: 47.6
type input "s"
drag, startPoint x: 235, startPoint y: 323, endPoint x: 137, endPoint y: 302, distance: 100.0
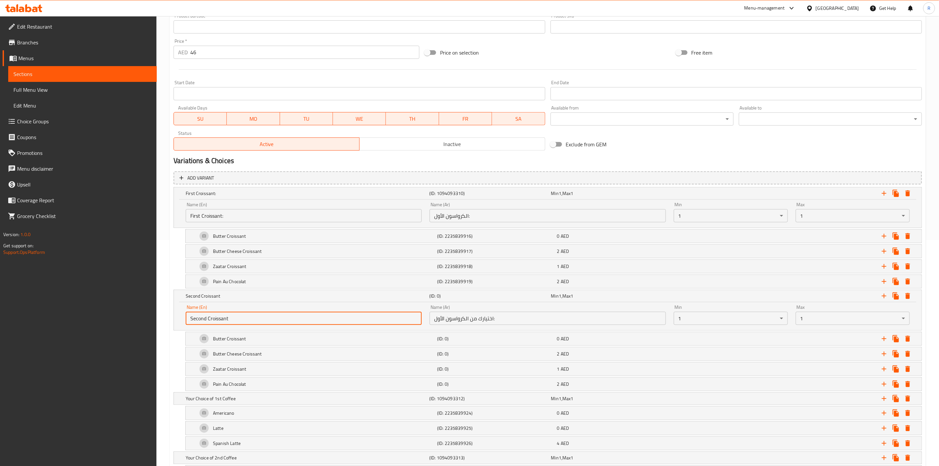
type input "Second Croissant"
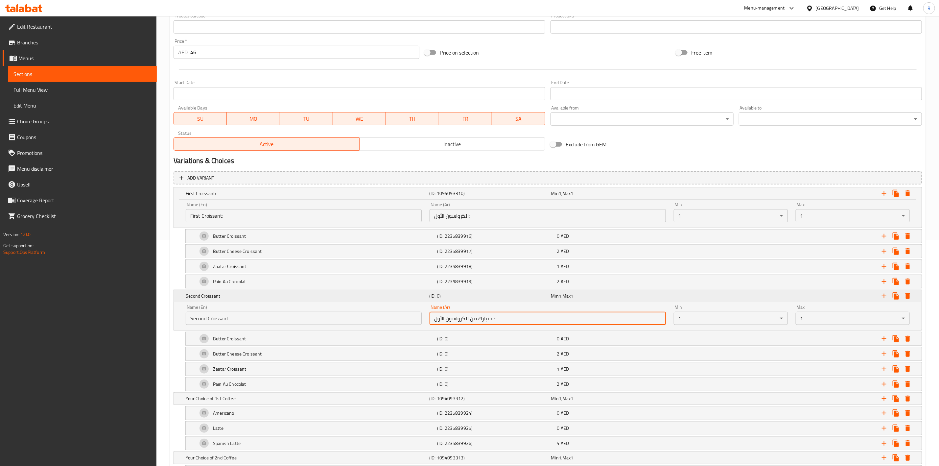
drag, startPoint x: 504, startPoint y: 323, endPoint x: 390, endPoint y: 299, distance: 116.1
click at [390, 299] on div "Second Croissant (ID: 0) Min 1 , Max 1 Name (En) Second Croissant Name (En) Nam…" at bounding box center [548, 310] width 748 height 40
paste input "لكرواسون الثاني"
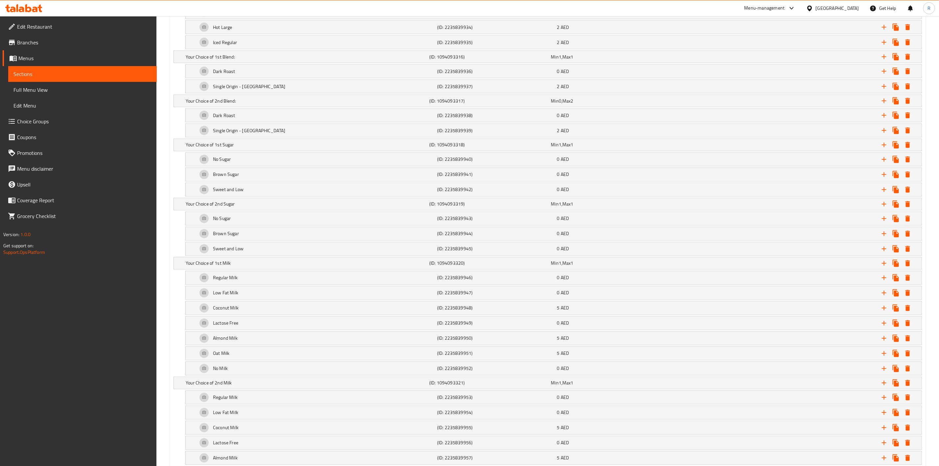
scroll to position [1075, 0]
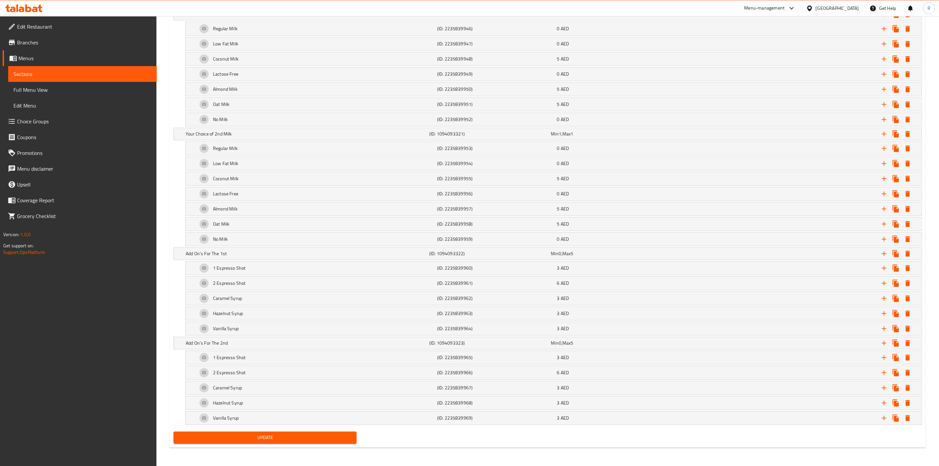
type input "الكرواسون الثاني"
click at [329, 432] on button "Update" at bounding box center [265, 437] width 183 height 12
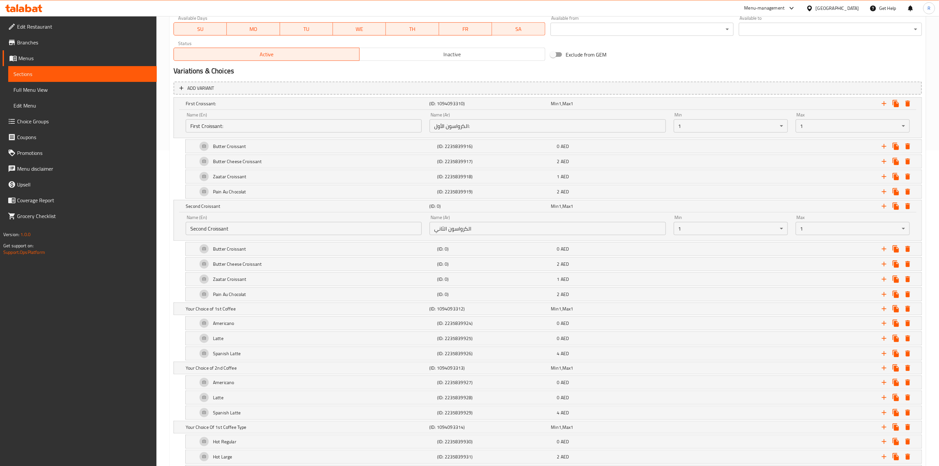
scroll to position [174, 0]
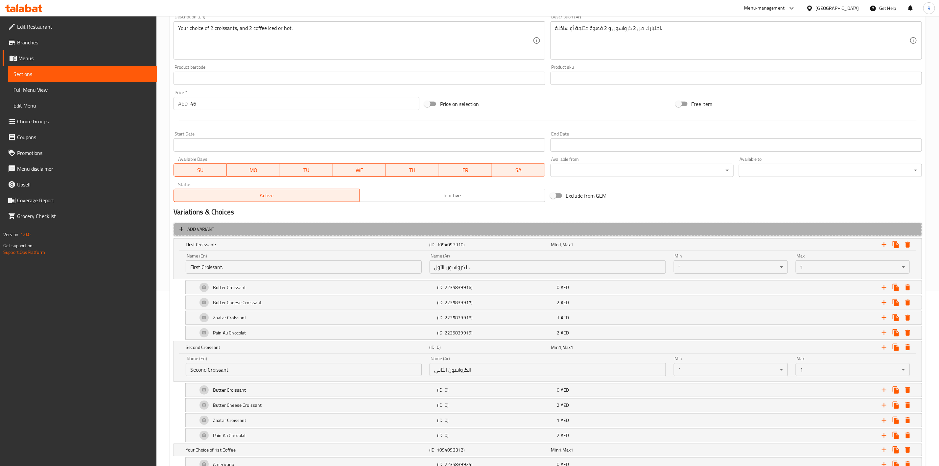
click at [194, 227] on span "Add variant" at bounding box center [200, 229] width 27 height 8
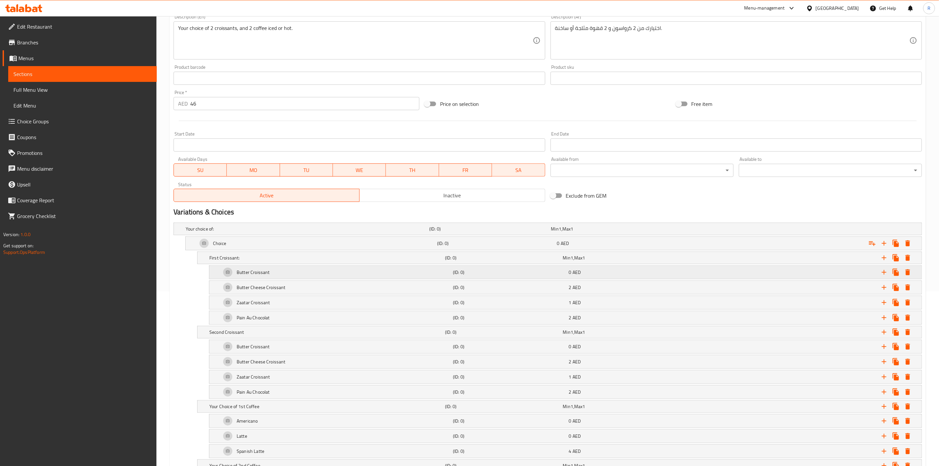
click at [210, 268] on div "Butter Croissant (ID: 0) 0 AED" at bounding box center [565, 272] width 712 height 13
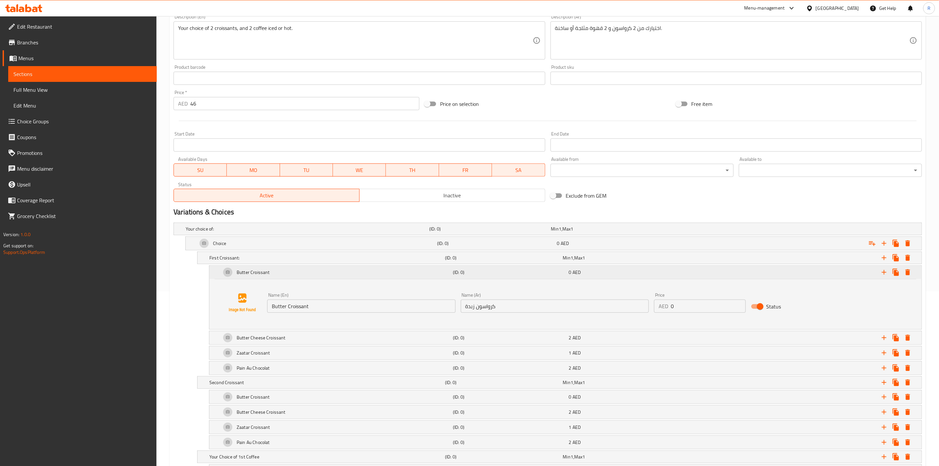
click at [214, 269] on div "Butter Croissant (ID: 0) 0 AED" at bounding box center [565, 272] width 712 height 13
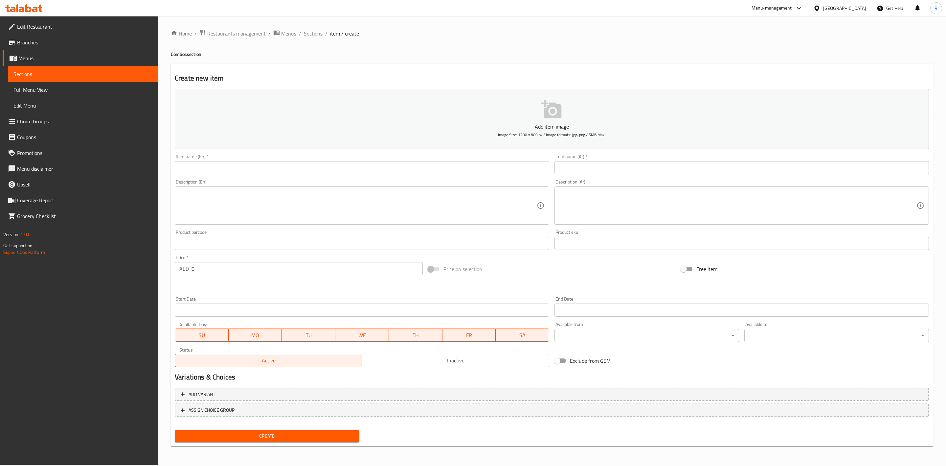
click at [310, 34] on div "Home / Restaurants management / Menus / Sections / item / create Combos section…" at bounding box center [552, 240] width 762 height 422
click at [310, 34] on span "Sections" at bounding box center [313, 34] width 19 height 8
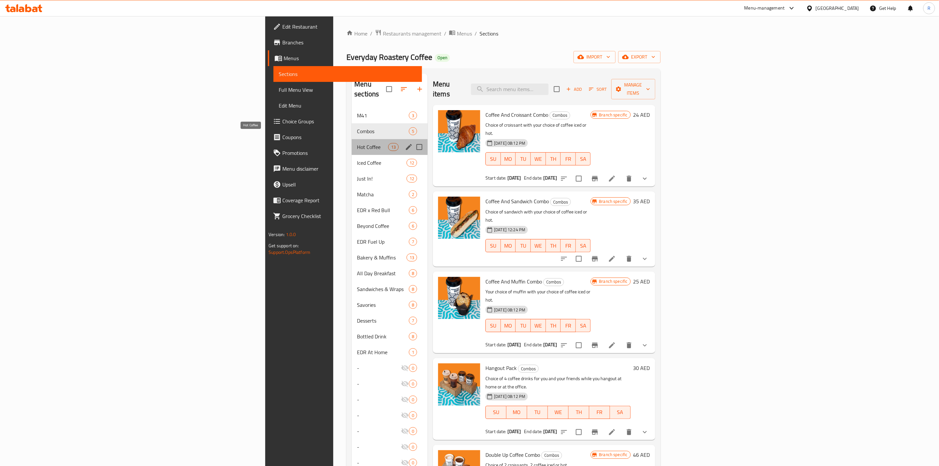
click at [357, 143] on span "Hot Coffee" at bounding box center [372, 147] width 31 height 8
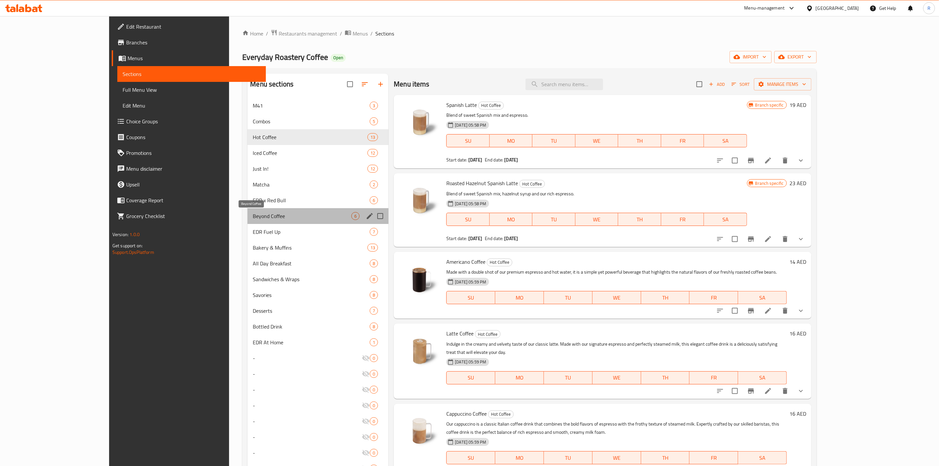
click at [253, 219] on span "Beyond Coffee" at bounding box center [302, 216] width 99 height 8
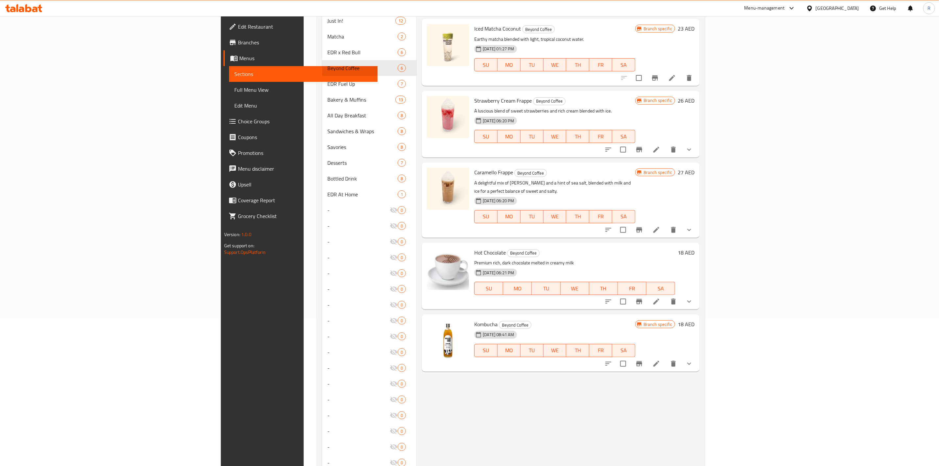
scroll to position [182, 0]
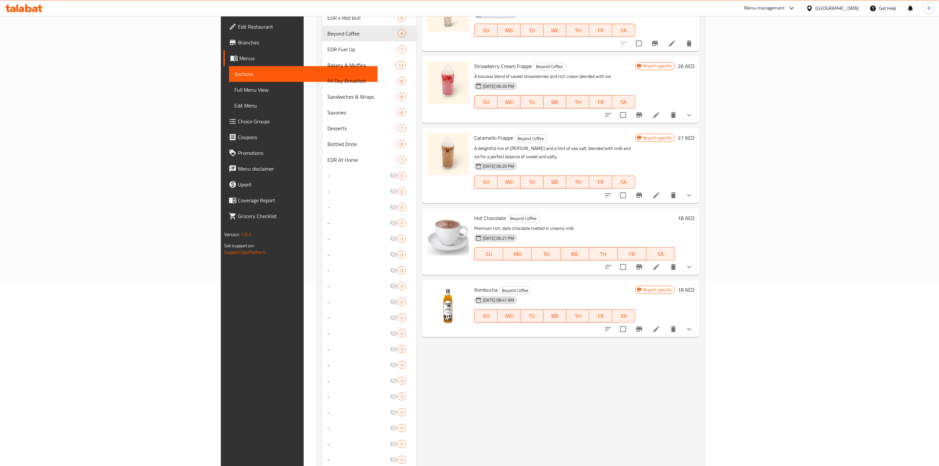
click at [660, 263] on icon at bounding box center [656, 267] width 8 height 8
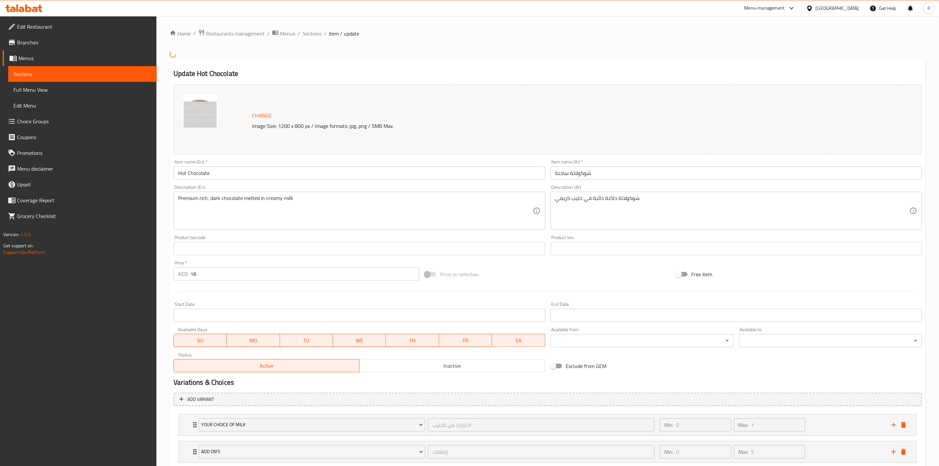
scroll to position [42, 0]
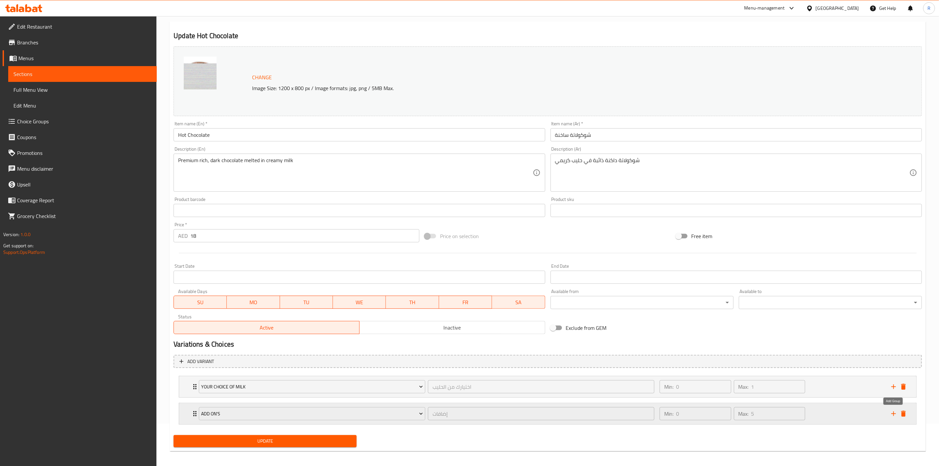
click at [894, 412] on icon "add" at bounding box center [894, 413] width 8 height 8
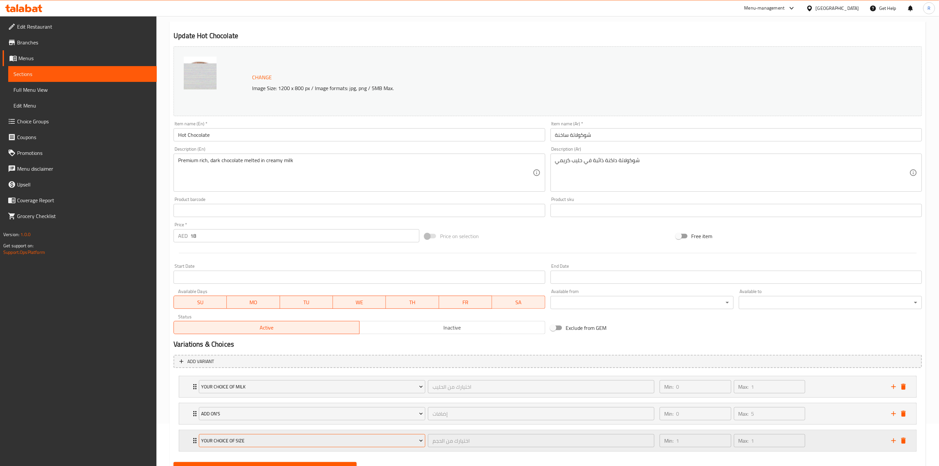
click at [247, 442] on span "Your Choice Of Size" at bounding box center [311, 440] width 221 height 8
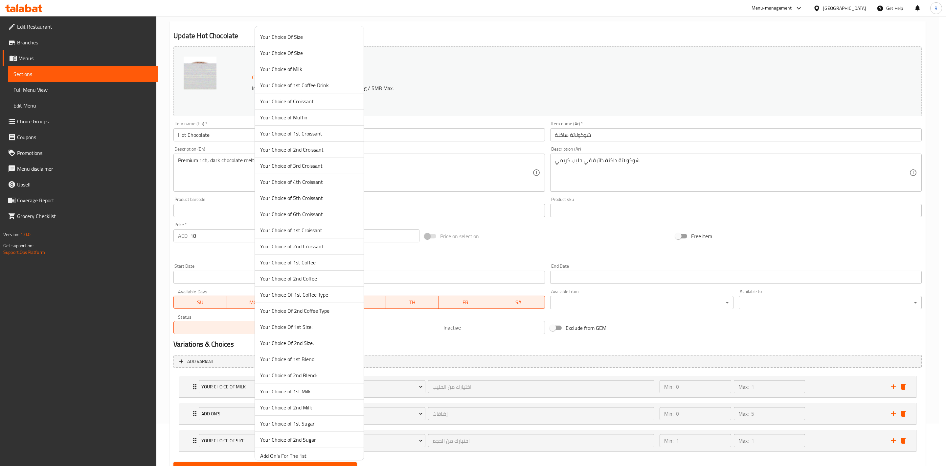
click at [183, 441] on div at bounding box center [473, 233] width 946 height 466
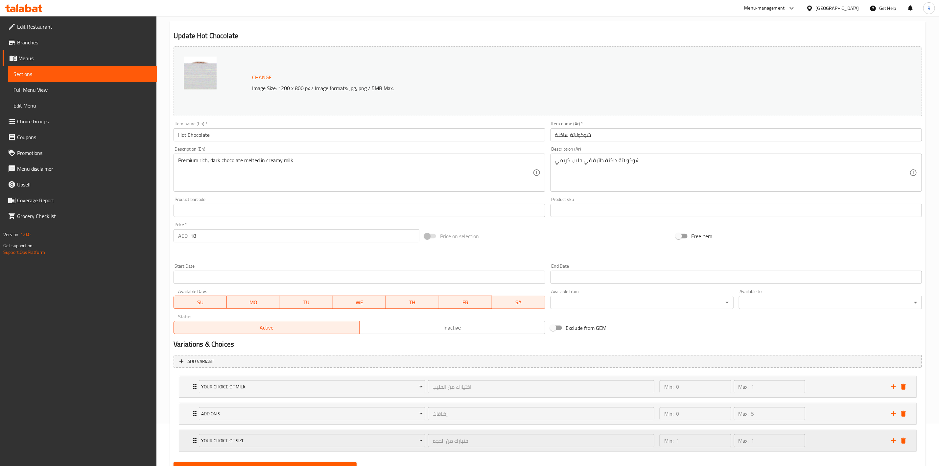
click at [192, 441] on icon "Expand" at bounding box center [195, 440] width 8 height 8
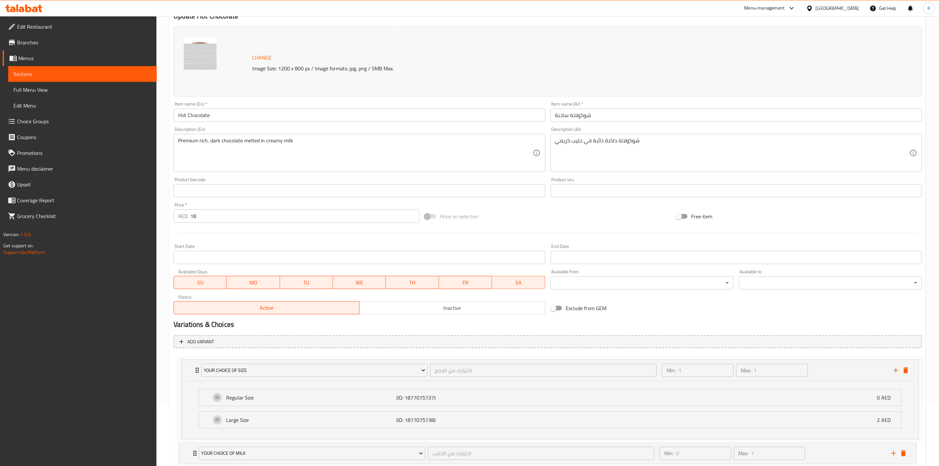
scroll to position [66, 0]
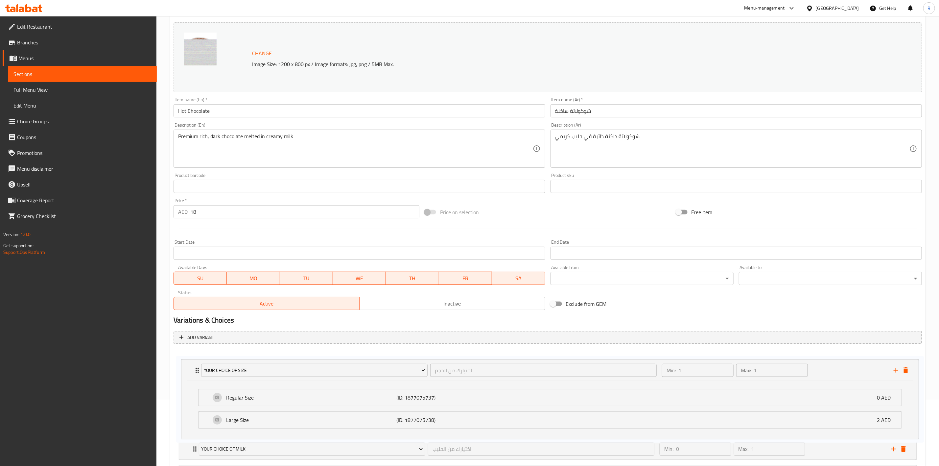
drag, startPoint x: 192, startPoint y: 441, endPoint x: 192, endPoint y: 365, distance: 75.9
click at [192, 365] on div "Your Choice Of Milk اختيارك من الحليب ​ Min: 0 ​ Max: 1 ​ Regular Milk (ID: 187…" at bounding box center [548, 419] width 748 height 140
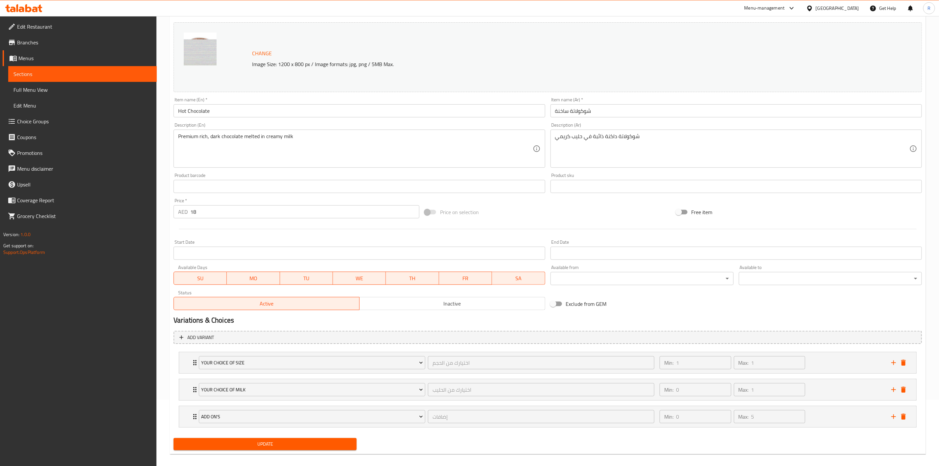
scroll to position [74, 0]
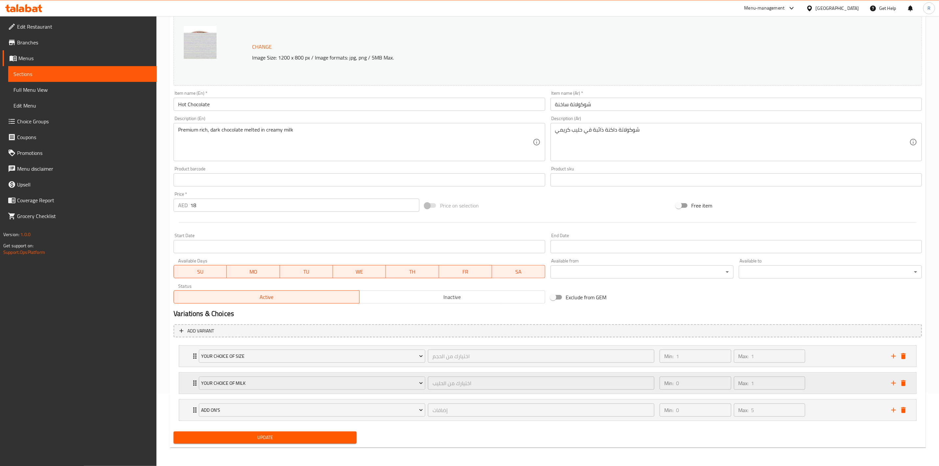
click at [184, 381] on div "Your Choice Of Milk اختيارك من الحليب ​ Min: 0 ​ Max: 1 ​" at bounding box center [547, 382] width 737 height 21
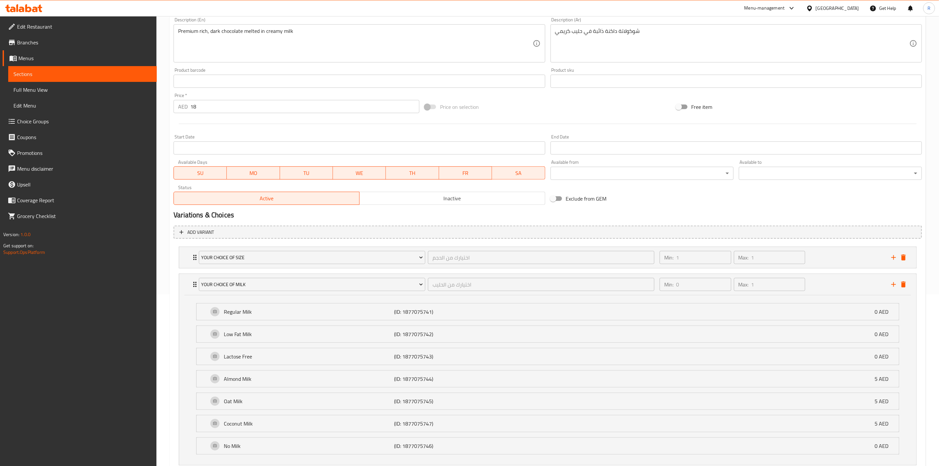
scroll to position [27, 0]
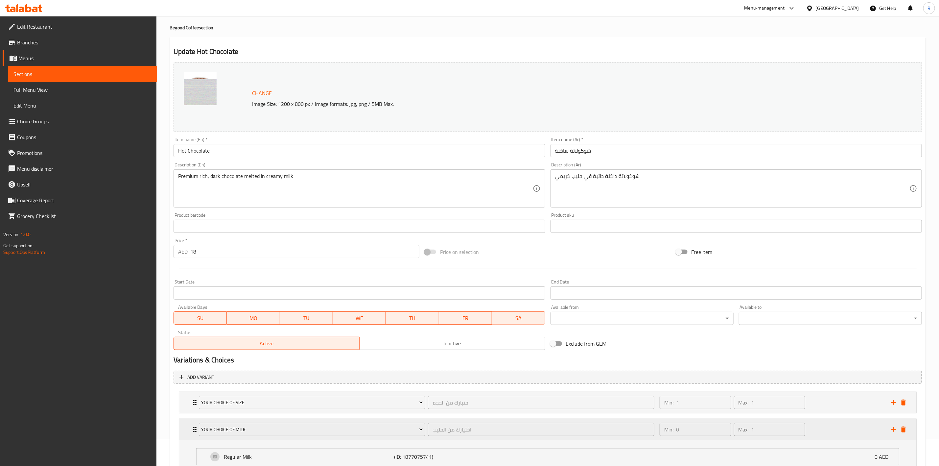
click at [190, 427] on div "Your Choice Of Milk اختيارك من الحليب ​ Min: 0 ​ Max: 1 ​" at bounding box center [547, 429] width 737 height 21
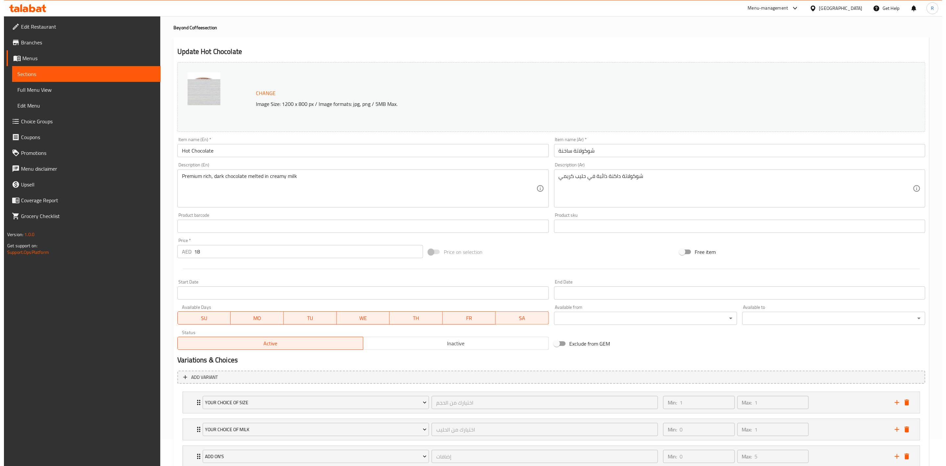
scroll to position [74, 0]
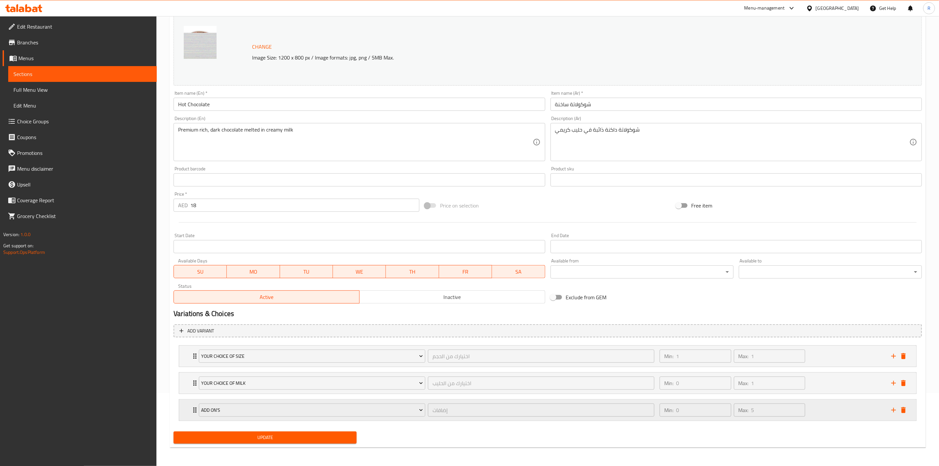
click at [892, 409] on icon "add" at bounding box center [893, 409] width 5 height 5
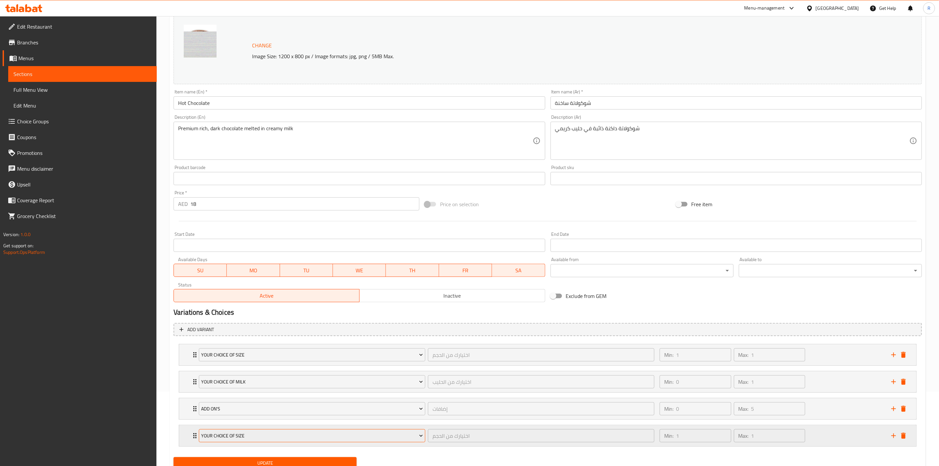
click at [264, 431] on button "Your Choice Of Size" at bounding box center [312, 435] width 226 height 13
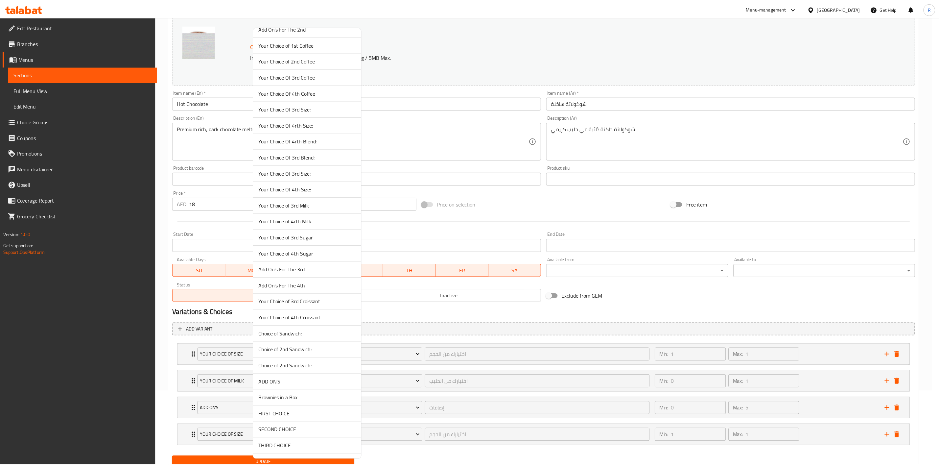
scroll to position [1451, 0]
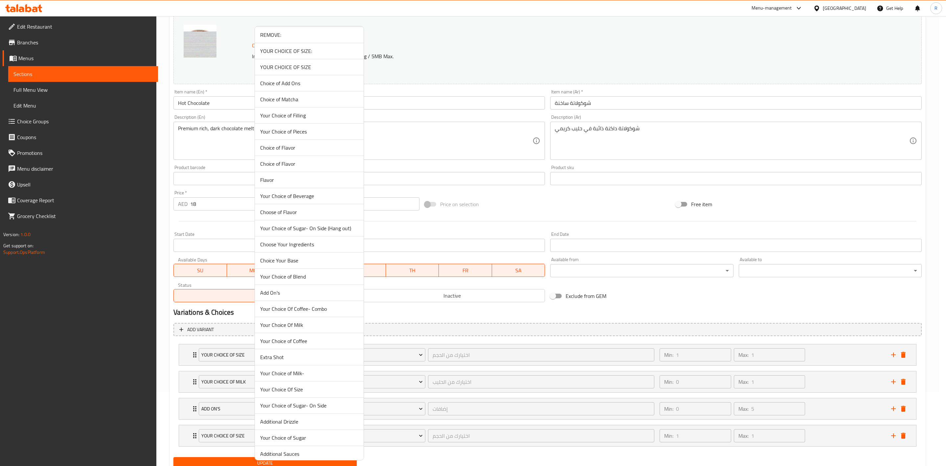
click at [279, 409] on span "Your Choice of Sugar- On Side" at bounding box center [309, 405] width 98 height 8
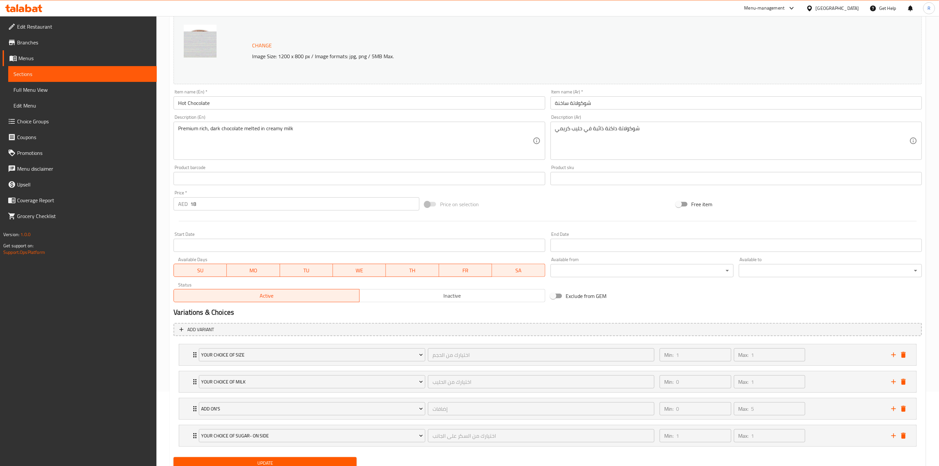
scroll to position [102, 0]
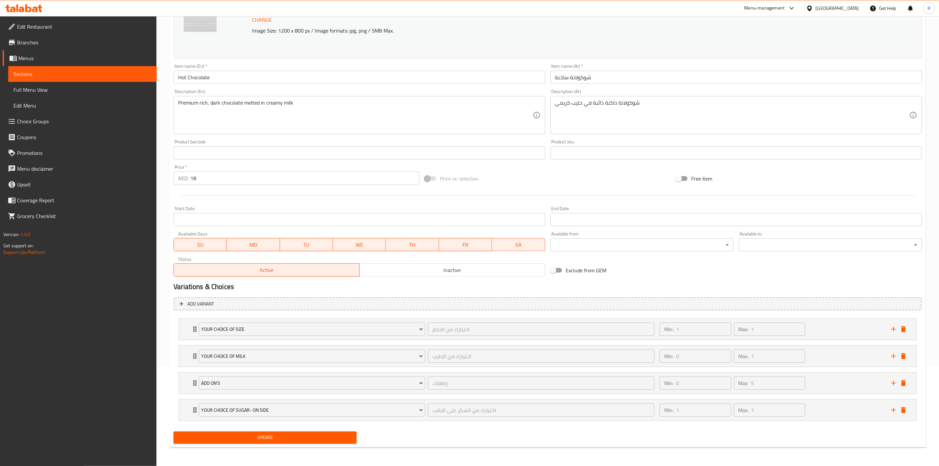
click at [322, 437] on span "Update" at bounding box center [265, 437] width 173 height 8
click at [251, 437] on span "Update" at bounding box center [265, 437] width 173 height 8
click at [193, 329] on icon "Expand" at bounding box center [195, 329] width 8 height 8
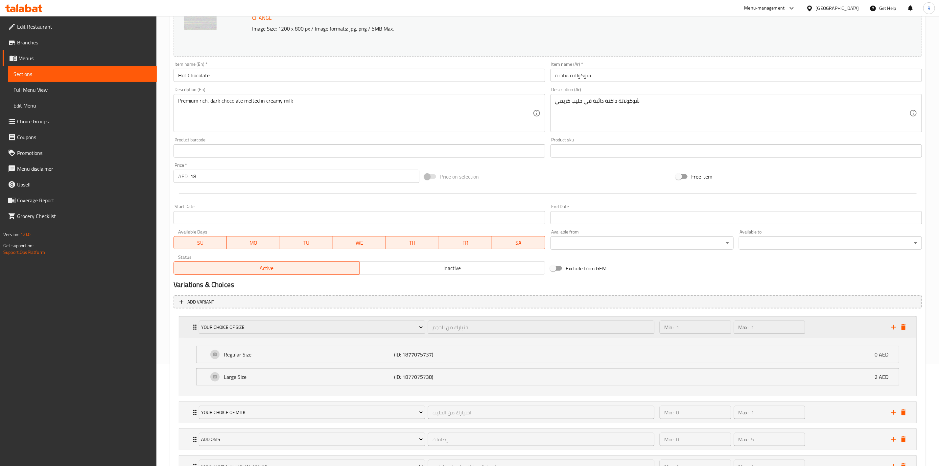
click at [193, 329] on icon "Expand" at bounding box center [195, 327] width 8 height 8
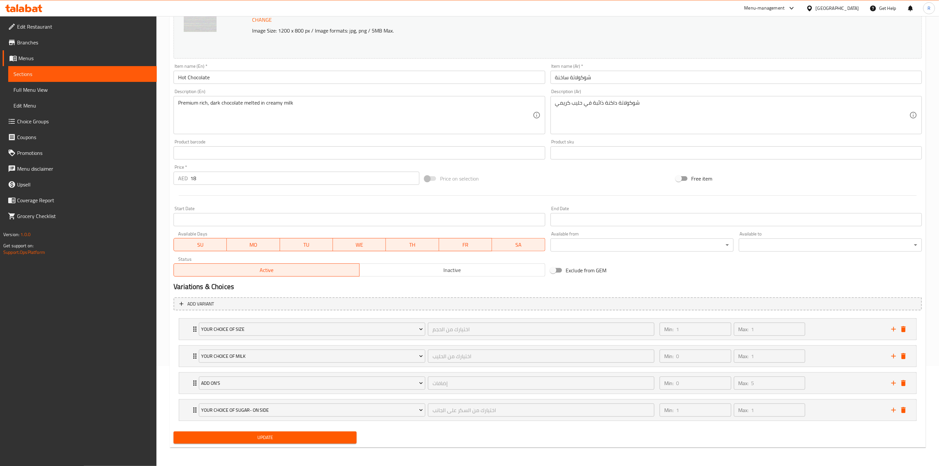
click at [46, 118] on span "Choice Groups" at bounding box center [84, 121] width 134 height 8
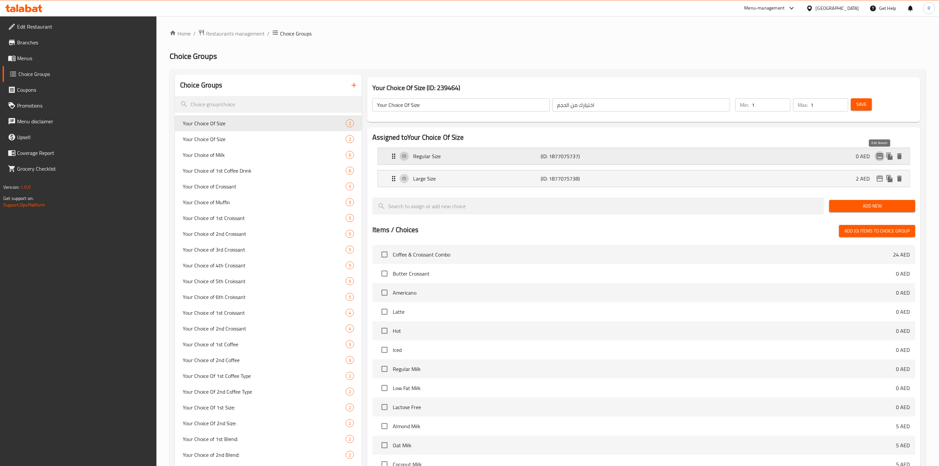
click at [877, 159] on icon "edit" at bounding box center [880, 156] width 8 height 8
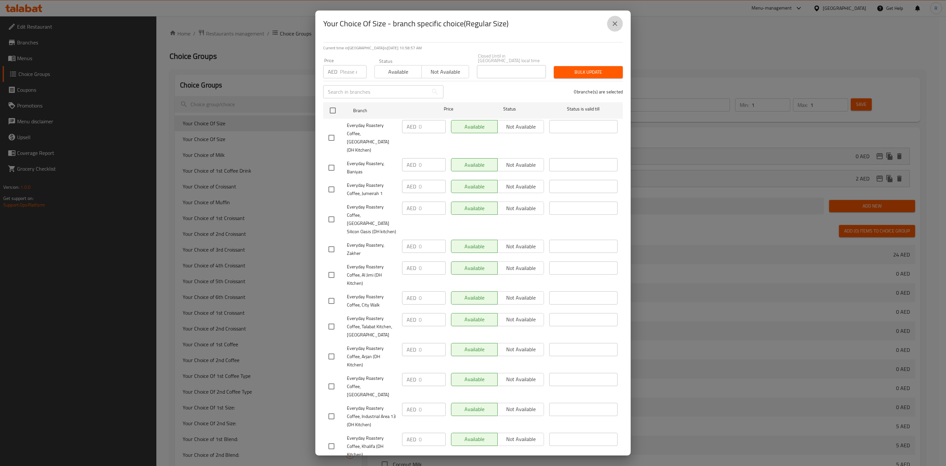
click at [613, 27] on icon "close" at bounding box center [615, 24] width 8 height 8
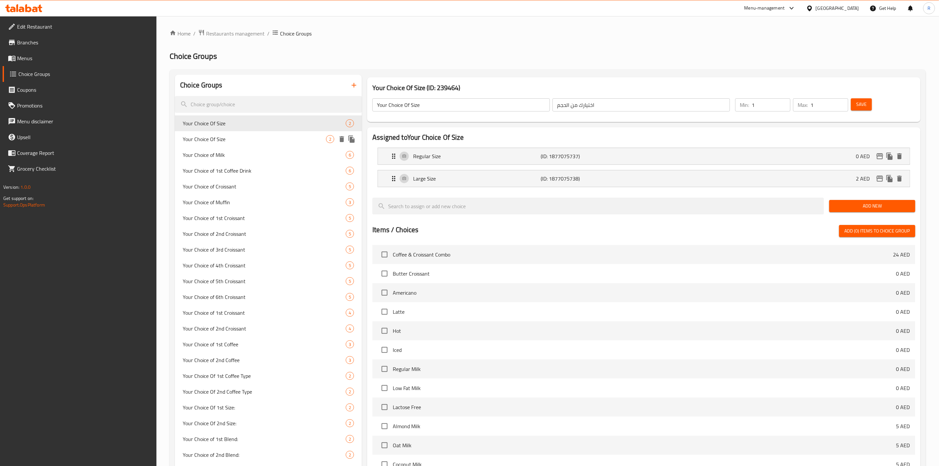
click at [291, 135] on span "Your Choice Of Size" at bounding box center [254, 139] width 143 height 8
click at [880, 155] on icon "edit" at bounding box center [880, 156] width 8 height 8
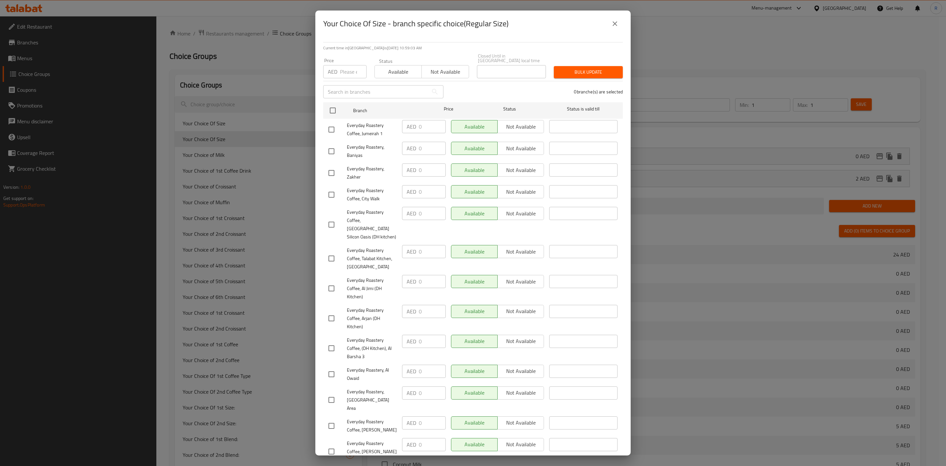
click at [613, 21] on icon "close" at bounding box center [615, 24] width 8 height 8
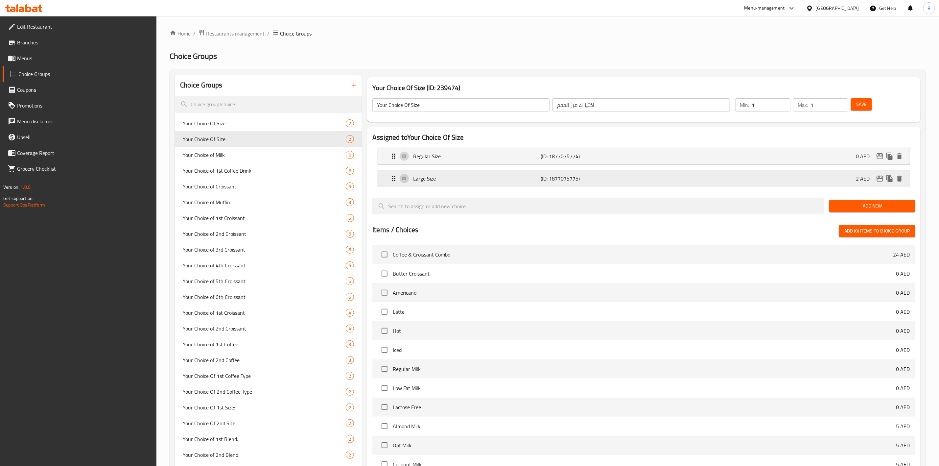
click at [877, 181] on icon "edit" at bounding box center [879, 178] width 7 height 6
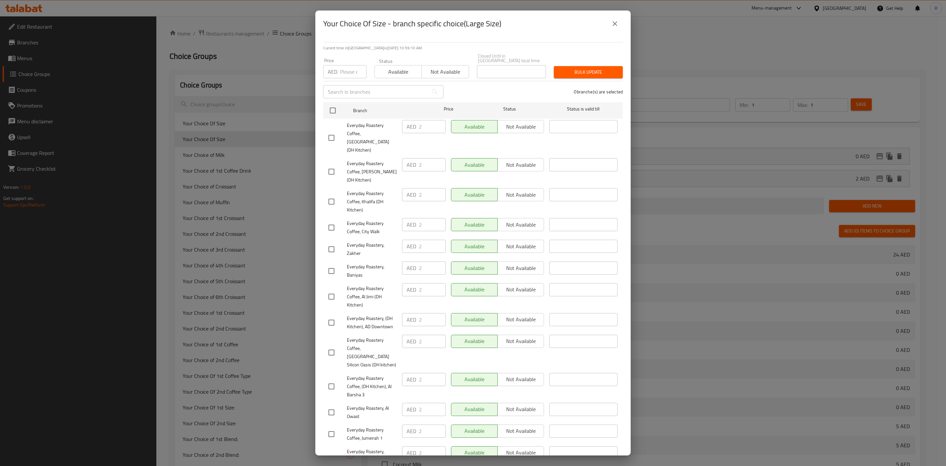
click at [614, 25] on icon "close" at bounding box center [615, 24] width 8 height 8
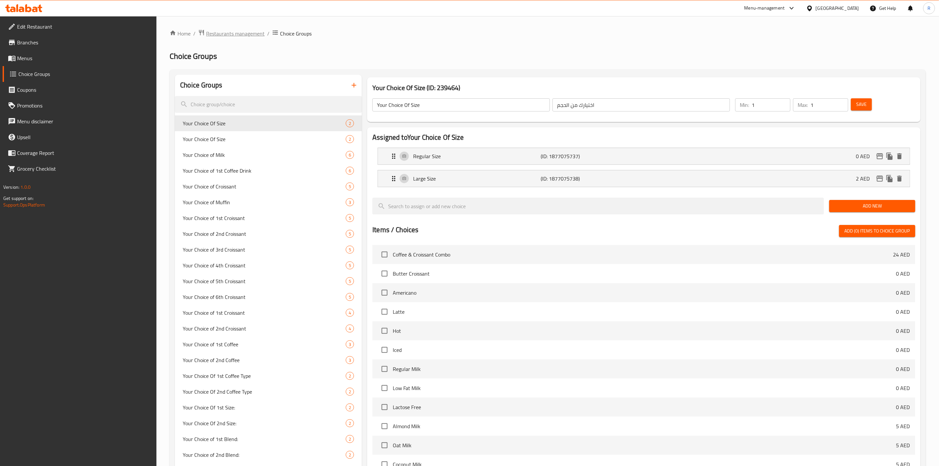
click at [242, 35] on span "Restaurants management" at bounding box center [235, 34] width 58 height 8
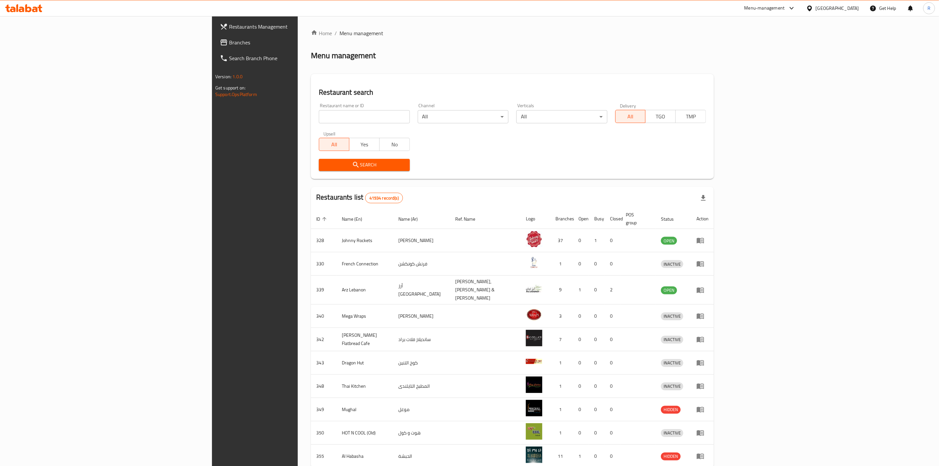
click at [319, 119] on input "search" at bounding box center [364, 116] width 91 height 13
type input "everyday roastery"
click button "Search" at bounding box center [364, 165] width 91 height 12
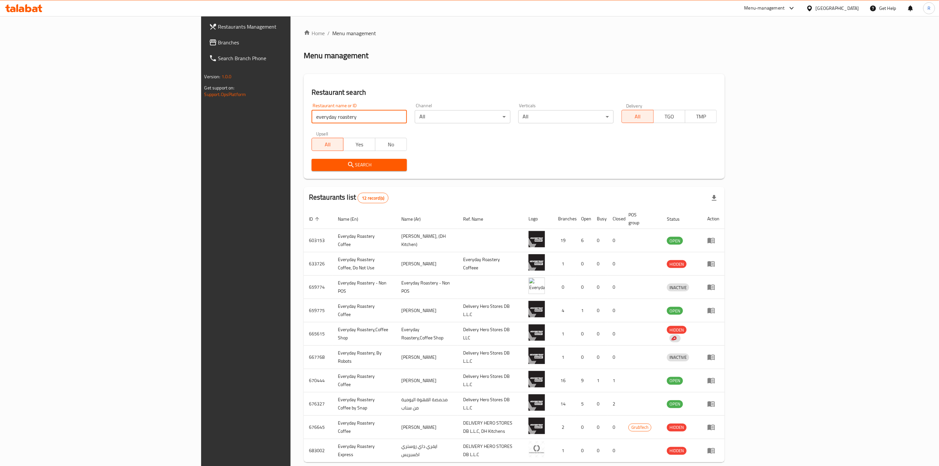
scroll to position [28, 0]
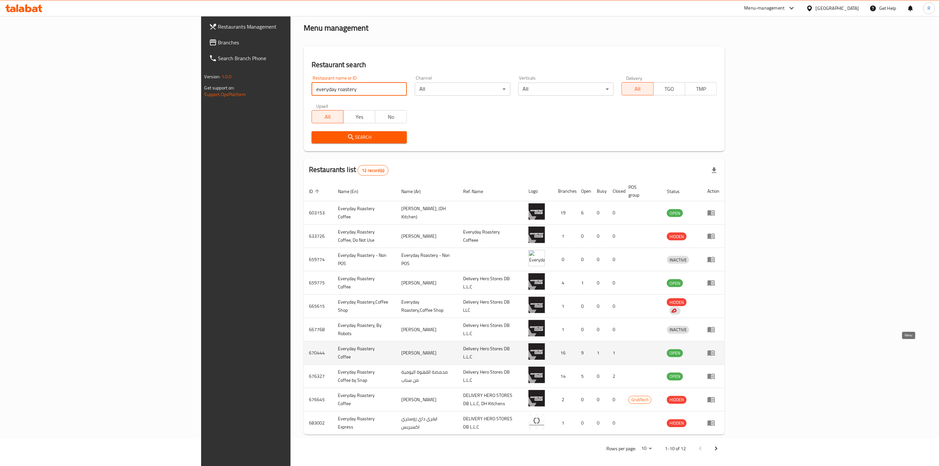
click at [715, 350] on icon "enhanced table" at bounding box center [711, 353] width 8 height 8
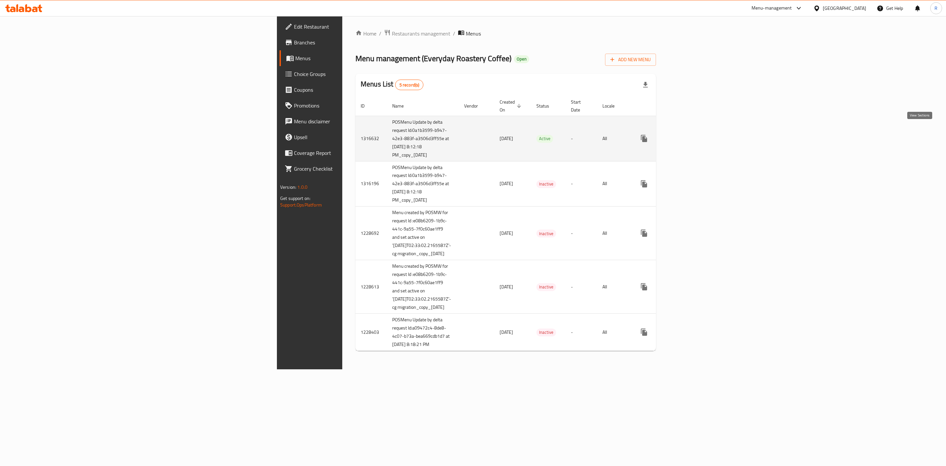
click at [695, 135] on icon "enhanced table" at bounding box center [692, 138] width 6 height 6
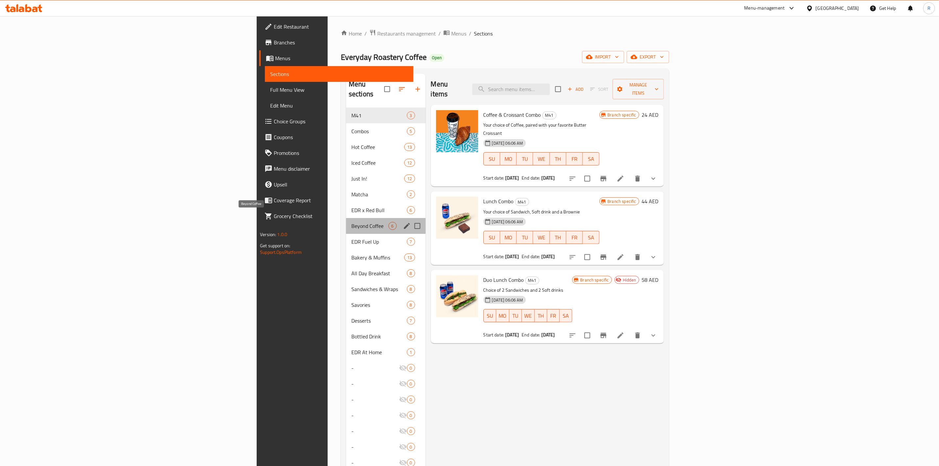
click at [351, 222] on span "Beyond Coffee" at bounding box center [369, 226] width 37 height 8
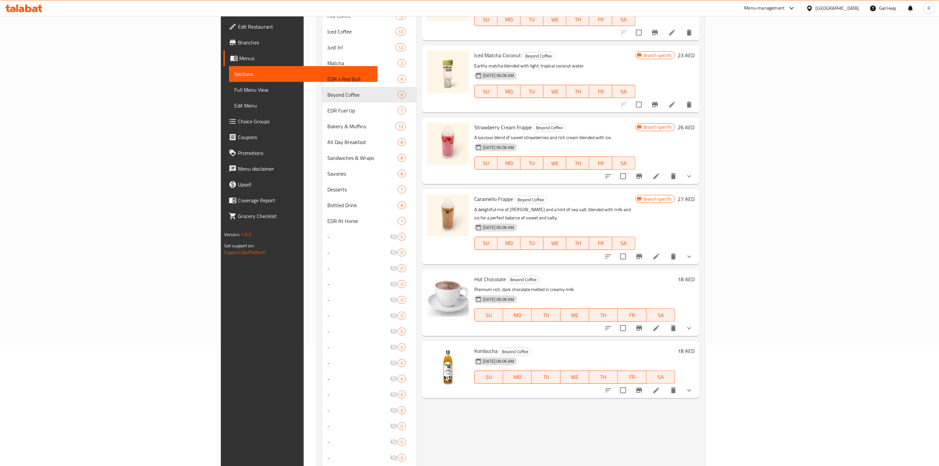
scroll to position [123, 0]
click at [647, 319] on button "Branch-specific-item" at bounding box center [639, 327] width 16 height 16
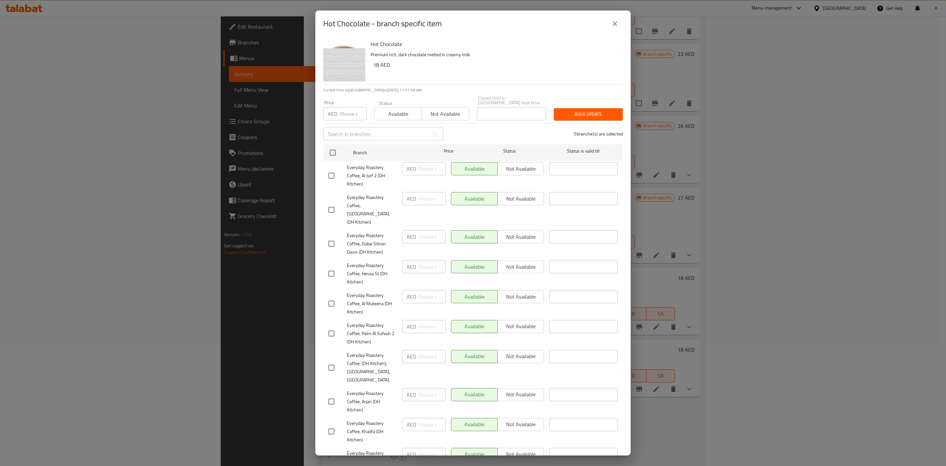
click at [615, 25] on icon "close" at bounding box center [615, 24] width 8 height 8
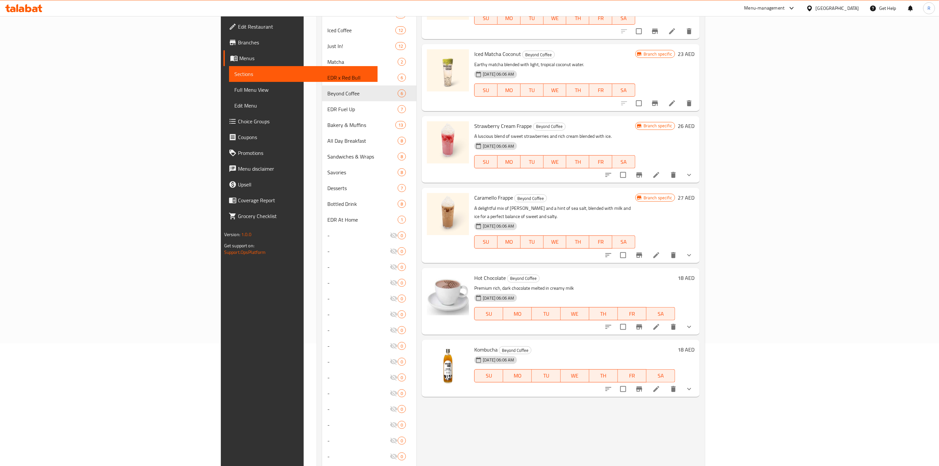
click at [659, 324] on icon at bounding box center [656, 327] width 6 height 6
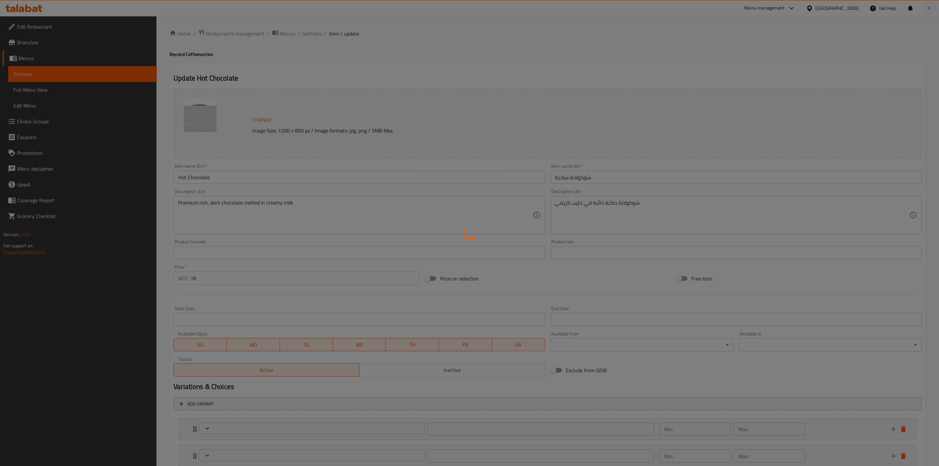
scroll to position [46, 0]
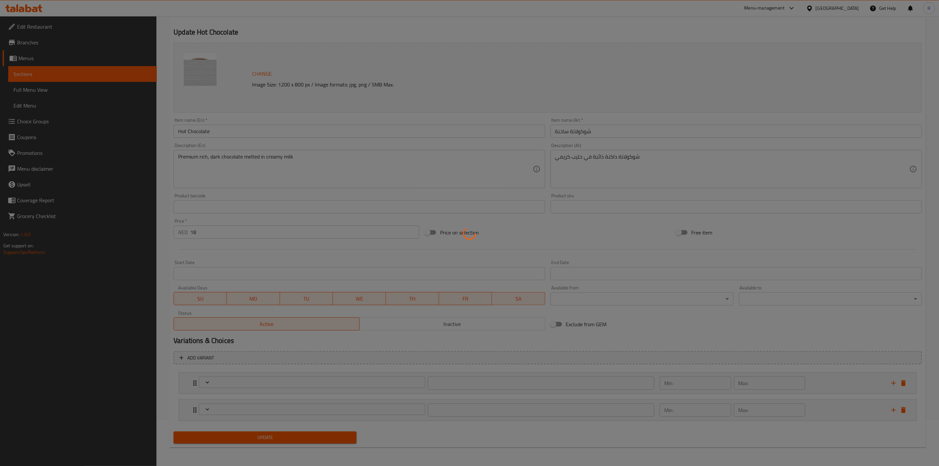
type input "اختيارك من الحليب"
type input "0"
type input "1"
type input "إضافات"
type input "0"
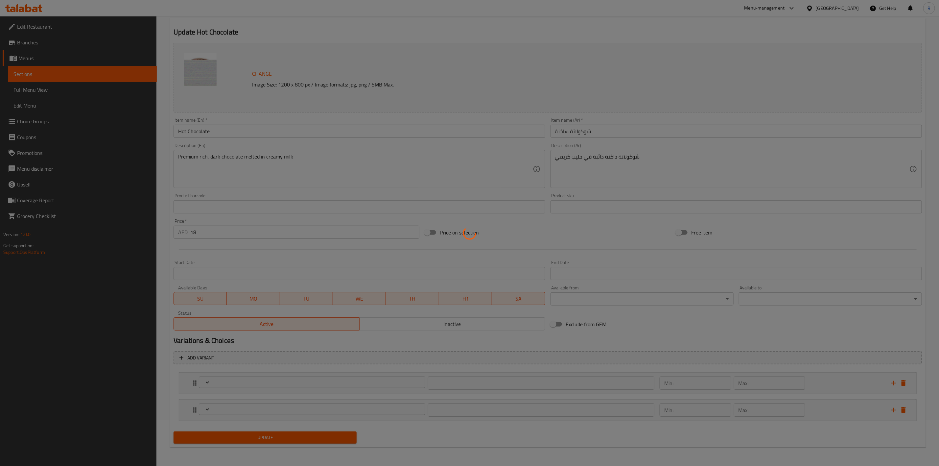
type input "5"
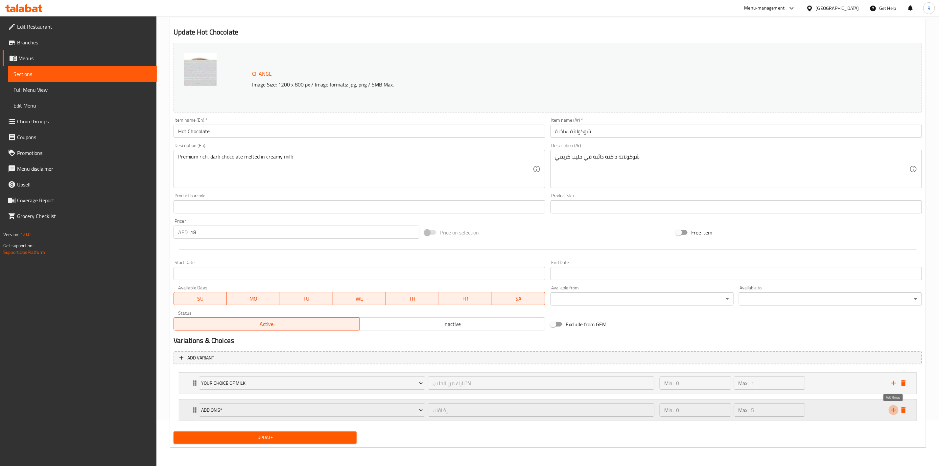
click at [892, 410] on icon "add" at bounding box center [893, 409] width 5 height 5
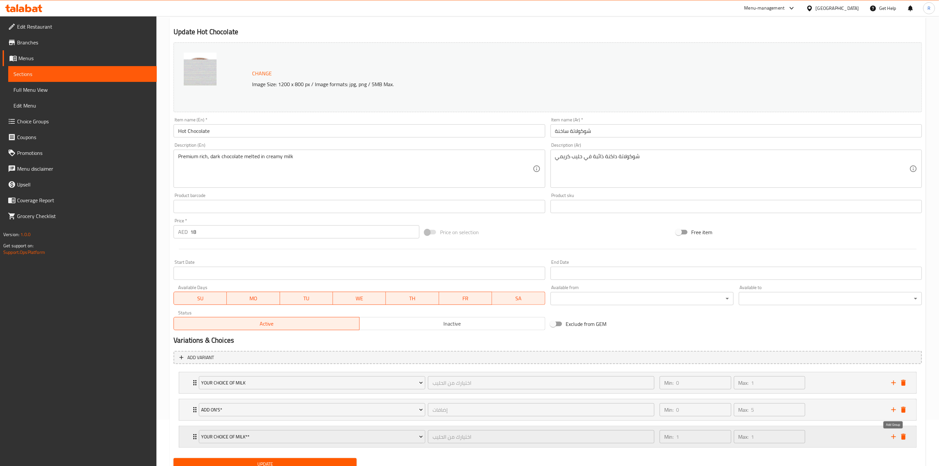
click at [895, 437] on icon "add" at bounding box center [894, 436] width 8 height 8
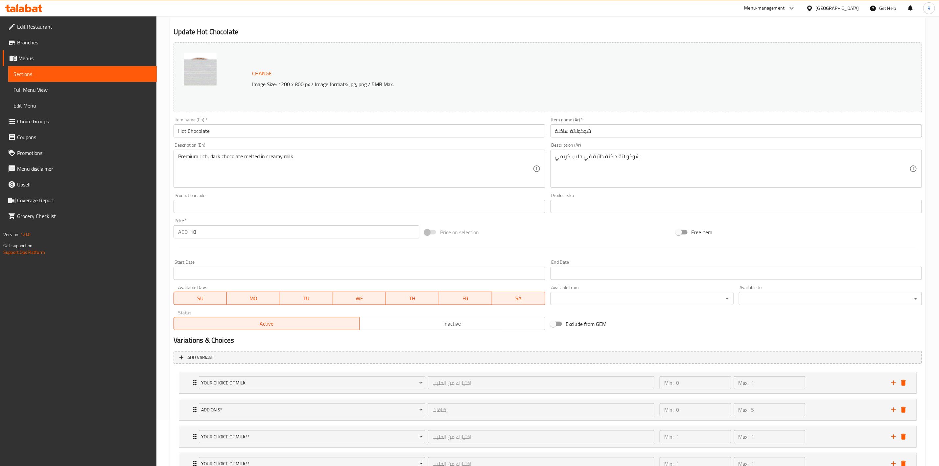
scroll to position [102, 0]
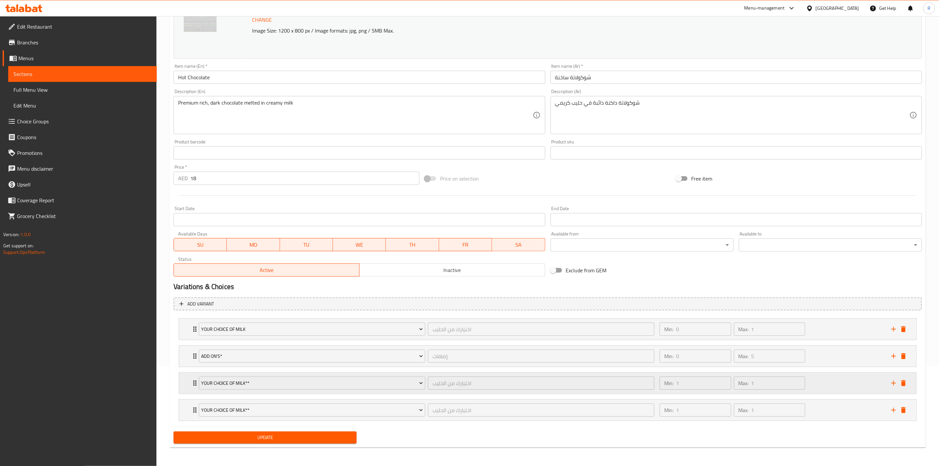
click at [190, 380] on div "Your Choice of Milk** اختيارك من الحليب ​ Min: 1 ​ Max: 1 ​" at bounding box center [547, 382] width 737 height 21
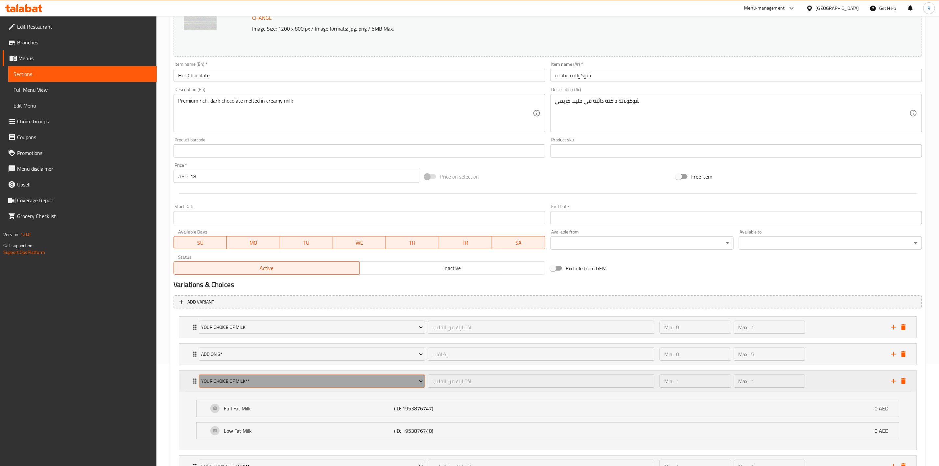
click at [239, 377] on button "Your Choice of Milk**" at bounding box center [312, 380] width 226 height 13
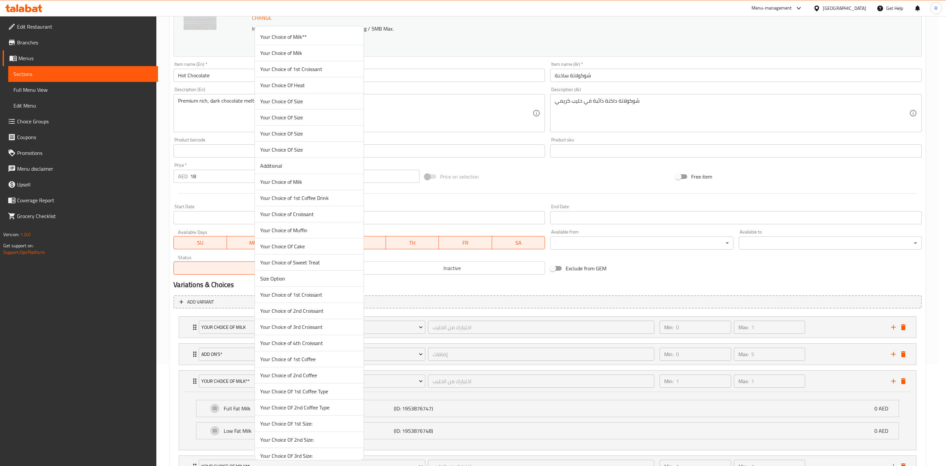
click at [282, 102] on span "Your Choice Of Size" at bounding box center [309, 101] width 98 height 8
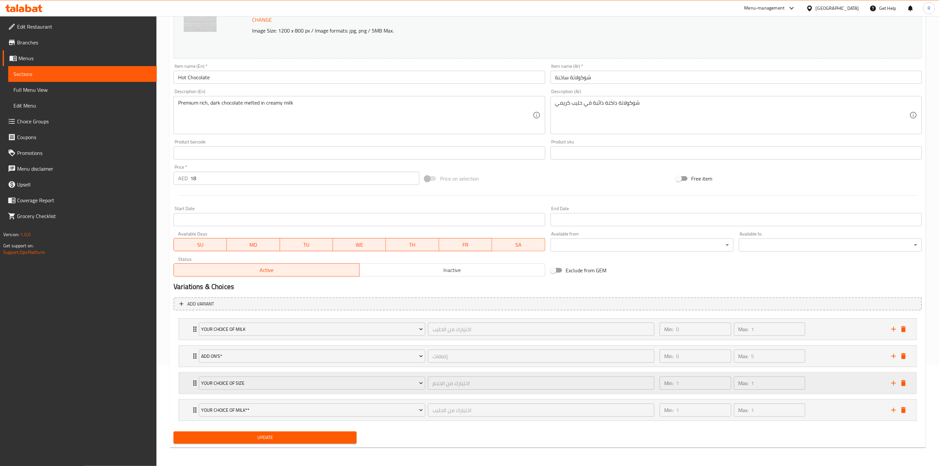
click at [188, 382] on div "Your Choice Of Size اختيارك من الحجم ​ Min: 1 ​ Max: 1 ​" at bounding box center [547, 382] width 737 height 21
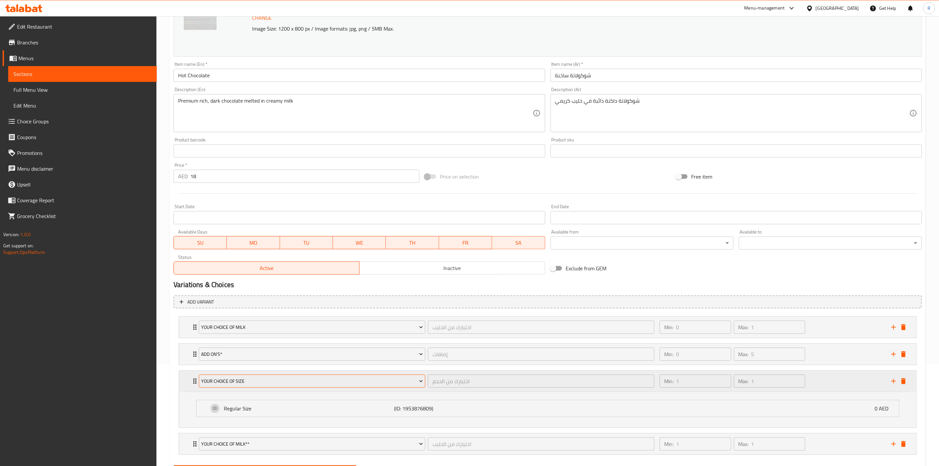
click at [228, 380] on span "Your Choice Of Size" at bounding box center [311, 381] width 221 height 8
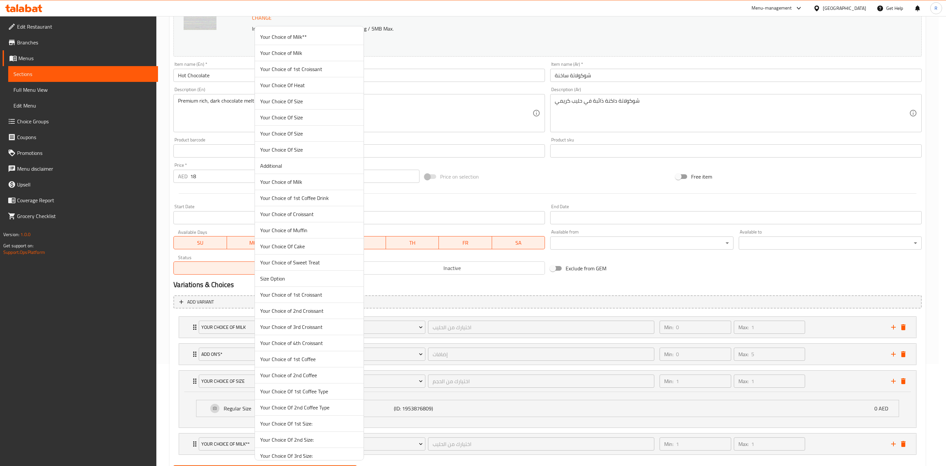
click at [277, 120] on span "Your Choice Of Size" at bounding box center [309, 117] width 98 height 8
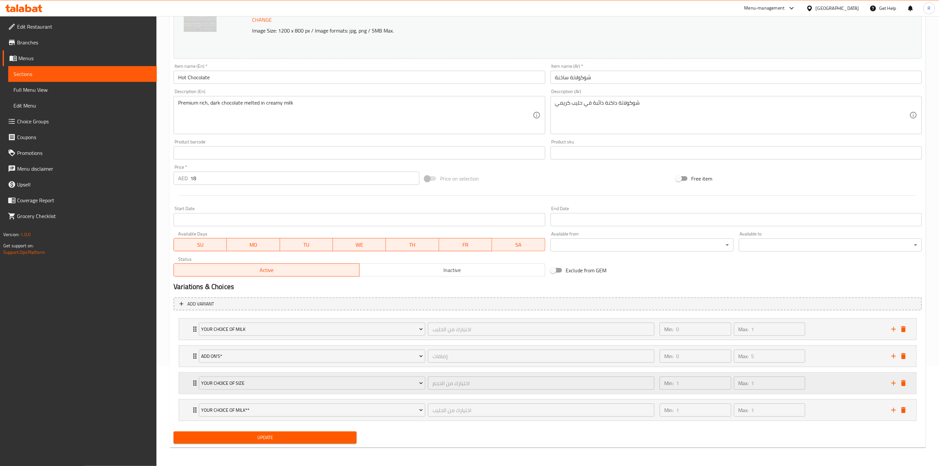
click at [191, 379] on icon "Expand" at bounding box center [195, 383] width 8 height 8
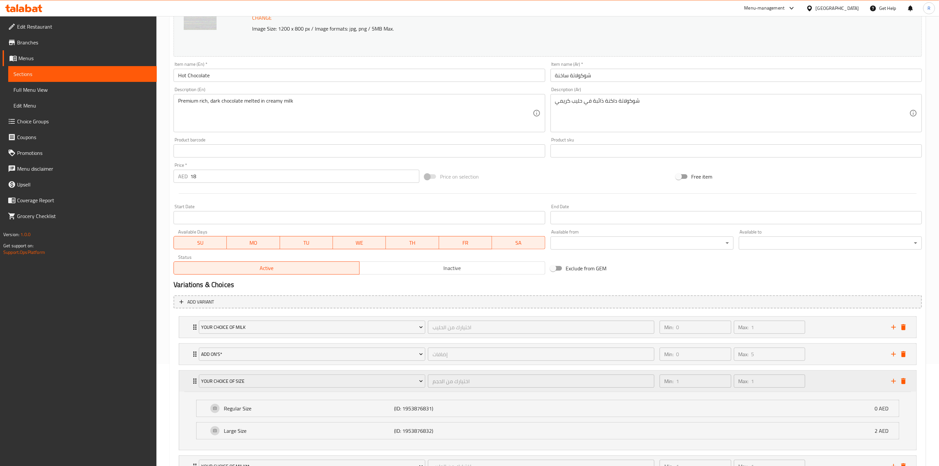
click at [191, 379] on icon "Expand" at bounding box center [195, 381] width 8 height 8
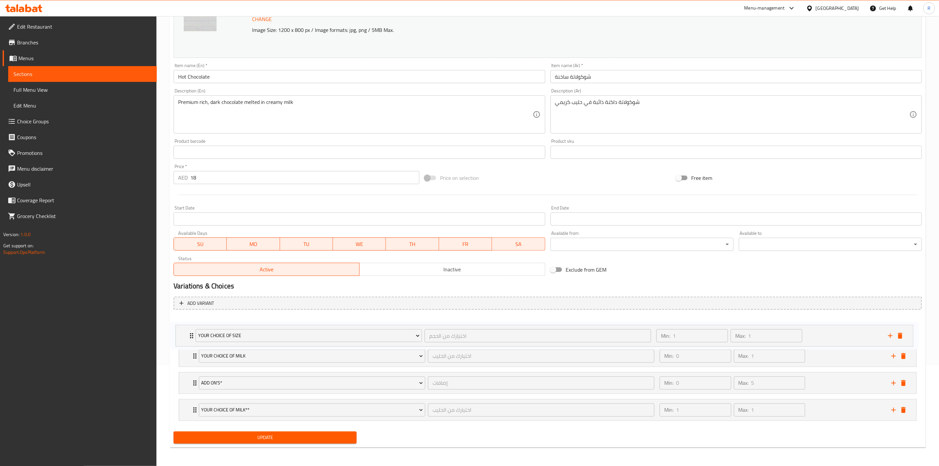
drag, startPoint x: 191, startPoint y: 379, endPoint x: 186, endPoint y: 327, distance: 52.1
click at [186, 327] on div "Your Choice Of Milk اختيارك من الحليب ​ Min: 0 ​ Max: 1 ​ Regular Milk (ID: 232…" at bounding box center [548, 369] width 748 height 108
click at [192, 355] on icon "Expand" at bounding box center [195, 356] width 8 height 8
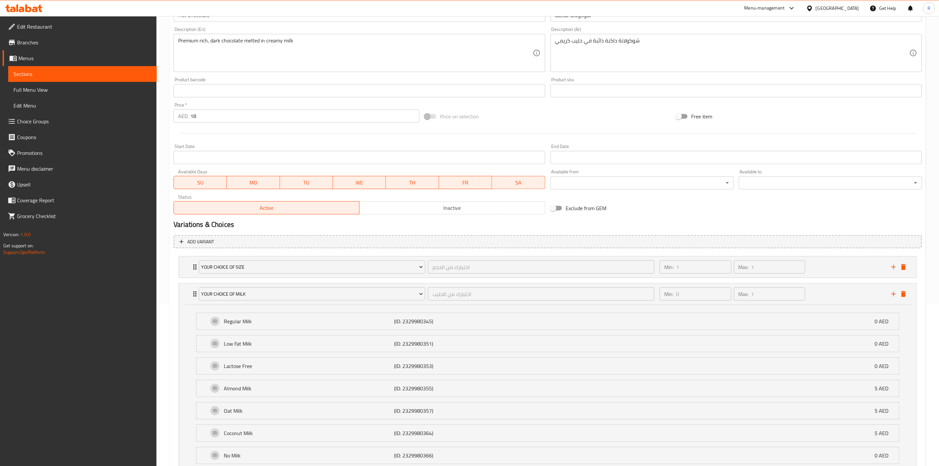
scroll to position [142, 0]
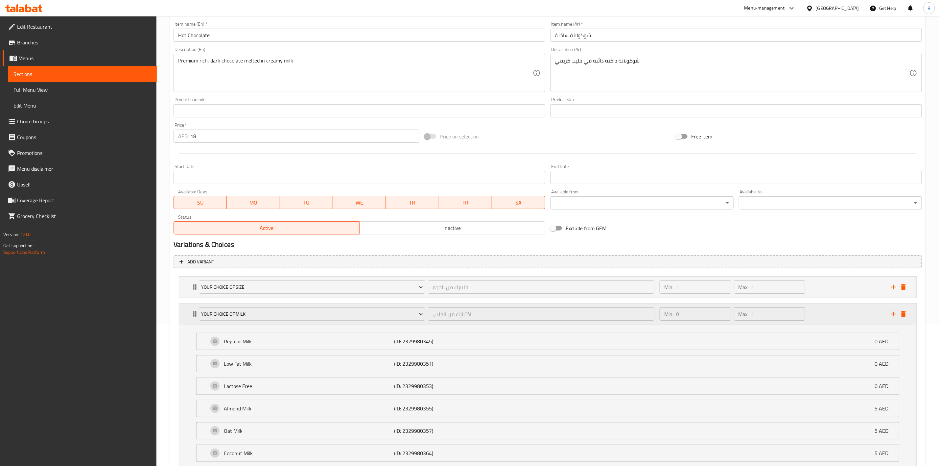
click at [195, 316] on div "Your Choice Of Milk اختيارك من الحليب ​" at bounding box center [426, 313] width 463 height 21
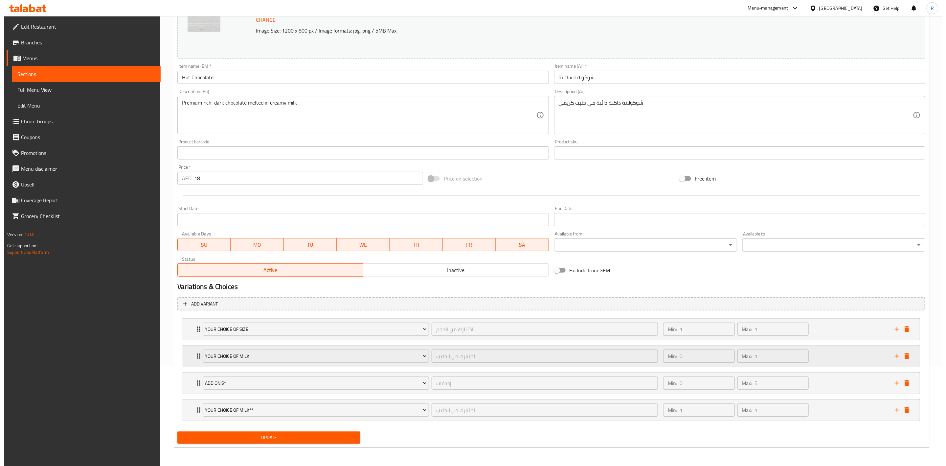
scroll to position [102, 0]
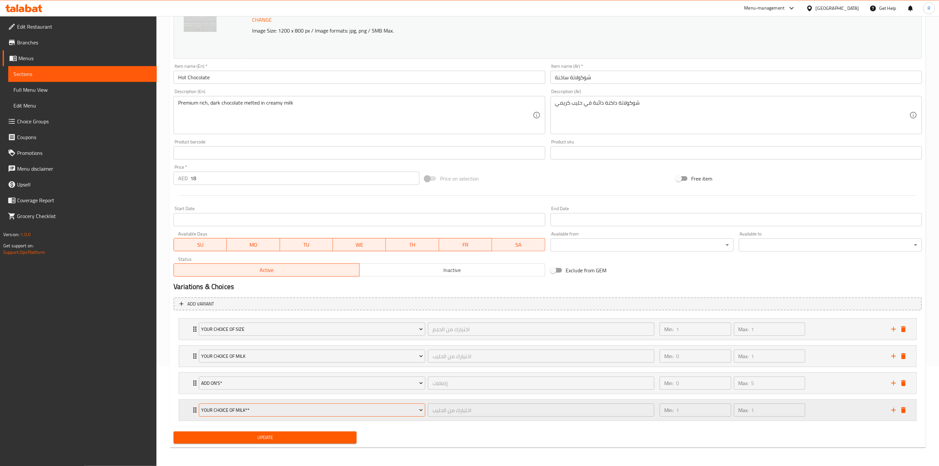
click at [242, 409] on span "Your Choice of Milk**" at bounding box center [311, 410] width 221 height 8
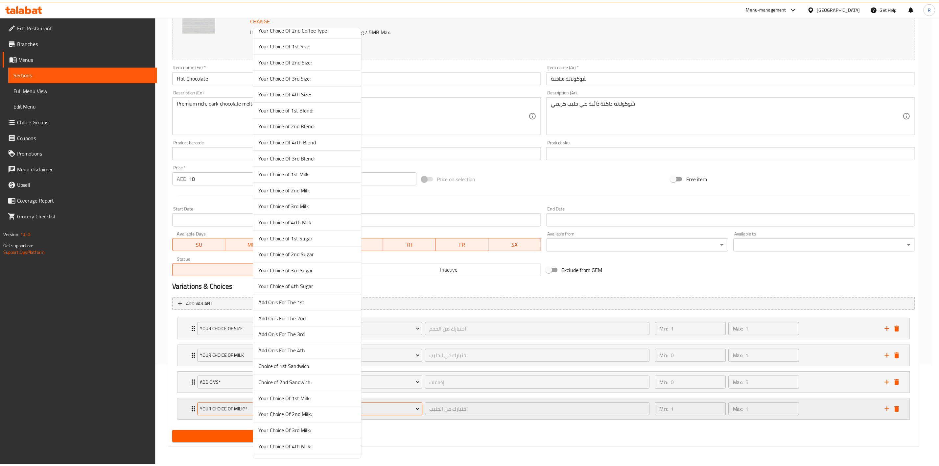
scroll to position [2264, 0]
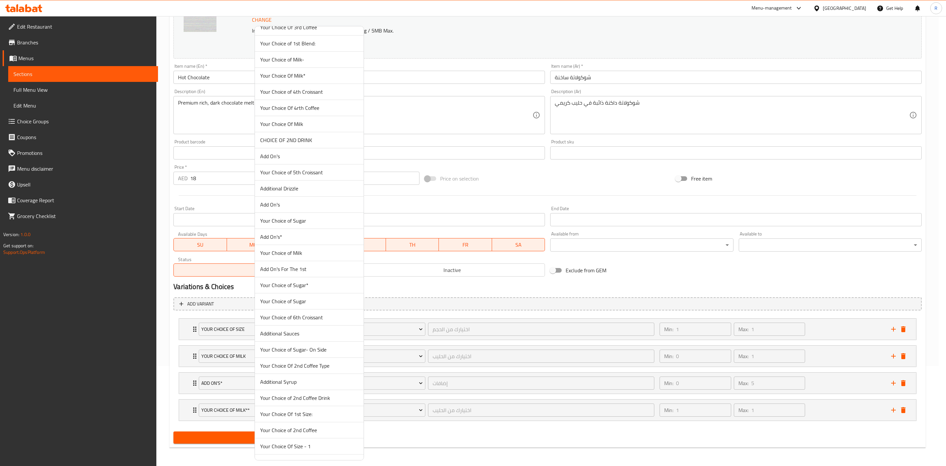
click at [283, 353] on span "Your Choice of Sugar- On Side" at bounding box center [309, 349] width 98 height 8
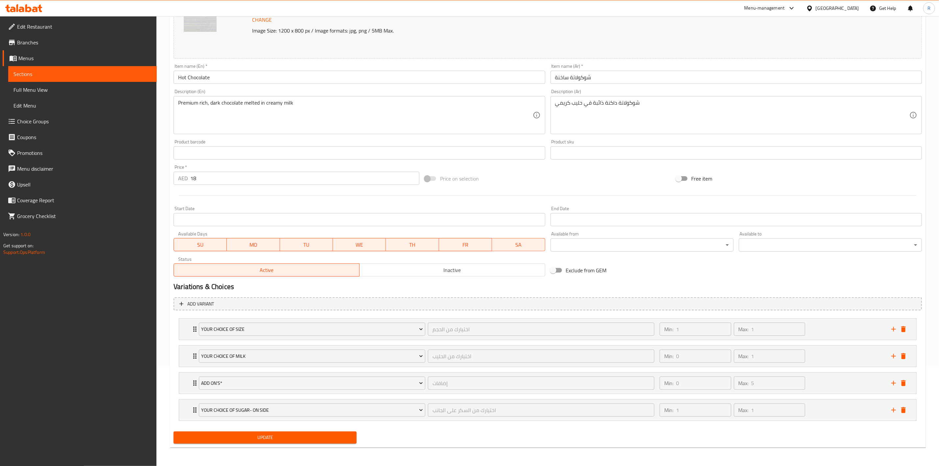
click at [287, 435] on span "Update" at bounding box center [265, 437] width 173 height 8
click at [325, 431] on button "Update" at bounding box center [265, 437] width 183 height 12
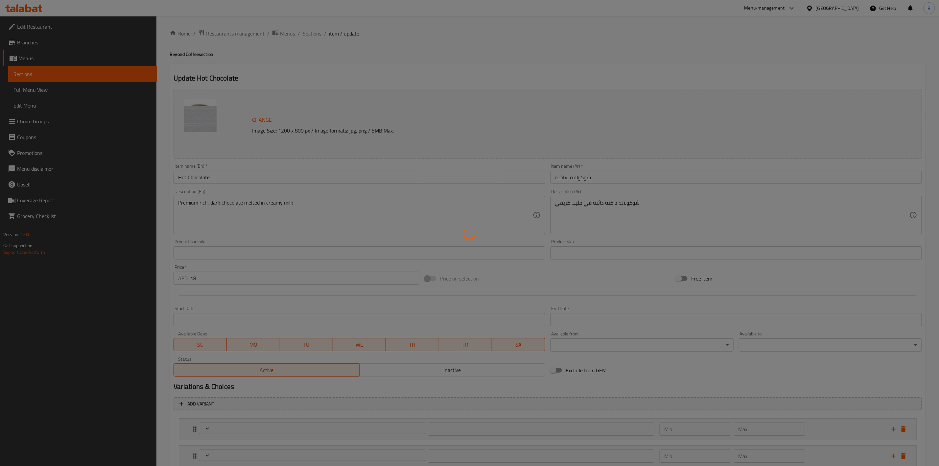
type input "اختيارك من الحجم"
type input "1"
type input "اختيارك من الحليب"
type input "0"
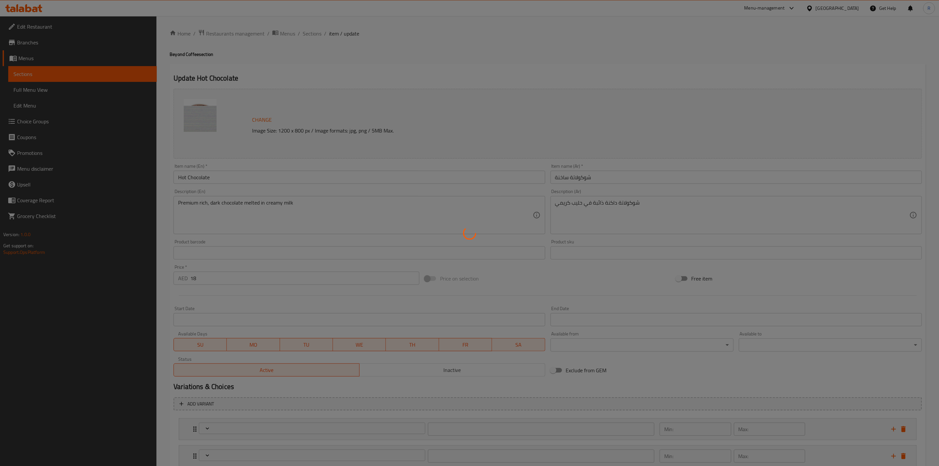
type input "1"
type input "إضافات"
type input "0"
type input "5"
type input "اختيارك من السكر على الجانب"
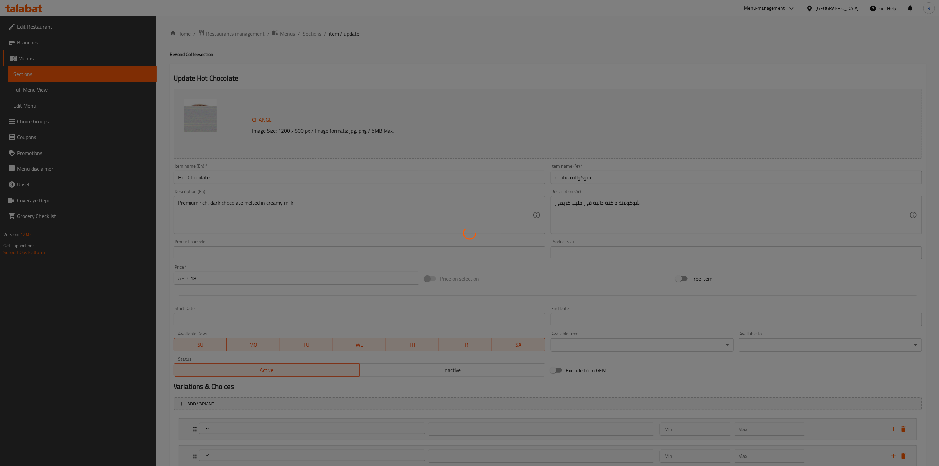
type input "1"
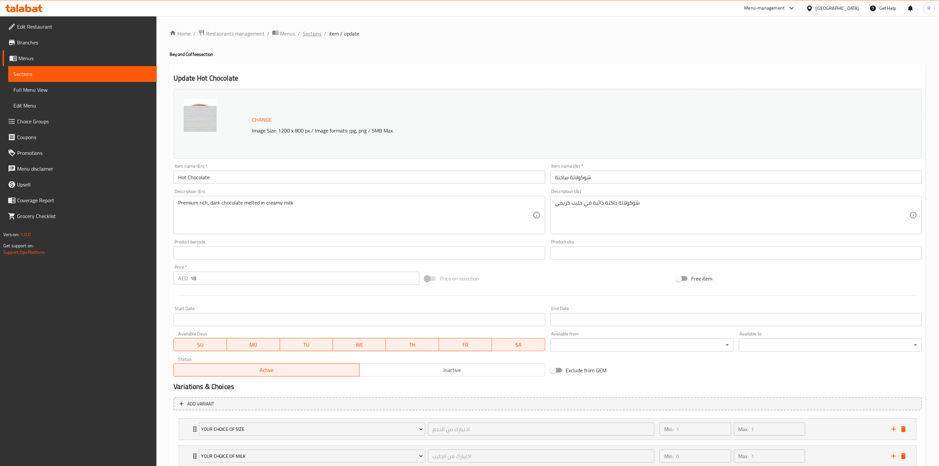
click at [311, 34] on span "Sections" at bounding box center [312, 34] width 19 height 8
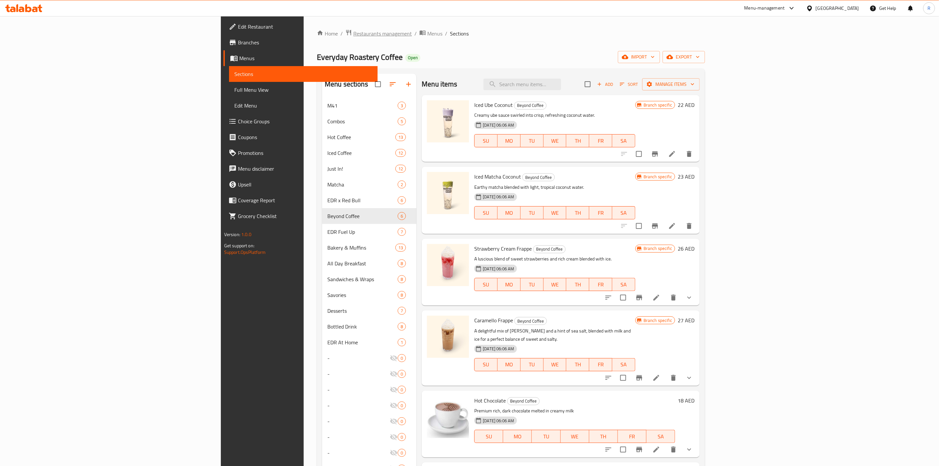
click at [353, 35] on span "Restaurants management" at bounding box center [382, 34] width 58 height 8
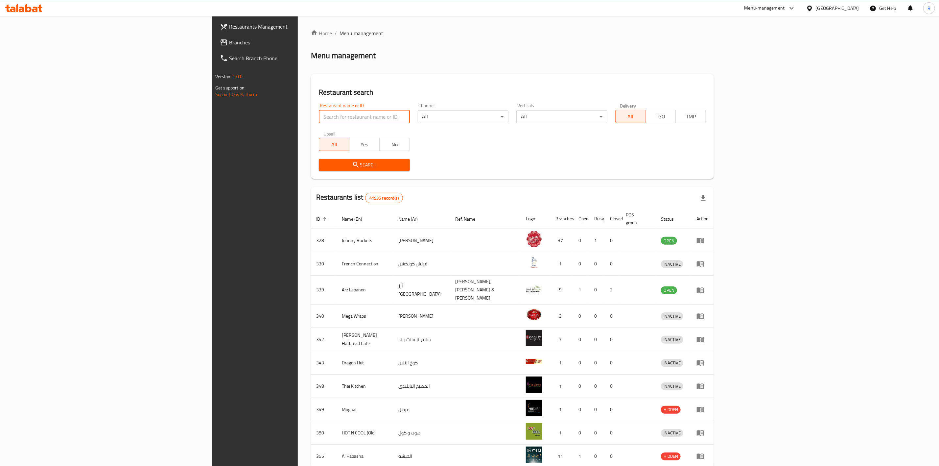
click at [319, 118] on input "search" at bounding box center [364, 116] width 91 height 13
type input "everyday roastery"
click button "Search" at bounding box center [364, 165] width 91 height 12
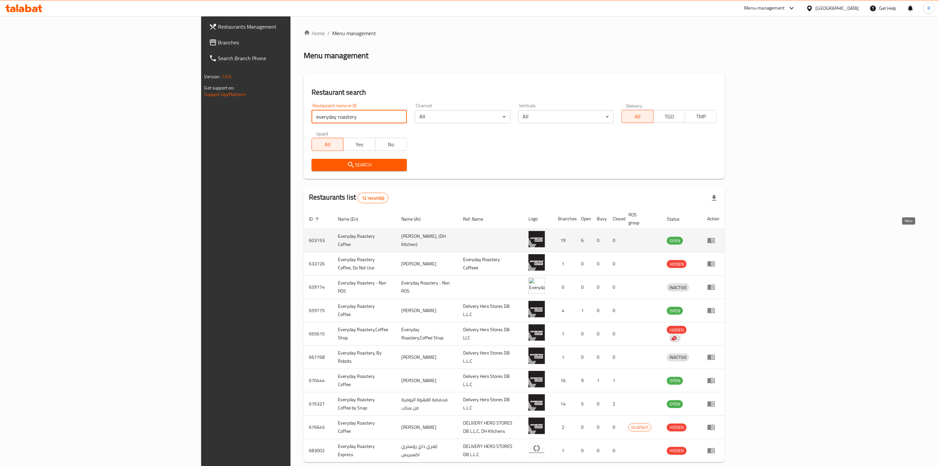
click at [719, 236] on link "enhanced table" at bounding box center [713, 240] width 12 height 8
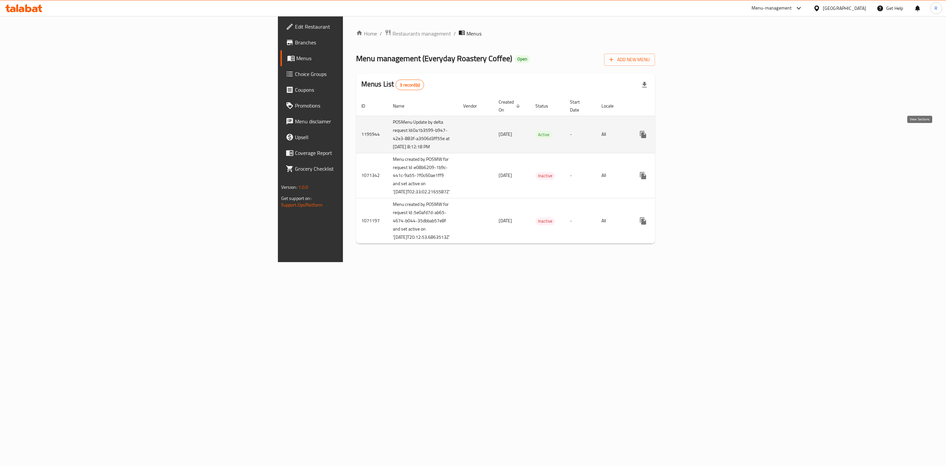
click at [694, 134] on icon "enhanced table" at bounding box center [691, 134] width 6 height 6
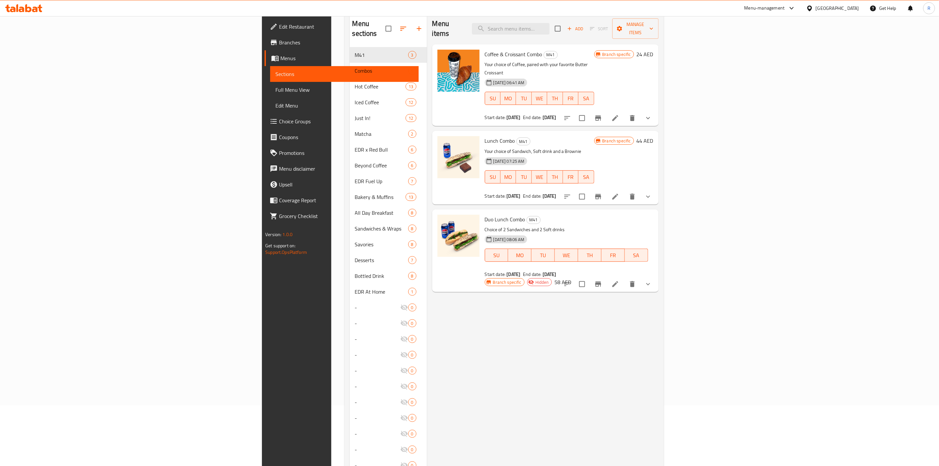
scroll to position [61, 0]
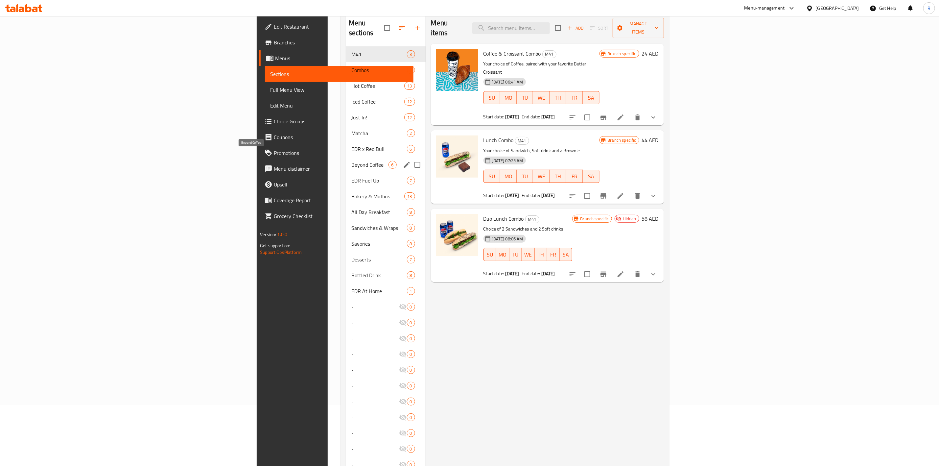
click at [351, 161] on span "Beyond Coffee" at bounding box center [369, 165] width 37 height 8
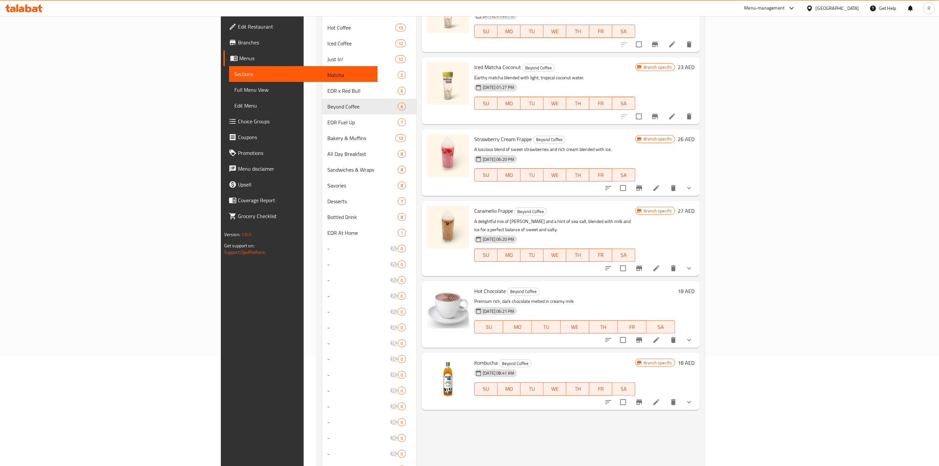
scroll to position [110, 0]
click at [659, 336] on icon at bounding box center [656, 339] width 6 height 6
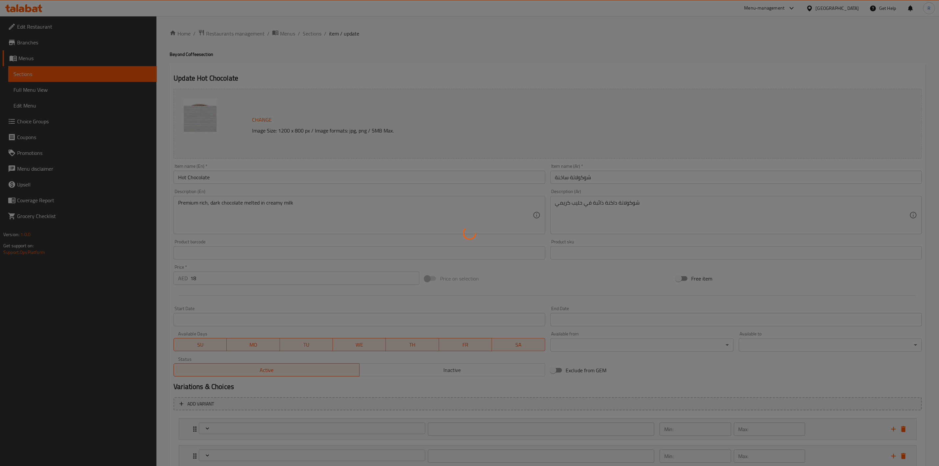
type input "اختيارك من الحجم"
type input "1"
type input "اختيارك من الحليب"
type input "0"
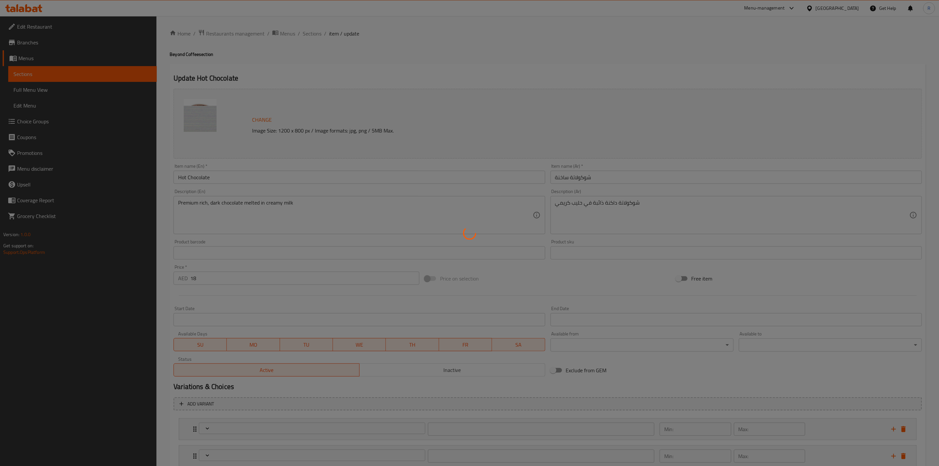
type input "1"
type input "إضافات"
type input "0"
type input "5"
type input "اختيارك من السكر على الجانب"
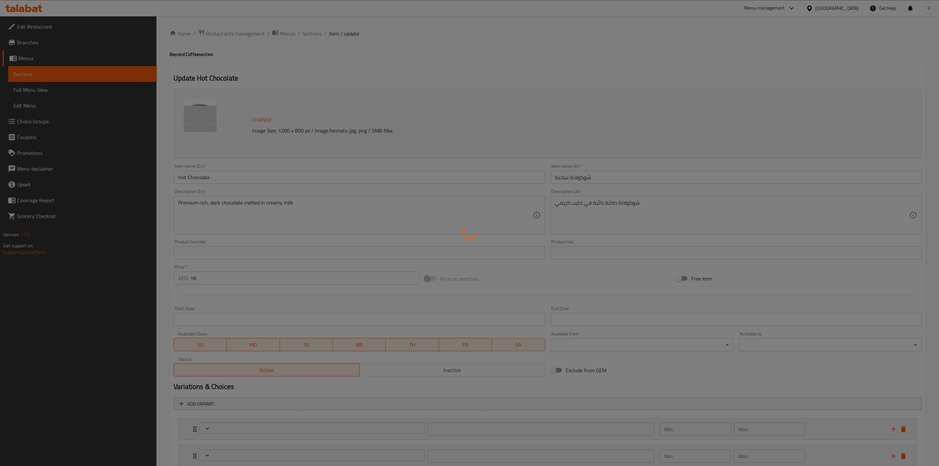
type input "1"
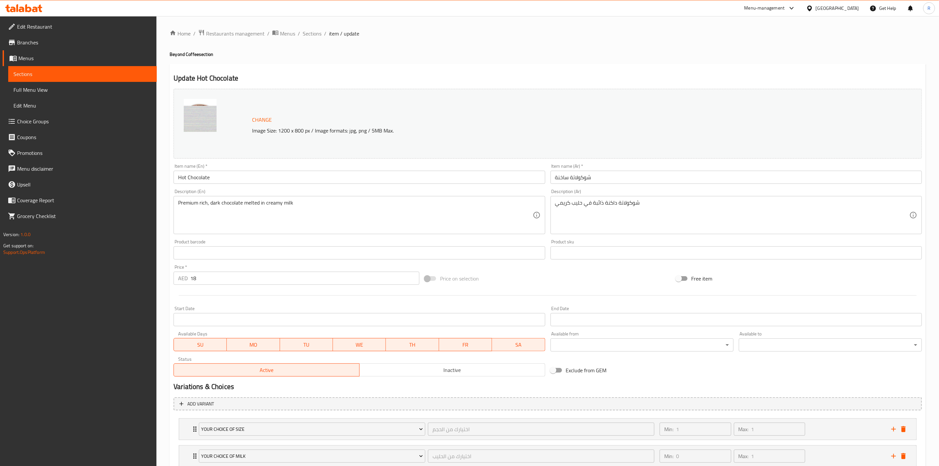
scroll to position [102, 0]
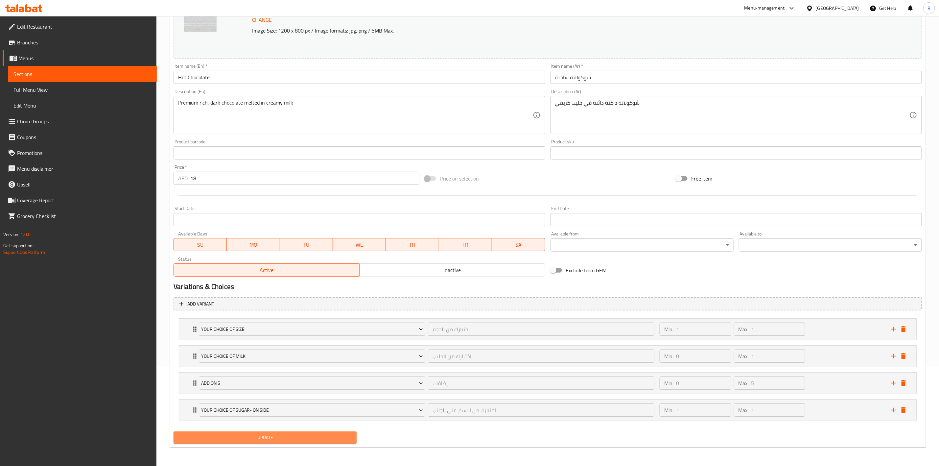
click at [317, 435] on span "Update" at bounding box center [265, 437] width 173 height 8
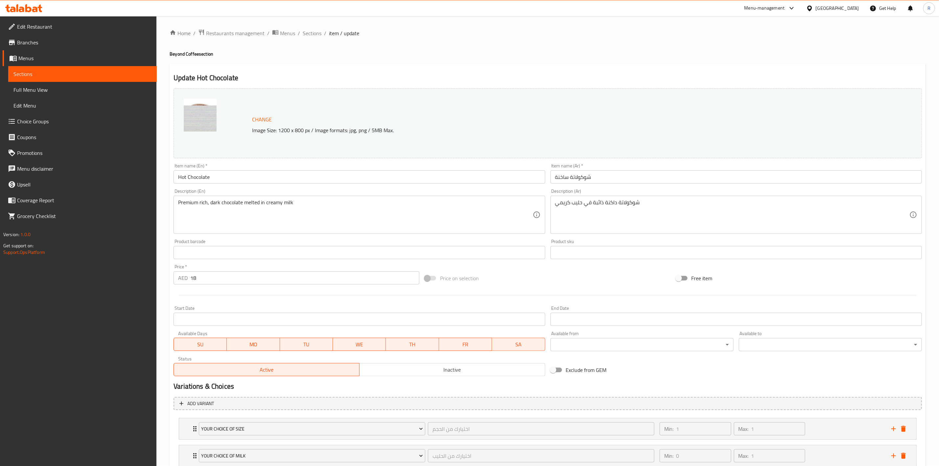
scroll to position [0, 0]
click at [226, 33] on span "Restaurants management" at bounding box center [235, 34] width 58 height 8
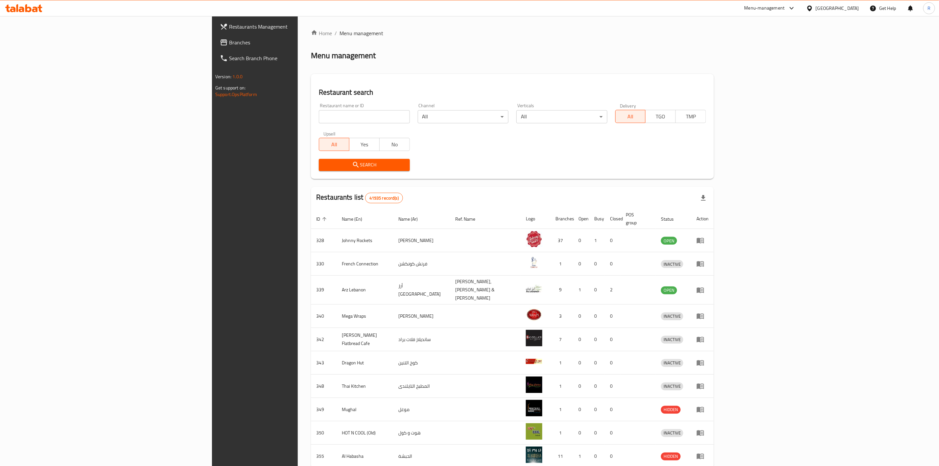
click at [319, 117] on input "search" at bounding box center [364, 116] width 91 height 13
type input "everyday roastery"
click button "Search" at bounding box center [364, 165] width 91 height 12
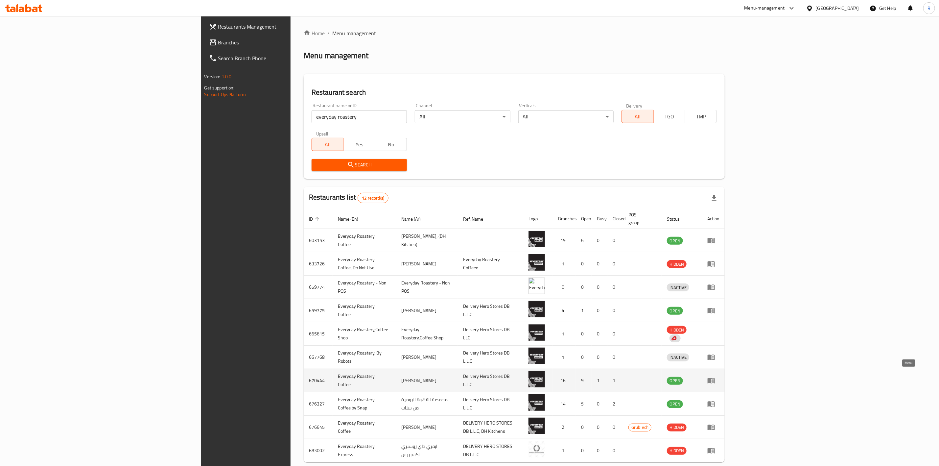
click at [715, 376] on icon "enhanced table" at bounding box center [711, 380] width 8 height 8
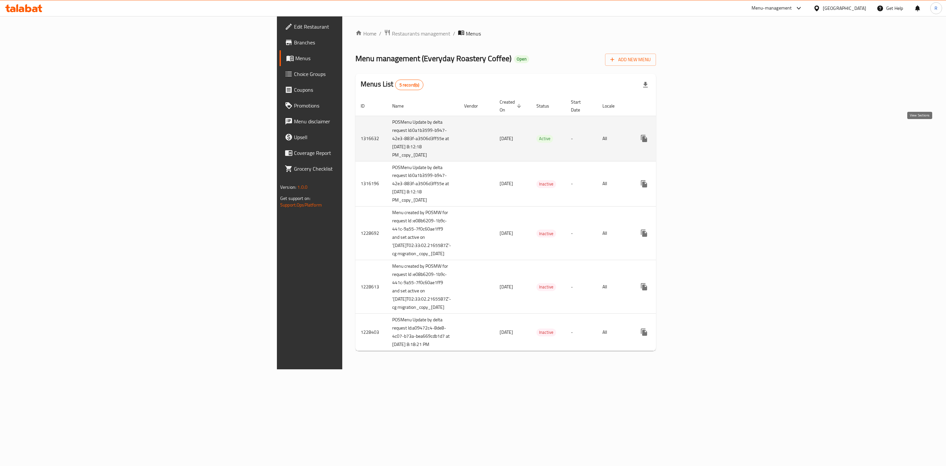
click at [696, 134] on icon "enhanced table" at bounding box center [692, 138] width 8 height 8
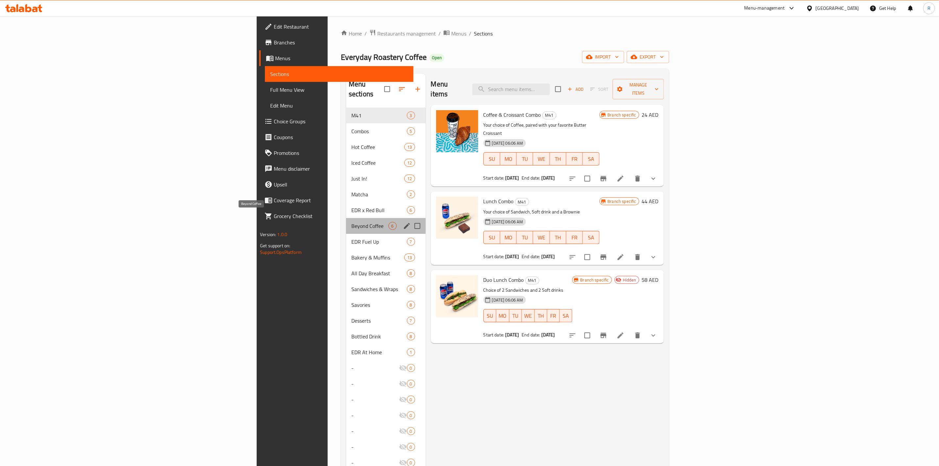
click at [351, 222] on span "Beyond Coffee" at bounding box center [369, 226] width 37 height 8
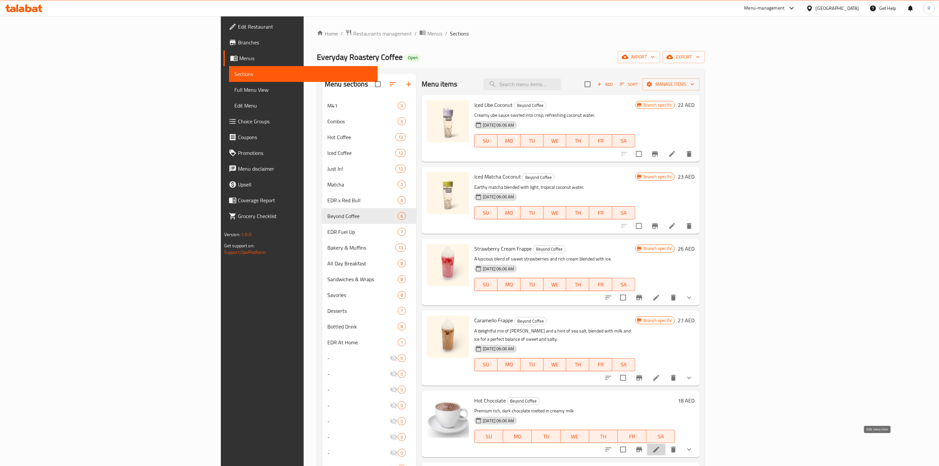
click at [660, 445] on icon at bounding box center [656, 449] width 8 height 8
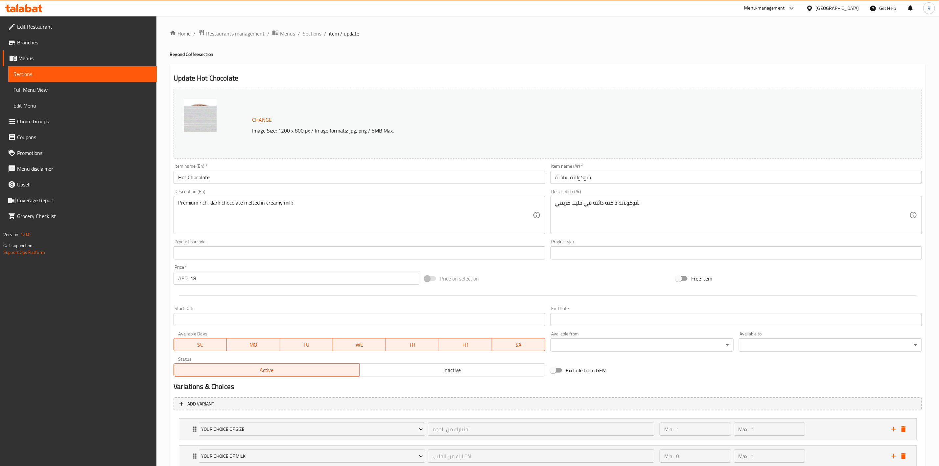
click at [309, 36] on span "Sections" at bounding box center [312, 34] width 19 height 8
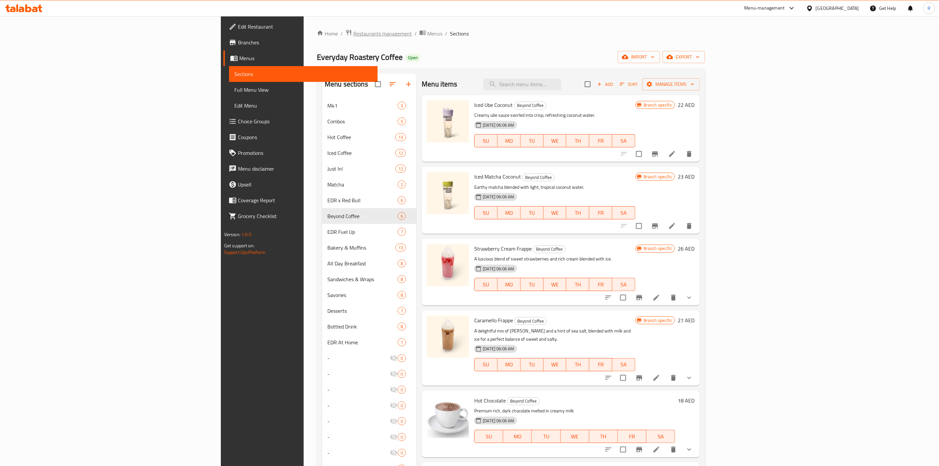
click at [353, 34] on span "Restaurants management" at bounding box center [382, 34] width 58 height 8
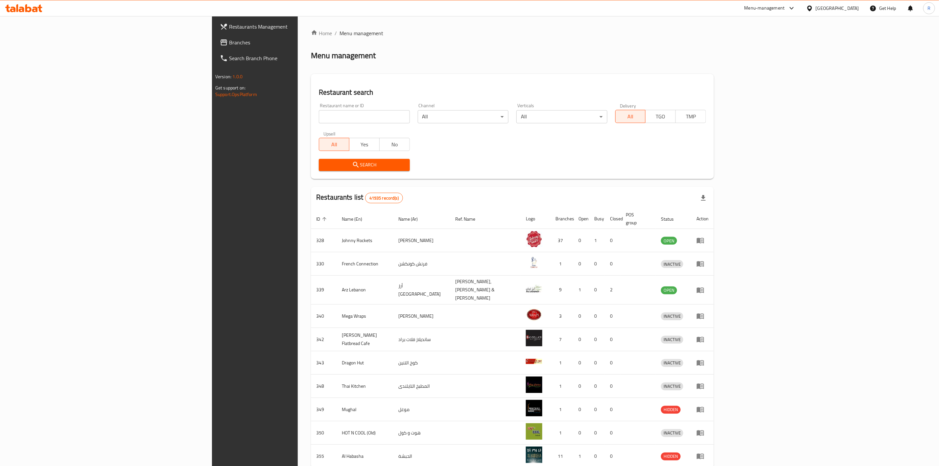
click at [319, 120] on input "search" at bounding box center [364, 116] width 91 height 13
type input "everyday roastery"
click button "Search" at bounding box center [364, 165] width 91 height 12
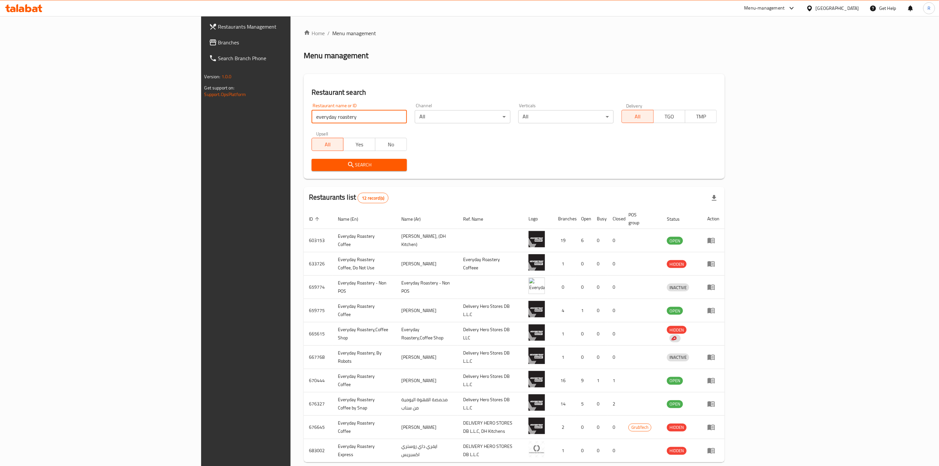
scroll to position [28, 0]
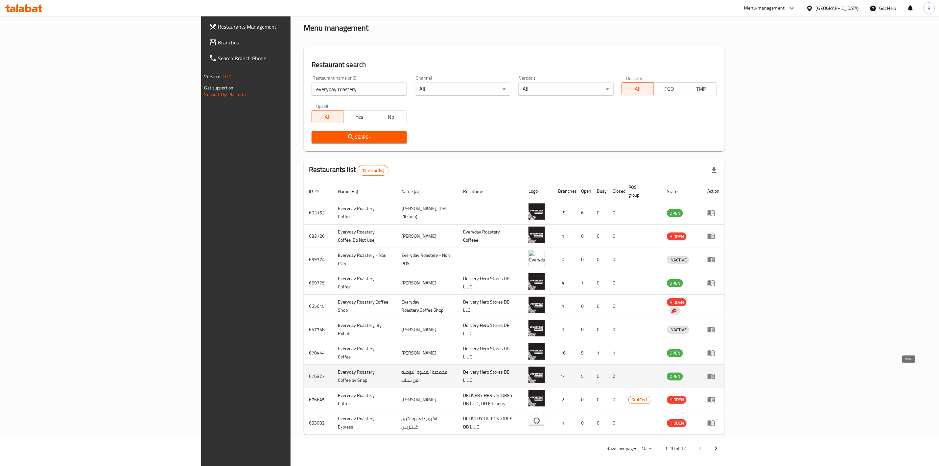
click at [715, 372] on icon "enhanced table" at bounding box center [711, 376] width 8 height 8
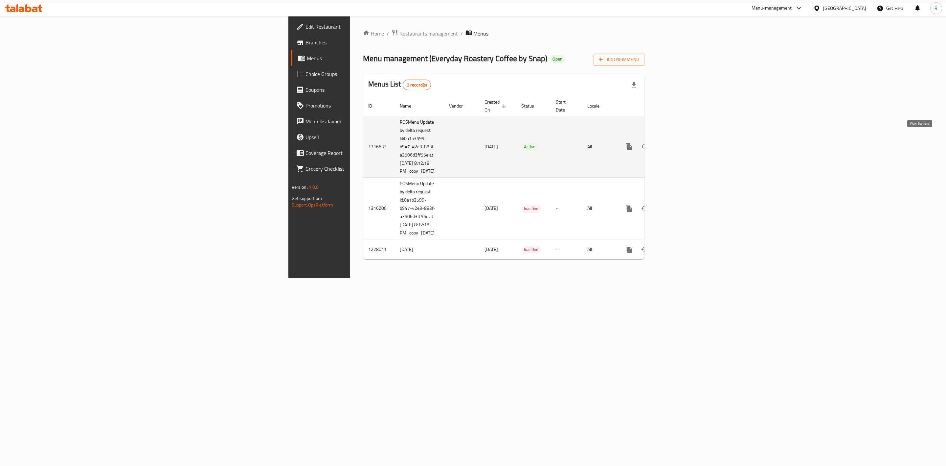
click at [684, 139] on link "enhanced table" at bounding box center [677, 147] width 16 height 16
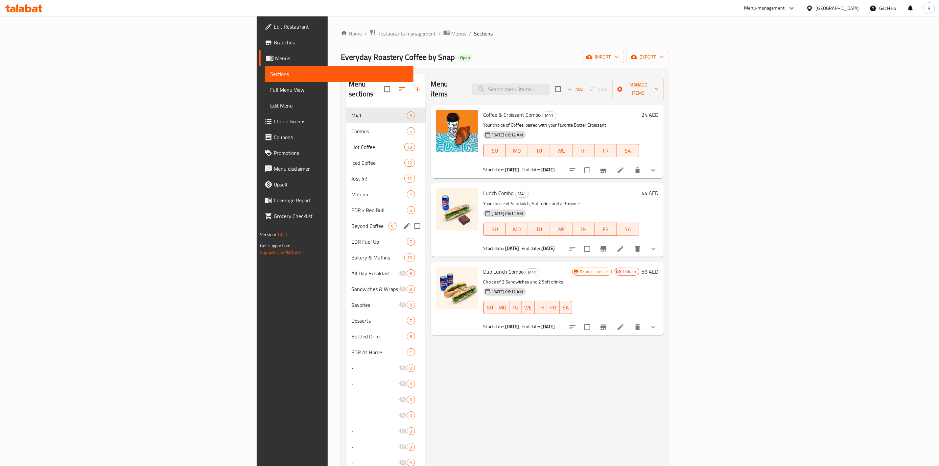
click at [346, 221] on div "Beyond Coffee 6" at bounding box center [386, 226] width 80 height 16
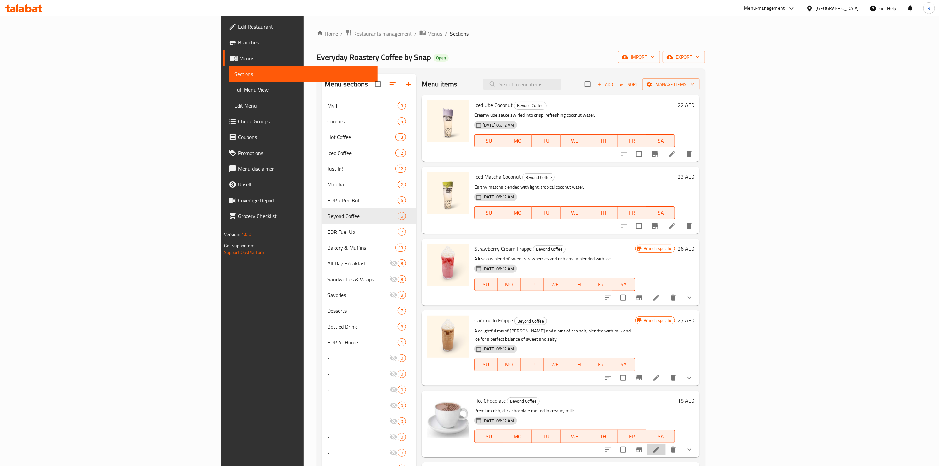
click at [660, 445] on icon at bounding box center [656, 449] width 8 height 8
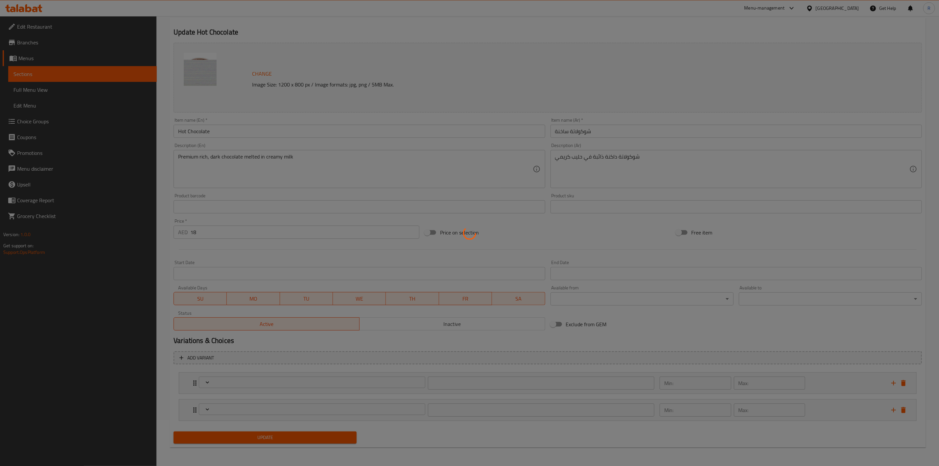
type input "اختيارك من الحليب"
type input "0"
type input "1"
type input "إضافات"
type input "0"
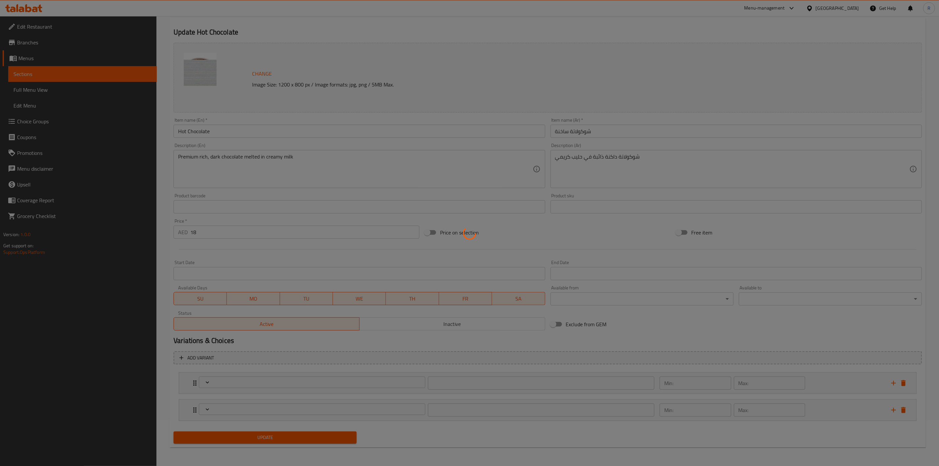
type input "5"
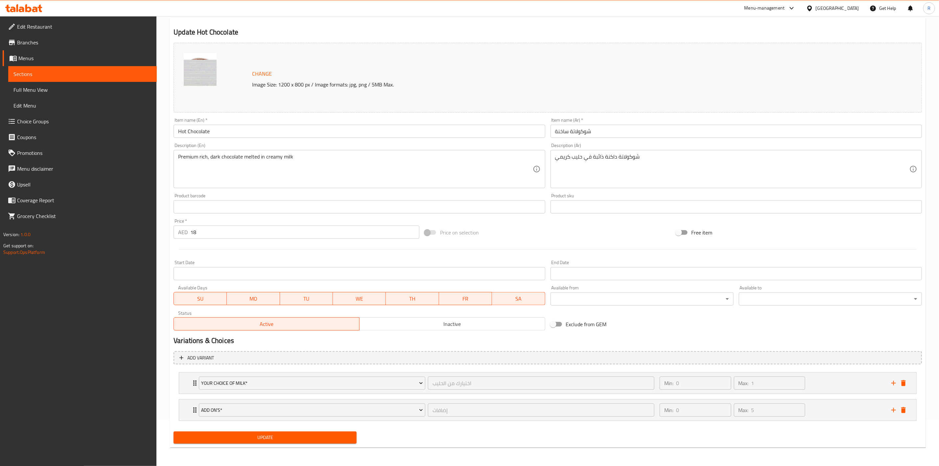
scroll to position [47, 0]
click at [896, 409] on icon "add" at bounding box center [894, 410] width 8 height 8
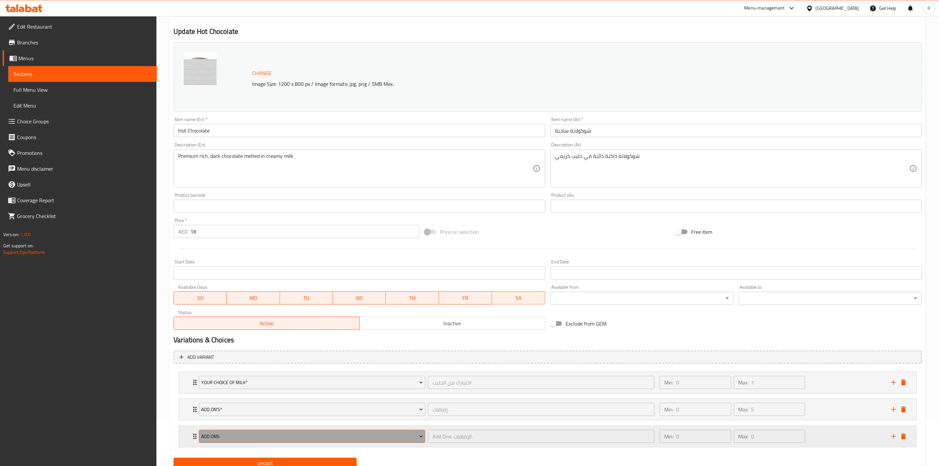
click at [316, 434] on span "Add Ons:" at bounding box center [311, 436] width 221 height 8
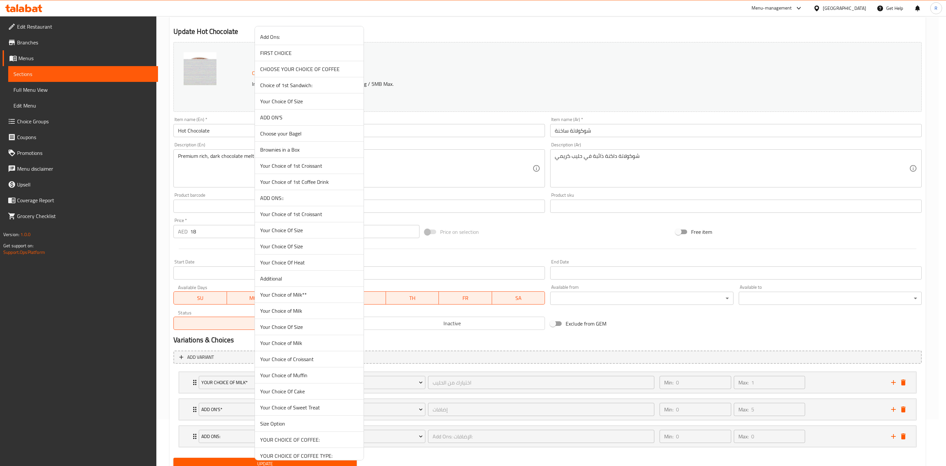
click at [269, 234] on span "Your Choice Of Size" at bounding box center [309, 230] width 98 height 8
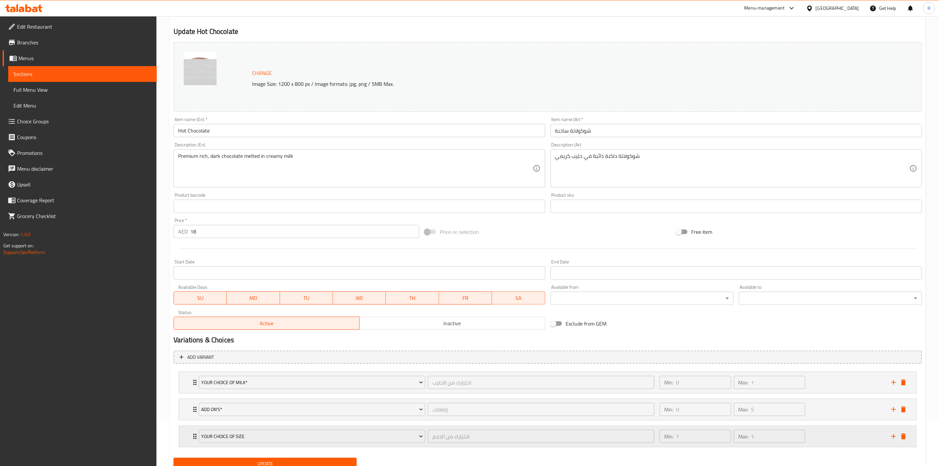
click at [186, 440] on div "Your Choice Of Size اختيارك من الحجم ​ Min: 1 ​ Max: 1 ​" at bounding box center [547, 436] width 737 height 21
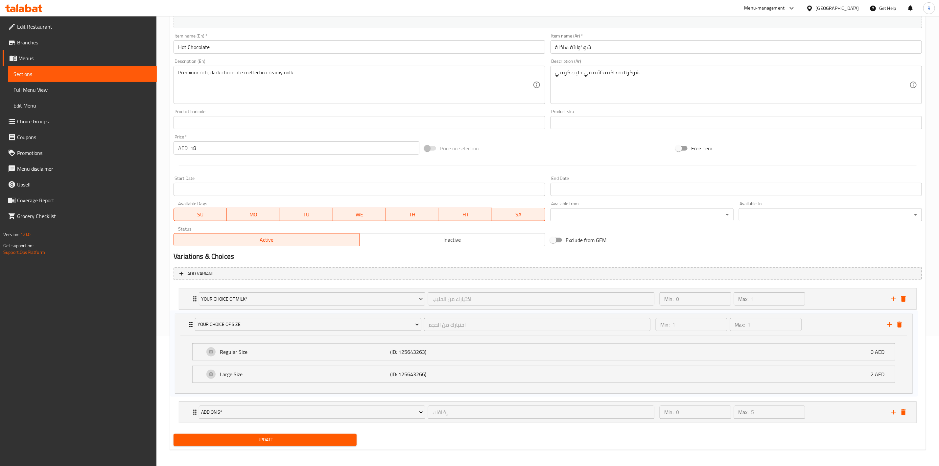
scroll to position [130, 0]
drag, startPoint x: 195, startPoint y: 363, endPoint x: 188, endPoint y: 293, distance: 70.0
click at [188, 293] on div "Your Choice Of Milk* اختيارك من الحليب ​ Min: 0 ​ Max: 1 ​ Regular Milk (ID: 12…" at bounding box center [548, 355] width 748 height 140
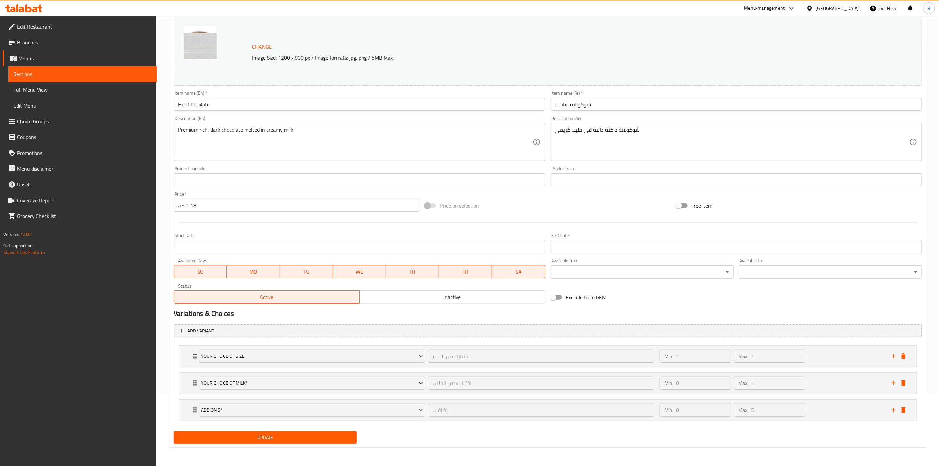
scroll to position [74, 0]
click at [892, 411] on icon "add" at bounding box center [894, 410] width 8 height 8
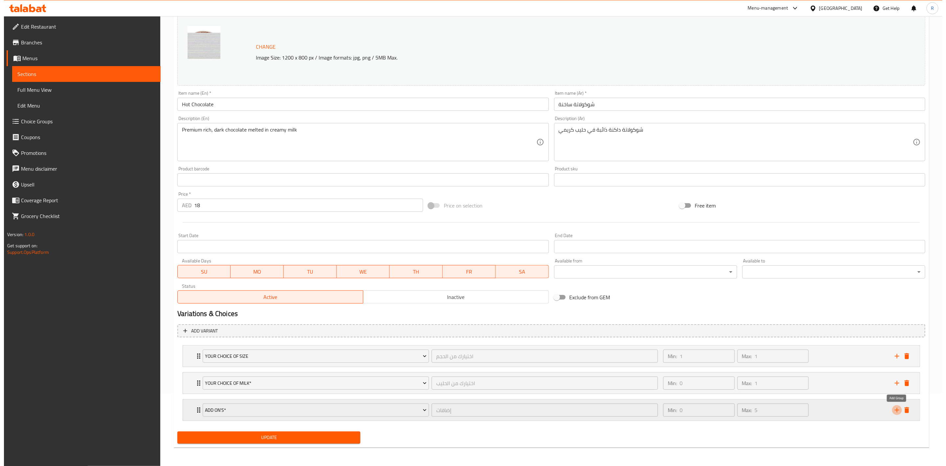
scroll to position [102, 0]
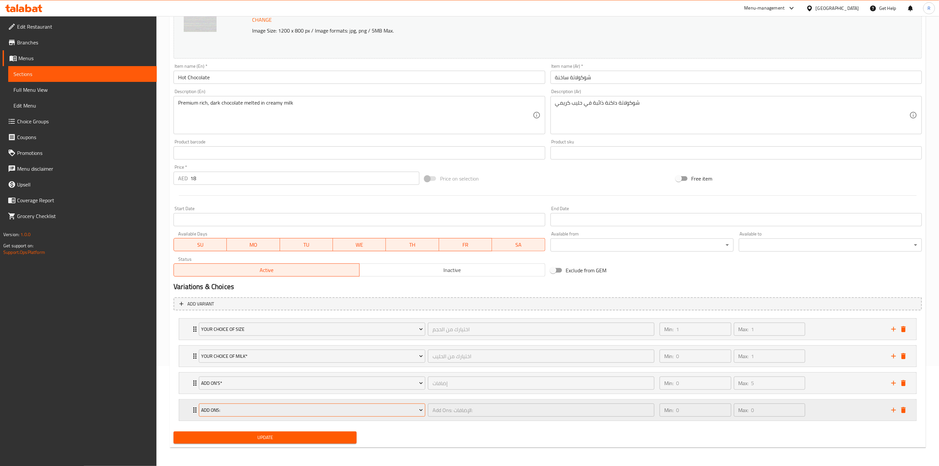
click at [304, 408] on span "Add Ons:" at bounding box center [311, 410] width 221 height 8
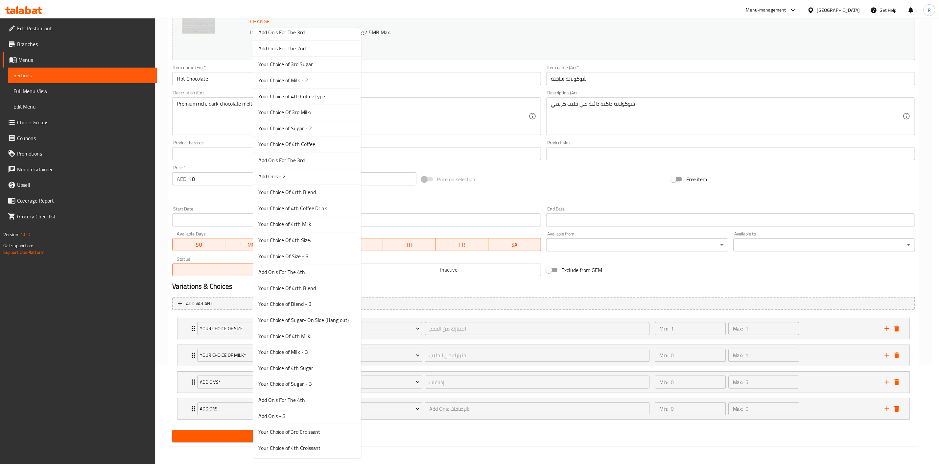
scroll to position [1435, 0]
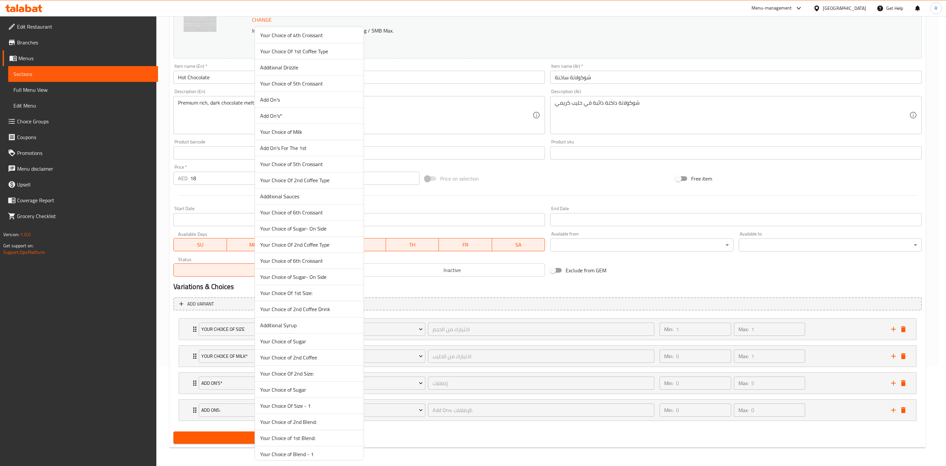
click at [325, 281] on span "Your Choice of Sugar- On Side" at bounding box center [309, 277] width 98 height 8
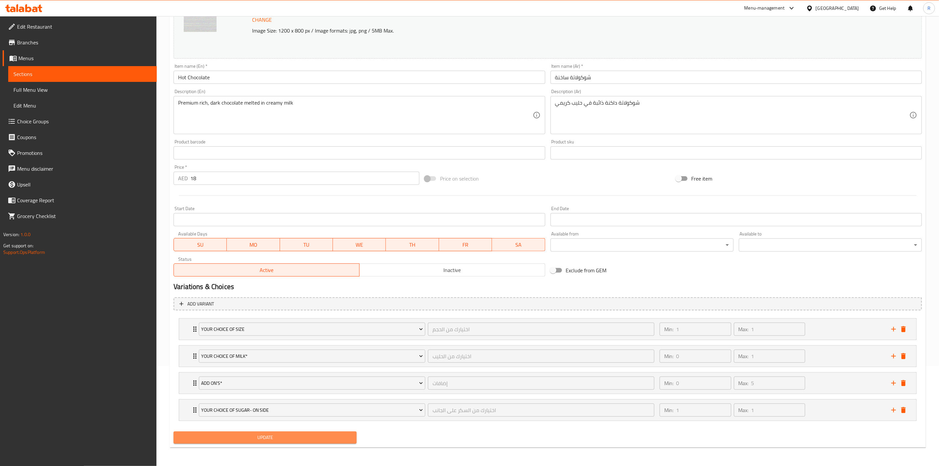
click at [261, 434] on span "Update" at bounding box center [265, 437] width 173 height 8
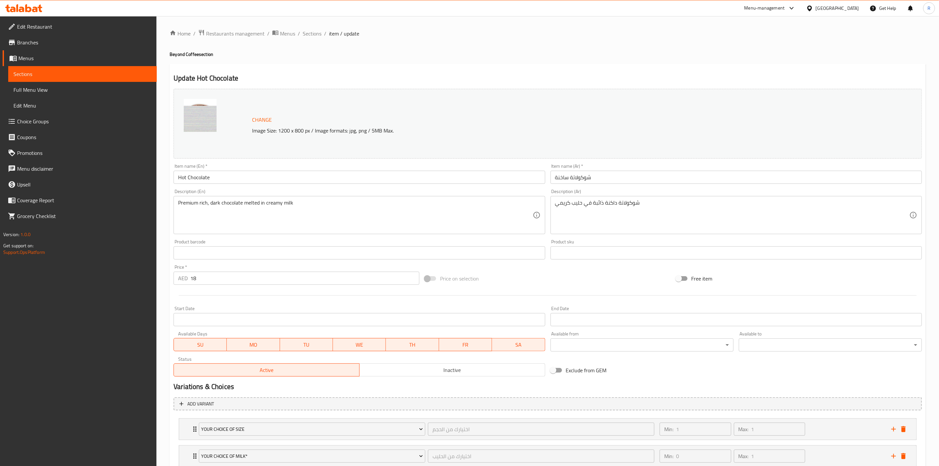
scroll to position [102, 0]
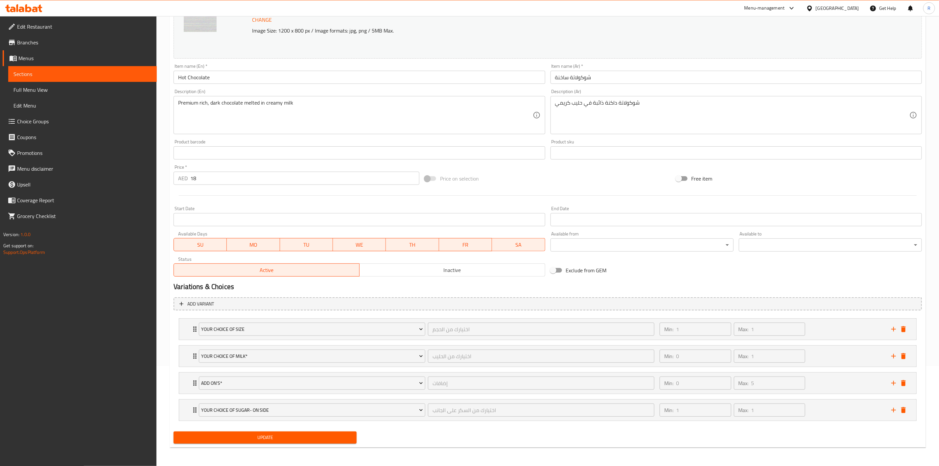
click at [253, 437] on span "Update" at bounding box center [265, 437] width 173 height 8
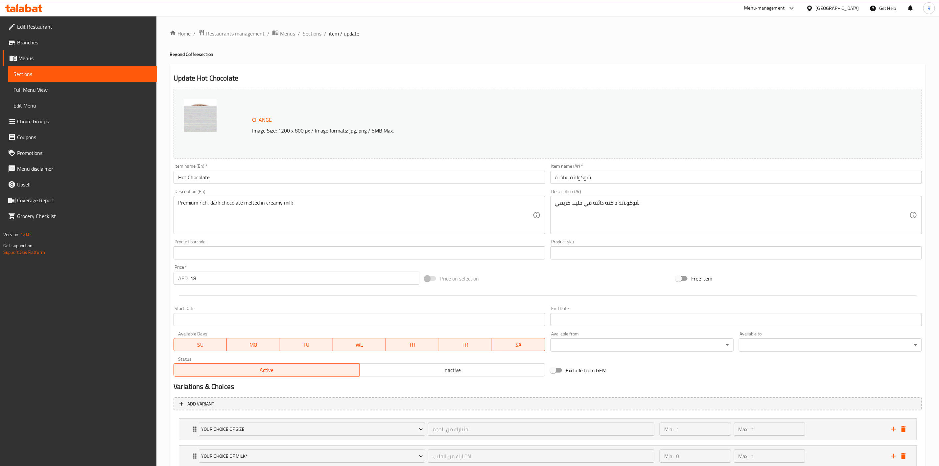
click at [221, 35] on span "Restaurants management" at bounding box center [235, 34] width 58 height 8
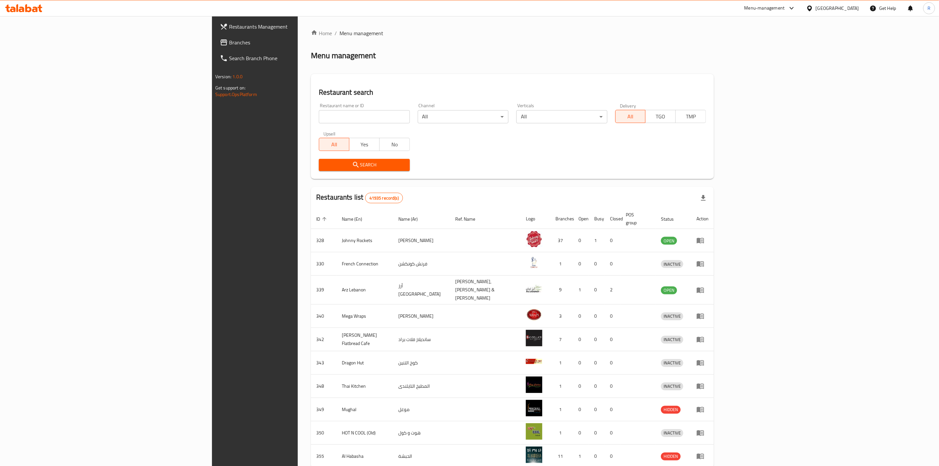
click at [319, 118] on input "search" at bounding box center [364, 116] width 91 height 13
type input "everyday roastery"
click button "Search" at bounding box center [364, 165] width 91 height 12
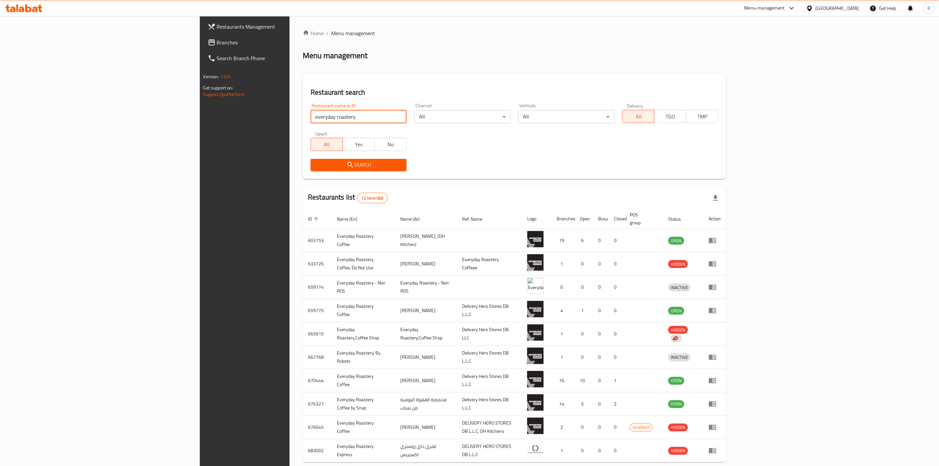
scroll to position [28, 0]
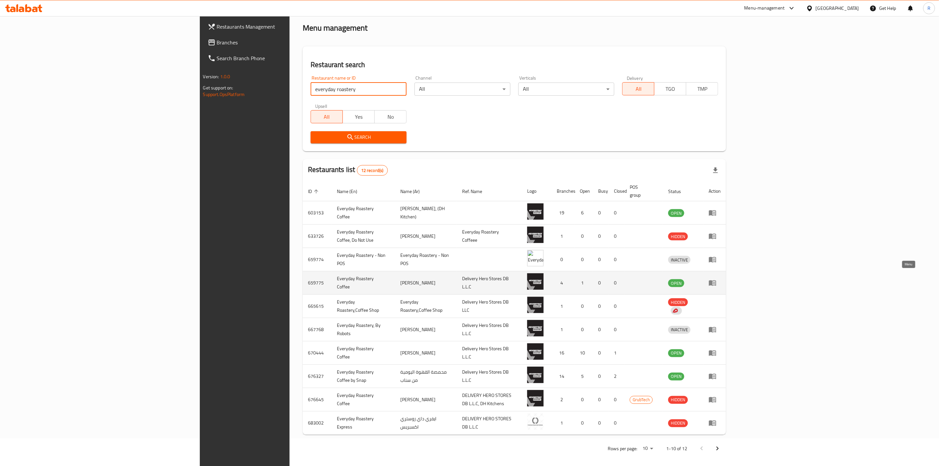
click at [726, 282] on td "enhanced table" at bounding box center [714, 282] width 23 height 23
click at [715, 282] on icon "enhanced table" at bounding box center [714, 283] width 2 height 3
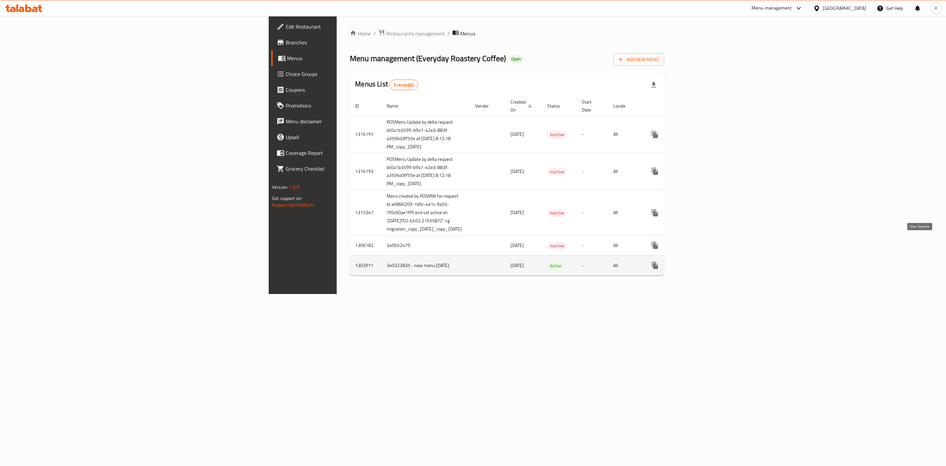
click at [706, 261] on icon "enhanced table" at bounding box center [703, 265] width 8 height 8
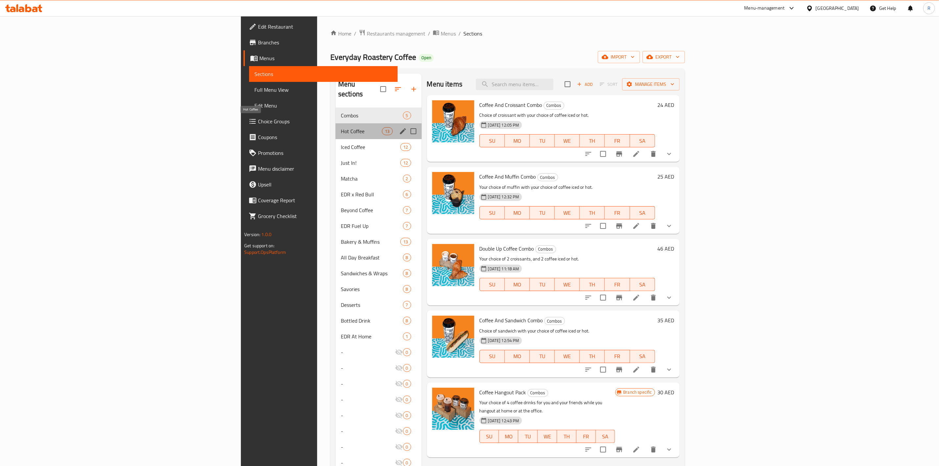
click at [341, 127] on span "Hot Coffee" at bounding box center [361, 131] width 41 height 8
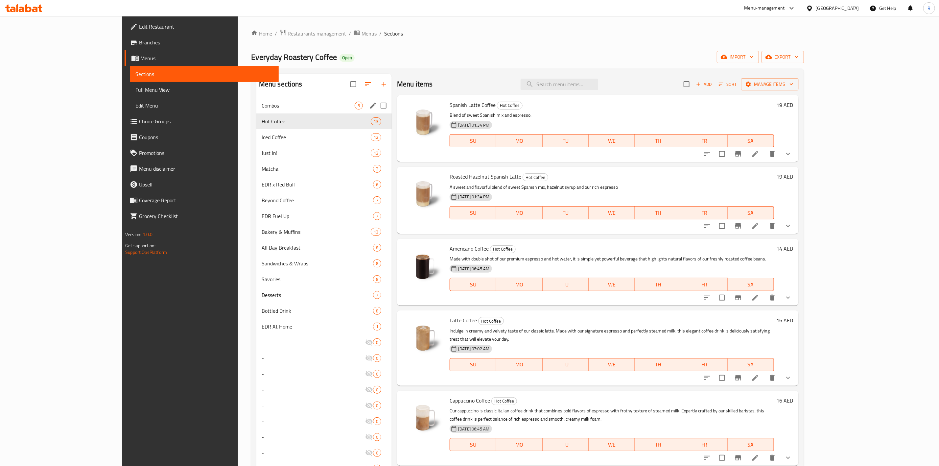
click at [256, 101] on div "Combos 5" at bounding box center [323, 106] width 135 height 16
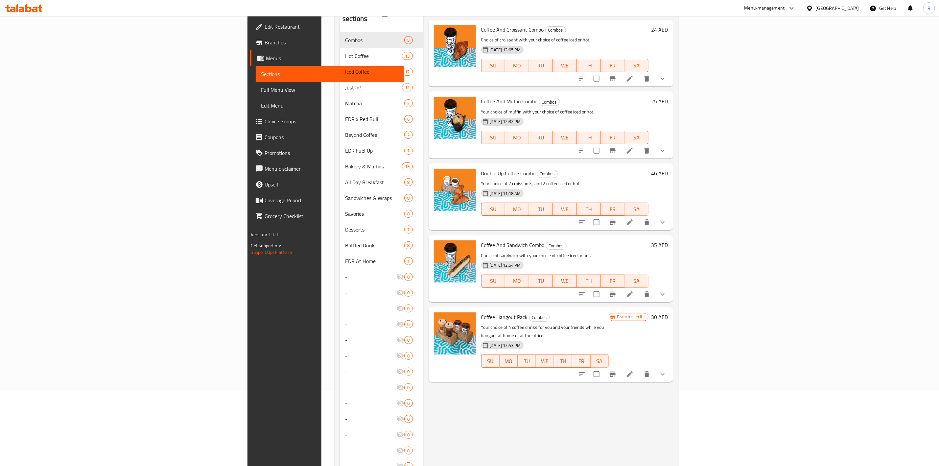
scroll to position [64, 0]
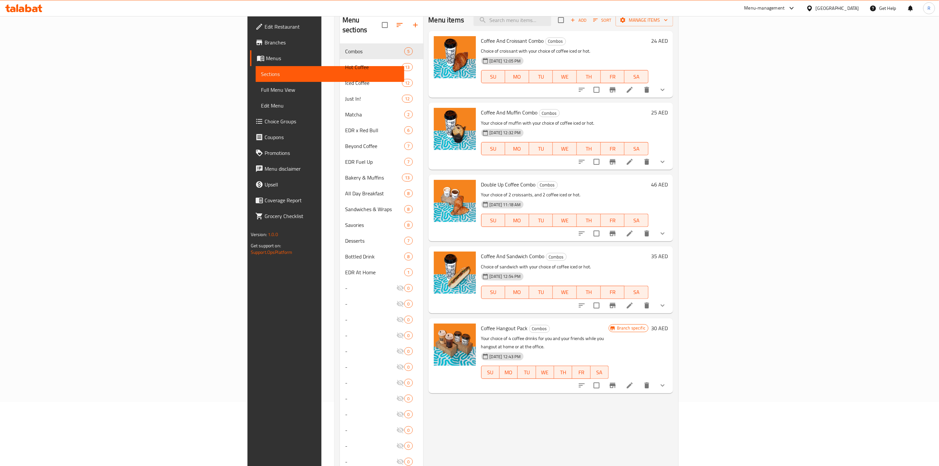
click at [633, 236] on icon at bounding box center [630, 233] width 6 height 6
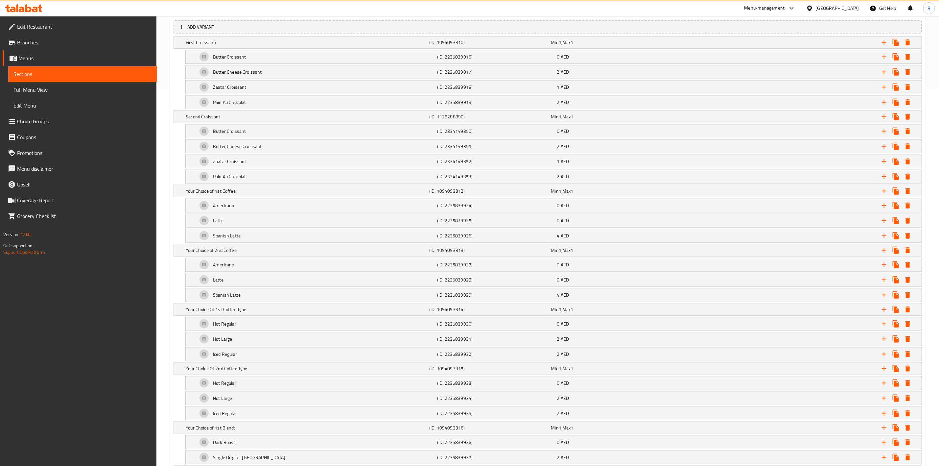
scroll to position [385, 0]
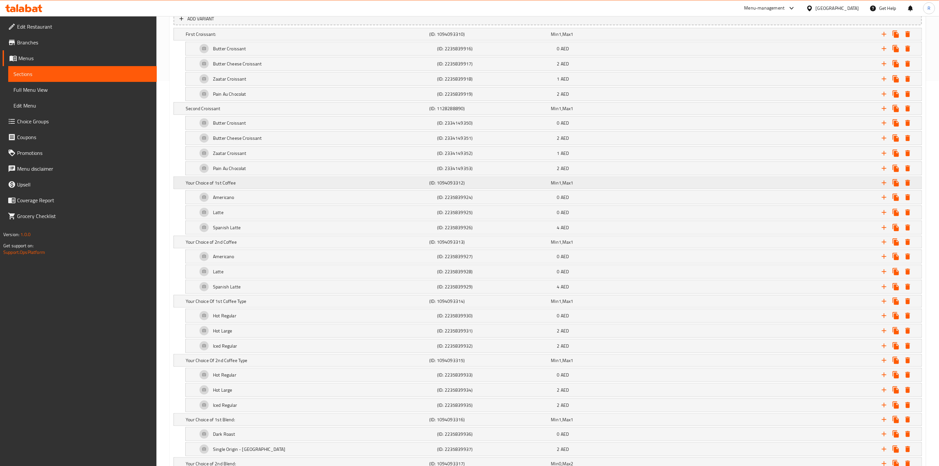
click at [250, 186] on h5 "Your Choice of 1st Coffee" at bounding box center [306, 182] width 241 height 7
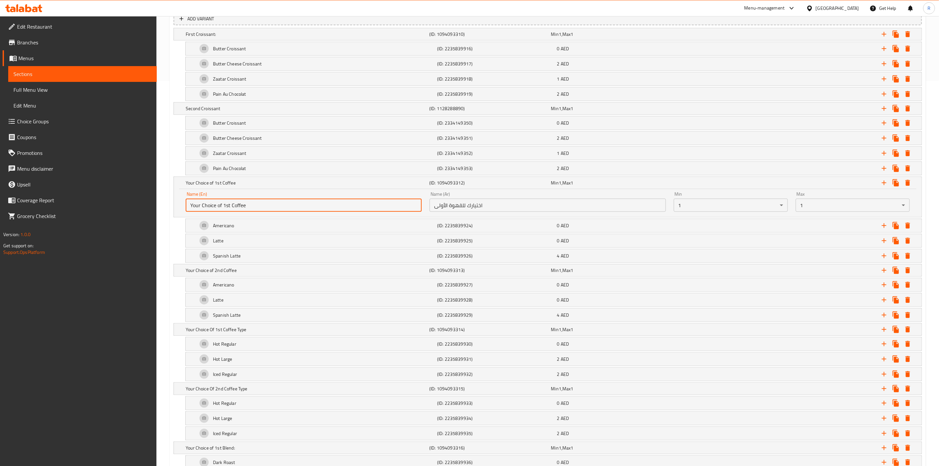
drag, startPoint x: 230, startPoint y: 206, endPoint x: 118, endPoint y: 191, distance: 112.8
click at [118, 191] on div "Edit Restaurant Branches Menus Sections Full Menu View Edit Menu Choice Groups …" at bounding box center [469, 368] width 939 height 1474
drag, startPoint x: 231, startPoint y: 203, endPoint x: 139, endPoint y: 196, distance: 92.0
click at [139, 196] on div "Edit Restaurant Branches Menus Sections Full Menu View Edit Menu Choice Groups …" at bounding box center [469, 368] width 939 height 1474
type input "First Coffee"
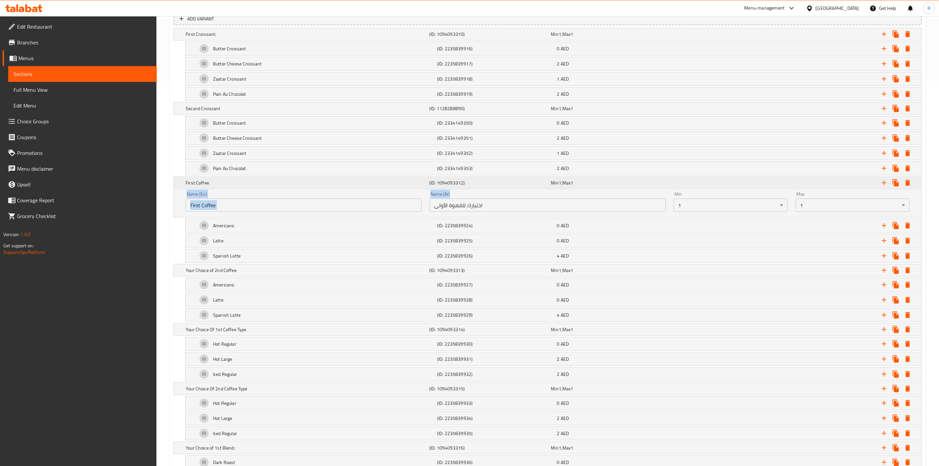
drag, startPoint x: 505, startPoint y: 201, endPoint x: 400, endPoint y: 186, distance: 105.9
click at [400, 186] on div "First Coffee (ID: 1094093312) Min 1 , Max 1 Name (En) First Coffee Name (En) Na…" at bounding box center [548, 197] width 748 height 40
drag, startPoint x: 485, startPoint y: 212, endPoint x: 407, endPoint y: 200, distance: 78.4
click at [407, 200] on div "Name (En) First Coffee Name (En) Name (Ar) اختيارك للقهوة الأولى Name (Ar) Min …" at bounding box center [548, 202] width 732 height 28
paste input "text"
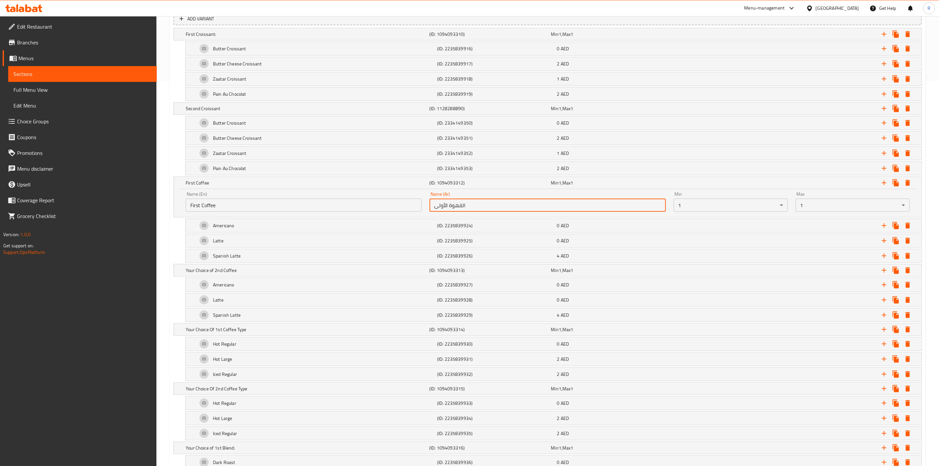
type input "القهوة الأولى"
click at [178, 208] on div "Name (En) First Coffee Name (En) Name (Ar) القهوة الأولى Name (Ar) Min 1 ​ Max …" at bounding box center [548, 203] width 748 height 28
click at [213, 273] on h5 "Your Choice of 2nd Coffee" at bounding box center [306, 270] width 241 height 7
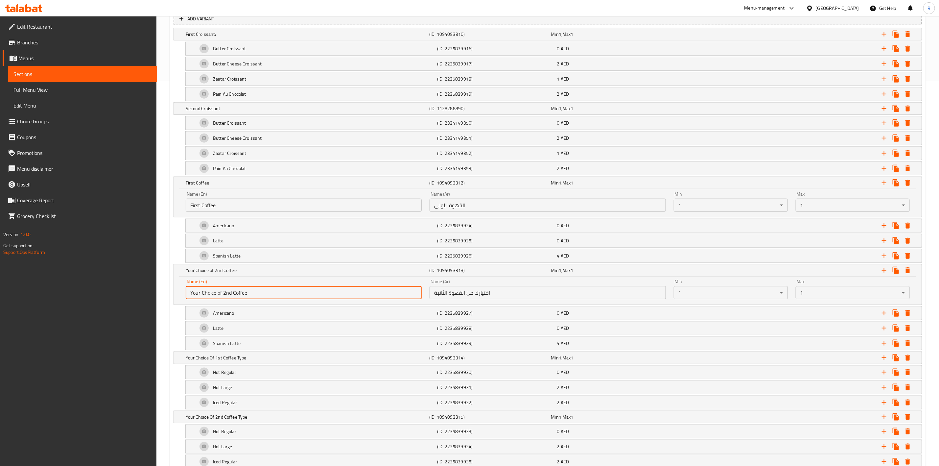
drag, startPoint x: 233, startPoint y: 298, endPoint x: 138, endPoint y: 285, distance: 95.1
click at [138, 285] on div "Edit Restaurant Branches Menus Sections Full Menu View Edit Menu Choice Groups …" at bounding box center [469, 382] width 939 height 1502
drag, startPoint x: 231, startPoint y: 296, endPoint x: 125, endPoint y: 286, distance: 106.0
click at [125, 286] on div "Edit Restaurant Branches Menus Sections Full Menu View Edit Menu Choice Groups …" at bounding box center [469, 382] width 939 height 1502
type input "Second Coffee"
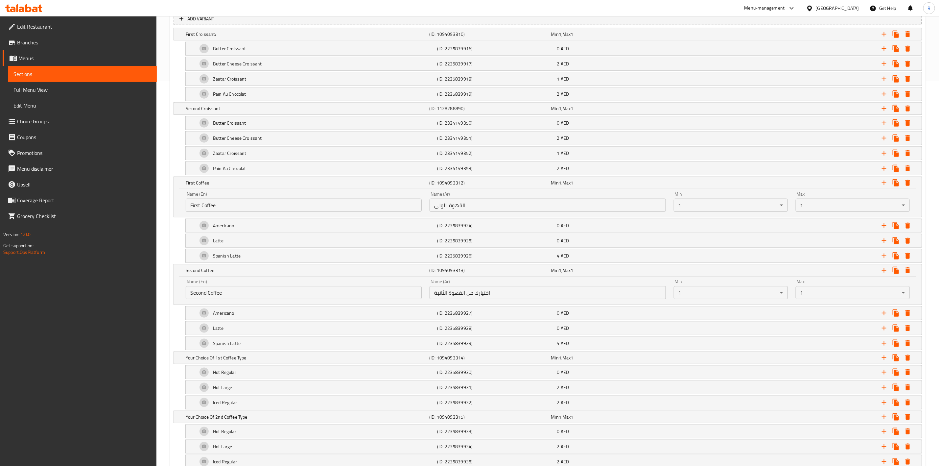
drag, startPoint x: 506, startPoint y: 289, endPoint x: 494, endPoint y: 287, distance: 11.7
click at [494, 287] on div "Name (Ar) اختيارك من القهوة الثانية Name (Ar)" at bounding box center [547, 289] width 236 height 20
drag, startPoint x: 498, startPoint y: 297, endPoint x: 378, endPoint y: 284, distance: 121.3
click at [378, 284] on div "Name (En) Second Coffee Name (En) Name (Ar) اختيارك من القهوة الثانية Name (Ar)…" at bounding box center [548, 289] width 732 height 28
paste input "text"
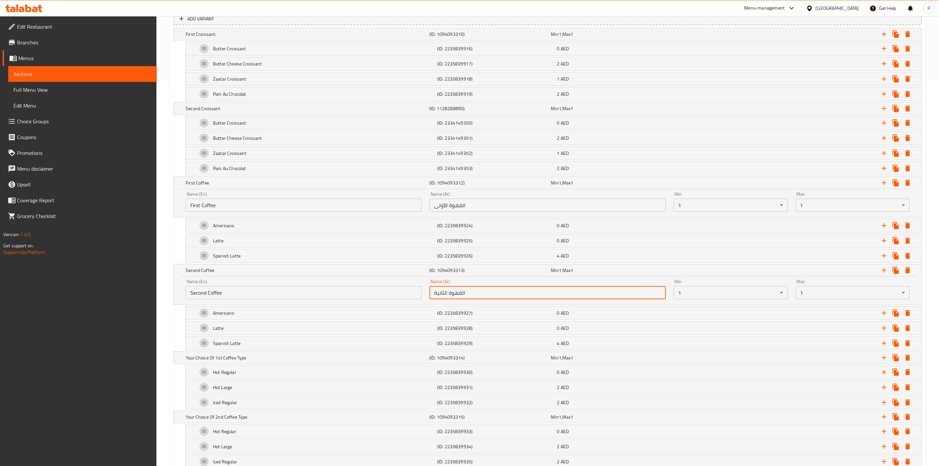
type input "القهوة الثانية"
click at [176, 298] on div "Name (En) Second Coffee Name (En) Name (Ar) القهوة الثانية Name (Ar) Min 1 ​ Ma…" at bounding box center [548, 290] width 748 height 28
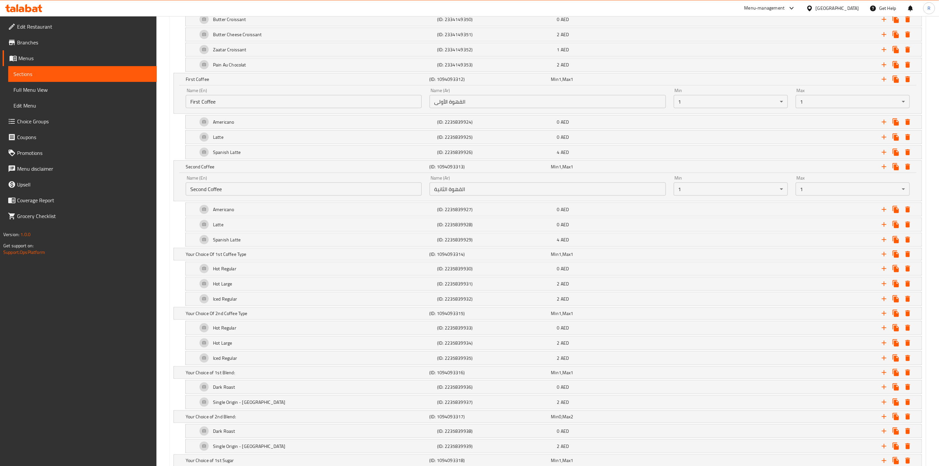
scroll to position [486, 0]
click at [223, 259] on h5 "Your Choice Of 1st Coffee Type" at bounding box center [306, 256] width 241 height 7
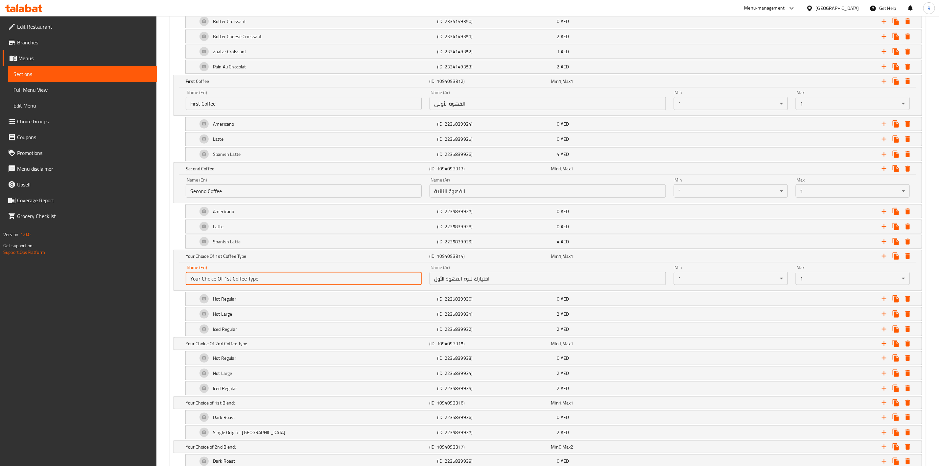
drag, startPoint x: 230, startPoint y: 282, endPoint x: 123, endPoint y: 277, distance: 106.9
click at [123, 277] on div "Edit Restaurant Branches Menus Sections Full Menu View Edit Menu Choice Groups …" at bounding box center [469, 295] width 939 height 1531
click at [203, 283] on input "First Coffee Type" at bounding box center [304, 278] width 236 height 13
drag, startPoint x: 239, startPoint y: 285, endPoint x: 121, endPoint y: 268, distance: 118.8
click at [121, 268] on div "Edit Restaurant Branches Menus Sections Full Menu View Edit Menu Choice Groups …" at bounding box center [469, 295] width 939 height 1531
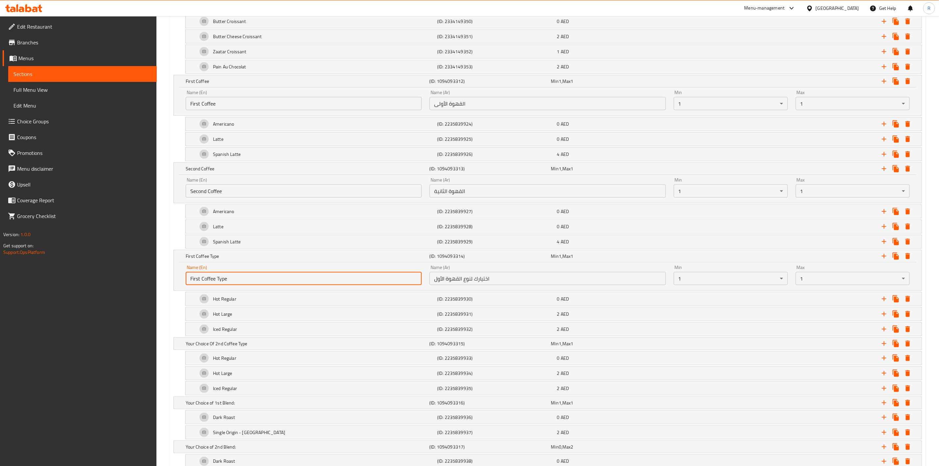
type input "First Coffee Type"
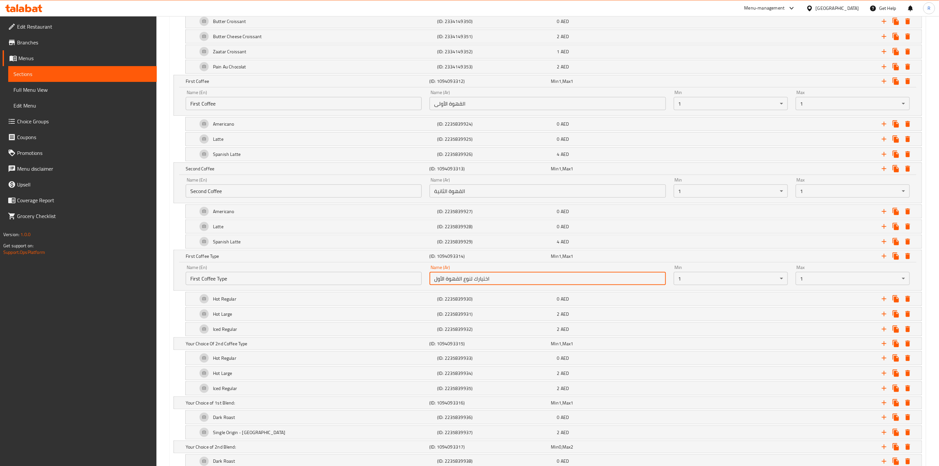
drag, startPoint x: 507, startPoint y: 286, endPoint x: 384, endPoint y: 279, distance: 122.5
click at [384, 279] on div "Name (En) First Coffee Type Name (En) Name (Ar) اختيارك لنوع القهوة الأول Name …" at bounding box center [548, 275] width 732 height 28
paste input "text"
type input "نوع القهوة الأول"
click at [179, 349] on div "Your Choice Of 2nd Coffee Type (ID: 1094093315) Min 1 , Max 1" at bounding box center [548, 343] width 748 height 12
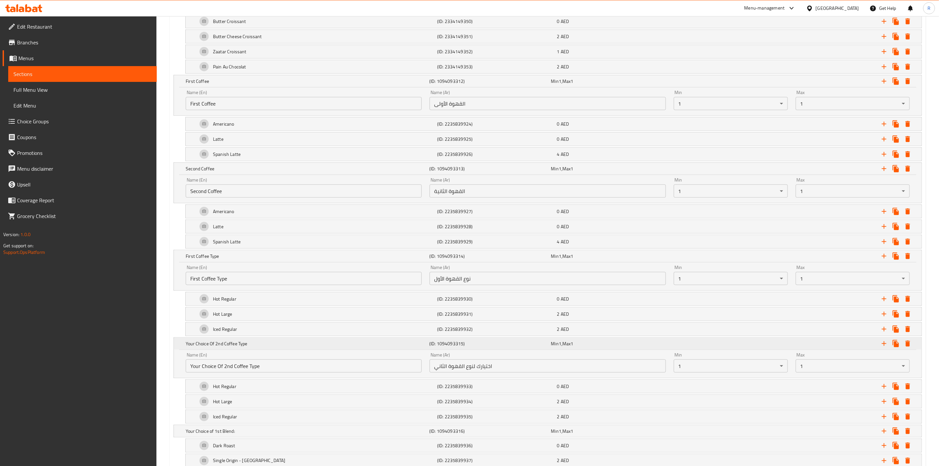
click at [225, 347] on h5 "Your Choice Of 2nd Coffee Type" at bounding box center [306, 343] width 241 height 7
click at [226, 347] on h5 "Your Choice Of 2nd Coffee Type" at bounding box center [306, 343] width 241 height 7
click at [233, 372] on input "Your Choice Of 2nd Coffee Type" at bounding box center [304, 365] width 236 height 13
click at [233, 372] on input "Coffee Type" at bounding box center [304, 365] width 236 height 13
click at [232, 372] on input "Coffee Type" at bounding box center [304, 365] width 236 height 13
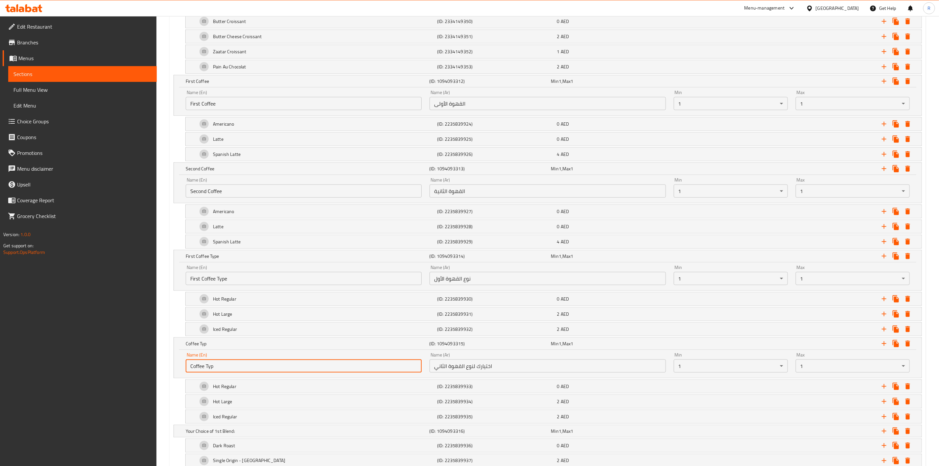
click at [192, 372] on input "Coffee Typ" at bounding box center [304, 365] width 236 height 13
click at [237, 370] on input "Second Coffee Typ" at bounding box center [304, 365] width 236 height 13
drag, startPoint x: 236, startPoint y: 373, endPoint x: 104, endPoint y: 363, distance: 131.8
click at [104, 363] on div "Edit Restaurant Branches Menus Sections Full Menu View Edit Menu Choice Groups …" at bounding box center [469, 309] width 939 height 1559
type input "Second Coffee Type"
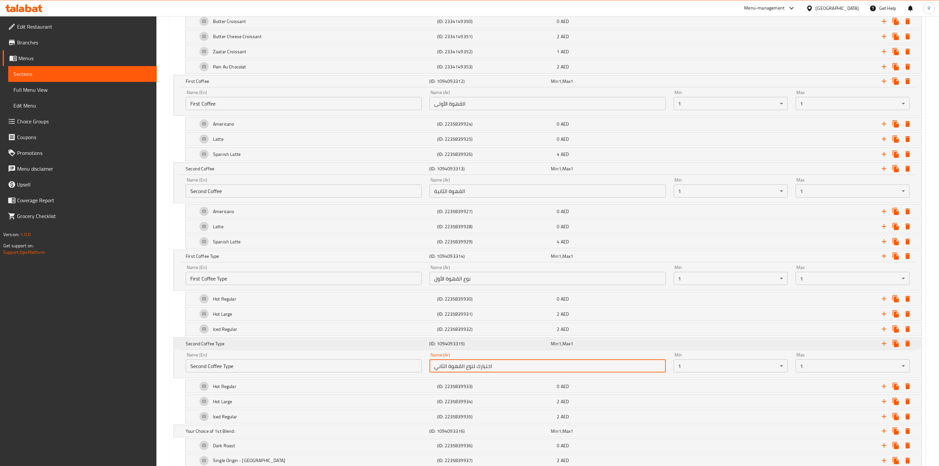
drag, startPoint x: 502, startPoint y: 367, endPoint x: 399, endPoint y: 357, distance: 103.0
click at [399, 357] on div "Second Coffee Type (ID: 1094093315) Min 1 , Max 1 Name (En) Second Coffee Type …" at bounding box center [548, 357] width 748 height 40
paste input "alnawe althaani min alqahwa"
drag, startPoint x: 510, startPoint y: 375, endPoint x: 392, endPoint y: 359, distance: 119.0
click at [392, 359] on div "Name (En) Second Coffee Type Name (En) Name (Ar) alnawe althaani min alqahwa Na…" at bounding box center [548, 362] width 732 height 28
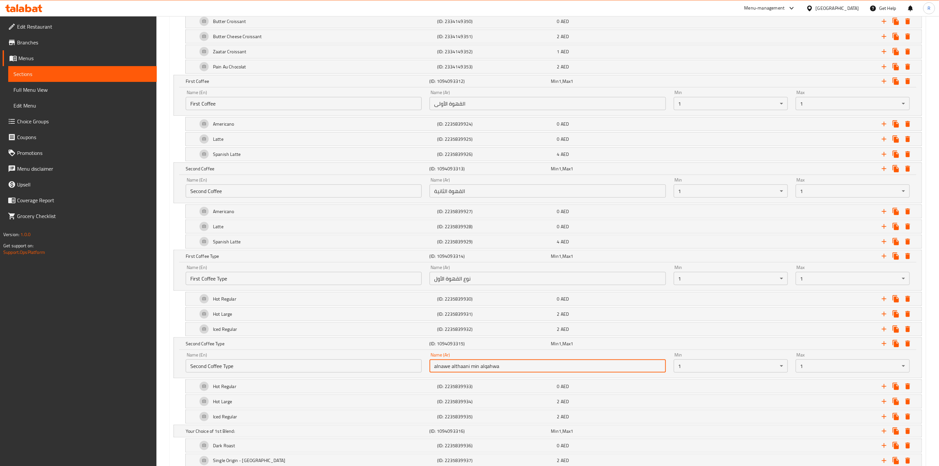
paste input "النوع الثاني من القهوة"
type input "النوع الثاني من القهوة"
click at [176, 369] on div "Name (En) Second Coffee Type Name (En) Name (Ar) النوع الثاني من القهوة Name (A…" at bounding box center [548, 364] width 748 height 28
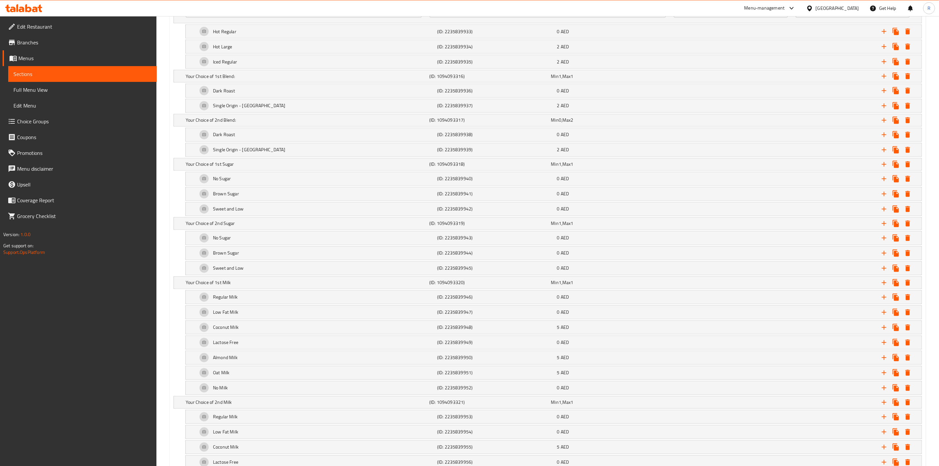
scroll to position [848, 0]
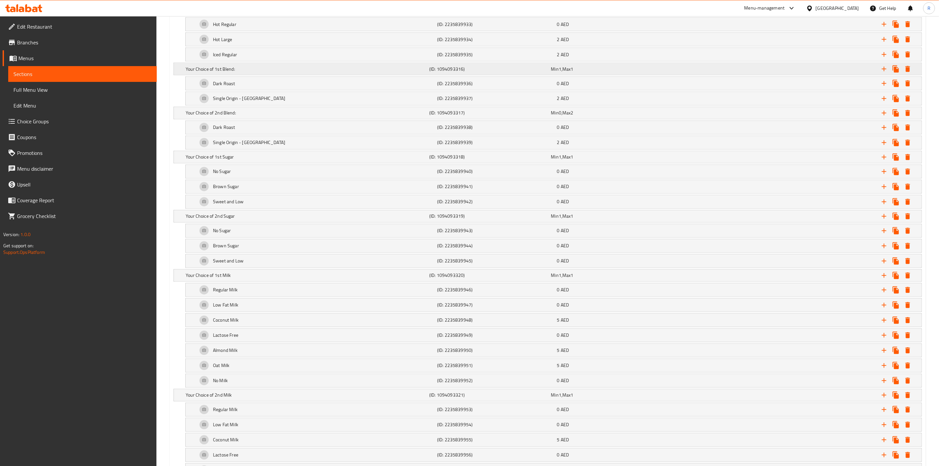
click at [230, 72] on h5 "Your Choice of 1st Blend:" at bounding box center [306, 69] width 241 height 7
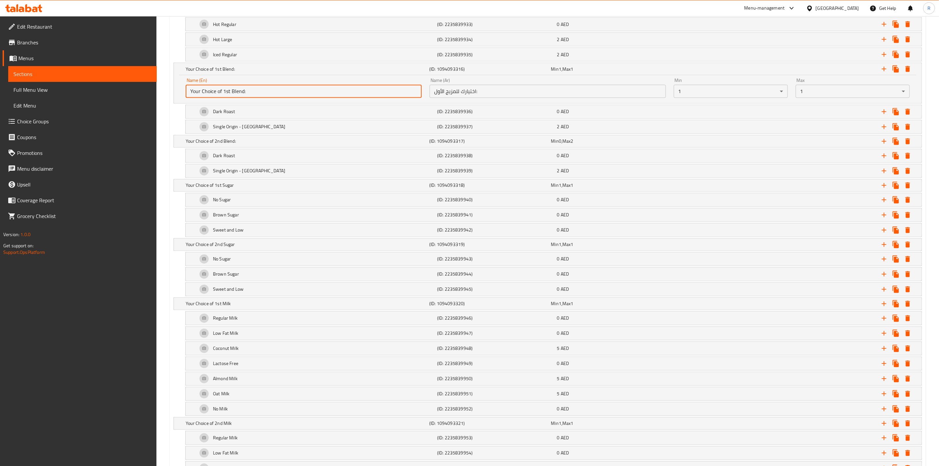
drag, startPoint x: 232, startPoint y: 100, endPoint x: 125, endPoint y: 90, distance: 107.5
drag, startPoint x: 220, startPoint y: 100, endPoint x: 141, endPoint y: 89, distance: 79.6
type input "First Blend:"
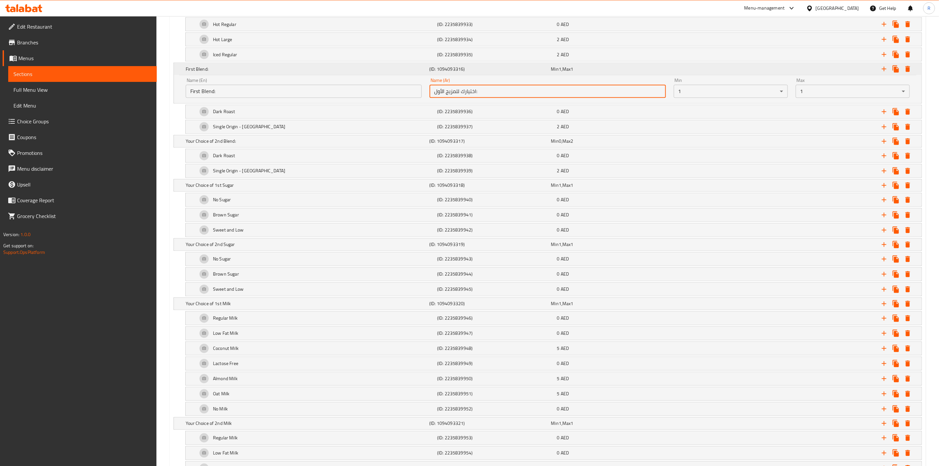
drag, startPoint x: 489, startPoint y: 96, endPoint x: 357, endPoint y: 76, distance: 133.6
click at [357, 76] on div "First Blend: (ID: 1094093316) Min 1 , Max 1 Name (En) First Blend: Name (En) Na…" at bounding box center [548, 83] width 748 height 40
paste input "لخلطة الأولى"
type input "الخلطة الأولى:"
click at [200, 145] on h5 "Your Choice of 2nd Blend:" at bounding box center [306, 141] width 241 height 7
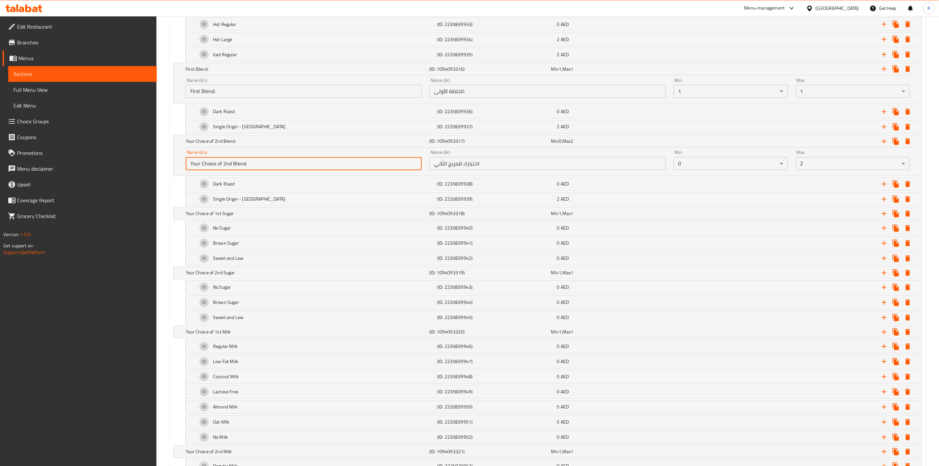
drag, startPoint x: 231, startPoint y: 174, endPoint x: 94, endPoint y: 155, distance: 138.6
drag, startPoint x: 232, startPoint y: 168, endPoint x: 147, endPoint y: 163, distance: 84.6
type input "Second Blend:"
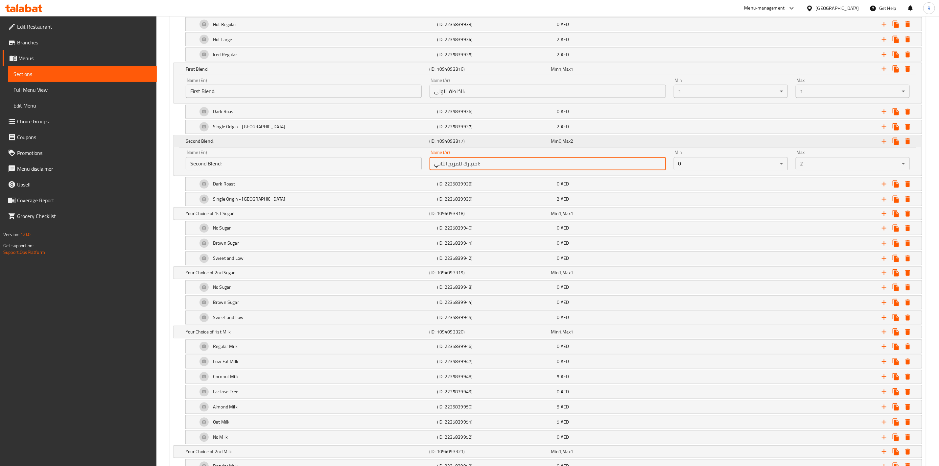
drag, startPoint x: 490, startPoint y: 173, endPoint x: 333, endPoint y: 151, distance: 158.9
click at [333, 151] on div "Second Blend: (ID: 1094093317) Min 0 , Max 2 Name (En) Second Blend: Name (En) …" at bounding box center [548, 155] width 748 height 40
paste input "لخلطة الثانية"
type input "الخلطة الثانية:"
click at [179, 172] on div "Name (En) Second Blend: Name (En) Name (Ar) الخلطة الثانية: Name (Ar) Min 0 ​ M…" at bounding box center [548, 162] width 748 height 28
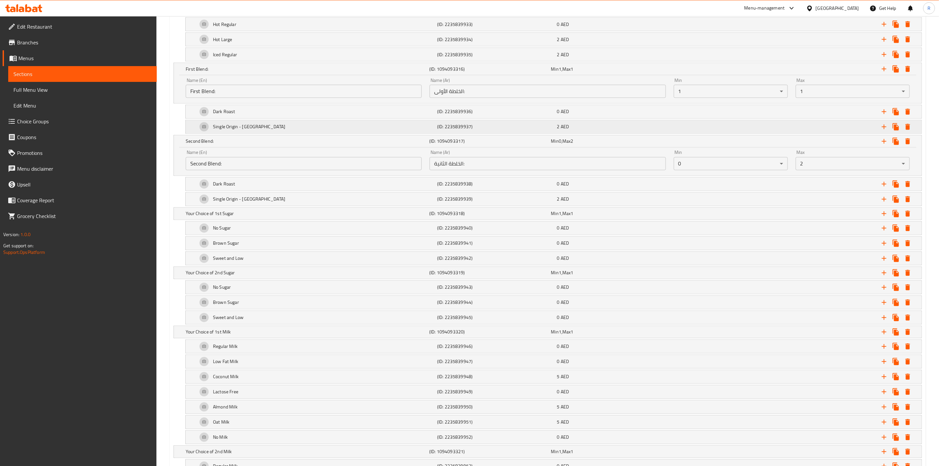
click at [263, 132] on div "Single Origin - Brazil" at bounding box center [316, 127] width 240 height 16
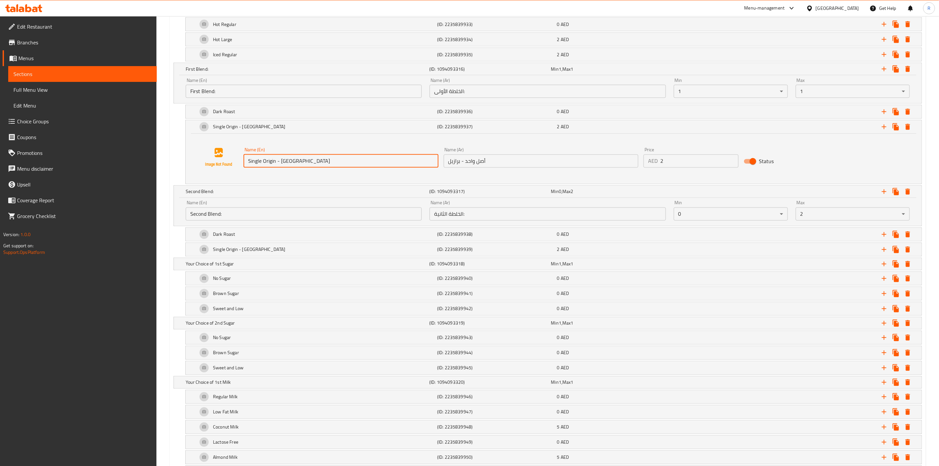
drag, startPoint x: 301, startPoint y: 171, endPoint x: 280, endPoint y: 174, distance: 21.3
click at [280, 168] on input "Single Origin - Brazil" at bounding box center [340, 160] width 195 height 13
drag, startPoint x: 317, startPoint y: 171, endPoint x: 216, endPoint y: 160, distance: 101.1
click at [216, 160] on div "Name (En) Single Origin - El Salvador Name (En) Name (Ar) أصل واحد - برازيل Nam…" at bounding box center [554, 157] width 720 height 50
type input "Single Origin - El Salvador"
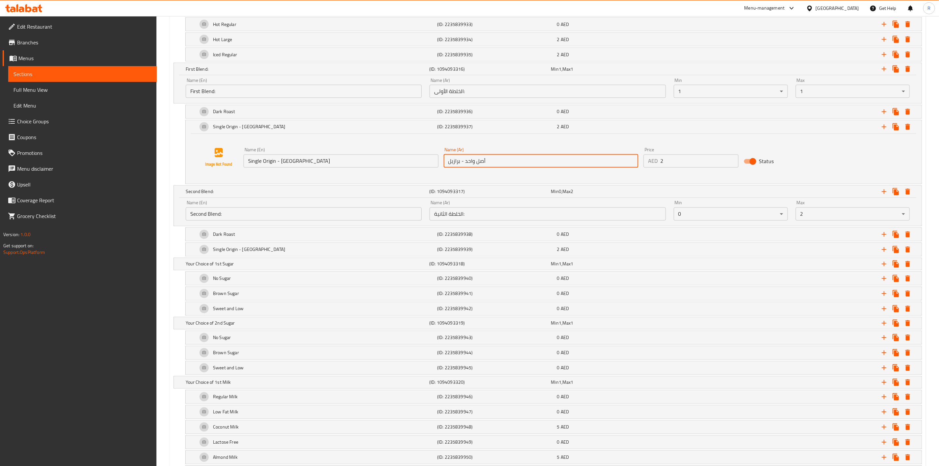
drag, startPoint x: 500, startPoint y: 171, endPoint x: 401, endPoint y: 167, distance: 99.6
click at [401, 167] on div "Name (En) Single Origin - El Salvador Name (En) Name (Ar) أصل واحد - برازيل Nam…" at bounding box center [541, 157] width 600 height 25
paste input "لسلفادور"
type input "أصل واحد - السلفادور"
click at [194, 133] on div "Single Origin - El Salvador (ID: 2235839937) 2 AED" at bounding box center [554, 126] width 736 height 13
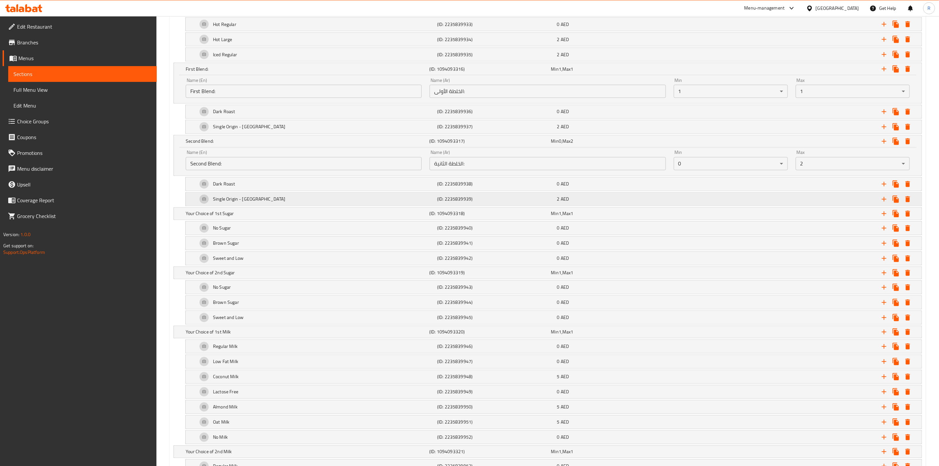
click at [272, 207] on div "Single Origin - Brazil" at bounding box center [316, 199] width 240 height 16
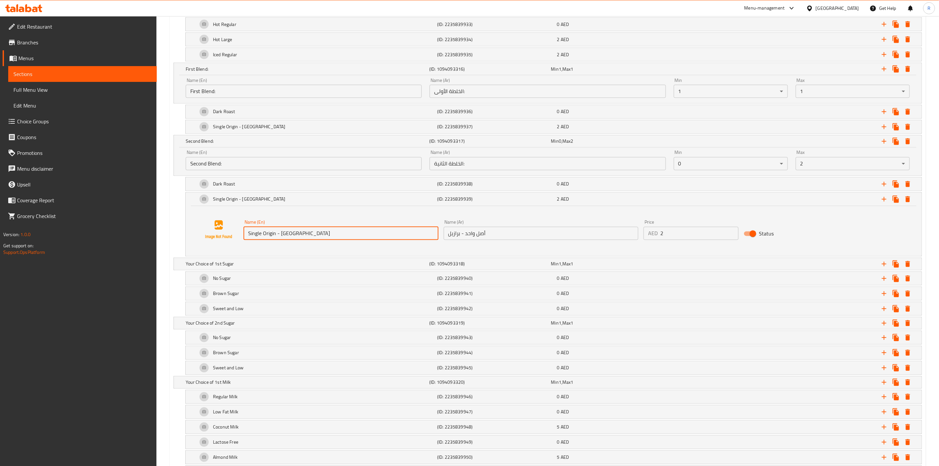
click at [303, 240] on input "Single Origin - Brazil" at bounding box center [340, 233] width 195 height 13
click at [272, 128] on div "Single Origin - El Salvador" at bounding box center [316, 127] width 240 height 16
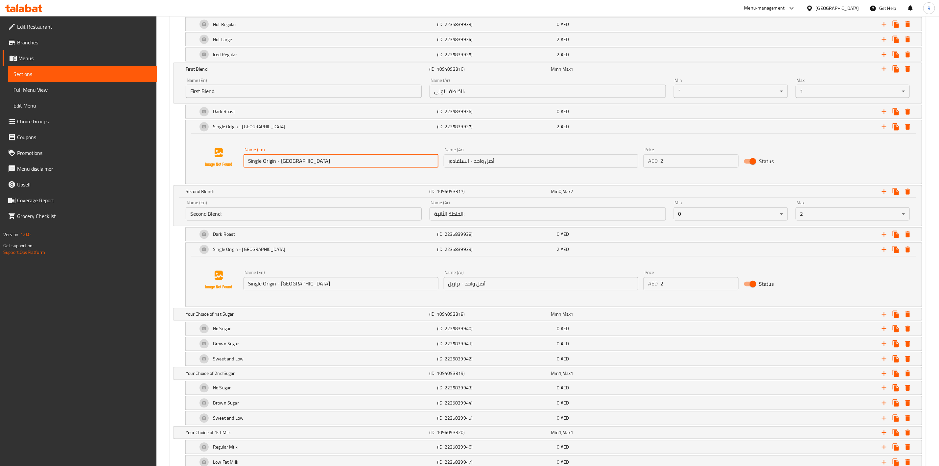
drag, startPoint x: 312, startPoint y: 174, endPoint x: 197, endPoint y: 162, distance: 114.6
click at [197, 162] on div "Name (En) Single Origin - El Salvador Name (En) Name (Ar) أصل واحد - السلفادور …" at bounding box center [554, 157] width 720 height 50
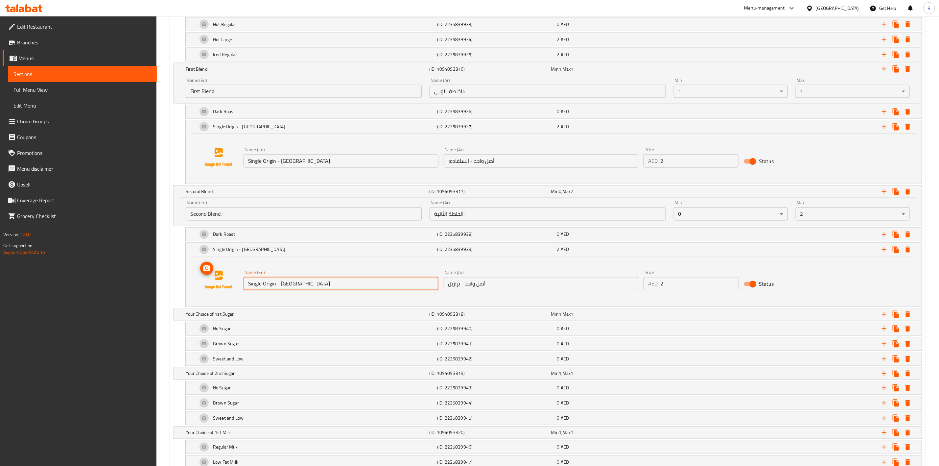
drag, startPoint x: 312, startPoint y: 298, endPoint x: 190, endPoint y: 270, distance: 124.3
click at [190, 270] on div "Name (En) Single Origin - Brazil Name (En) Name (Ar) أصل واحد - برازيل Name (Ar…" at bounding box center [554, 281] width 736 height 50
paste input "El Salvador"
type input "Single Origin - El Salvador"
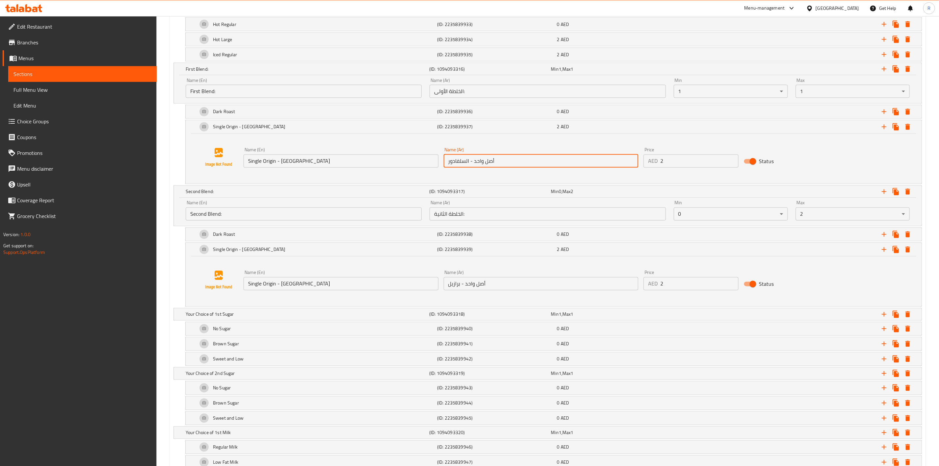
drag, startPoint x: 509, startPoint y: 167, endPoint x: 425, endPoint y: 161, distance: 84.0
click at [425, 161] on div "Name (En) Single Origin - El Salvador Name (En) Name (Ar) أصل واحد - السلفادور …" at bounding box center [541, 157] width 600 height 25
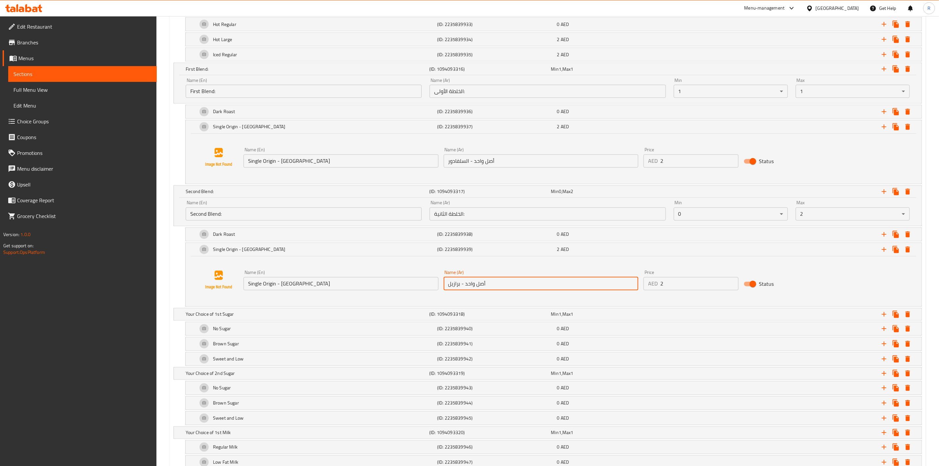
drag, startPoint x: 497, startPoint y: 298, endPoint x: 353, endPoint y: 288, distance: 144.3
click at [353, 288] on div "Name (En) Single Origin - El Salvador Name (En) Name (Ar) أصل واحد - برازيل Nam…" at bounding box center [541, 279] width 600 height 25
paste input "لسلفادور"
type input "أصل واحد - السلفادور"
click at [193, 256] on div "Single Origin - El Salvador (ID: 2235839939) 2 AED" at bounding box center [554, 249] width 736 height 13
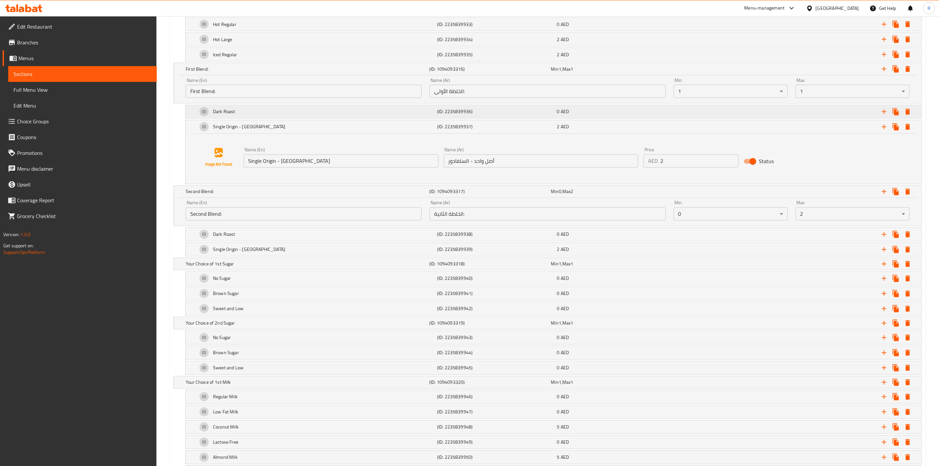
click at [191, 115] on div "Dark Roast (ID: 2235839936) 0 AED" at bounding box center [554, 111] width 736 height 13
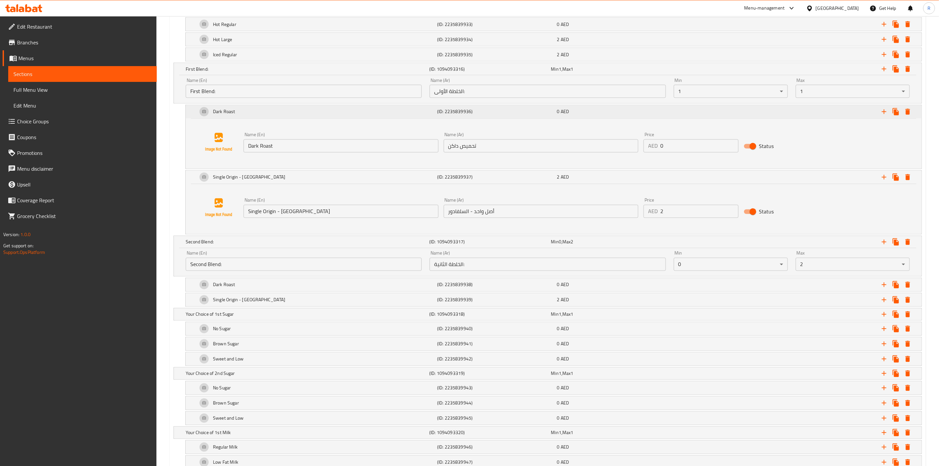
click at [191, 115] on div "Dark Roast (ID: 2235839936) 0 AED" at bounding box center [554, 111] width 736 height 13
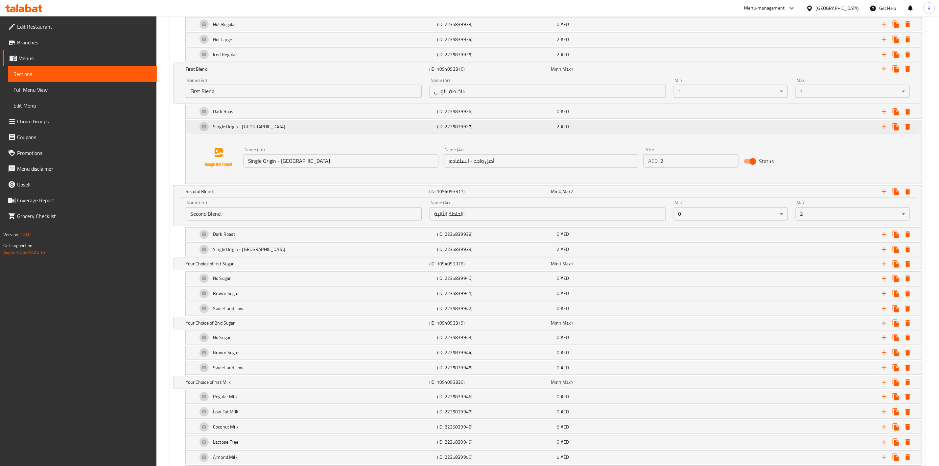
click at [196, 135] on div "Single Origin - El Salvador" at bounding box center [316, 127] width 240 height 16
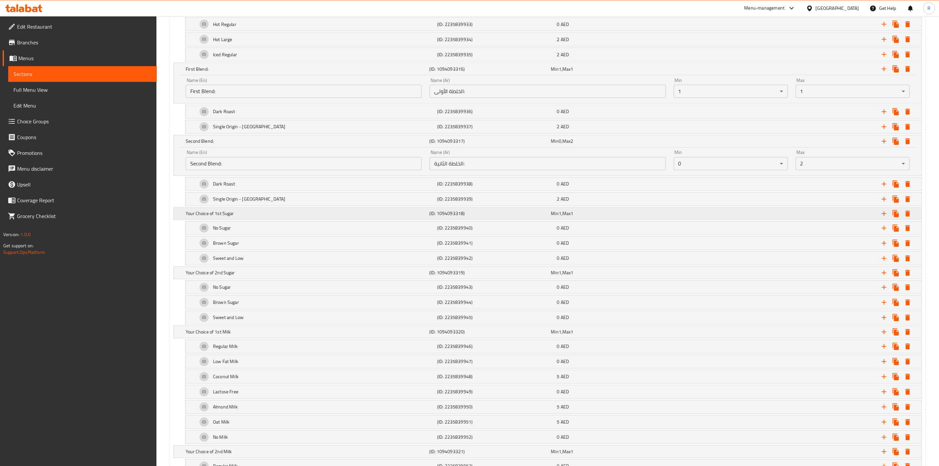
click at [244, 217] on h5 "Your Choice of 1st Sugar" at bounding box center [306, 213] width 241 height 7
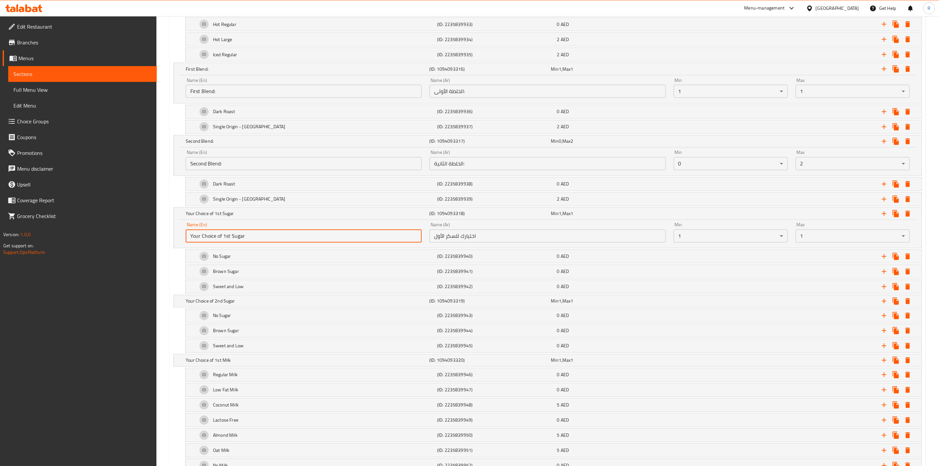
drag, startPoint x: 232, startPoint y: 243, endPoint x: 103, endPoint y: 242, distance: 129.5
type input "First Sugar"
click at [211, 304] on h5 "Your Choice of 2nd Sugar" at bounding box center [306, 301] width 241 height 7
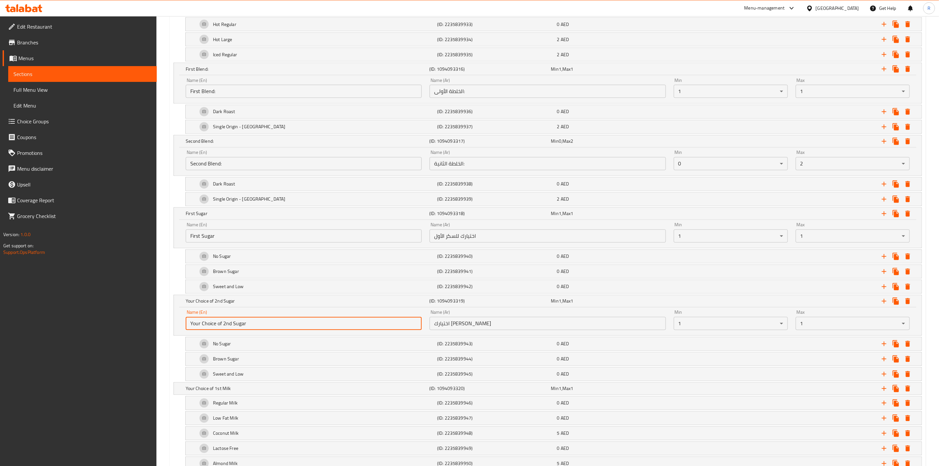
drag, startPoint x: 234, startPoint y: 333, endPoint x: 136, endPoint y: 318, distance: 98.4
click at [136, 318] on div "Edit Restaurant Branches Menus Sections Full Menu View Edit Menu Choice Groups …" at bounding box center [469, 4] width 939 height 1672
type input "Second Sugar"
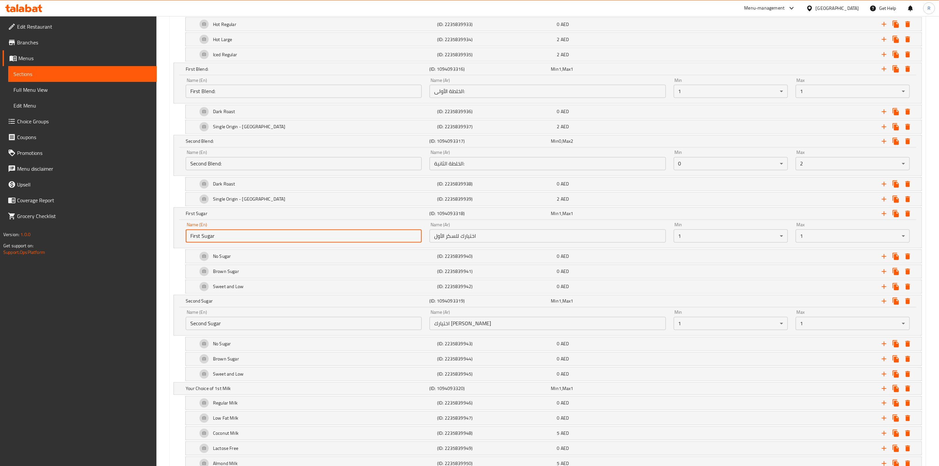
click at [221, 243] on input "First Sugar" at bounding box center [304, 235] width 236 height 13
drag, startPoint x: 242, startPoint y: 244, endPoint x: 128, endPoint y: 231, distance: 114.4
click at [128, 231] on div "Edit Restaurant Branches Menus Sections Full Menu View Edit Menu Choice Groups …" at bounding box center [469, 4] width 939 height 1672
type input "First Sugar - On Side"
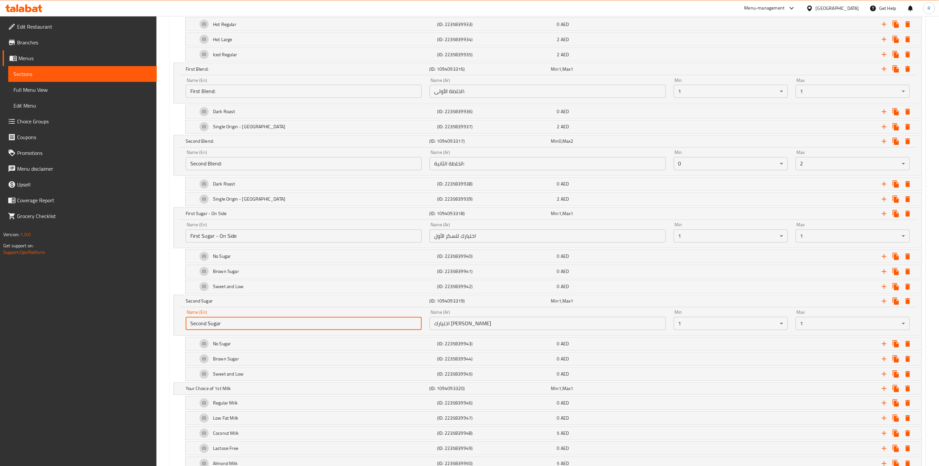
click at [234, 330] on input "Second Sugar" at bounding box center [304, 323] width 236 height 13
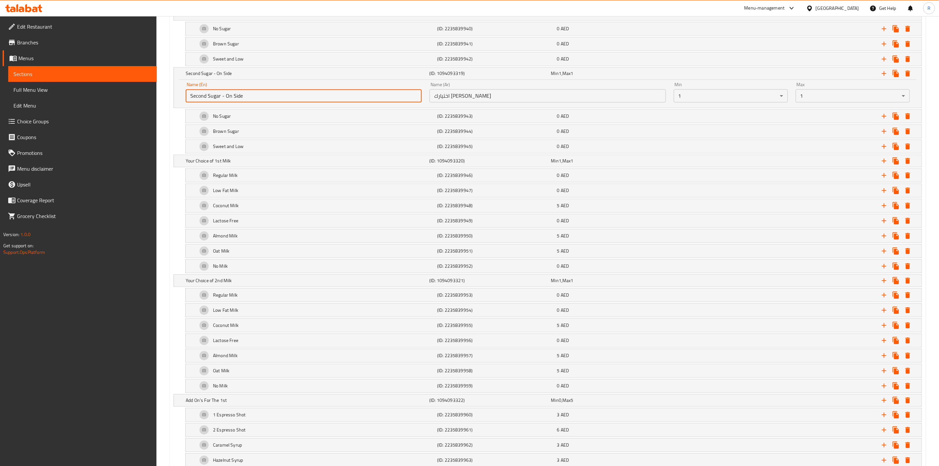
scroll to position [1095, 0]
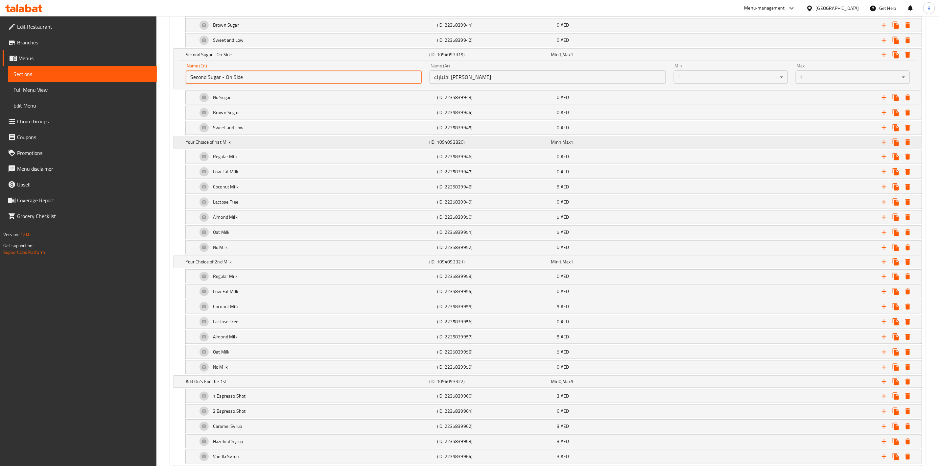
type input "Second Sugar - On Side"
click at [217, 145] on h5 "Your Choice of 1st Milk" at bounding box center [306, 142] width 241 height 7
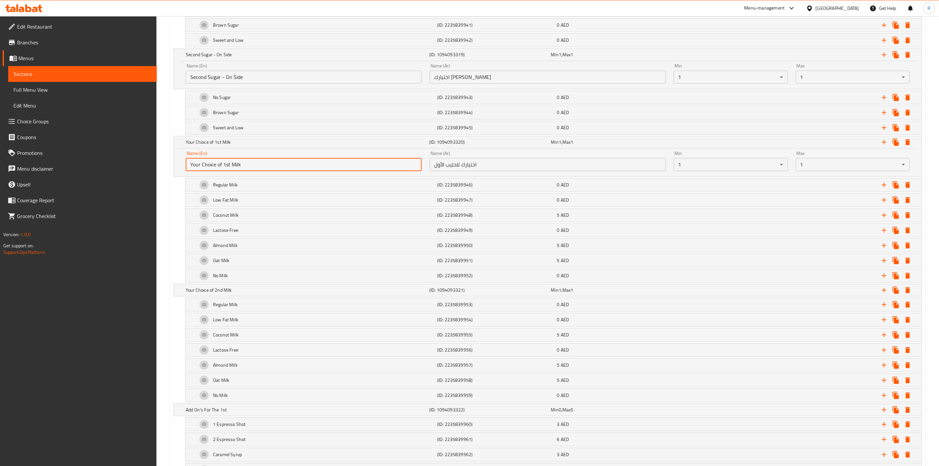
drag, startPoint x: 231, startPoint y: 176, endPoint x: 147, endPoint y: 174, distance: 83.8
drag, startPoint x: 227, startPoint y: 177, endPoint x: 92, endPoint y: 141, distance: 139.6
type input "First Milk"
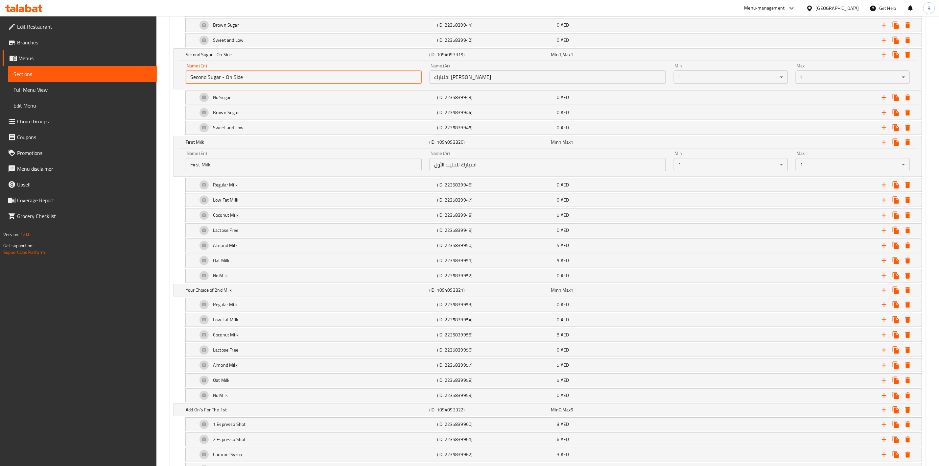
drag, startPoint x: 254, startPoint y: 85, endPoint x: 130, endPoint y: 62, distance: 125.2
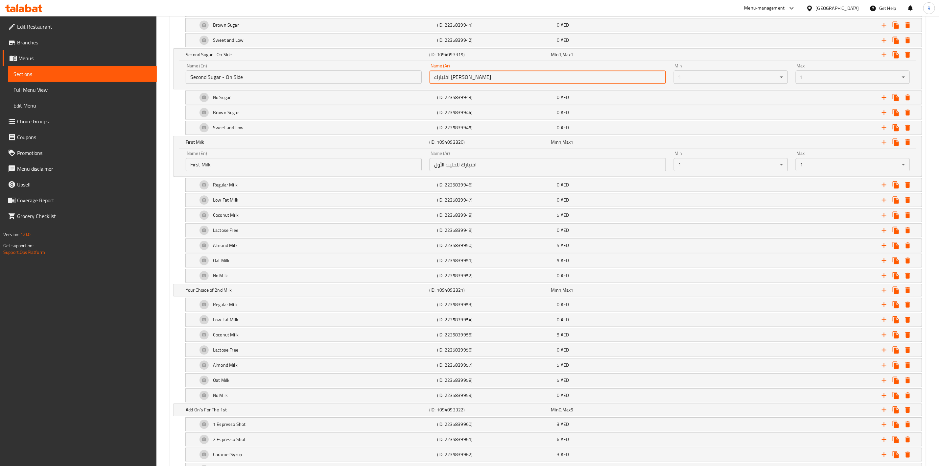
drag, startPoint x: 503, startPoint y: 89, endPoint x: 313, endPoint y: 88, distance: 189.9
click at [313, 87] on div "Name (En) Second Sugar - On Side Name (En) Name (Ar) اختيارك للسكر الثاني Name …" at bounding box center [548, 73] width 732 height 28
paste input "لسكر الثاني - على الجانب"
type input "السكر الثاني - على الجانب"
click at [257, 62] on div "Second Sugar - On Side (ID: 1094093319) Min 1 , Max 1" at bounding box center [549, 54] width 730 height 14
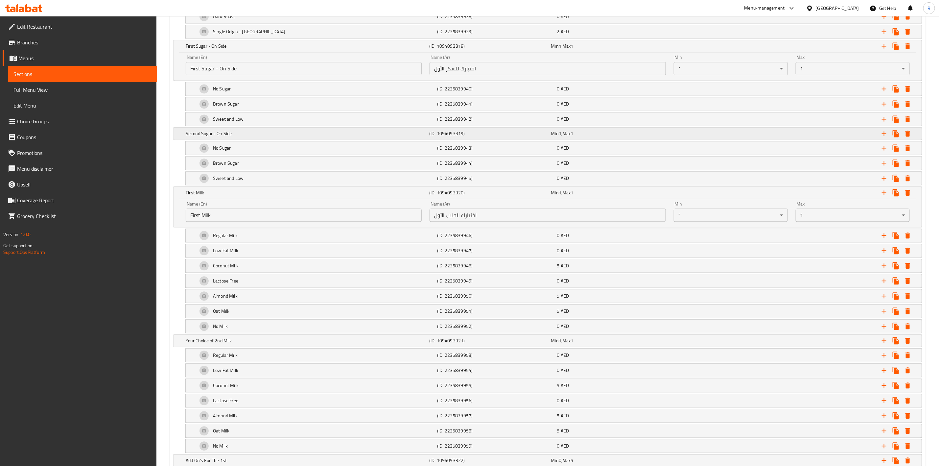
scroll to position [996, 0]
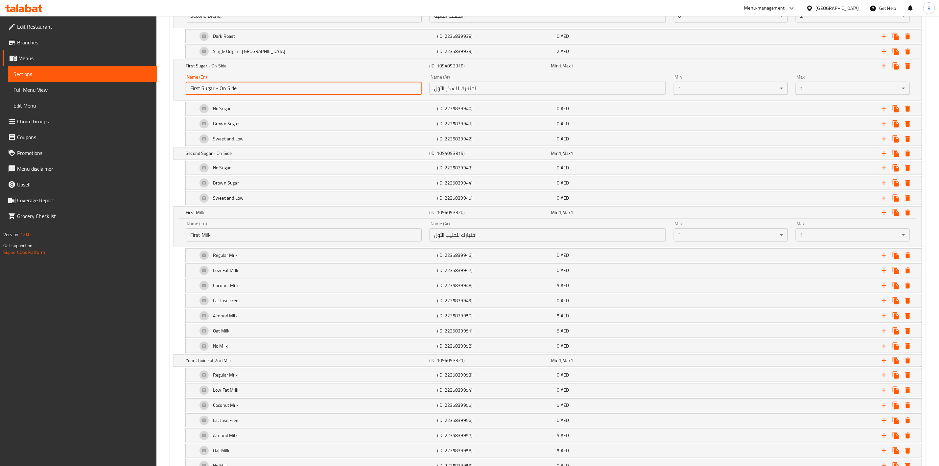
drag, startPoint x: 263, startPoint y: 96, endPoint x: 94, endPoint y: 99, distance: 168.9
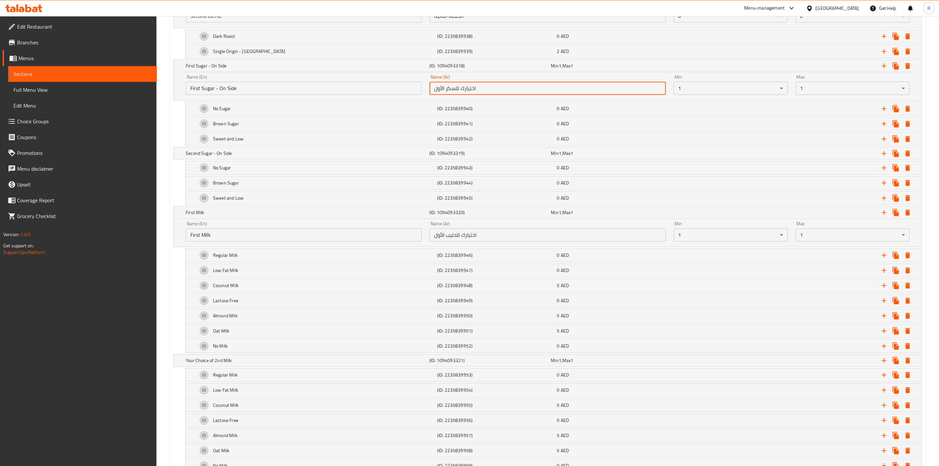
drag, startPoint x: 516, startPoint y: 91, endPoint x: 364, endPoint y: 89, distance: 151.8
click at [364, 89] on div "Name (En) First Sugar - On Side Name (En) Name (Ar) اختيارك للسكر الأول Name (A…" at bounding box center [548, 85] width 732 height 28
paste input "لسكر الأول - على الجانب"
type input "السكر الأول - على الجانب"
click at [174, 112] on div "No Sugar (ID: 2235839940) 0 AED Name (En) No Sugar Name (En) Name (Ar) بدون سكر…" at bounding box center [548, 109] width 748 height 14
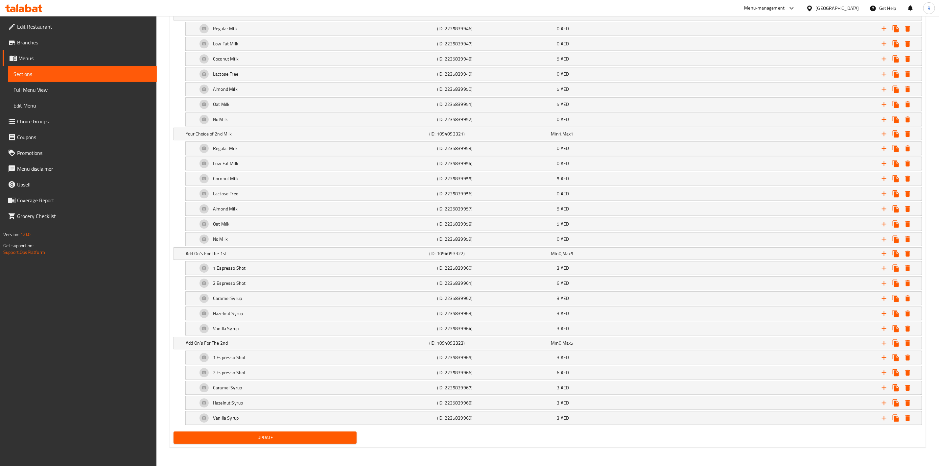
scroll to position [1243, 0]
click at [221, 130] on h5 "Your Choice of 2nd Milk" at bounding box center [306, 133] width 241 height 7
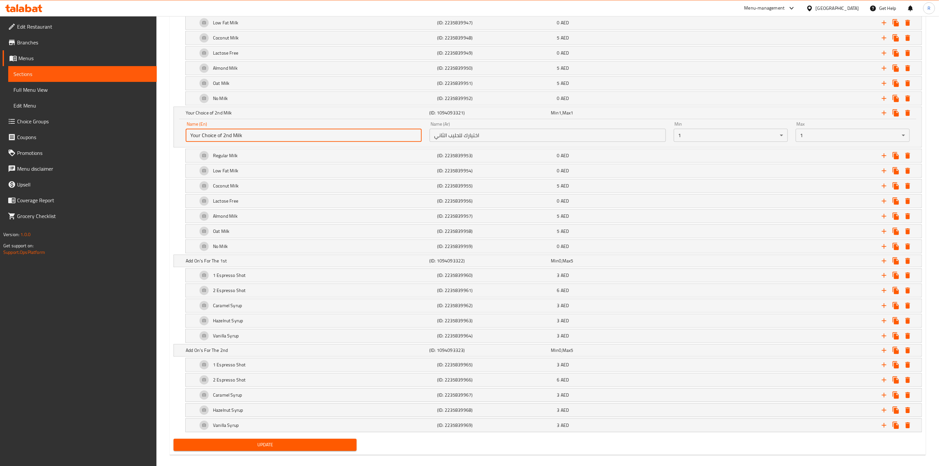
click at [231, 142] on input "Your Choice of 2nd Milk" at bounding box center [304, 134] width 236 height 13
drag, startPoint x: 234, startPoint y: 149, endPoint x: 117, endPoint y: 158, distance: 116.7
drag, startPoint x: 246, startPoint y: 152, endPoint x: 75, endPoint y: 134, distance: 172.5
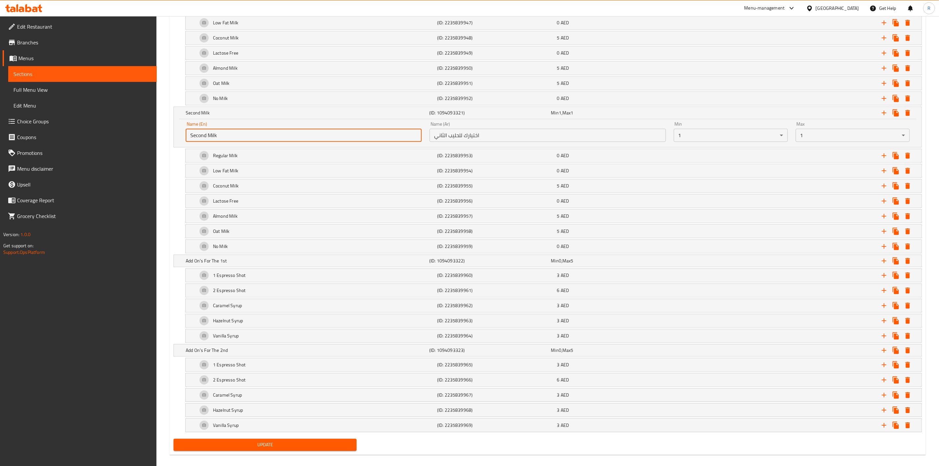
type input "Second Milk"
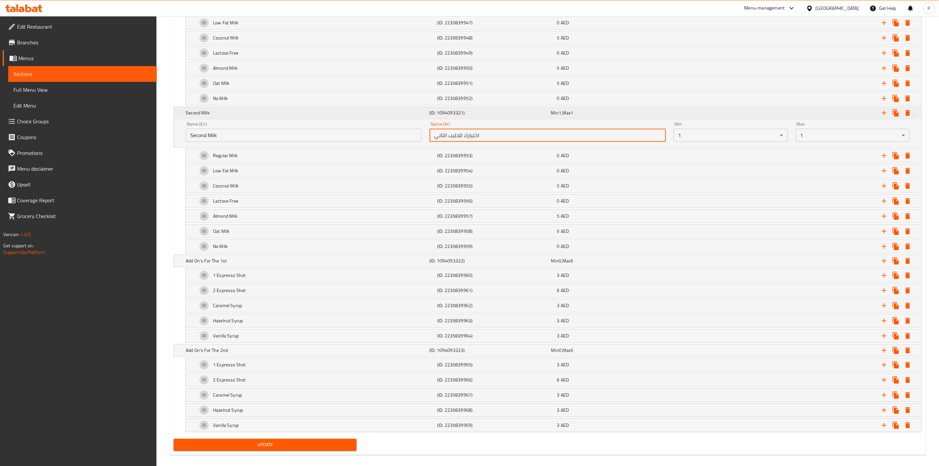
drag, startPoint x: 483, startPoint y: 149, endPoint x: 387, endPoint y: 129, distance: 98.3
click at [387, 129] on div "Second Milk (ID: 1094093321) Min 1 , Max 1 Name (En) Second Milk Name (En) Name…" at bounding box center [548, 127] width 748 height 40
paste input "text"
type input "الحليب الثاني"
click at [189, 268] on div "Add On's For The 1st (ID: 1094093322) Min 0 , Max 5" at bounding box center [549, 260] width 730 height 14
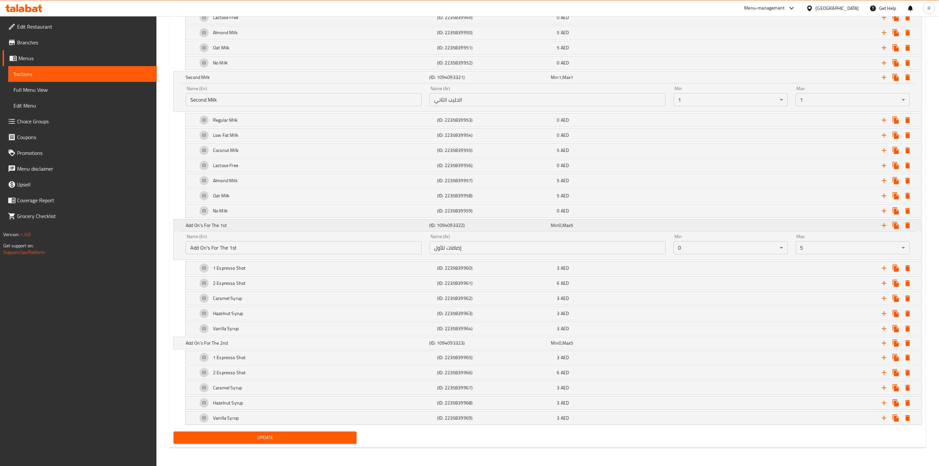
scroll to position [1300, 0]
drag, startPoint x: 244, startPoint y: 245, endPoint x: 55, endPoint y: 240, distance: 188.7
type input "f"
drag, startPoint x: 230, startPoint y: 243, endPoint x: 131, endPoint y: 241, distance: 98.9
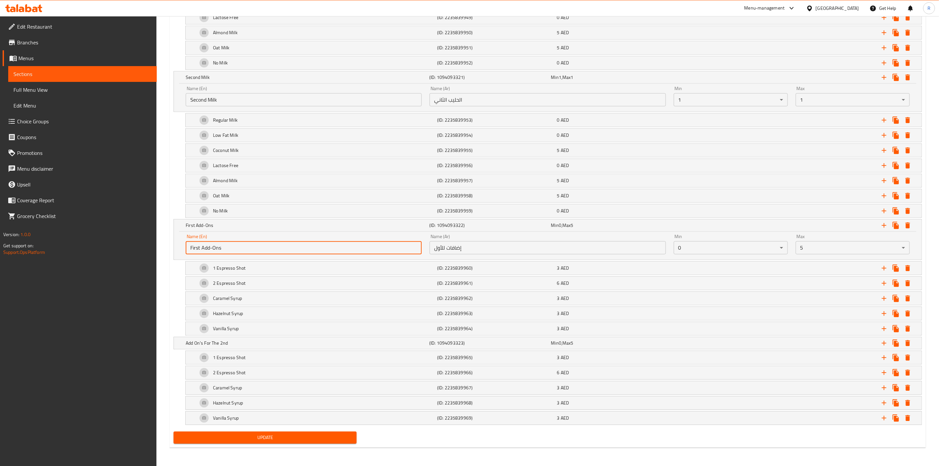
type input "First Add-Ons"
click at [227, 340] on h5 "Add On's For The 2nd" at bounding box center [306, 342] width 241 height 7
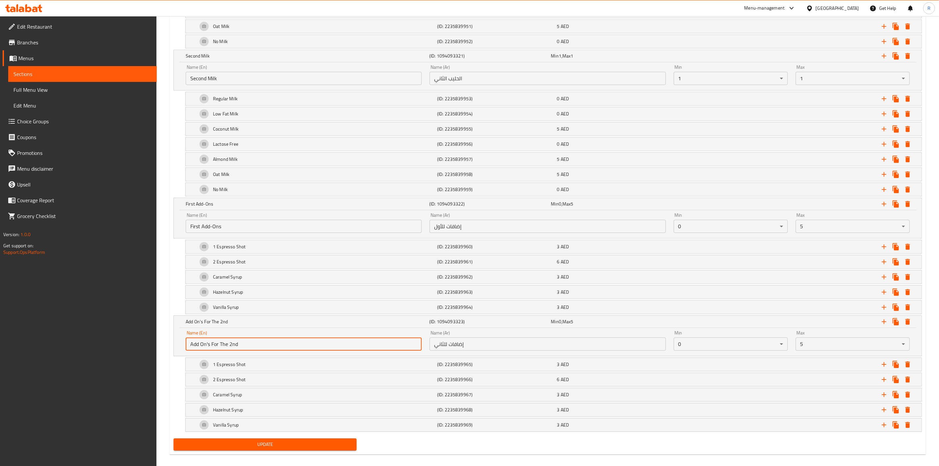
drag, startPoint x: 242, startPoint y: 361, endPoint x: 89, endPoint y: 364, distance: 152.5
paste input "First Add-Ons"
click at [200, 350] on input "First Add-Ons" at bounding box center [304, 343] width 236 height 13
type input "Second Add-Ons"
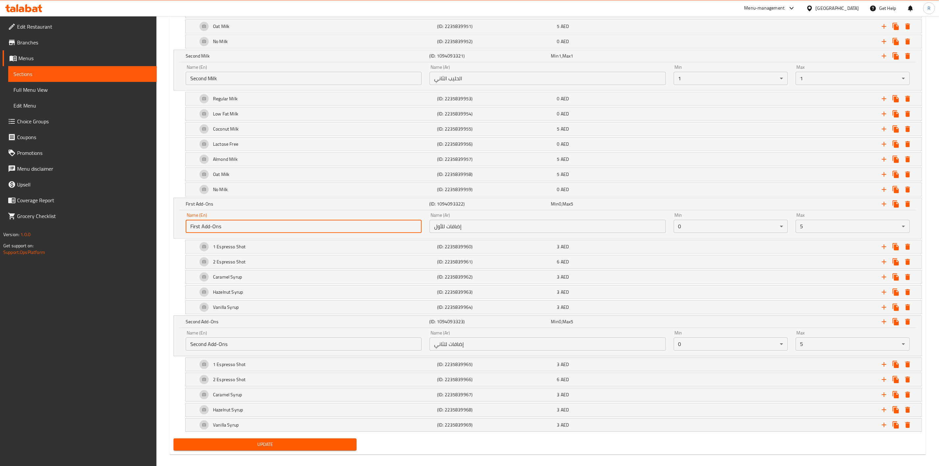
drag, startPoint x: 226, startPoint y: 241, endPoint x: 136, endPoint y: 219, distance: 92.3
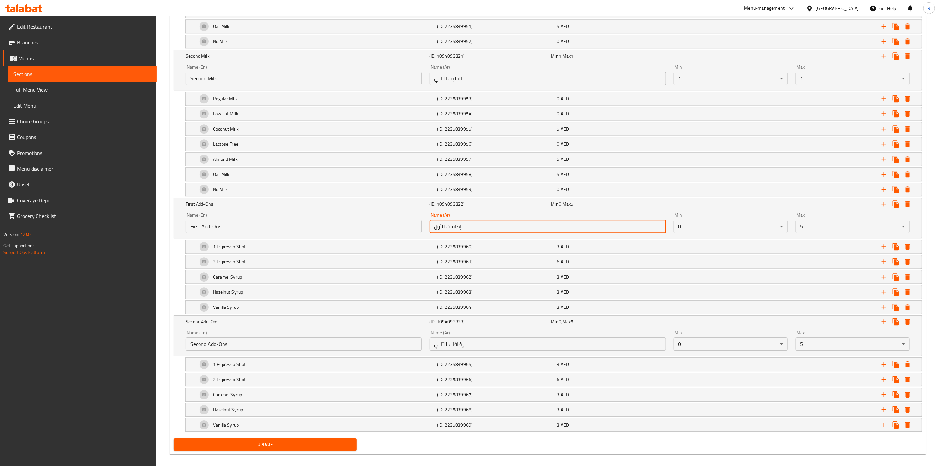
drag, startPoint x: 479, startPoint y: 243, endPoint x: 390, endPoint y: 247, distance: 89.8
click at [390, 237] on div "Name (En) First Add-Ons Name (En) Name (Ar) إضافات للأول Name (Ar) Min 0 ​ Max …" at bounding box center [548, 223] width 732 height 28
paste input "لإضافات الأولى"
type input "الإضافات الأولى"
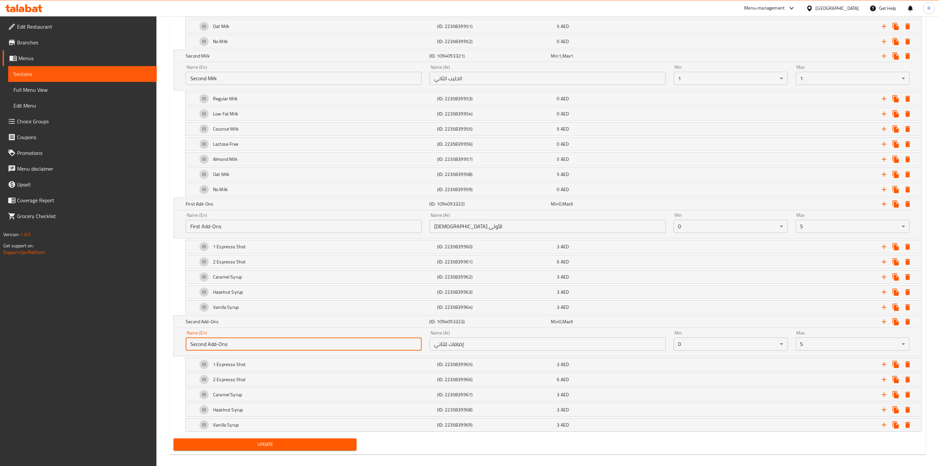
click at [267, 350] on input "Second Add-Ons" at bounding box center [304, 343] width 236 height 13
drag, startPoint x: 267, startPoint y: 362, endPoint x: 171, endPoint y: 352, distance: 97.1
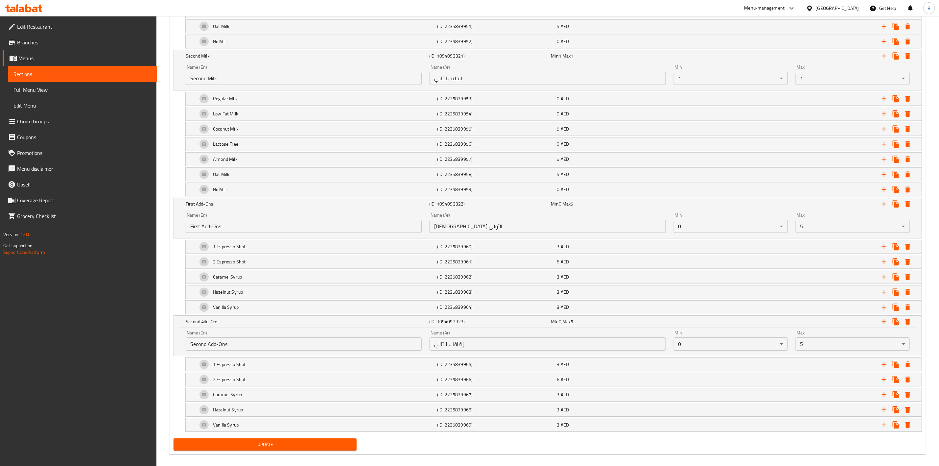
click at [467, 354] on div "Name (Ar) إضافات للثاني Name (Ar)" at bounding box center [548, 340] width 244 height 28
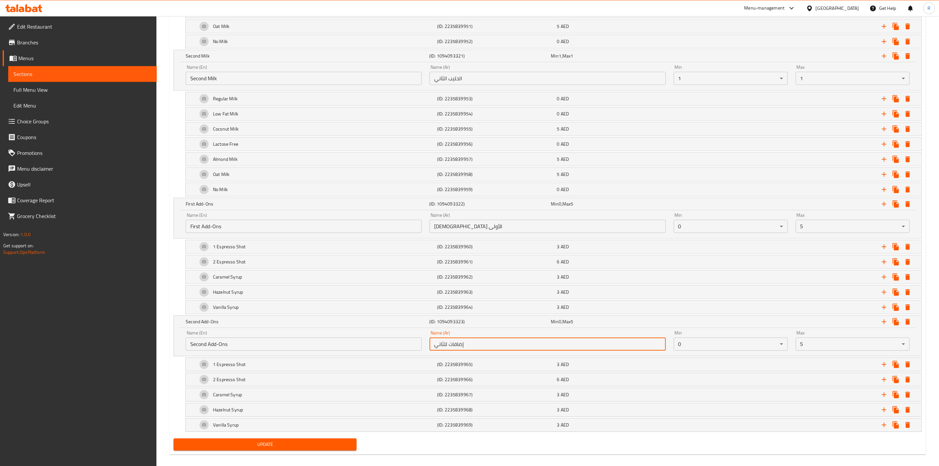
drag, startPoint x: 468, startPoint y: 362, endPoint x: 346, endPoint y: 351, distance: 122.7
click at [346, 351] on div "Name (En) Second Add-Ons Name (En) Name (Ar) إضافات للثاني Name (Ar) Min 0 ​ Ma…" at bounding box center [548, 340] width 732 height 28
paste input "لإضافات الثانية"
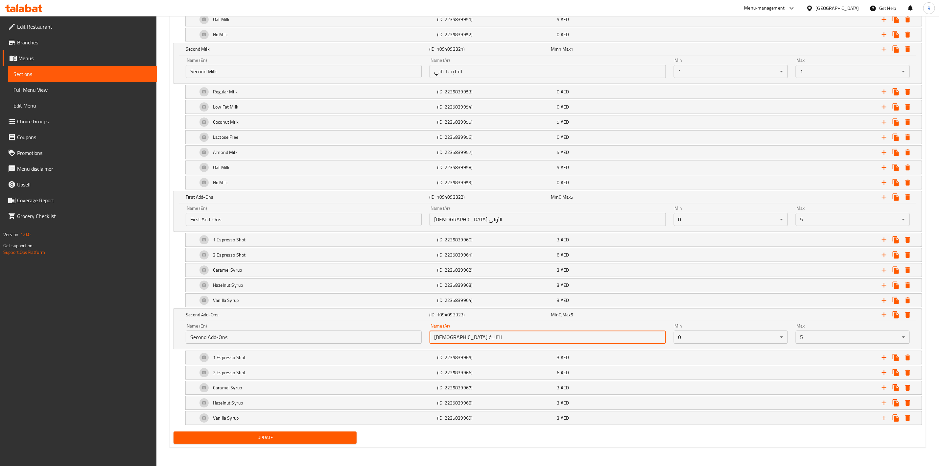
type input "الإضافات الثانية"
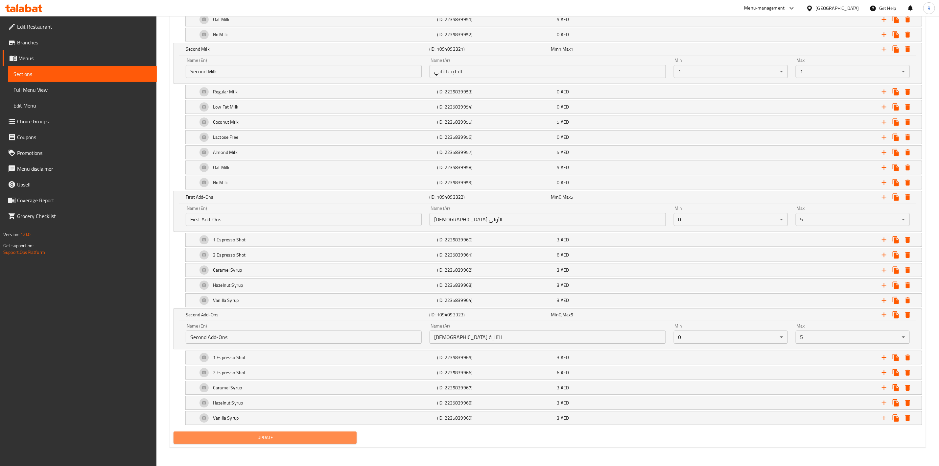
click at [293, 437] on span "Update" at bounding box center [265, 437] width 173 height 8
click at [324, 435] on span "Update" at bounding box center [265, 437] width 173 height 8
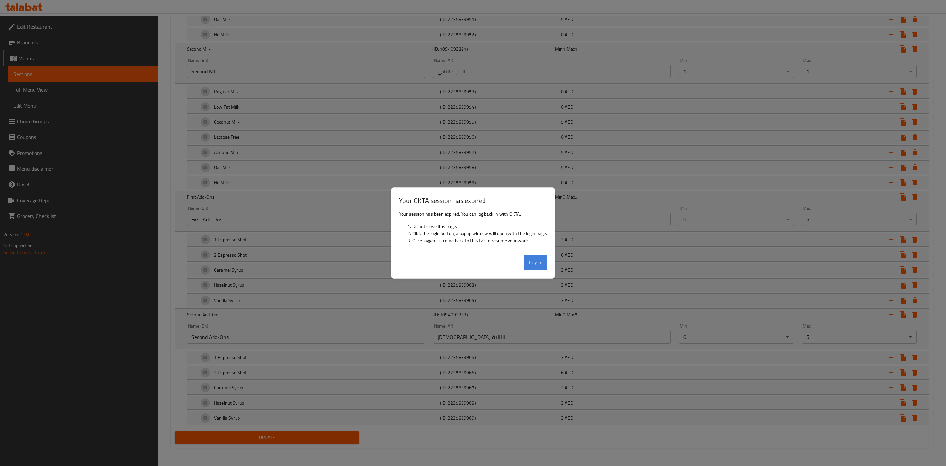
click at [537, 265] on button "Login" at bounding box center [536, 262] width 24 height 16
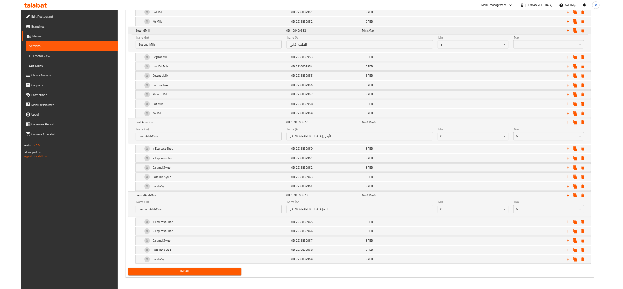
scroll to position [1306, 0]
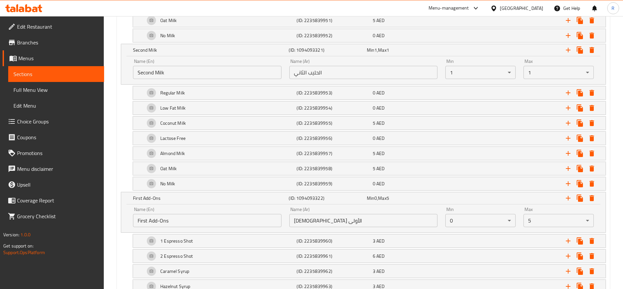
click at [81, 69] on link "Sections" at bounding box center [56, 74] width 96 height 16
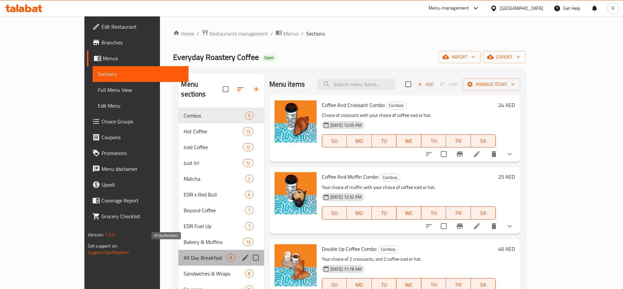
click at [184, 253] on span "All Day Breakfast" at bounding box center [205, 257] width 43 height 8
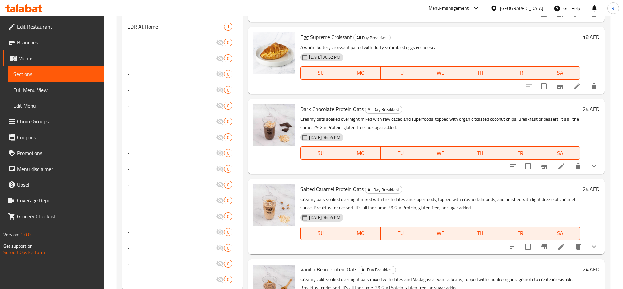
scroll to position [319, 0]
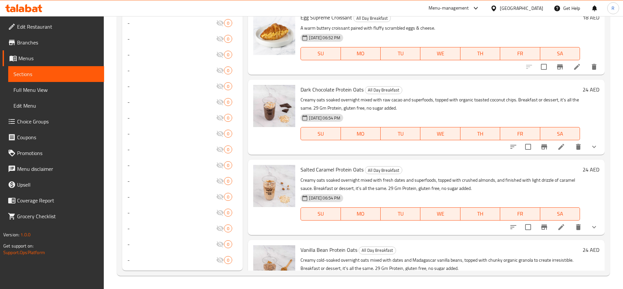
click at [605, 156] on div "Menu sections Combos 5 Hot Coffee 13 Iced Coffee 12 Just In! 12 Matcha 2 EDR x …" at bounding box center [363, 12] width 493 height 526
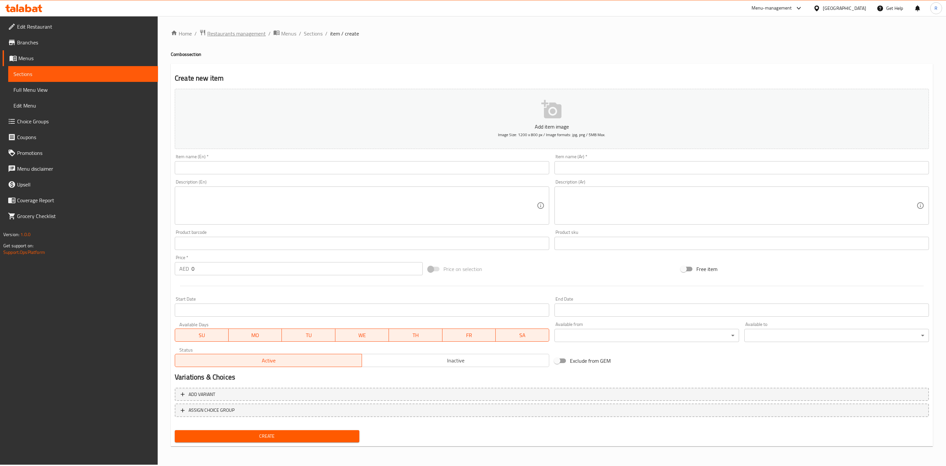
click at [234, 30] on span "Restaurants management" at bounding box center [236, 34] width 58 height 8
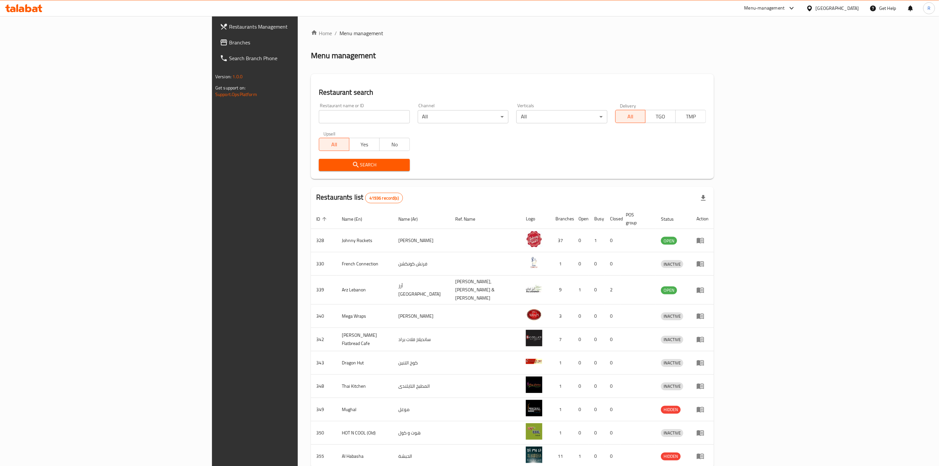
click at [319, 114] on input "search" at bounding box center [364, 116] width 91 height 13
type input "everyday roastery"
click button "Search" at bounding box center [364, 165] width 91 height 12
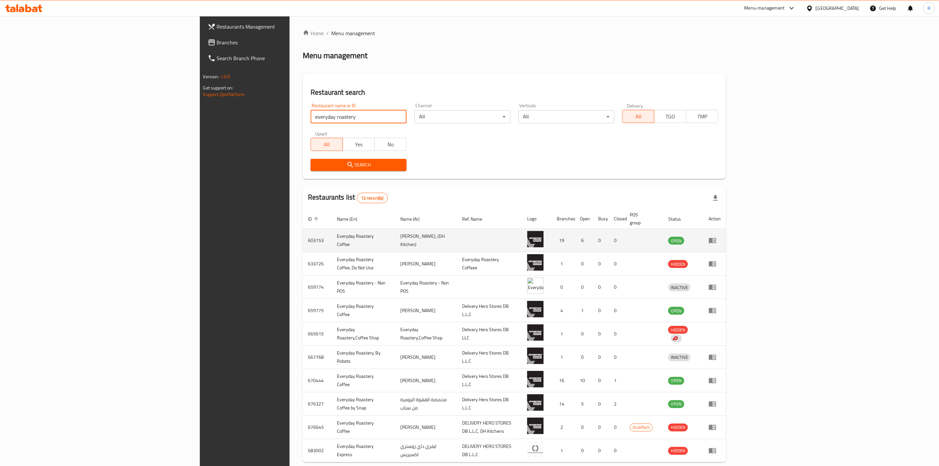
click at [726, 237] on td "enhanced table" at bounding box center [714, 240] width 23 height 23
click at [716, 236] on icon "enhanced table" at bounding box center [712, 240] width 8 height 8
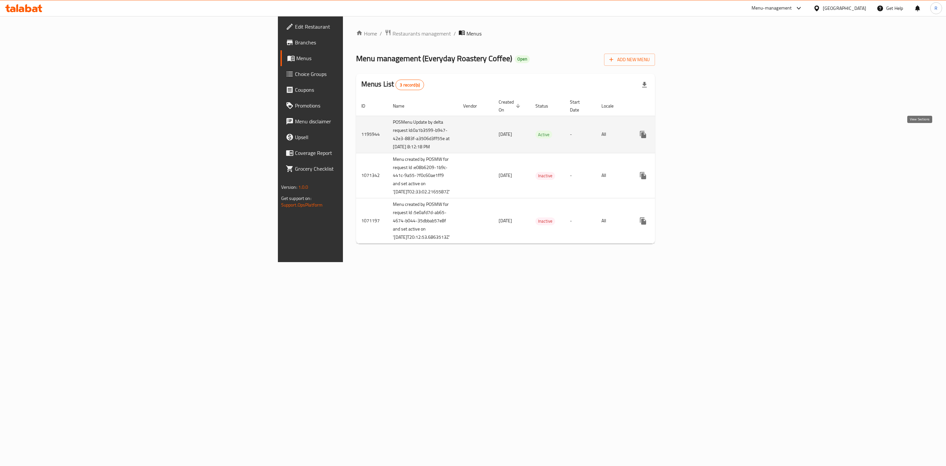
click at [695, 137] on icon "enhanced table" at bounding box center [691, 134] width 8 height 8
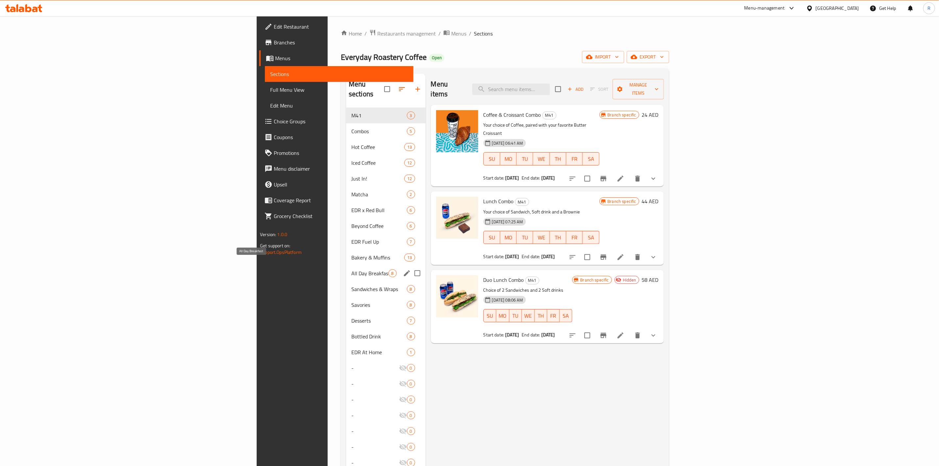
click at [351, 269] on span "All Day Breakfast" at bounding box center [369, 273] width 37 height 8
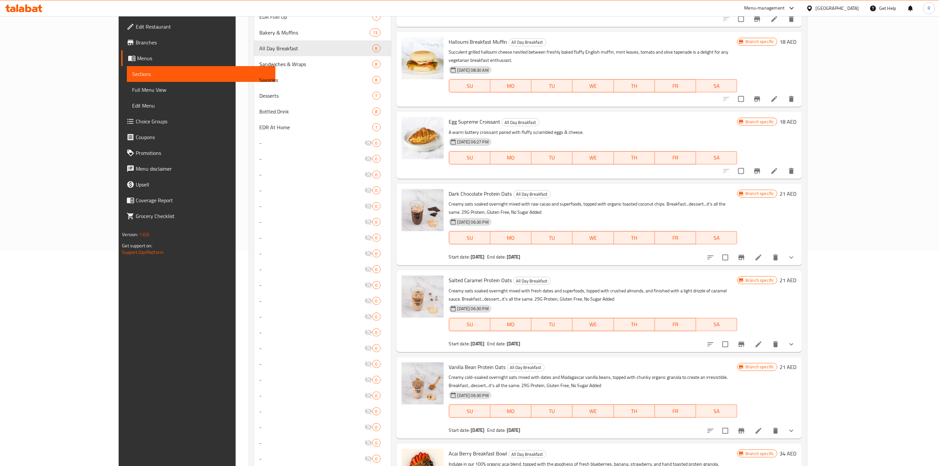
scroll to position [214, 0]
click at [762, 254] on icon at bounding box center [758, 258] width 8 height 8
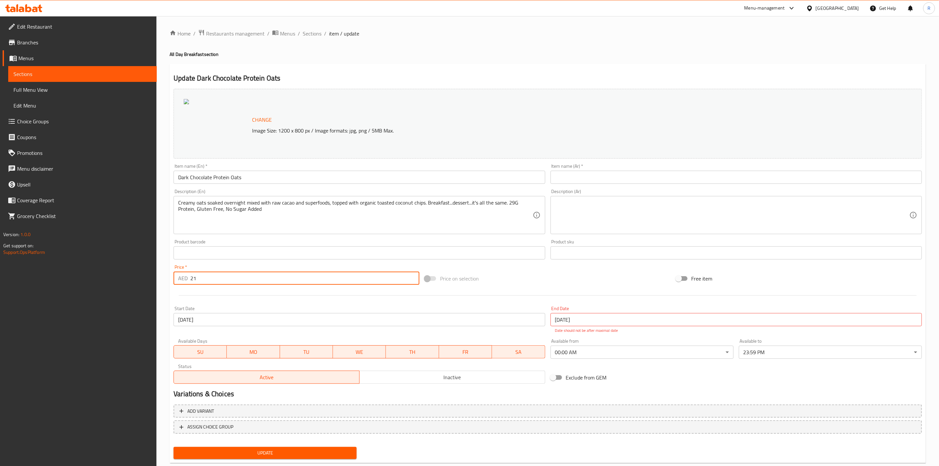
click at [199, 276] on input "21" at bounding box center [304, 277] width 229 height 13
type input "24"
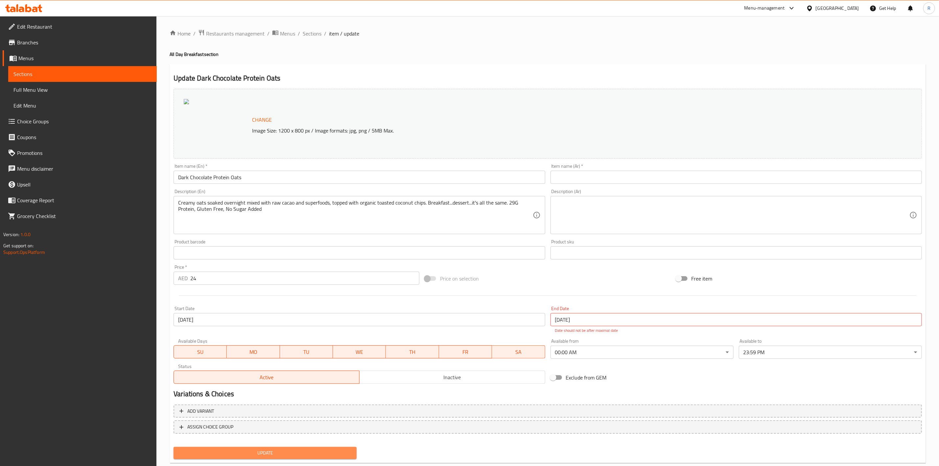
click at [265, 450] on span "Update" at bounding box center [265, 453] width 173 height 8
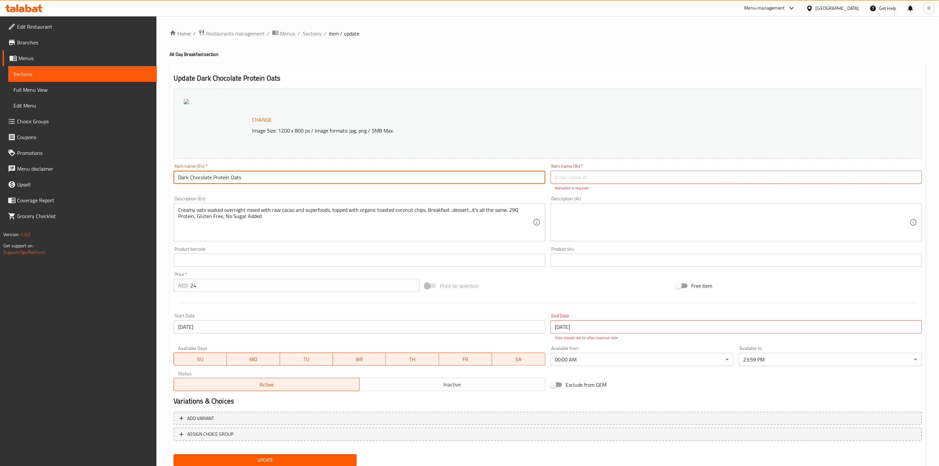
drag, startPoint x: 256, startPoint y: 176, endPoint x: 118, endPoint y: 156, distance: 138.9
click at [118, 156] on div "Edit Restaurant Branches Menus Sections Full Menu View Edit Menu Choice Groups …" at bounding box center [469, 252] width 939 height 472
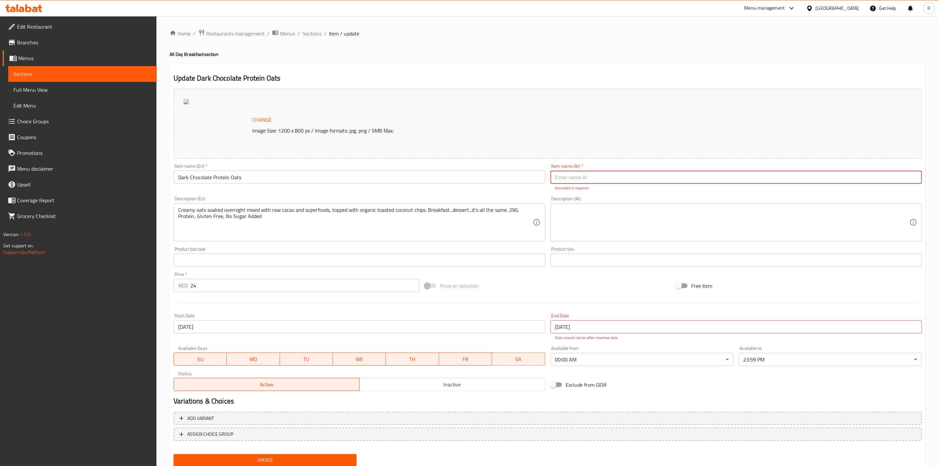
click at [583, 178] on input "text" at bounding box center [735, 177] width 371 height 13
paste input "شوفان بروتين الشوكولاتة الداكنة"
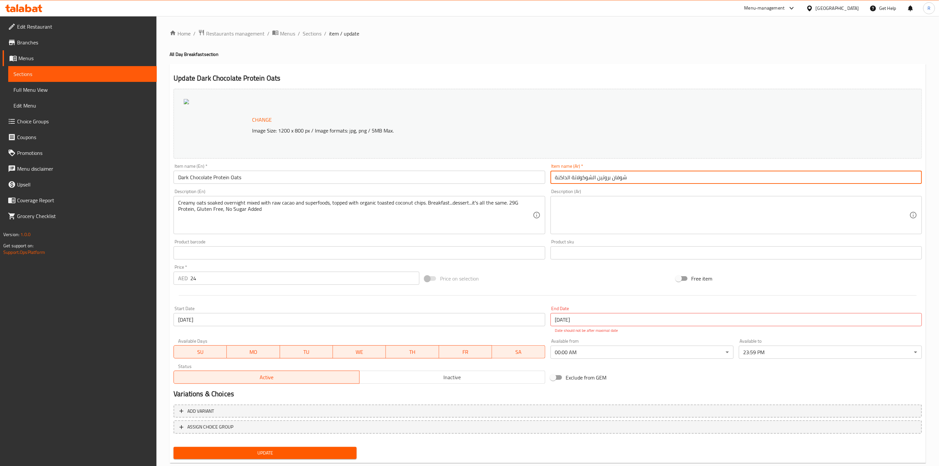
type input "شوفان بروتين الشوكولاتة الداكنة"
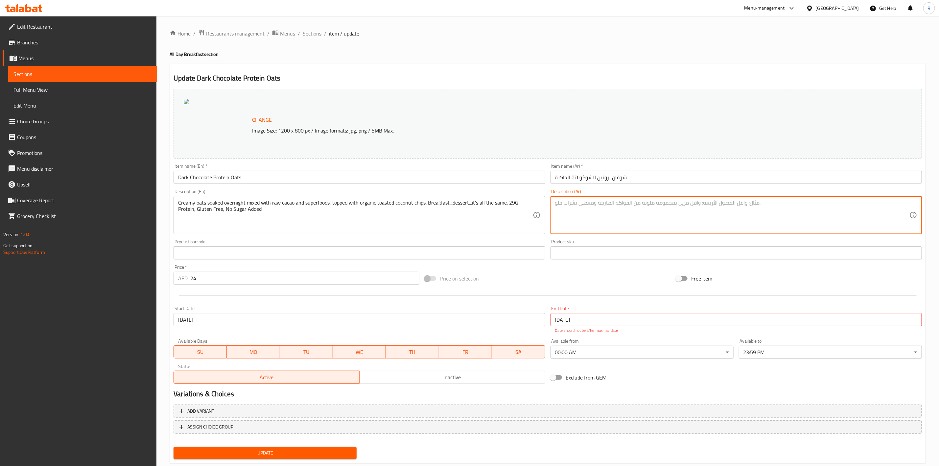
click at [593, 208] on textarea at bounding box center [732, 214] width 354 height 31
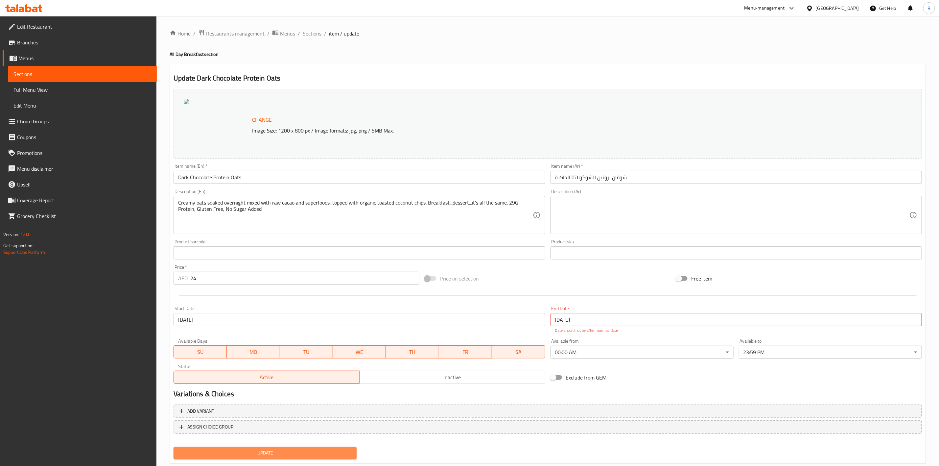
click at [313, 449] on span "Update" at bounding box center [265, 453] width 173 height 8
click at [308, 37] on span "Sections" at bounding box center [312, 34] width 19 height 8
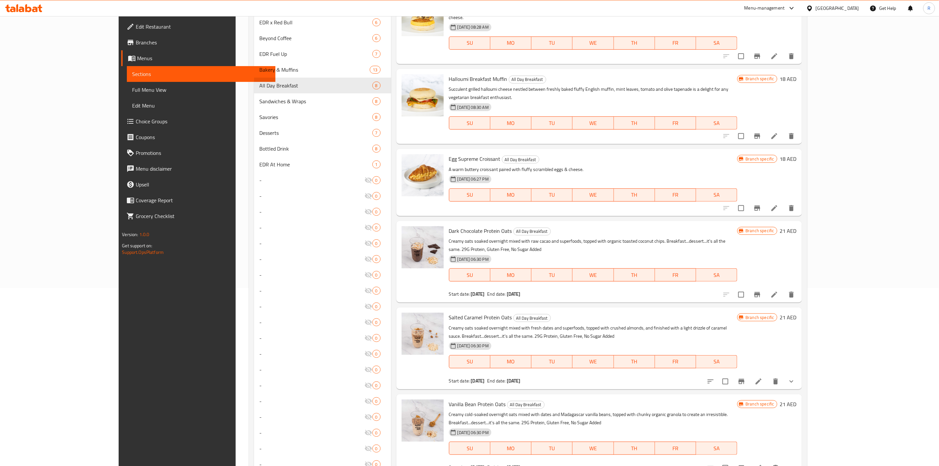
scroll to position [175, 0]
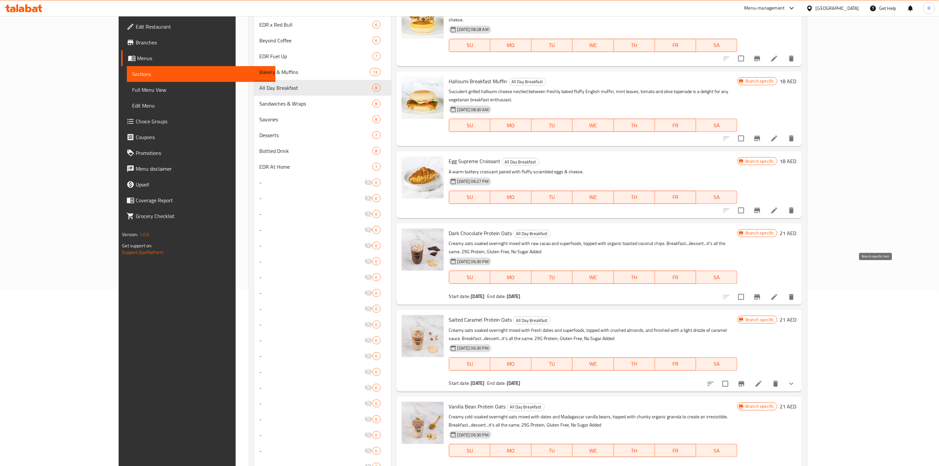
click at [765, 289] on button "Branch-specific-item" at bounding box center [757, 297] width 16 height 16
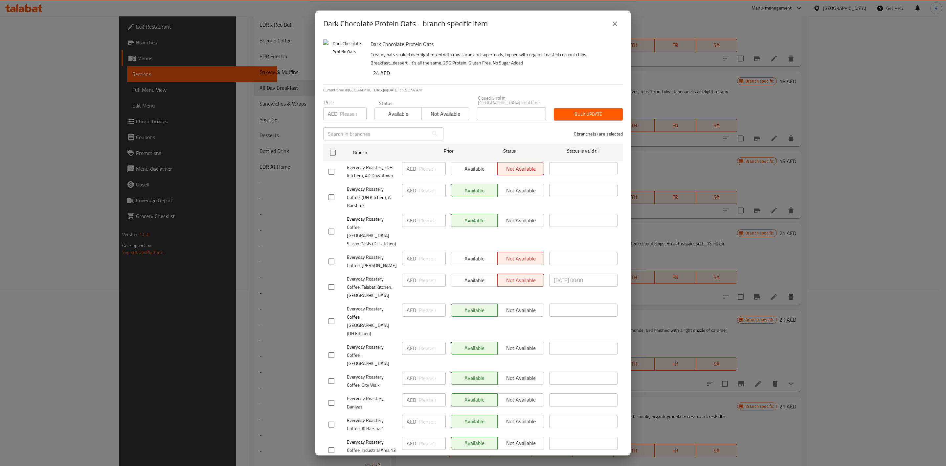
click at [343, 113] on input "number" at bounding box center [353, 113] width 27 height 13
type input "24"
click at [332, 151] on input "checkbox" at bounding box center [333, 153] width 14 height 14
checkbox input "true"
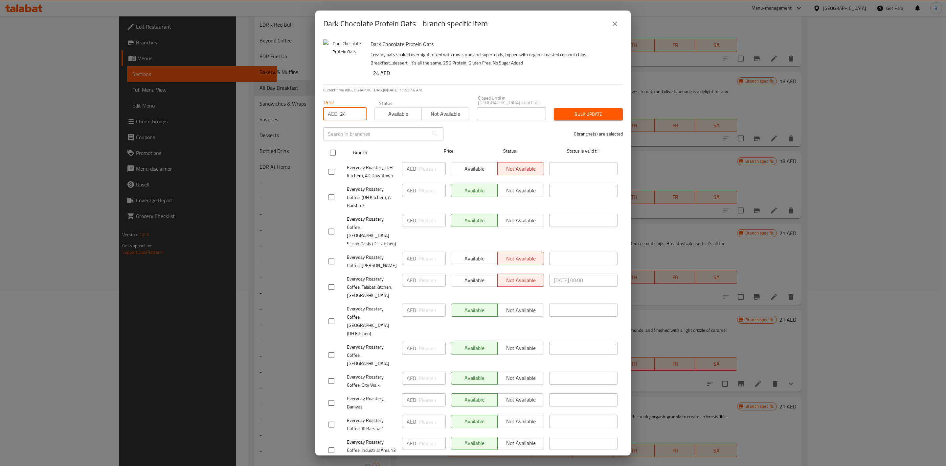
checkbox input "true"
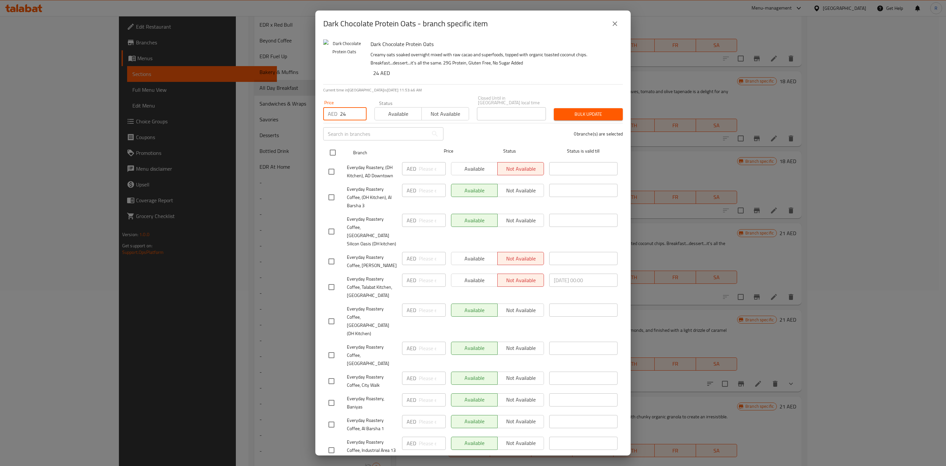
checkbox input "true"
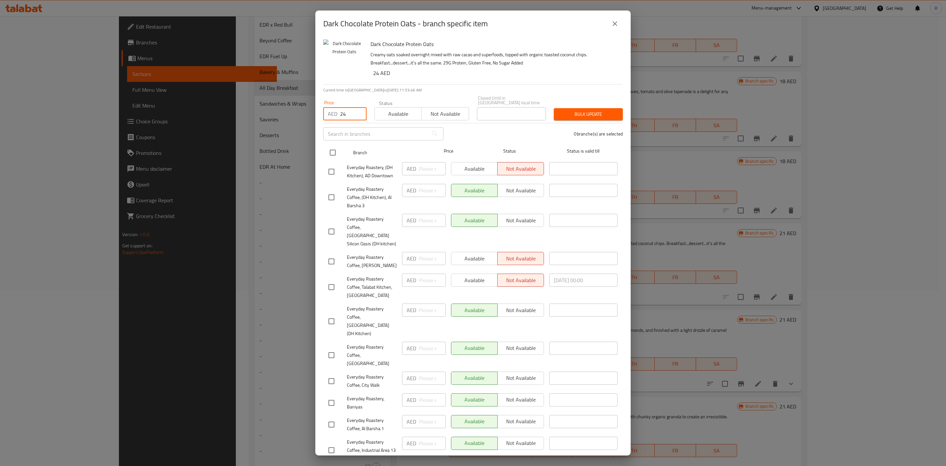
checkbox input "true"
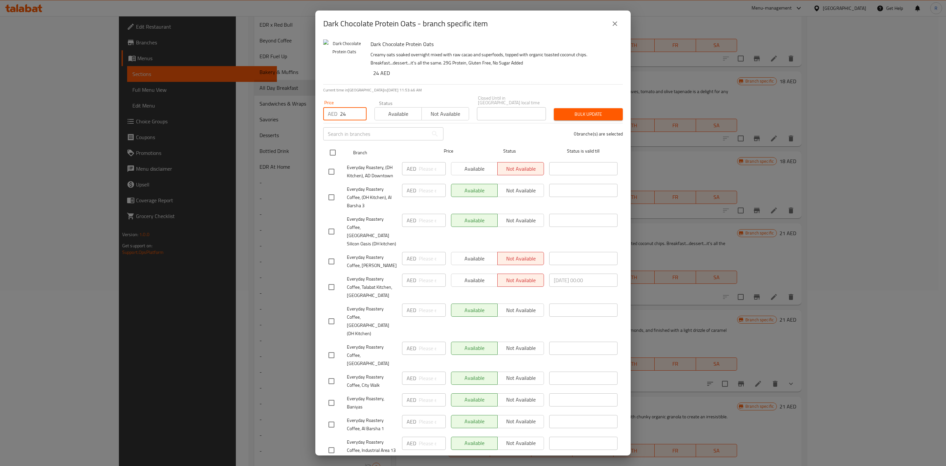
checkbox input "true"
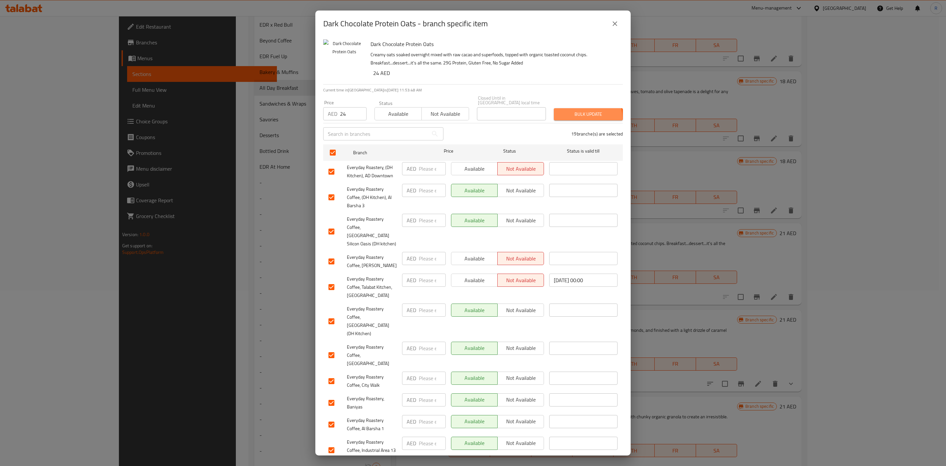
click at [570, 118] on button "Bulk update" at bounding box center [588, 114] width 69 height 12
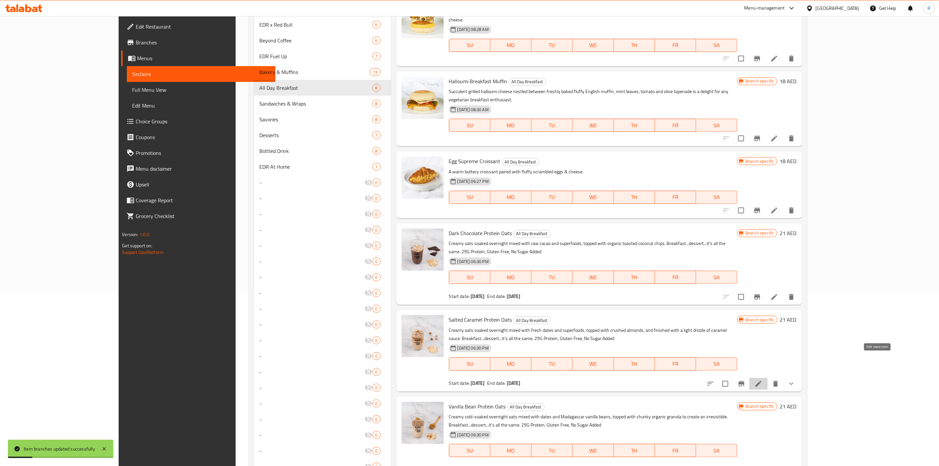
click at [762, 380] on icon at bounding box center [758, 384] width 8 height 8
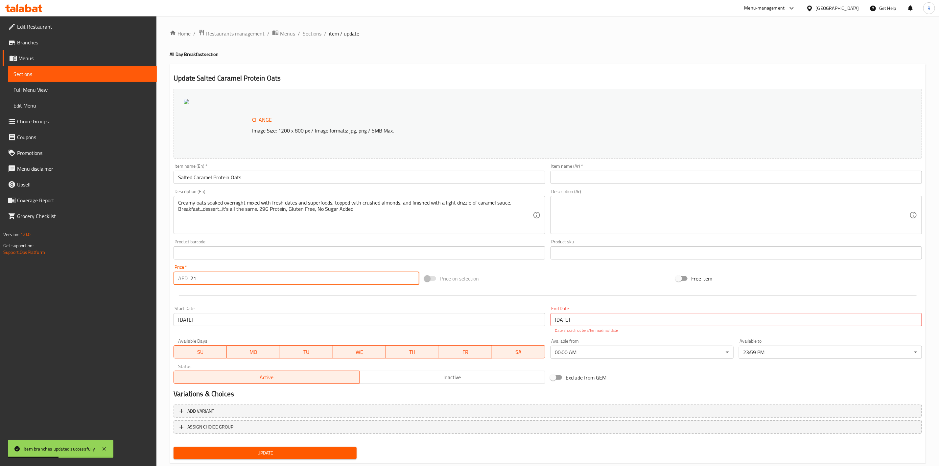
click at [215, 276] on input "21" at bounding box center [304, 277] width 229 height 13
type input "24"
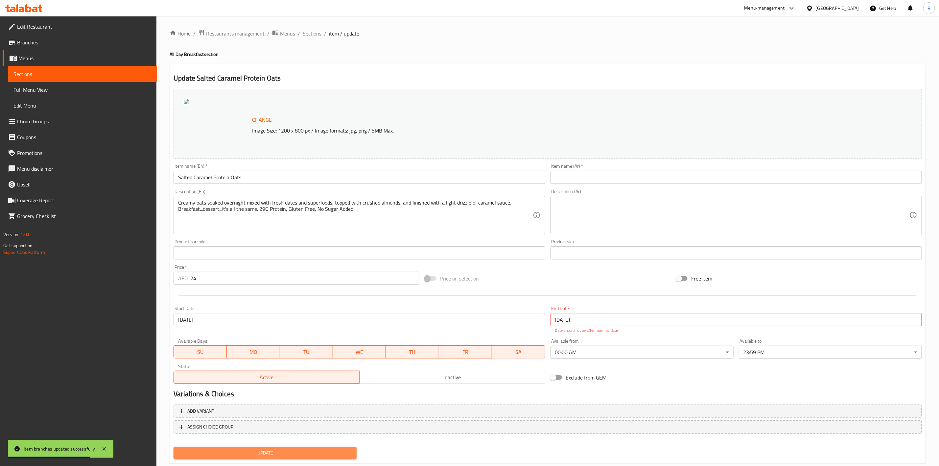
click at [285, 453] on span "Update" at bounding box center [265, 453] width 173 height 8
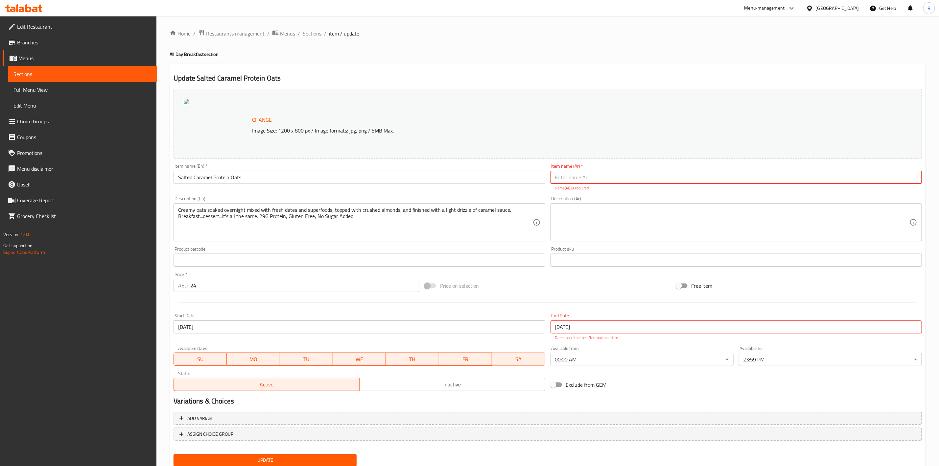
click at [313, 35] on span "Sections" at bounding box center [312, 34] width 19 height 8
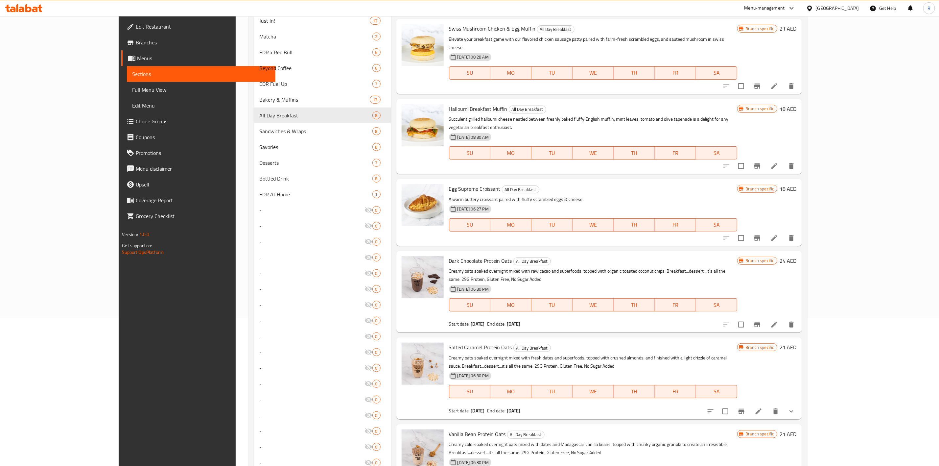
scroll to position [150, 0]
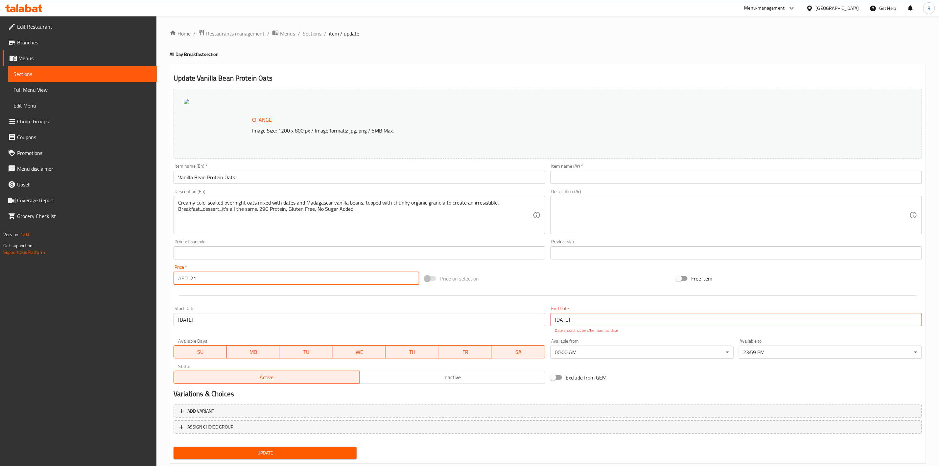
click at [201, 281] on input "21" at bounding box center [304, 277] width 229 height 13
type input "24"
click at [277, 458] on button "Update" at bounding box center [265, 453] width 183 height 12
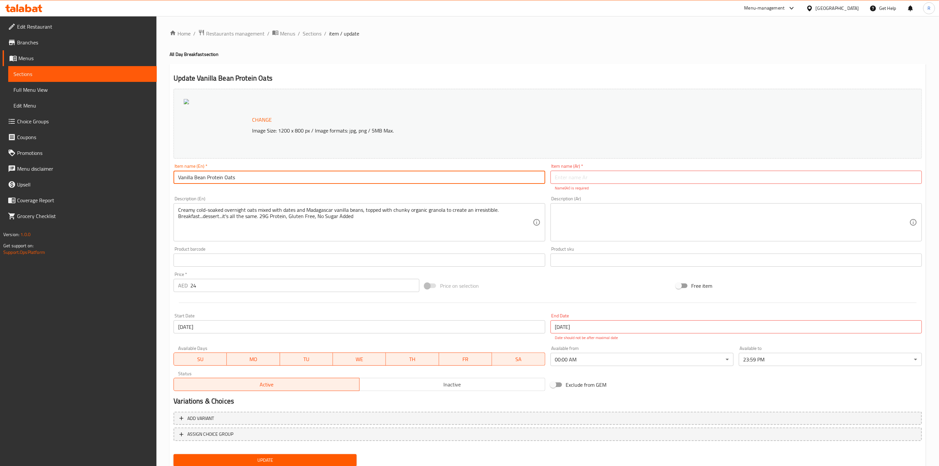
drag, startPoint x: 239, startPoint y: 177, endPoint x: 145, endPoint y: 146, distance: 98.7
click at [145, 146] on div "Edit Restaurant Branches Menus Sections Full Menu View Edit Menu Choice Groups …" at bounding box center [469, 252] width 939 height 472
click at [584, 175] on input "text" at bounding box center [735, 177] width 371 height 13
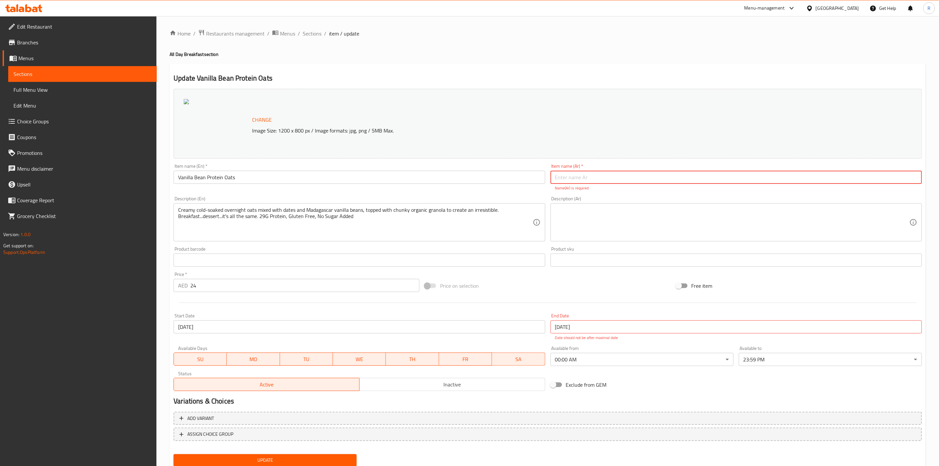
paste input "شوفان بروتين الفانيليا"
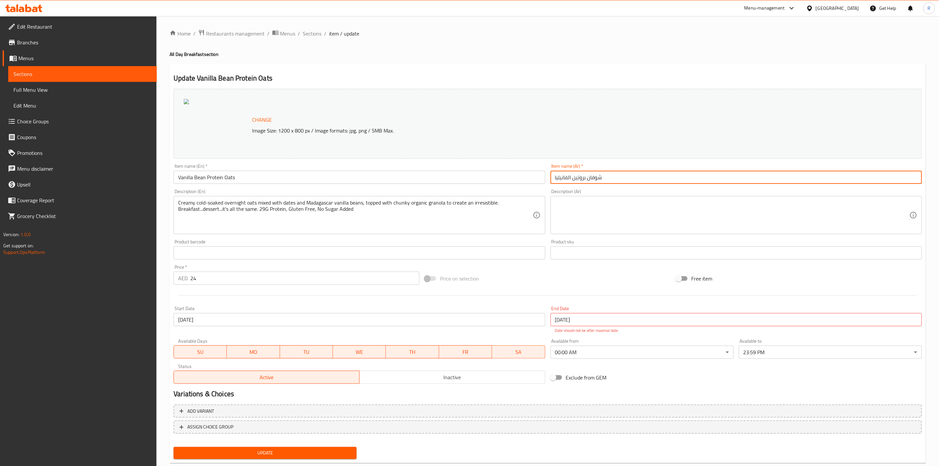
type input "شوفان بروتين الفانيليا"
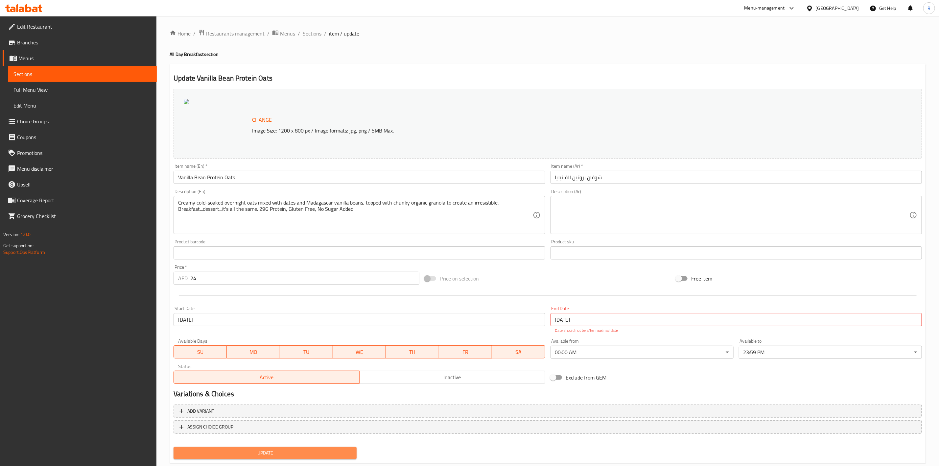
click at [277, 454] on span "Update" at bounding box center [265, 453] width 173 height 8
click at [278, 453] on span "Update" at bounding box center [265, 453] width 173 height 8
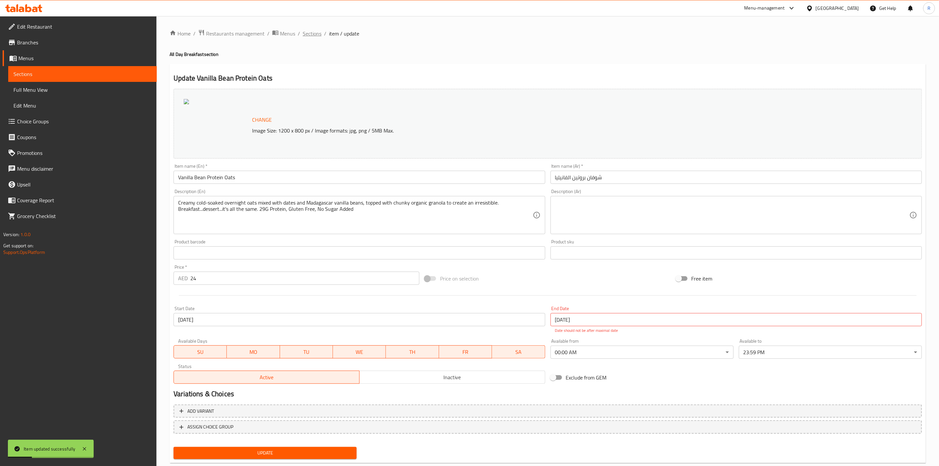
click at [310, 35] on span "Sections" at bounding box center [312, 34] width 19 height 8
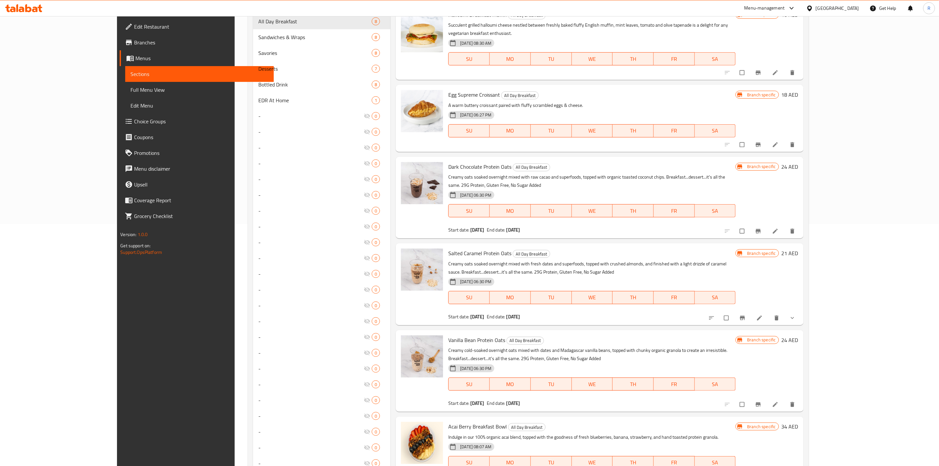
scroll to position [245, 0]
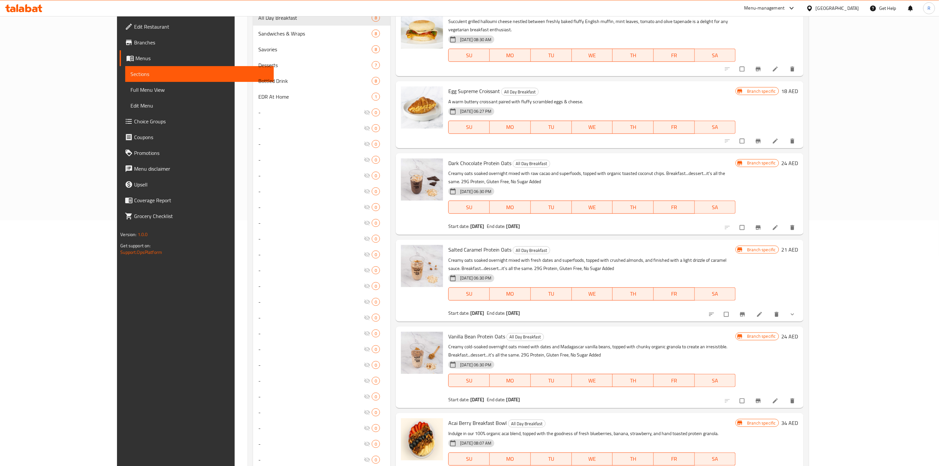
click at [762, 312] on icon at bounding box center [759, 314] width 5 height 5
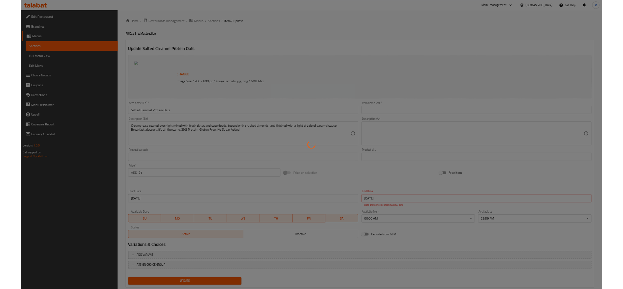
scroll to position [15, 0]
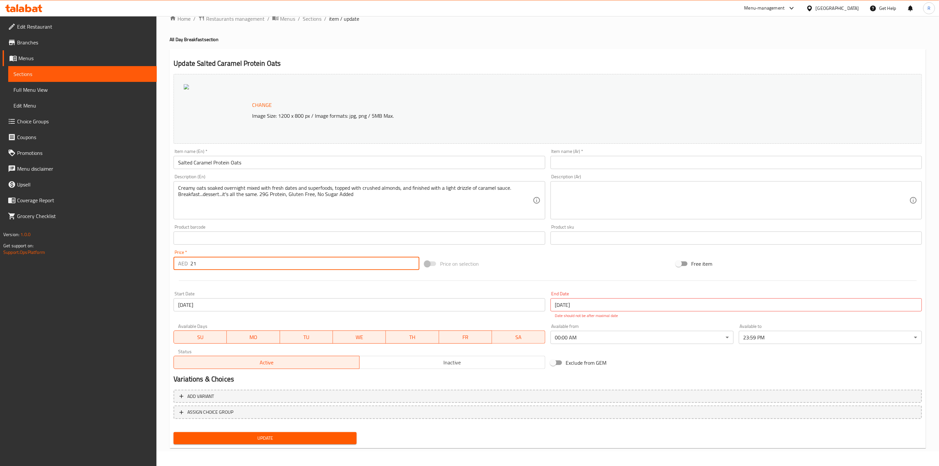
click at [240, 266] on input "21" at bounding box center [304, 263] width 229 height 13
type input "24"
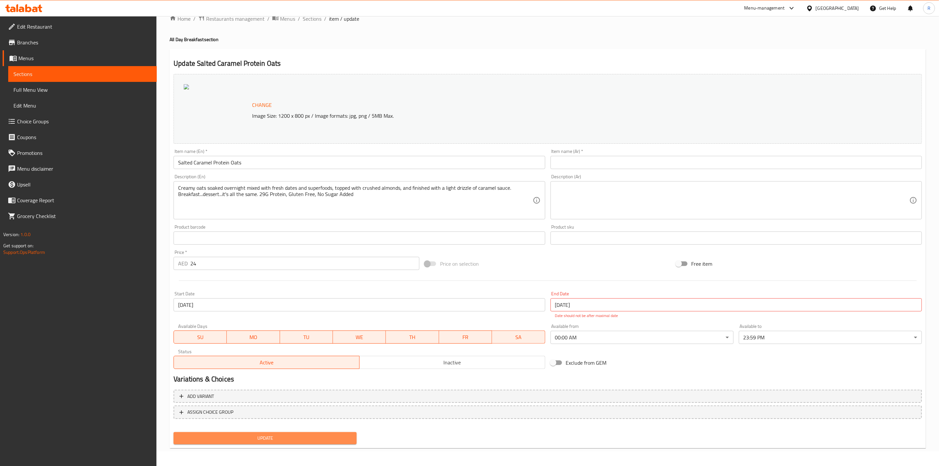
click at [273, 441] on span "Update" at bounding box center [265, 438] width 173 height 8
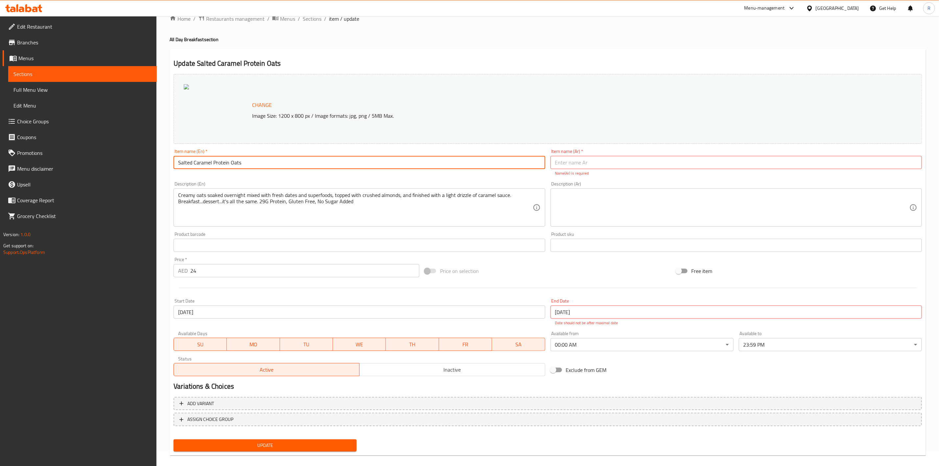
drag, startPoint x: 247, startPoint y: 164, endPoint x: 115, endPoint y: 127, distance: 137.8
click at [115, 127] on div "Edit Restaurant Branches Menus Sections Full Menu View Edit Menu Choice Groups …" at bounding box center [469, 237] width 939 height 472
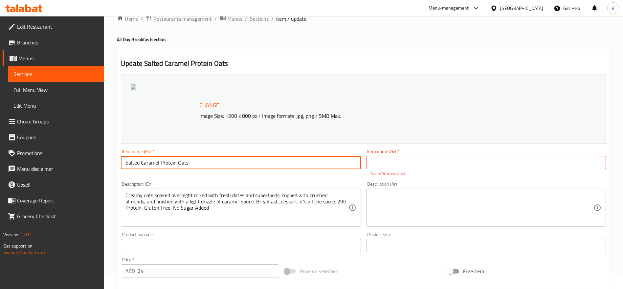
click at [211, 168] on input "Salted Caramel Protein Oats" at bounding box center [241, 162] width 240 height 13
drag, startPoint x: 202, startPoint y: 163, endPoint x: 59, endPoint y: 169, distance: 143.1
click at [59, 169] on div "Edit Restaurant Branches Menus Sections Full Menu View Edit Menu Choice Groups …" at bounding box center [311, 237] width 623 height 472
click at [407, 163] on input "text" at bounding box center [486, 162] width 240 height 13
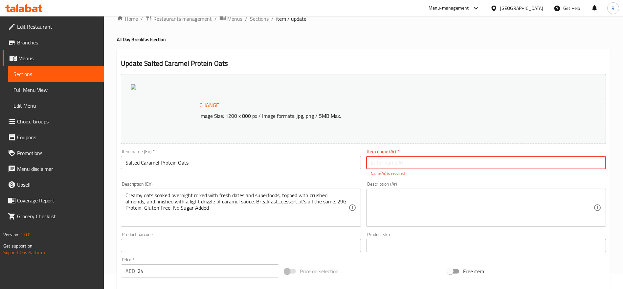
paste input "شوفان بروتين بالكراميل المملح"
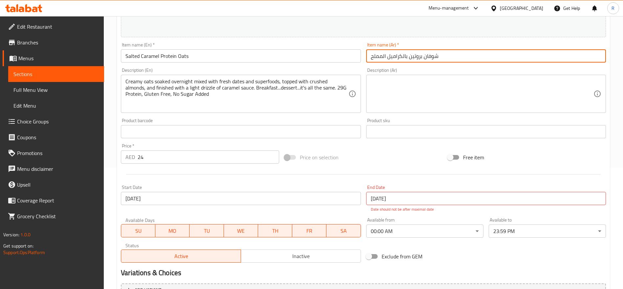
scroll to position [193, 0]
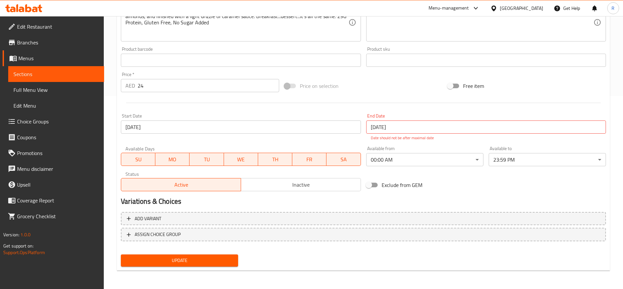
type input "شوفان بروتين بالكراميل المملح"
click at [188, 259] on span "Update" at bounding box center [179, 260] width 107 height 8
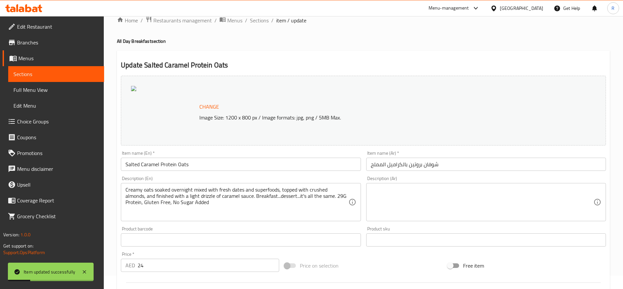
scroll to position [7, 0]
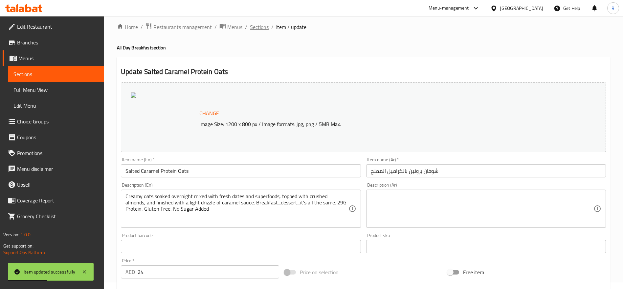
click at [266, 29] on span "Sections" at bounding box center [259, 27] width 19 height 8
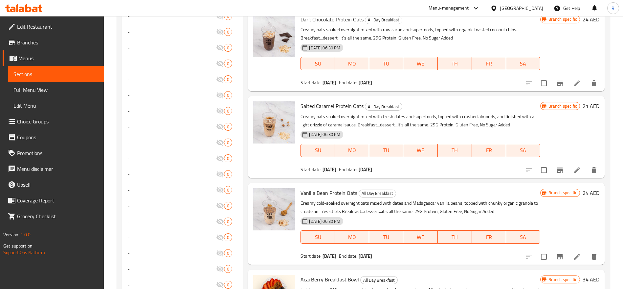
scroll to position [397, 0]
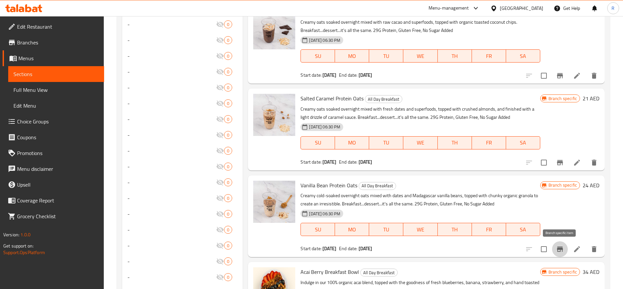
click at [556, 249] on icon "Branch-specific-item" at bounding box center [560, 249] width 8 height 8
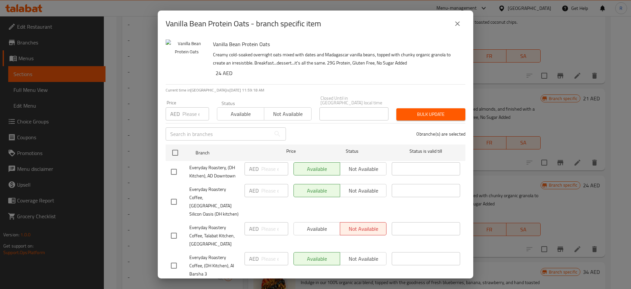
click at [459, 22] on icon "close" at bounding box center [457, 24] width 8 height 8
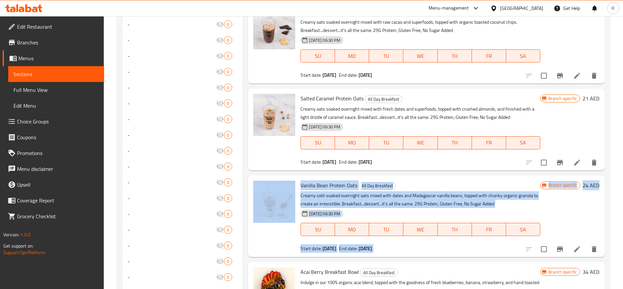
drag, startPoint x: 623, startPoint y: 171, endPoint x: 624, endPoint y: 162, distance: 8.6
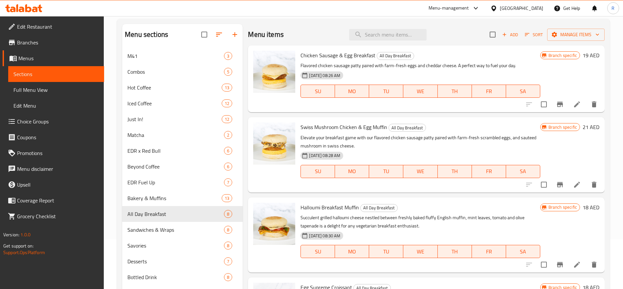
scroll to position [0, 0]
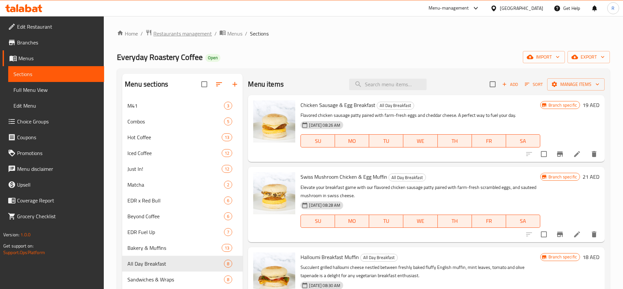
click at [181, 35] on span "Restaurants management" at bounding box center [182, 34] width 58 height 8
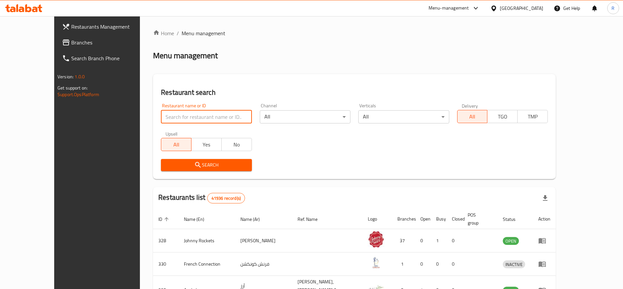
click at [191, 114] on input "search" at bounding box center [206, 116] width 91 height 13
type input "everyday roastery"
click button "Search" at bounding box center [206, 165] width 91 height 12
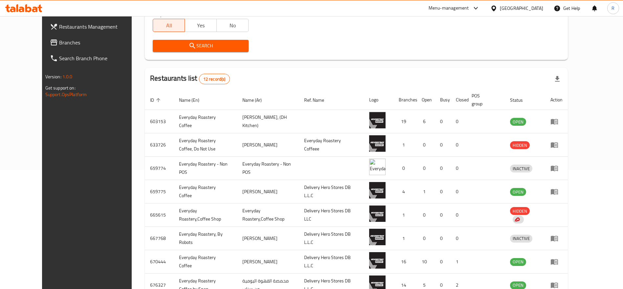
scroll to position [132, 0]
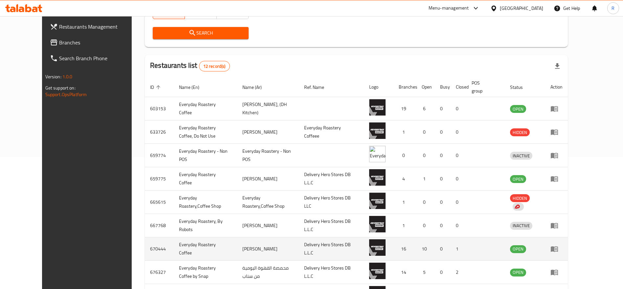
click at [568, 243] on td "enhanced table" at bounding box center [556, 248] width 23 height 23
click at [557, 249] on icon "enhanced table" at bounding box center [556, 248] width 2 height 3
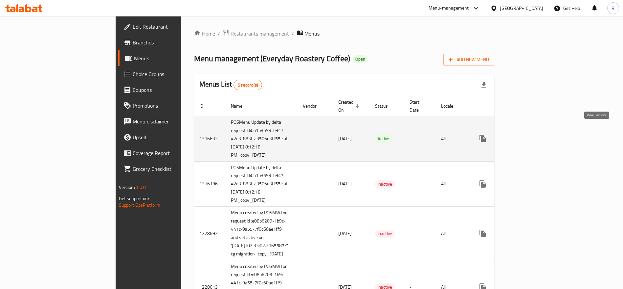
click at [534, 134] on icon "enhanced table" at bounding box center [530, 138] width 8 height 8
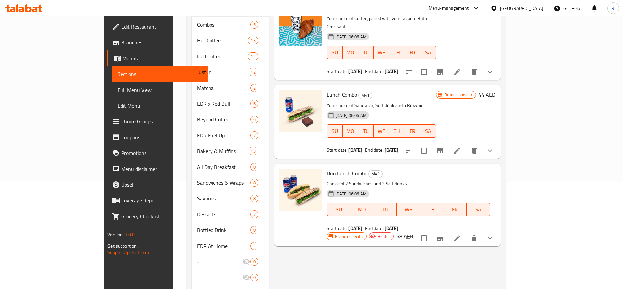
scroll to position [103, 0]
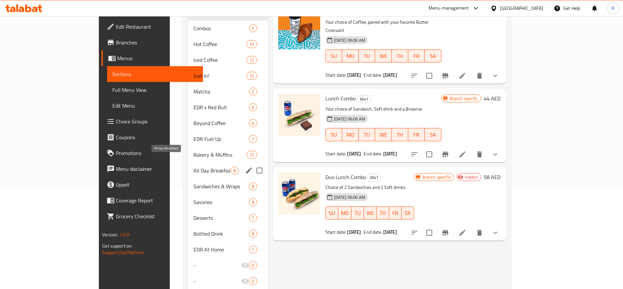
click at [194, 166] on span "All Day Breakfast" at bounding box center [212, 170] width 37 height 8
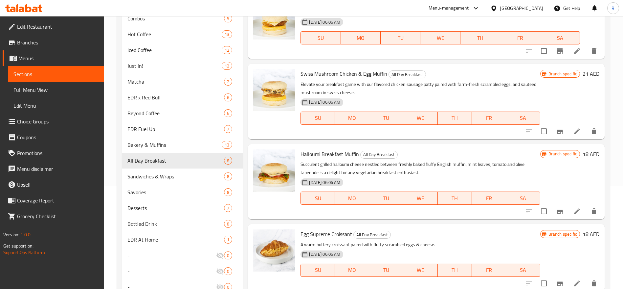
scroll to position [466, 0]
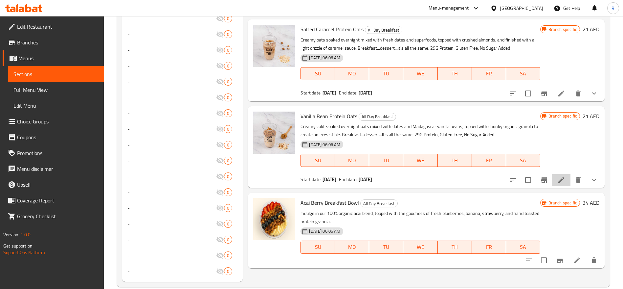
click at [566, 178] on li at bounding box center [561, 180] width 18 height 12
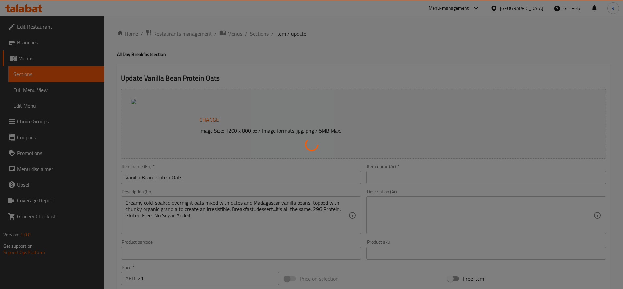
click at [212, 277] on div at bounding box center [311, 144] width 623 height 289
type input "اختيارك من الحليب"
type input "1"
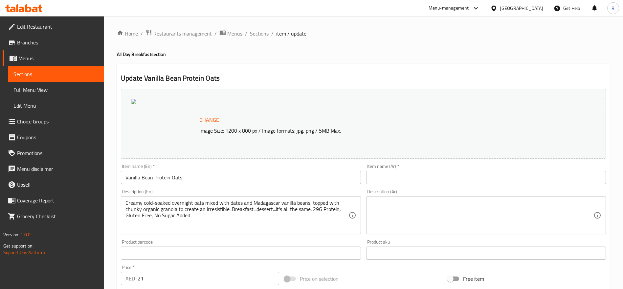
click at [205, 277] on input "21" at bounding box center [209, 277] width 142 height 13
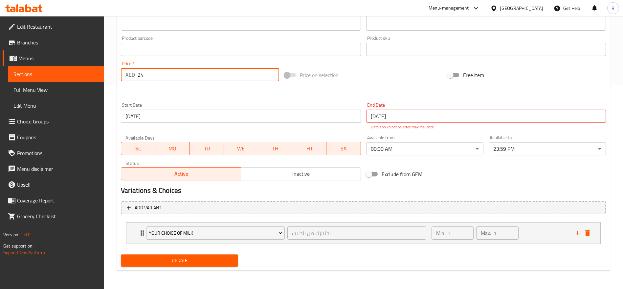
type input "24"
click at [235, 259] on button "Update" at bounding box center [179, 260] width 117 height 12
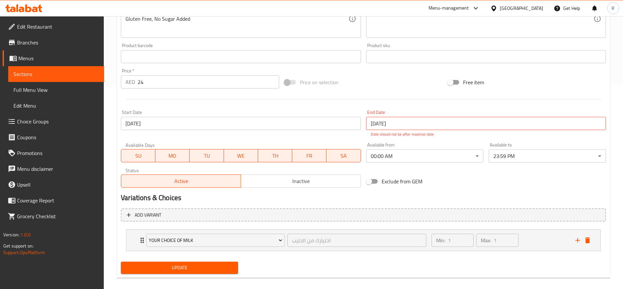
scroll to position [33, 0]
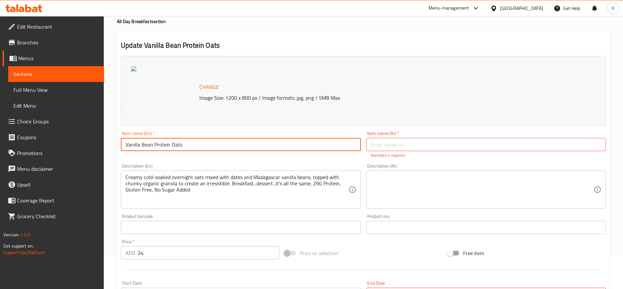
drag, startPoint x: 187, startPoint y: 140, endPoint x: 82, endPoint y: 123, distance: 106.2
click at [82, 123] on div "Edit Restaurant Branches Menus Sections Full Menu View Edit Menu Choice Groups …" at bounding box center [311, 224] width 623 height 483
click at [382, 148] on input "text" at bounding box center [486, 144] width 240 height 13
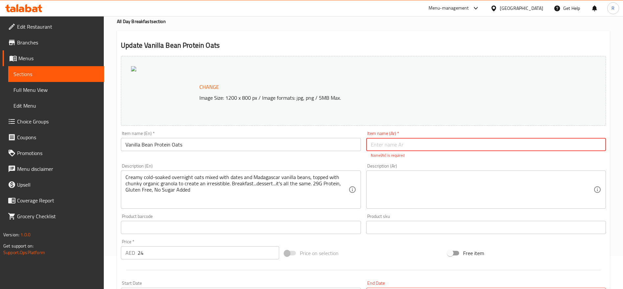
paste input "شوفان بروتين الفانيليا"
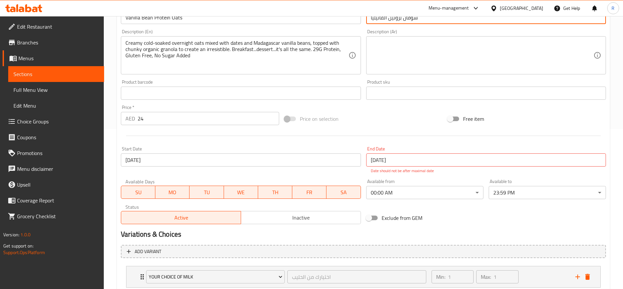
scroll to position [203, 0]
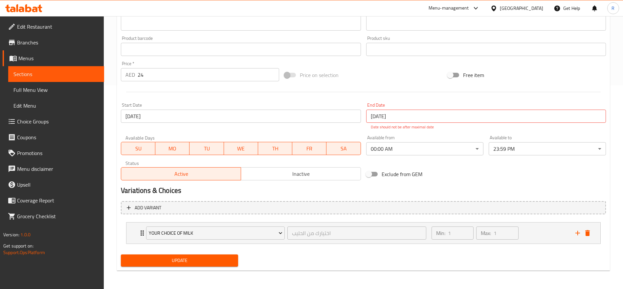
type input "شوفان بروتين الفانيليا"
click at [217, 259] on span "Update" at bounding box center [179, 260] width 107 height 8
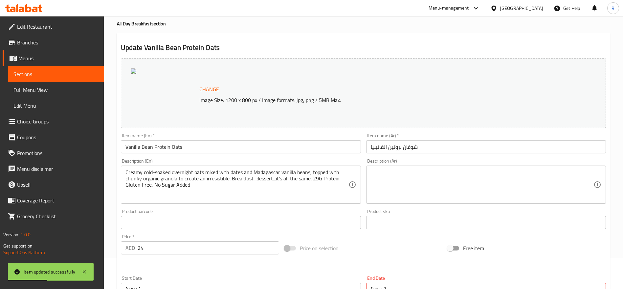
scroll to position [0, 0]
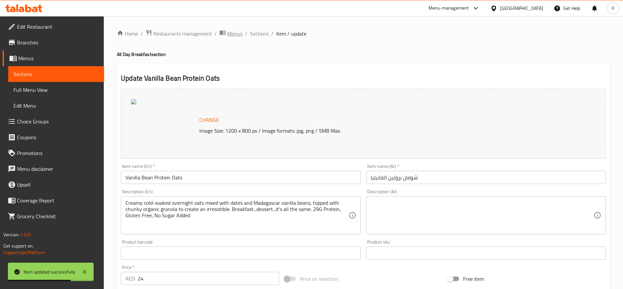
click at [237, 37] on span "Menus" at bounding box center [234, 34] width 15 height 8
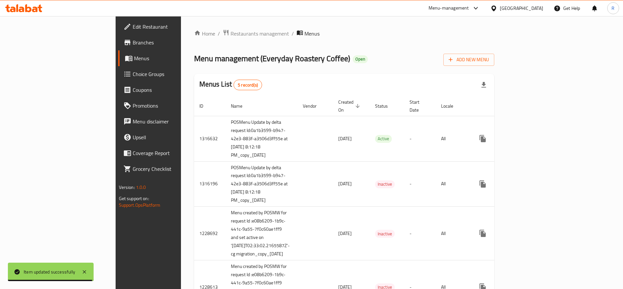
drag, startPoint x: 622, startPoint y: 115, endPoint x: 631, endPoint y: 203, distance: 88.8
click at [623, 203] on html "Item updated successfully ​ Menu-management [GEOGRAPHIC_DATA] Get Help R Edit R…" at bounding box center [311, 144] width 623 height 289
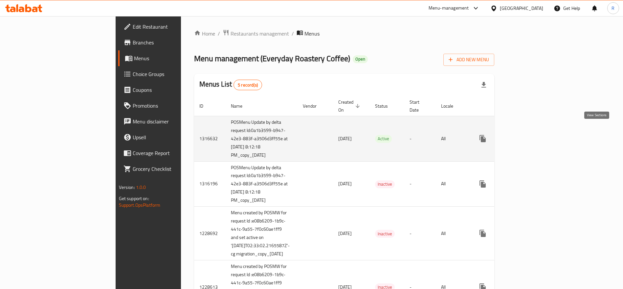
click at [533, 135] on icon "enhanced table" at bounding box center [530, 138] width 6 height 6
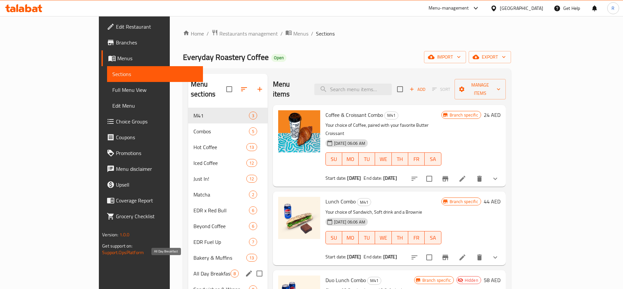
click at [188, 265] on div "All Day Breakfast 8" at bounding box center [228, 273] width 80 height 16
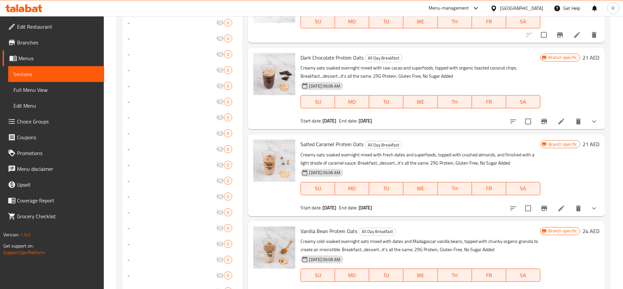
scroll to position [349, 0]
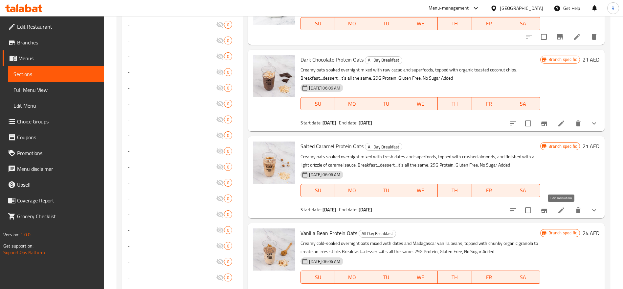
click at [563, 211] on icon at bounding box center [562, 210] width 8 height 8
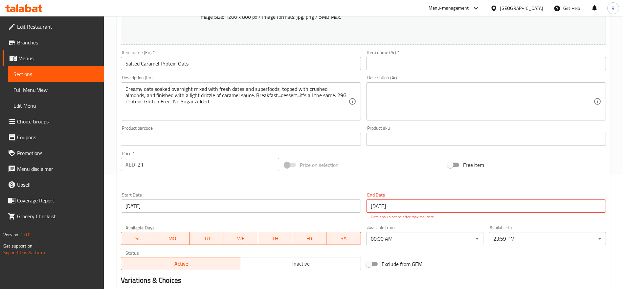
scroll to position [150, 0]
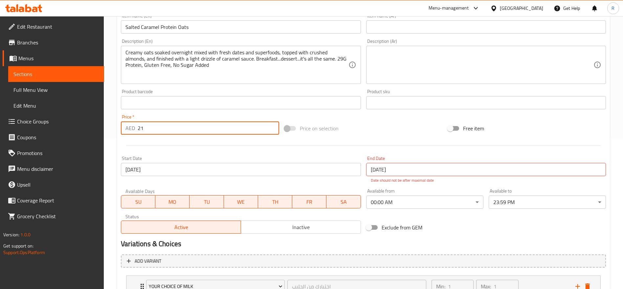
click at [151, 125] on input "21" at bounding box center [209, 127] width 142 height 13
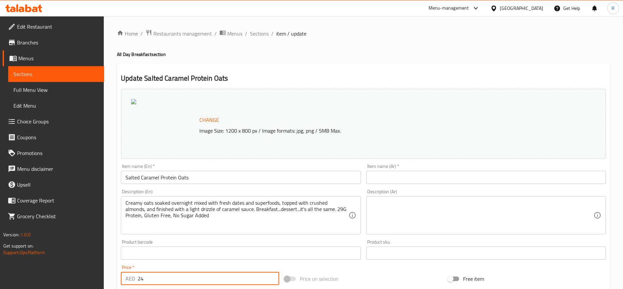
type input "24"
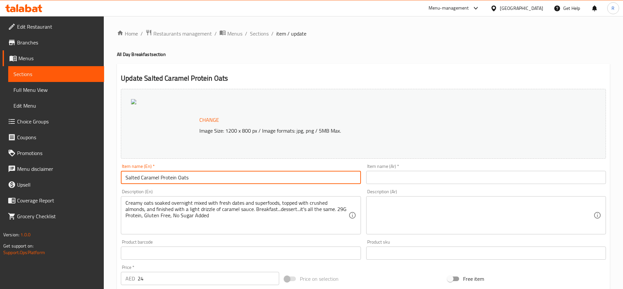
drag, startPoint x: 196, startPoint y: 179, endPoint x: 27, endPoint y: 208, distance: 171.0
click at [27, 208] on div "Edit Restaurant Branches Menus Sections Full Menu View Edit Menu Choice Groups …" at bounding box center [311, 254] width 623 height 476
click at [395, 176] on input "text" at bounding box center [486, 177] width 240 height 13
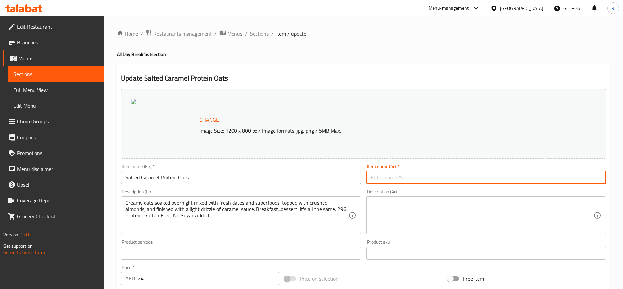
paste input "شوفان بروتين بالكراميل المملح"
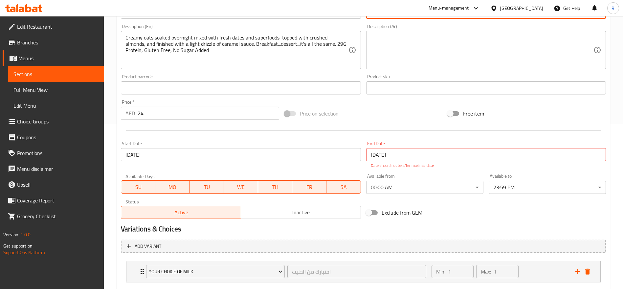
scroll to position [200, 0]
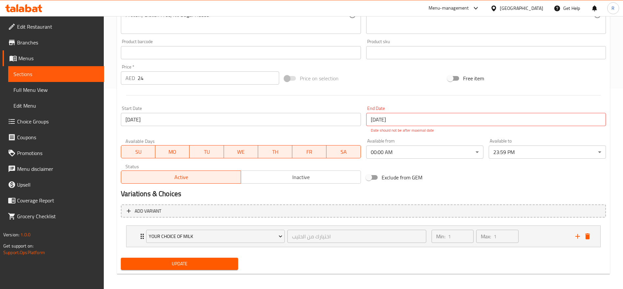
type input "شوفان بروتين بالكراميل المملح"
click at [212, 260] on span "Update" at bounding box center [179, 263] width 107 height 8
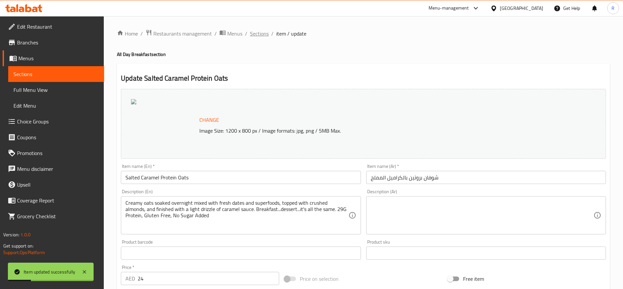
click at [259, 34] on span "Sections" at bounding box center [259, 34] width 19 height 8
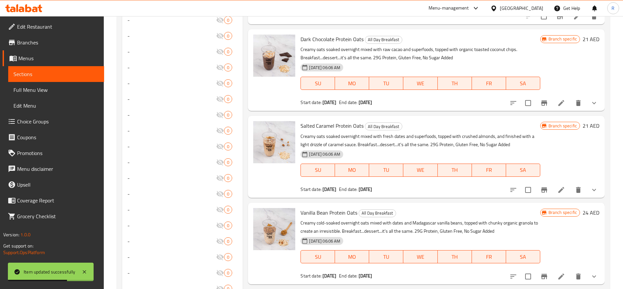
scroll to position [365, 0]
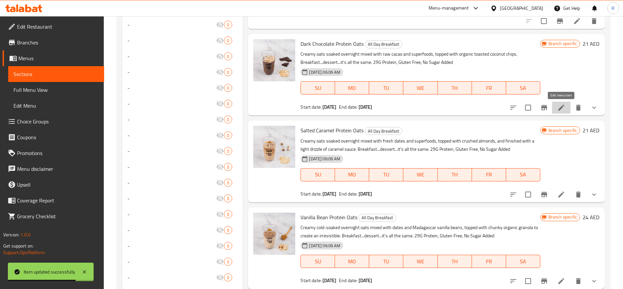
click at [565, 106] on icon at bounding box center [562, 108] width 8 height 8
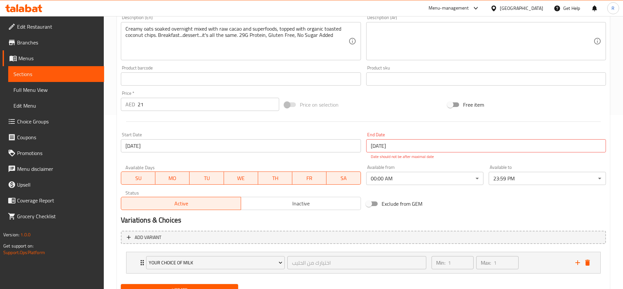
scroll to position [176, 0]
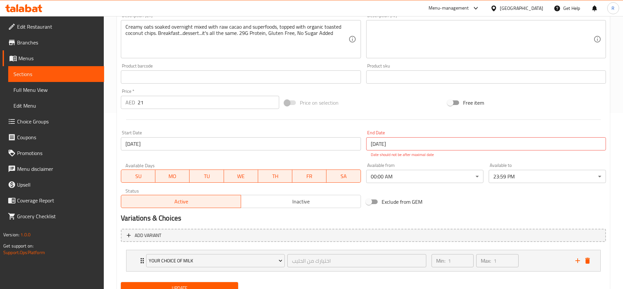
click at [152, 104] on input "21" at bounding box center [209, 102] width 142 height 13
type input "24"
click at [223, 284] on span "Update" at bounding box center [179, 288] width 107 height 8
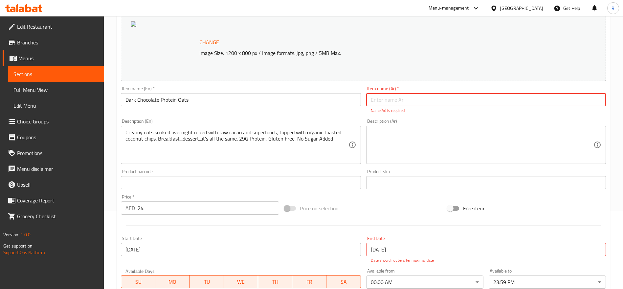
scroll to position [75, 0]
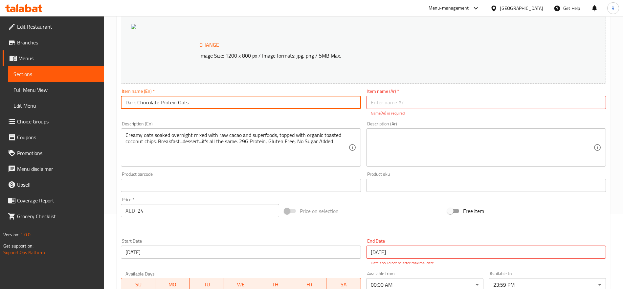
drag, startPoint x: 209, startPoint y: 102, endPoint x: 86, endPoint y: 102, distance: 122.9
click at [86, 102] on div "Edit Restaurant Branches Menus Sections Full Menu View Edit Menu Choice Groups …" at bounding box center [311, 182] width 623 height 483
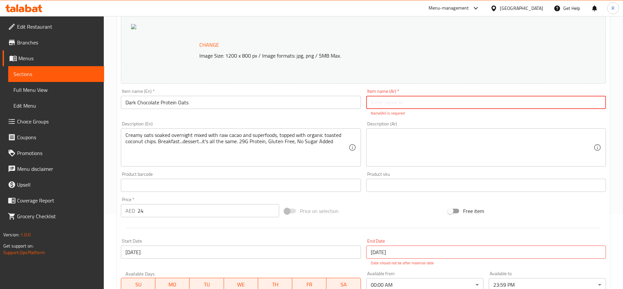
click at [482, 100] on input "text" at bounding box center [486, 102] width 240 height 13
paste input "شوفان بروتين الشوكولاتة الداكنة"
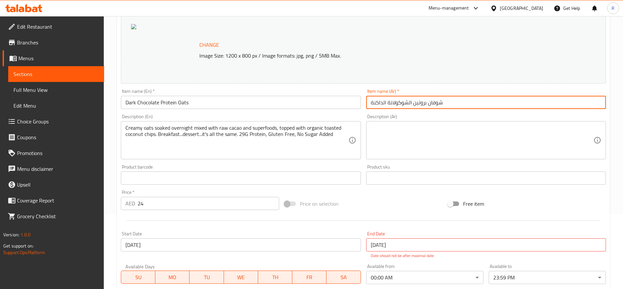
scroll to position [203, 0]
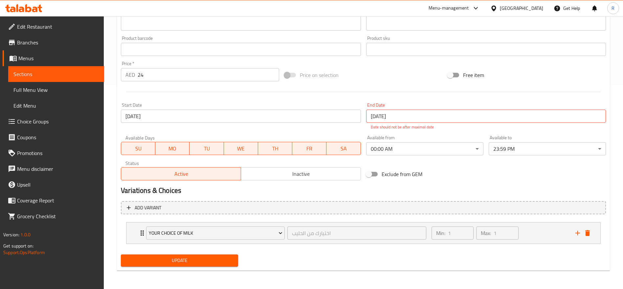
type input "شوفان بروتين الشوكولاتة الداكنة"
click at [217, 256] on span "Update" at bounding box center [179, 260] width 107 height 8
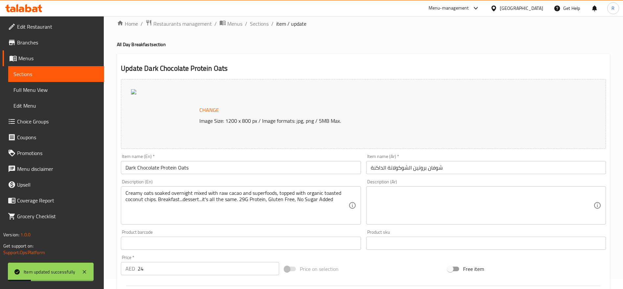
scroll to position [0, 0]
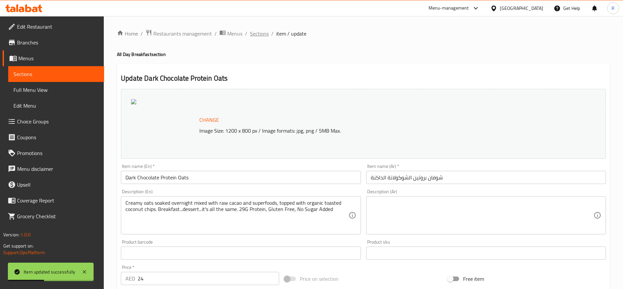
click at [265, 34] on span "Sections" at bounding box center [259, 34] width 19 height 8
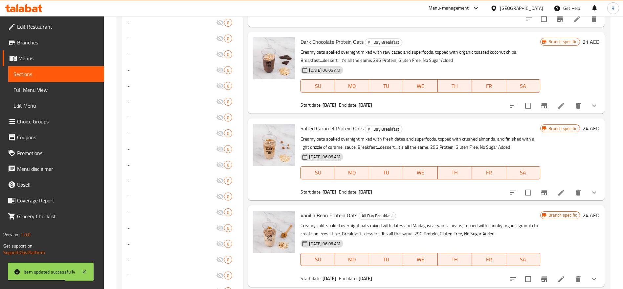
scroll to position [374, 0]
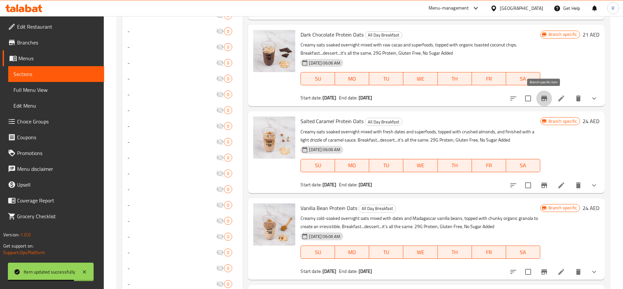
click at [547, 98] on icon "Branch-specific-item" at bounding box center [545, 98] width 6 height 5
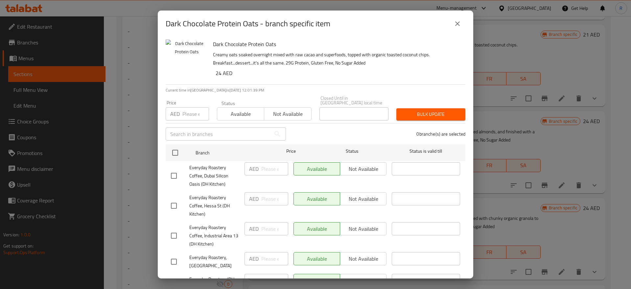
click at [197, 120] on input "number" at bounding box center [195, 113] width 27 height 13
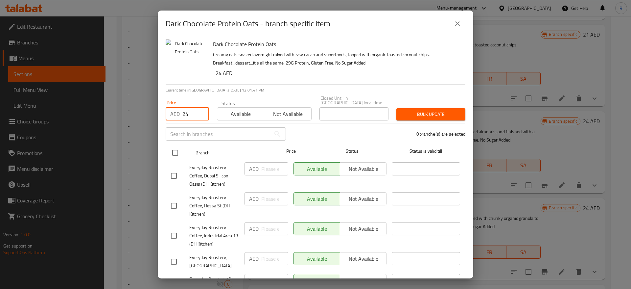
type input "24"
click at [175, 152] on input "checkbox" at bounding box center [175, 153] width 14 height 14
checkbox input "true"
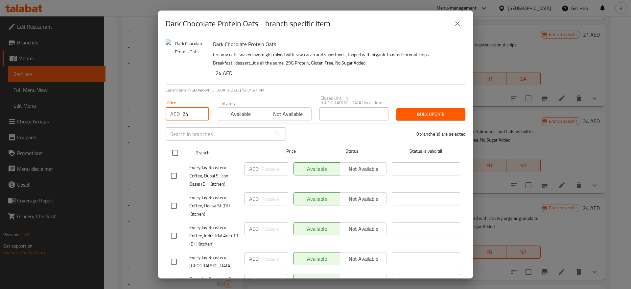
checkbox input "true"
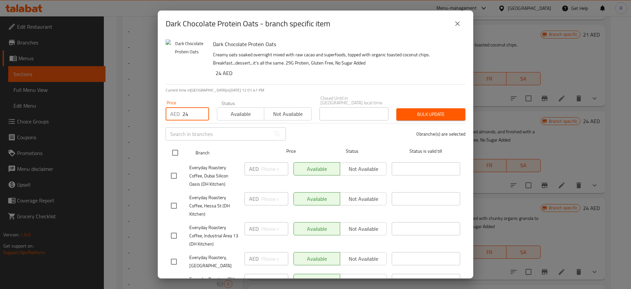
checkbox input "true"
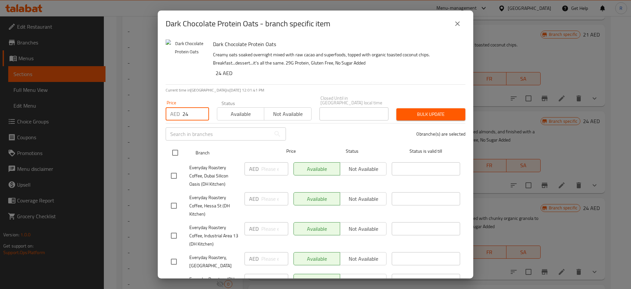
checkbox input "true"
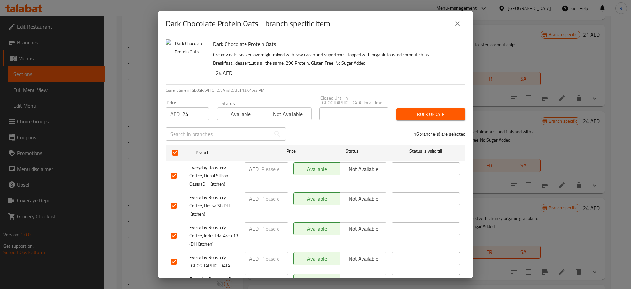
click at [424, 114] on span "Bulk update" at bounding box center [431, 114] width 58 height 8
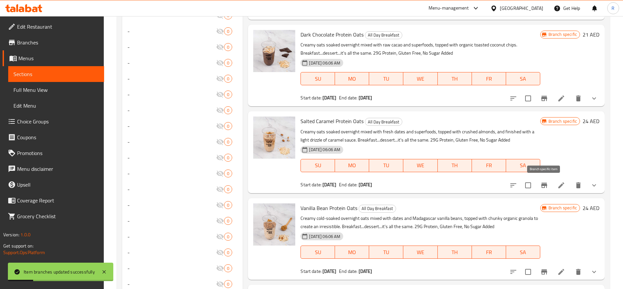
click at [545, 184] on icon "Branch-specific-item" at bounding box center [545, 184] width 6 height 5
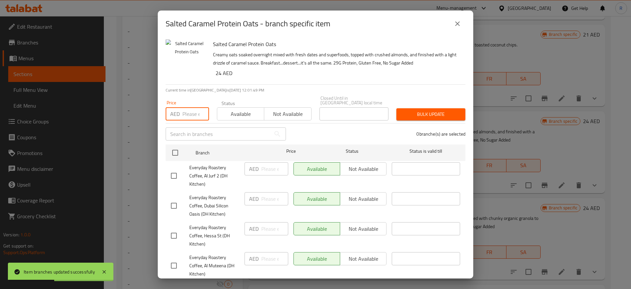
click at [195, 116] on input "number" at bounding box center [195, 113] width 27 height 13
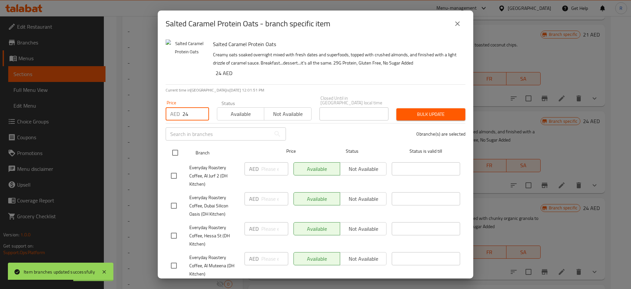
type input "24"
click at [177, 155] on input "checkbox" at bounding box center [175, 153] width 14 height 14
checkbox input "true"
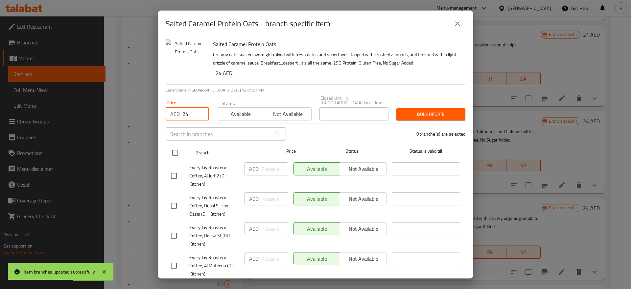
checkbox input "true"
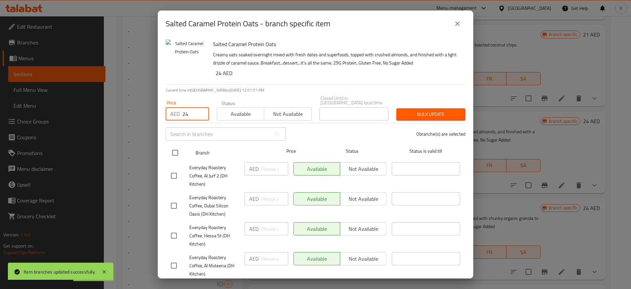
checkbox input "true"
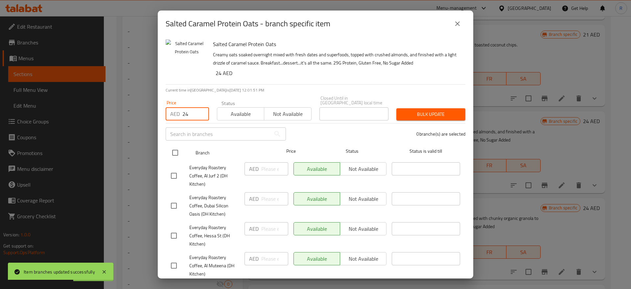
checkbox input "true"
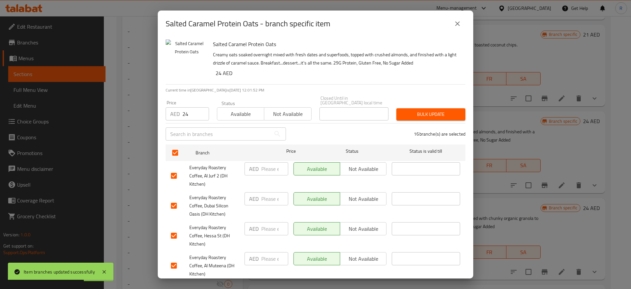
click at [430, 117] on span "Bulk update" at bounding box center [431, 114] width 58 height 8
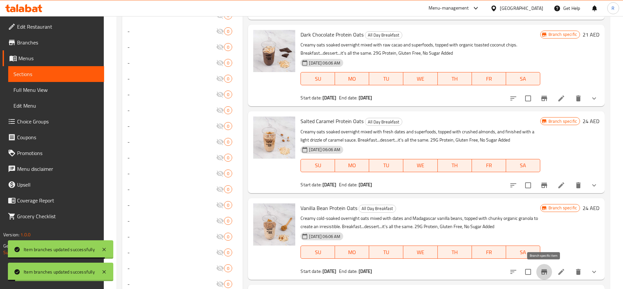
click at [546, 270] on icon "Branch-specific-item" at bounding box center [545, 271] width 6 height 5
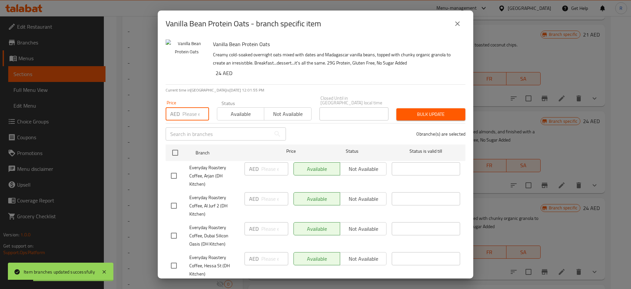
click at [193, 113] on input "number" at bounding box center [195, 113] width 27 height 13
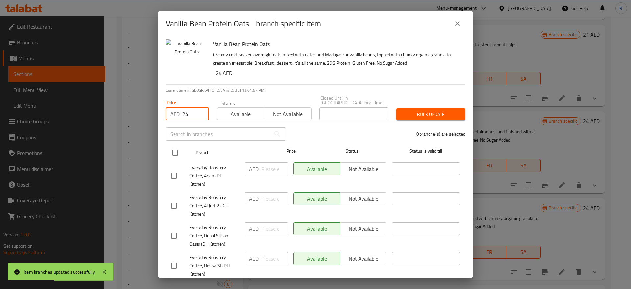
type input "24"
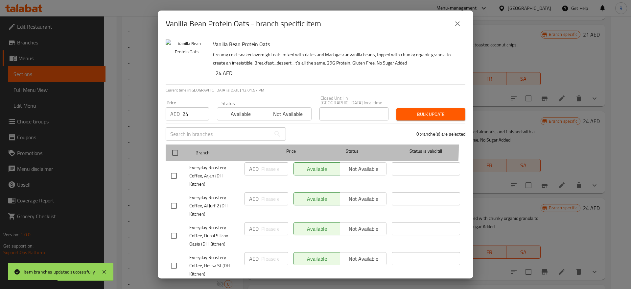
click at [181, 145] on div at bounding box center [180, 152] width 25 height 19
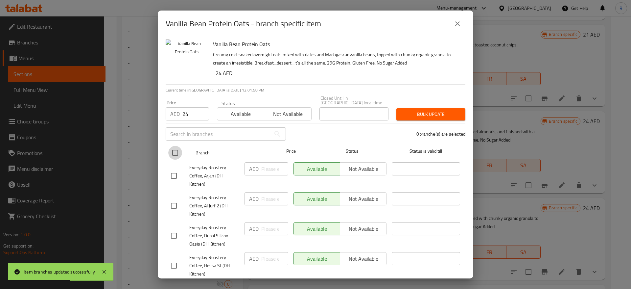
click at [171, 153] on input "checkbox" at bounding box center [175, 153] width 14 height 14
checkbox input "true"
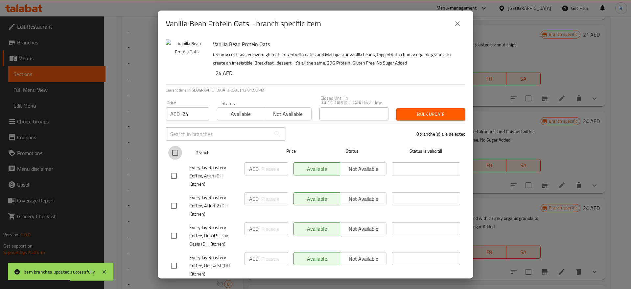
checkbox input "true"
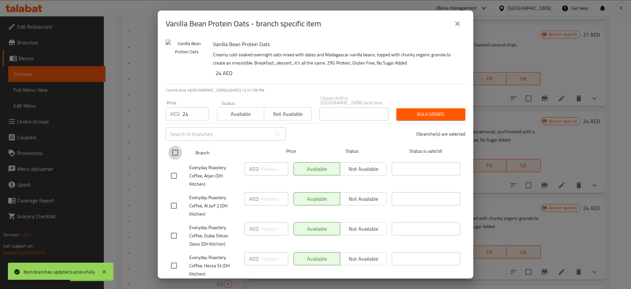
checkbox input "true"
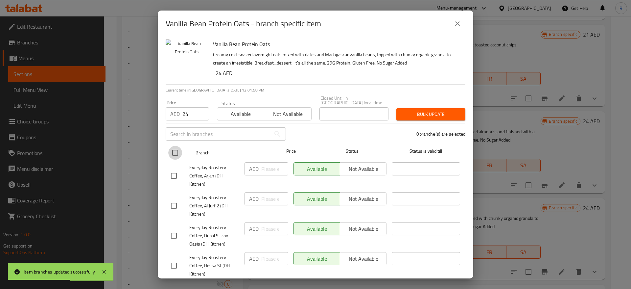
checkbox input "true"
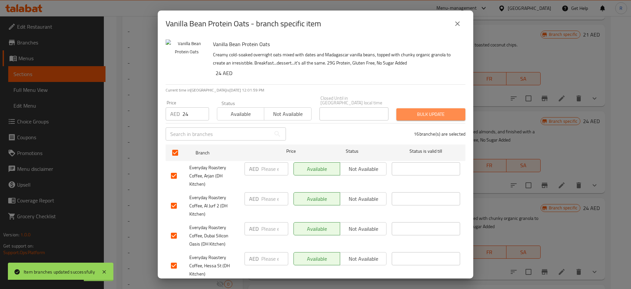
click at [426, 115] on span "Bulk update" at bounding box center [431, 114] width 58 height 8
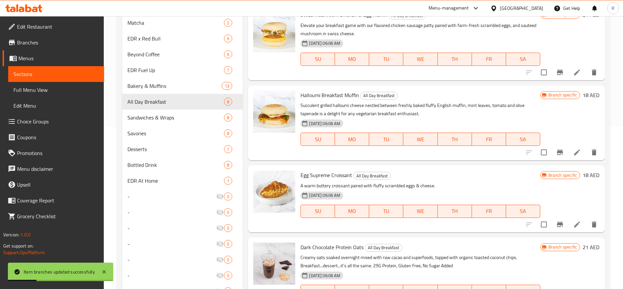
scroll to position [0, 0]
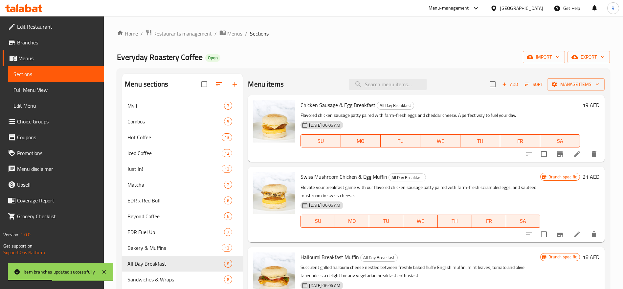
click at [229, 33] on span "Menus" at bounding box center [234, 34] width 15 height 8
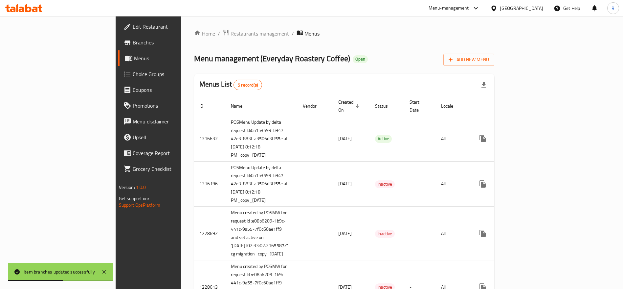
click at [231, 35] on span "Restaurants management" at bounding box center [260, 34] width 58 height 8
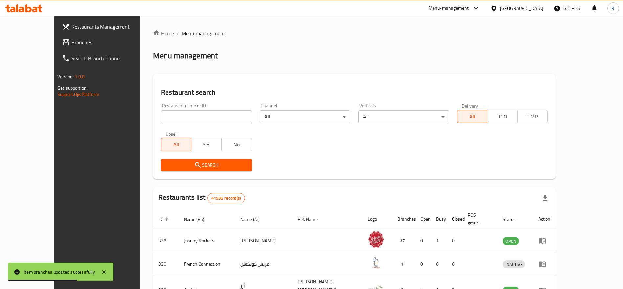
click at [211, 120] on input "search" at bounding box center [206, 116] width 91 height 13
type input "everyday roastery"
click button "Search" at bounding box center [206, 165] width 91 height 12
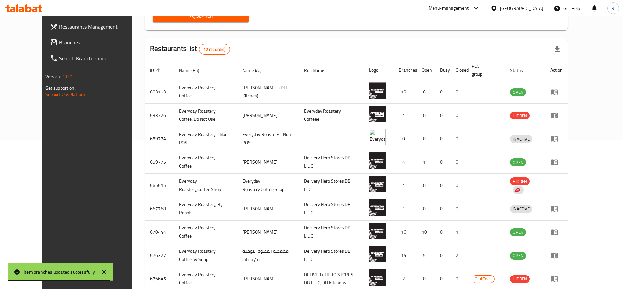
scroll to position [209, 0]
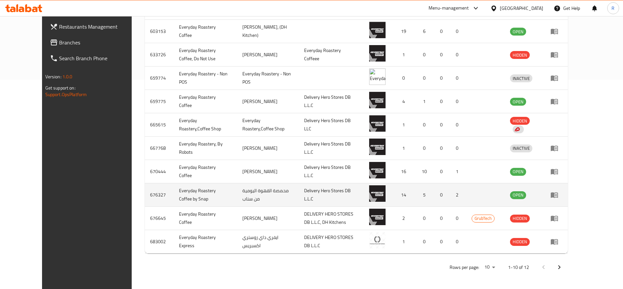
click at [557, 195] on icon "enhanced table" at bounding box center [556, 195] width 2 height 3
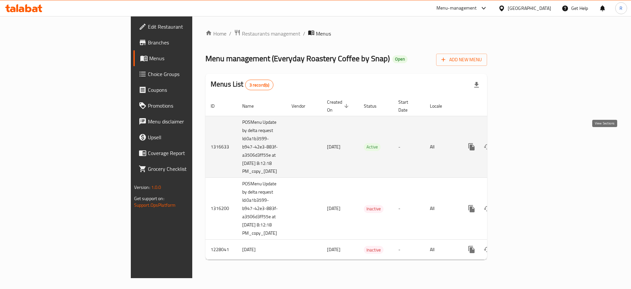
click at [523, 143] on icon "enhanced table" at bounding box center [519, 147] width 8 height 8
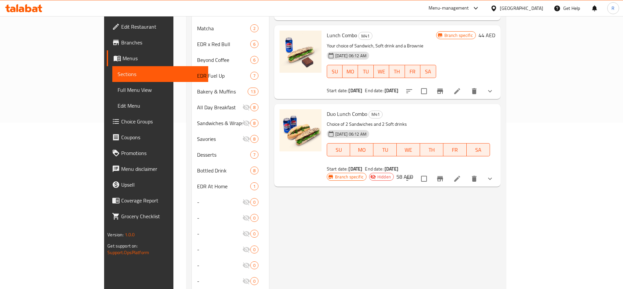
scroll to position [161, 0]
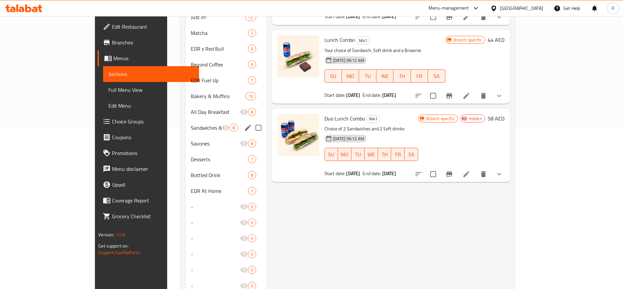
click at [191, 108] on span "All Day Breakfast" at bounding box center [215, 112] width 49 height 8
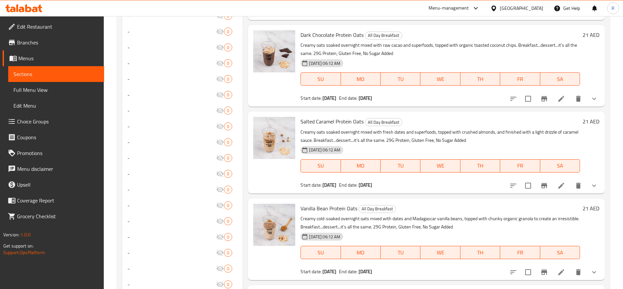
scroll to position [376, 0]
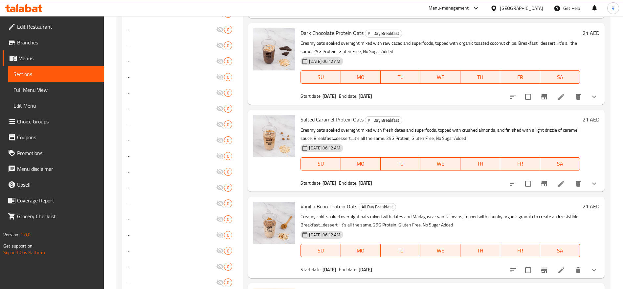
click at [562, 184] on icon at bounding box center [562, 183] width 8 height 8
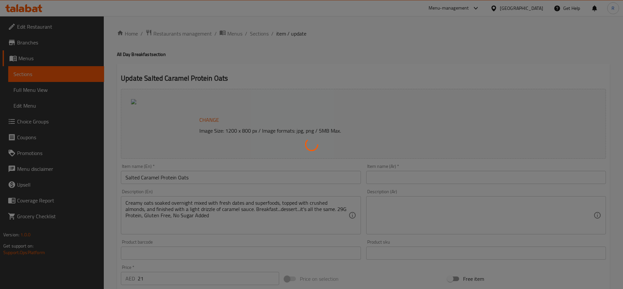
click at [150, 280] on div at bounding box center [311, 144] width 623 height 289
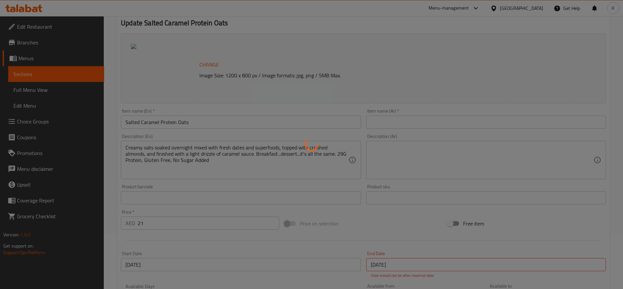
scroll to position [63, 0]
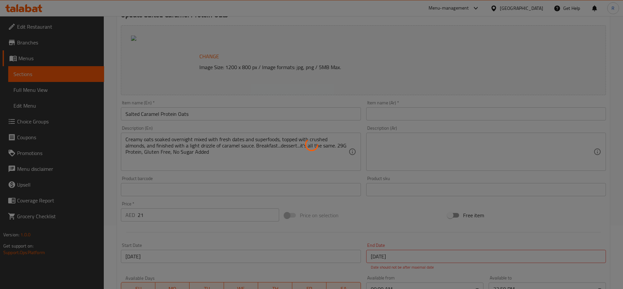
type input "اختيارك من الحليب"
type input "1"
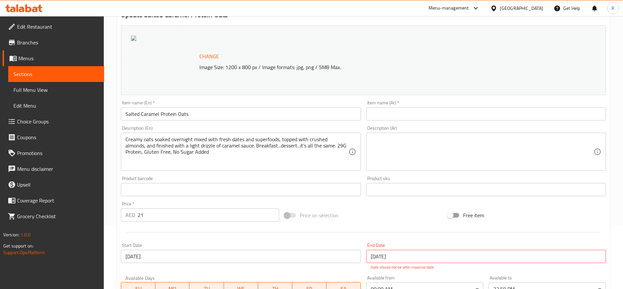
click at [168, 221] on div "Price   * AED 21 Price *" at bounding box center [200, 210] width 164 height 25
click at [164, 213] on input "21" at bounding box center [209, 214] width 142 height 13
type input "24"
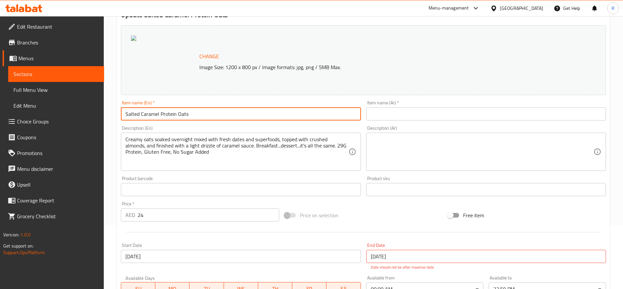
drag, startPoint x: 187, startPoint y: 119, endPoint x: 34, endPoint y: 114, distance: 152.9
click at [34, 114] on div "Edit Restaurant Branches Menus Sections Full Menu View Edit Menu Choice Groups …" at bounding box center [311, 191] width 623 height 476
click at [388, 115] on input "text" at bounding box center [486, 113] width 240 height 13
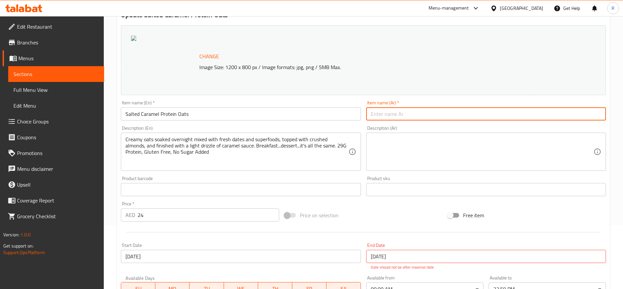
paste input "Salted Caramel Protein Oats"
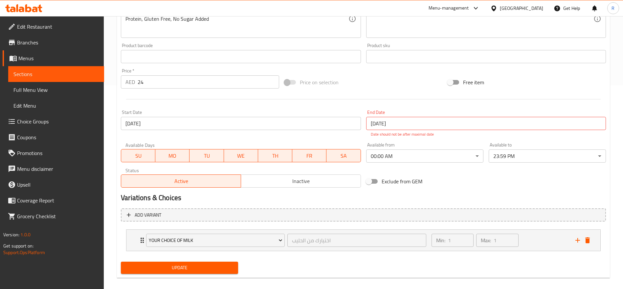
click at [226, 256] on div "Change Image Size: 1200 x 800 px / Image formats: jpg, png / 5MB Max. Item name…" at bounding box center [363, 79] width 491 height 393
click at [227, 265] on span "Update" at bounding box center [179, 267] width 107 height 8
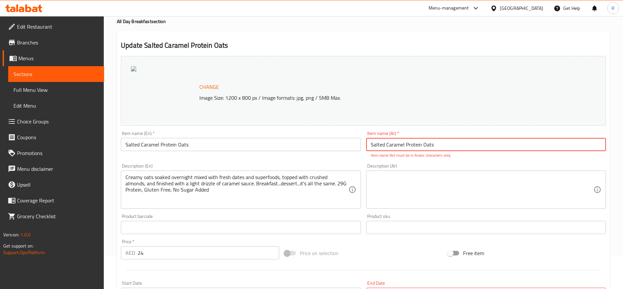
drag, startPoint x: 459, startPoint y: 149, endPoint x: 300, endPoint y: 150, distance: 159.0
click at [300, 150] on div "Change Image Size: 1200 x 800 px / Image formats: jpg, png / 5MB Max. Item name…" at bounding box center [363, 206] width 491 height 307
paste input "شوفان بروتين بالكراميل المملح"
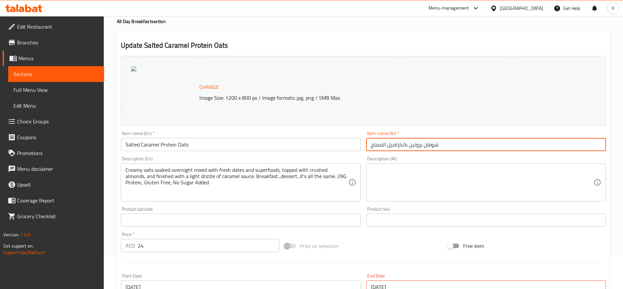
scroll to position [203, 0]
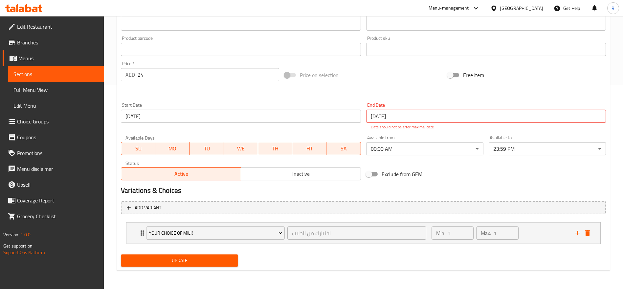
type input "شوفان بروتين بالكراميل المملح"
click at [220, 261] on span "Update" at bounding box center [179, 260] width 107 height 8
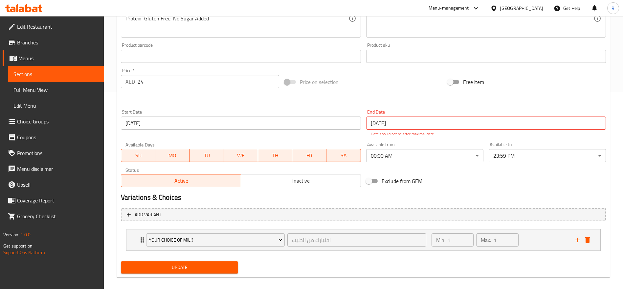
scroll to position [198, 0]
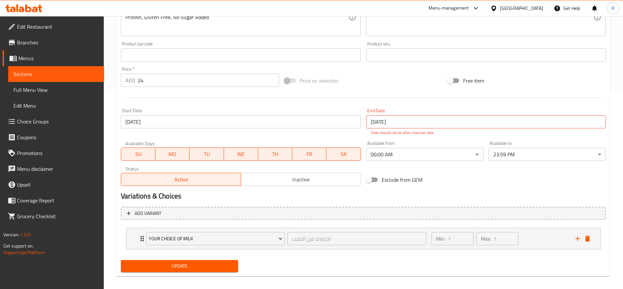
click at [172, 257] on div "Update" at bounding box center [179, 265] width 123 height 17
click at [177, 264] on span "Update" at bounding box center [179, 266] width 107 height 8
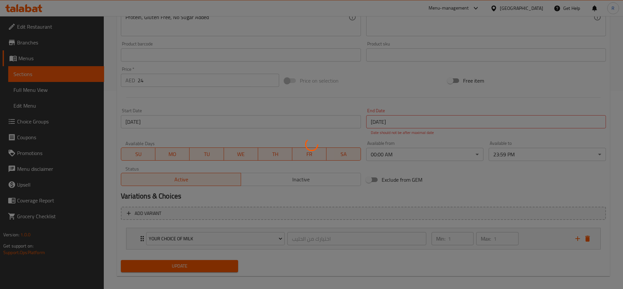
scroll to position [0, 0]
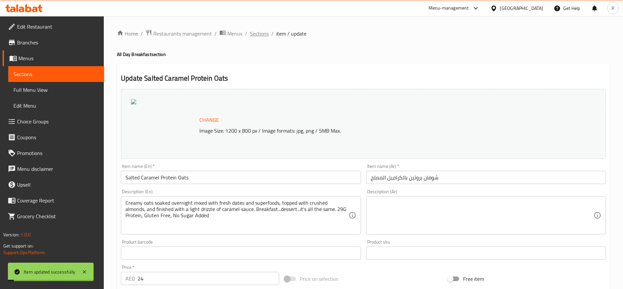
click at [256, 35] on span "Sections" at bounding box center [259, 34] width 19 height 8
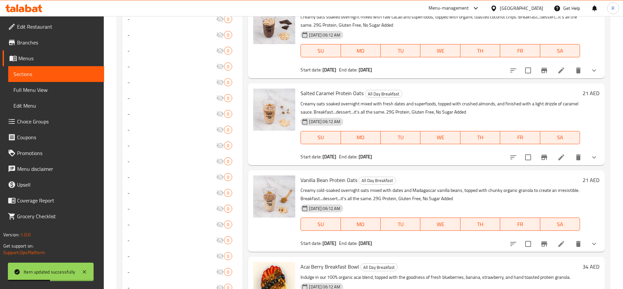
scroll to position [413, 0]
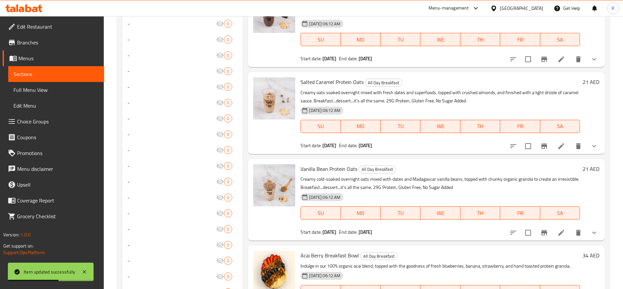
click at [565, 237] on li at bounding box center [561, 232] width 18 height 12
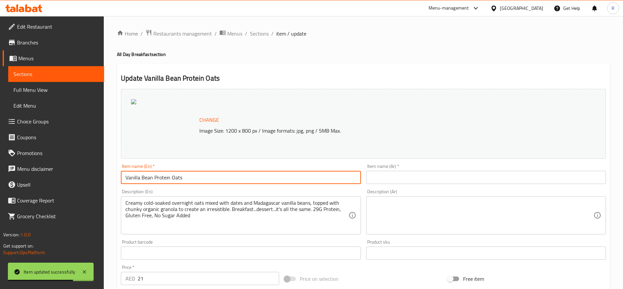
drag, startPoint x: 201, startPoint y: 181, endPoint x: 0, endPoint y: 162, distance: 202.0
click at [0, 162] on div "Edit Restaurant Branches Menus Sections Full Menu View Edit Menu Choice Groups …" at bounding box center [311, 254] width 623 height 476
click at [399, 176] on input "text" at bounding box center [486, 177] width 240 height 13
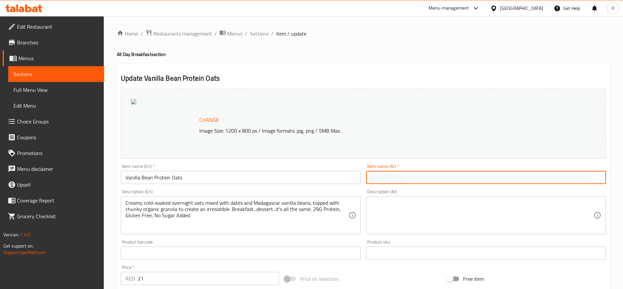
paste input "شوفان بروتين الفانيليا"
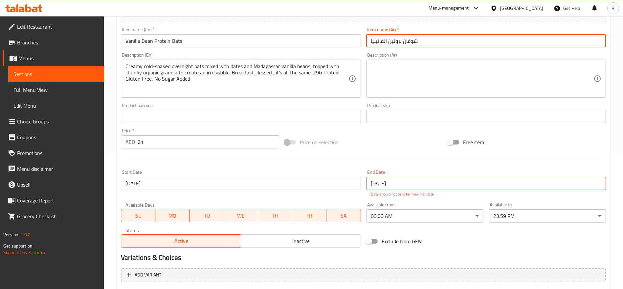
scroll to position [199, 0]
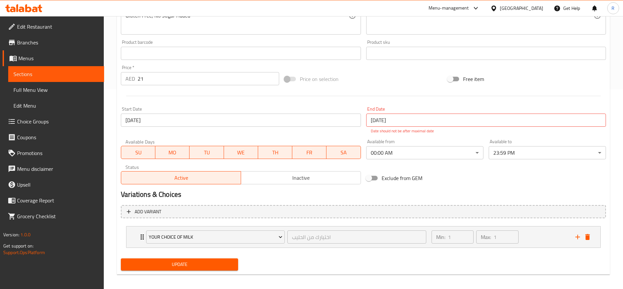
type input "شوفان بروتين الفانيليا"
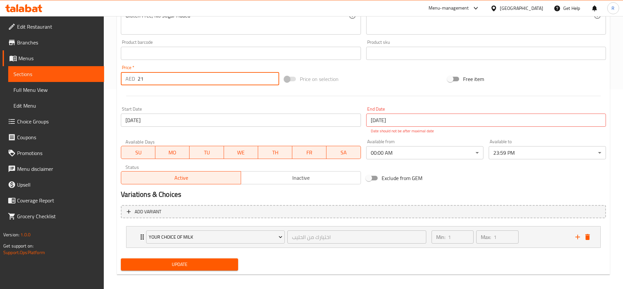
click at [155, 82] on input "21" at bounding box center [209, 78] width 142 height 13
type input "24"
click at [191, 264] on span "Update" at bounding box center [179, 264] width 107 height 8
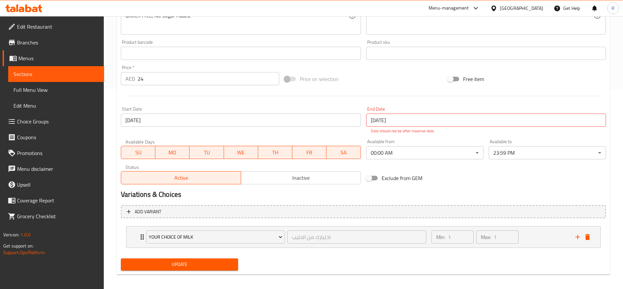
scroll to position [0, 0]
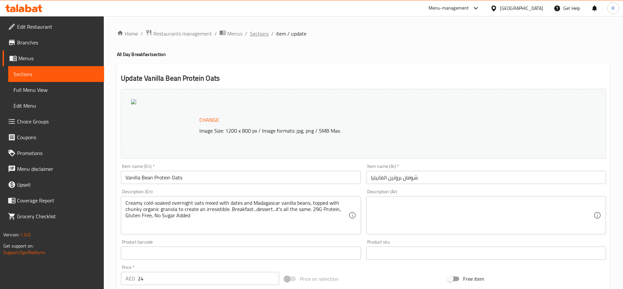
click at [263, 34] on span "Sections" at bounding box center [259, 34] width 19 height 8
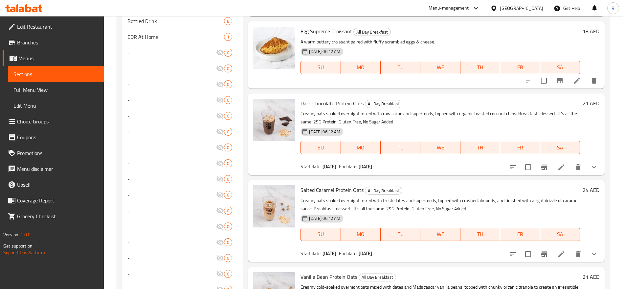
scroll to position [304, 0]
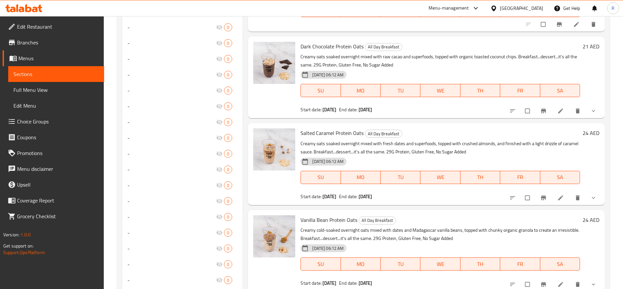
scroll to position [361, 0]
click at [558, 116] on li at bounding box center [561, 111] width 18 height 11
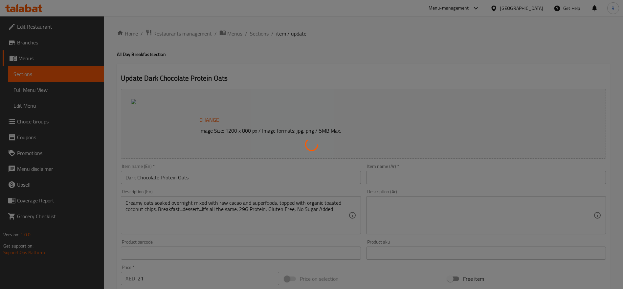
type input "اختيارك من الحليب"
type input "1"
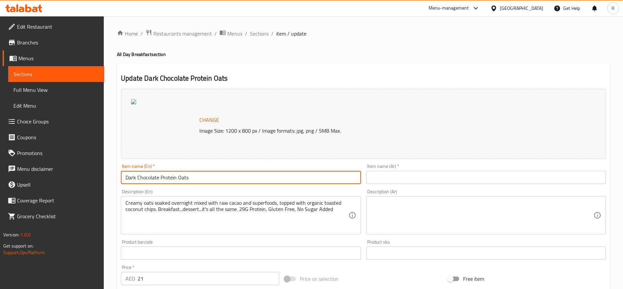
drag, startPoint x: 207, startPoint y: 172, endPoint x: 70, endPoint y: 165, distance: 137.5
click at [70, 165] on div "Edit Restaurant Branches Menus Sections Full Menu View Edit Menu Choice Groups …" at bounding box center [311, 254] width 623 height 476
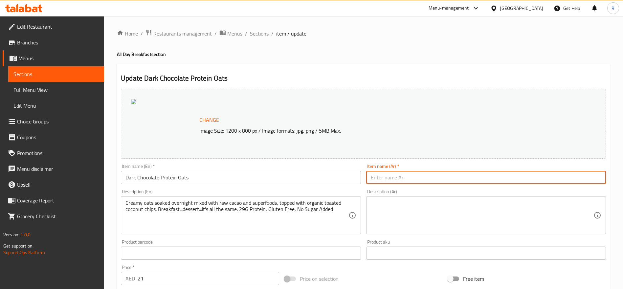
click at [406, 176] on input "text" at bounding box center [486, 177] width 240 height 13
paste input "شوفان بروتين الشوكولاتة الداكنة"
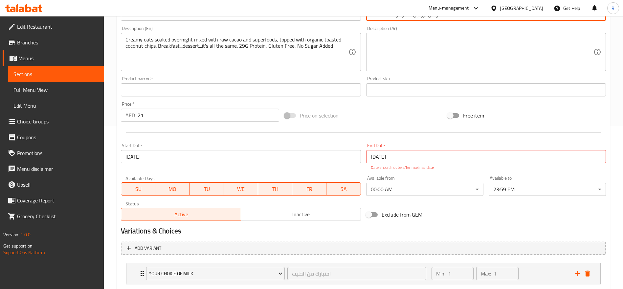
scroll to position [199, 0]
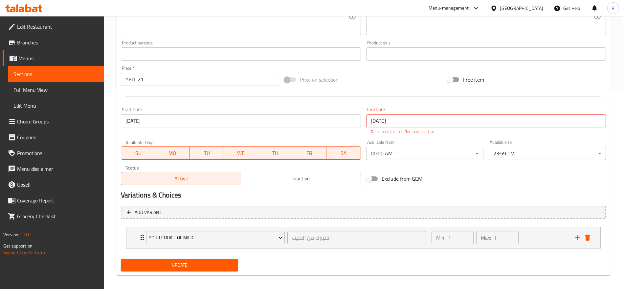
type input "شوفان بروتين الشوكولاتة الداكنة"
click at [183, 264] on span "Update" at bounding box center [179, 265] width 107 height 8
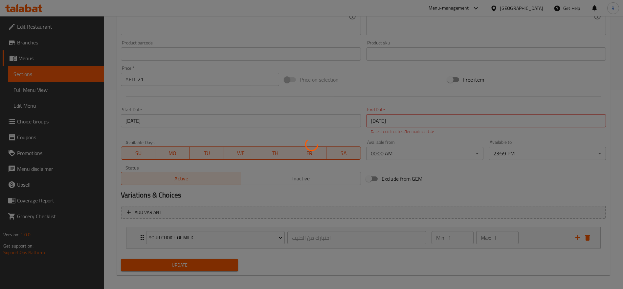
click at [177, 81] on div at bounding box center [311, 144] width 623 height 289
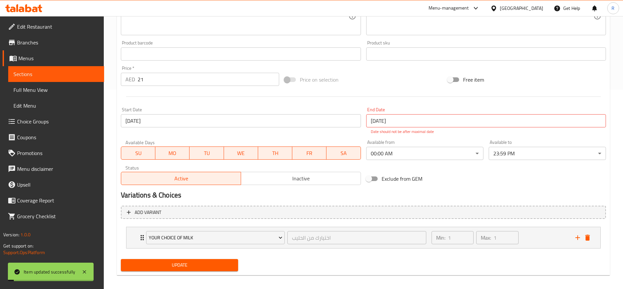
click at [175, 78] on input "21" at bounding box center [209, 79] width 142 height 13
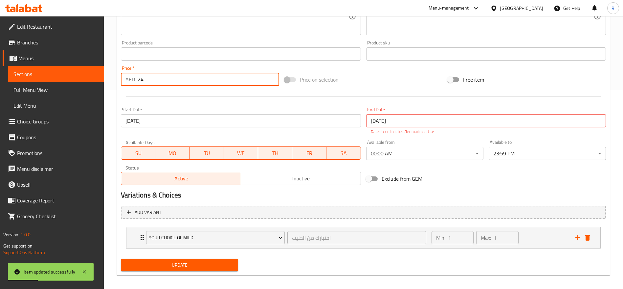
type input "24"
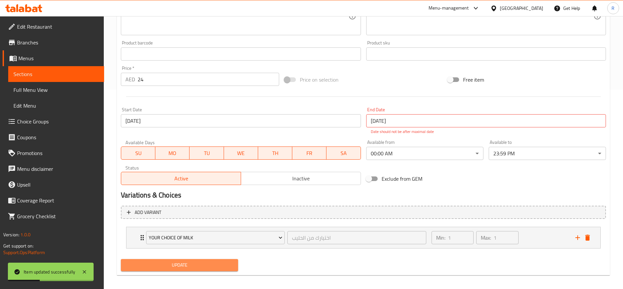
click at [208, 270] on button "Update" at bounding box center [179, 265] width 117 height 12
click at [205, 260] on button "Update" at bounding box center [179, 265] width 117 height 12
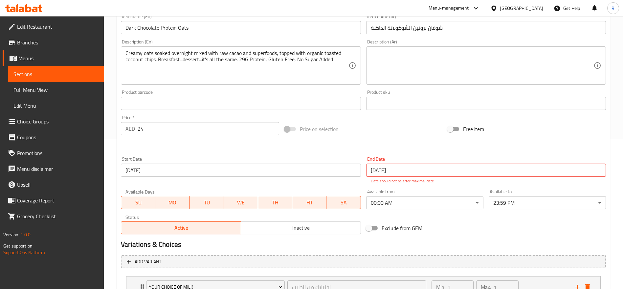
scroll to position [0, 0]
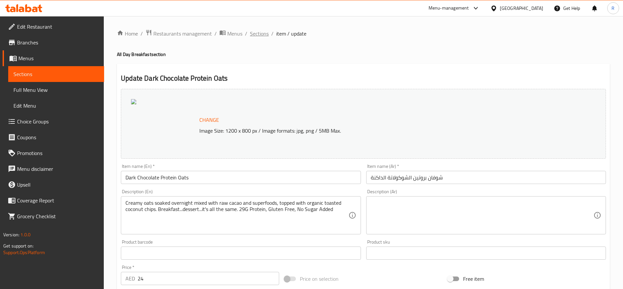
click at [258, 35] on span "Sections" at bounding box center [259, 34] width 19 height 8
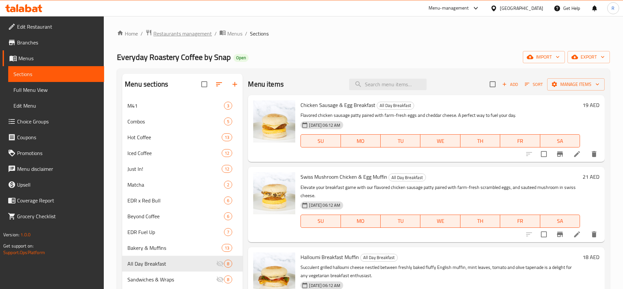
click at [181, 31] on span "Restaurants management" at bounding box center [182, 34] width 58 height 8
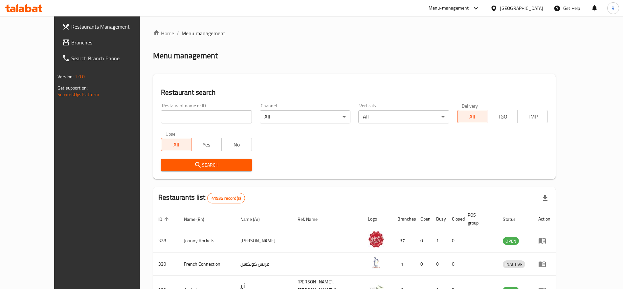
click at [178, 116] on input "search" at bounding box center [206, 116] width 91 height 13
type input "everyday roastery"
click button "Search" at bounding box center [206, 165] width 91 height 12
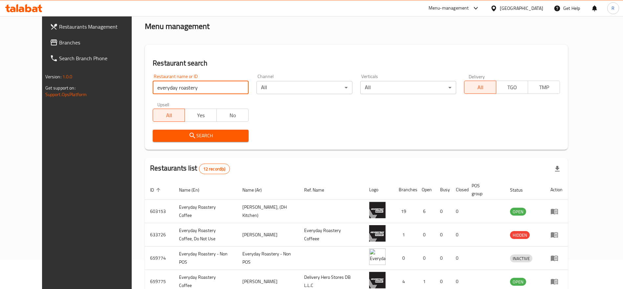
scroll to position [33, 0]
